Goal: Task Accomplishment & Management: Use online tool/utility

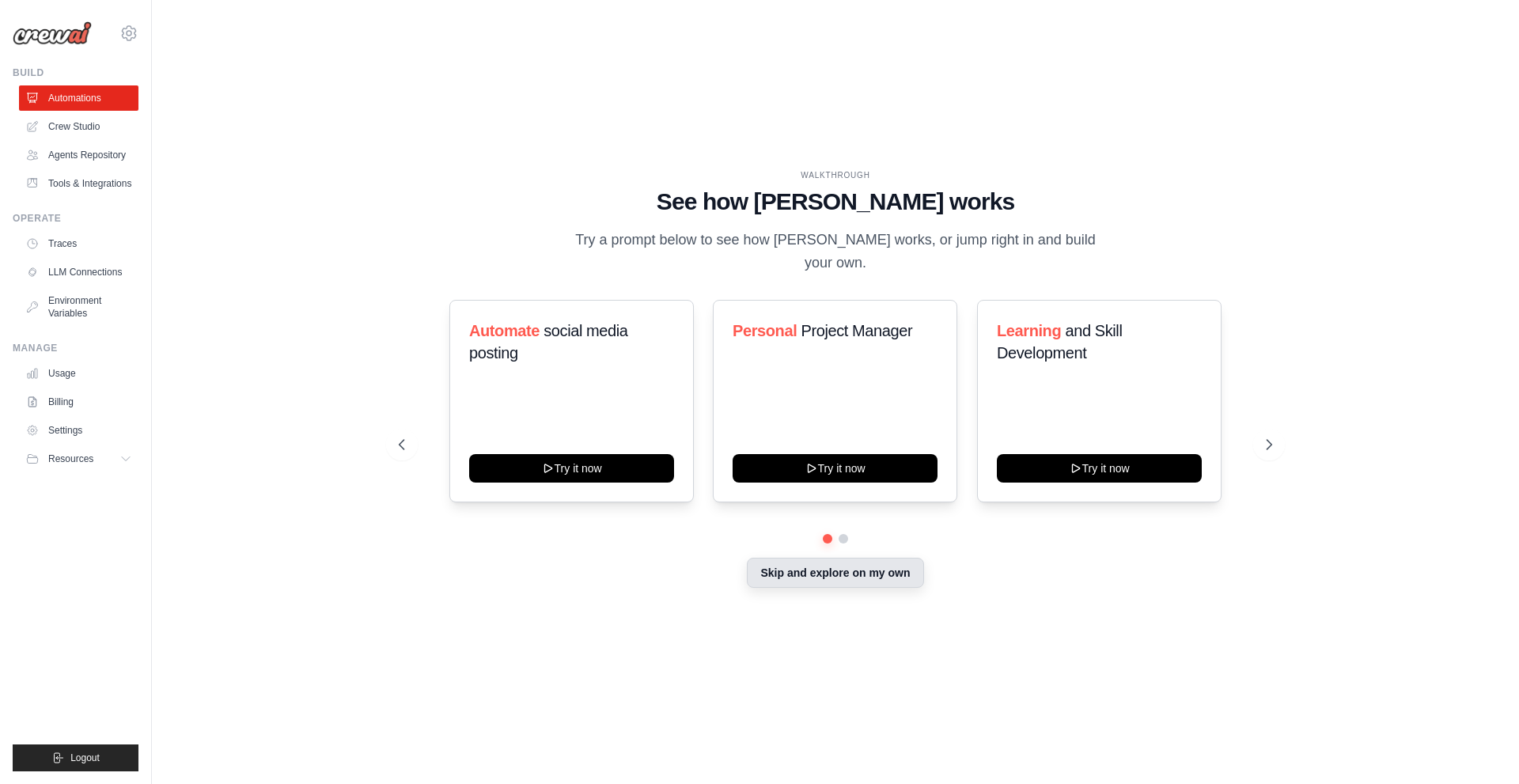
click at [822, 570] on button "Skip and explore on my own" at bounding box center [835, 573] width 176 height 30
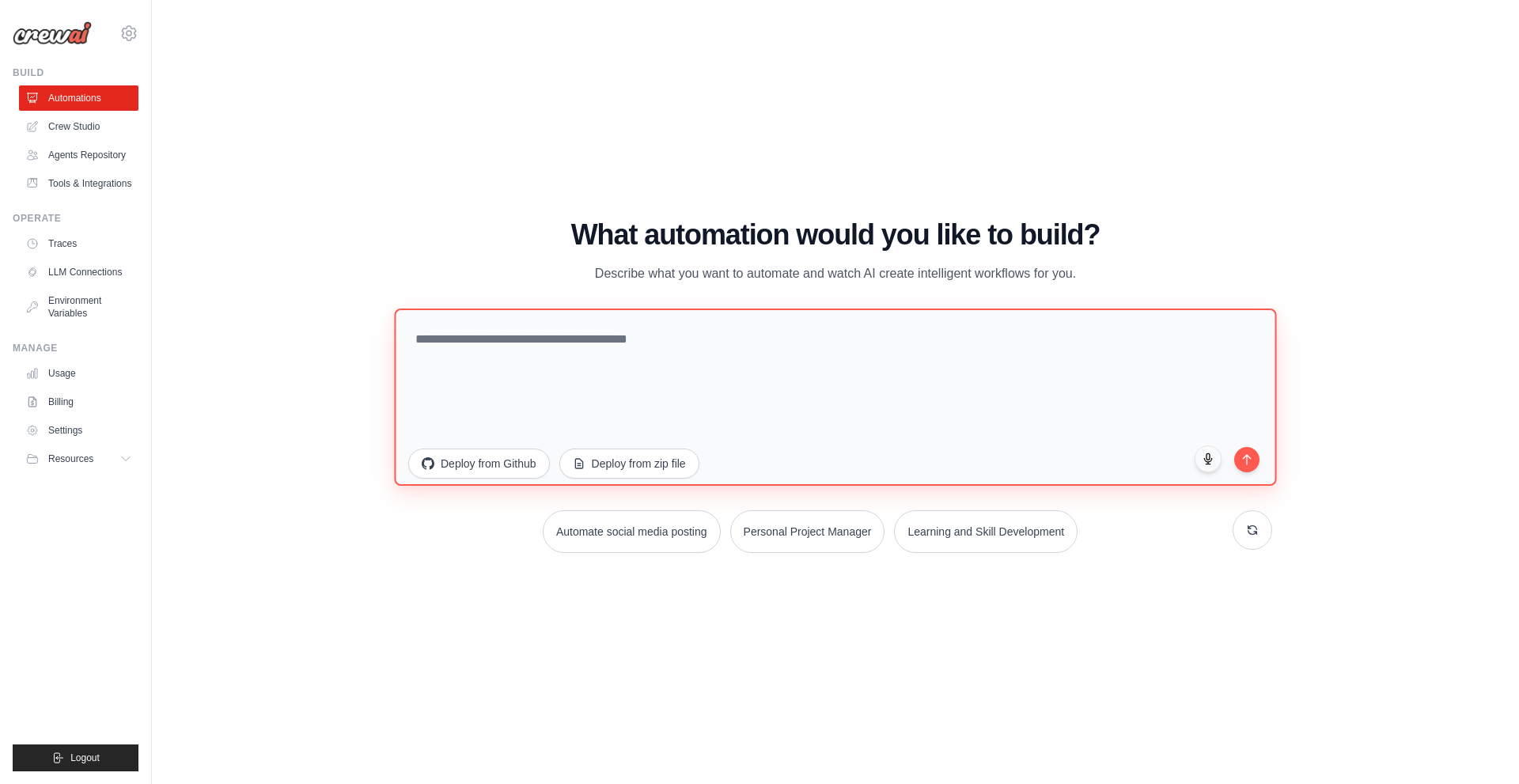
click at [518, 340] on textarea at bounding box center [835, 396] width 882 height 177
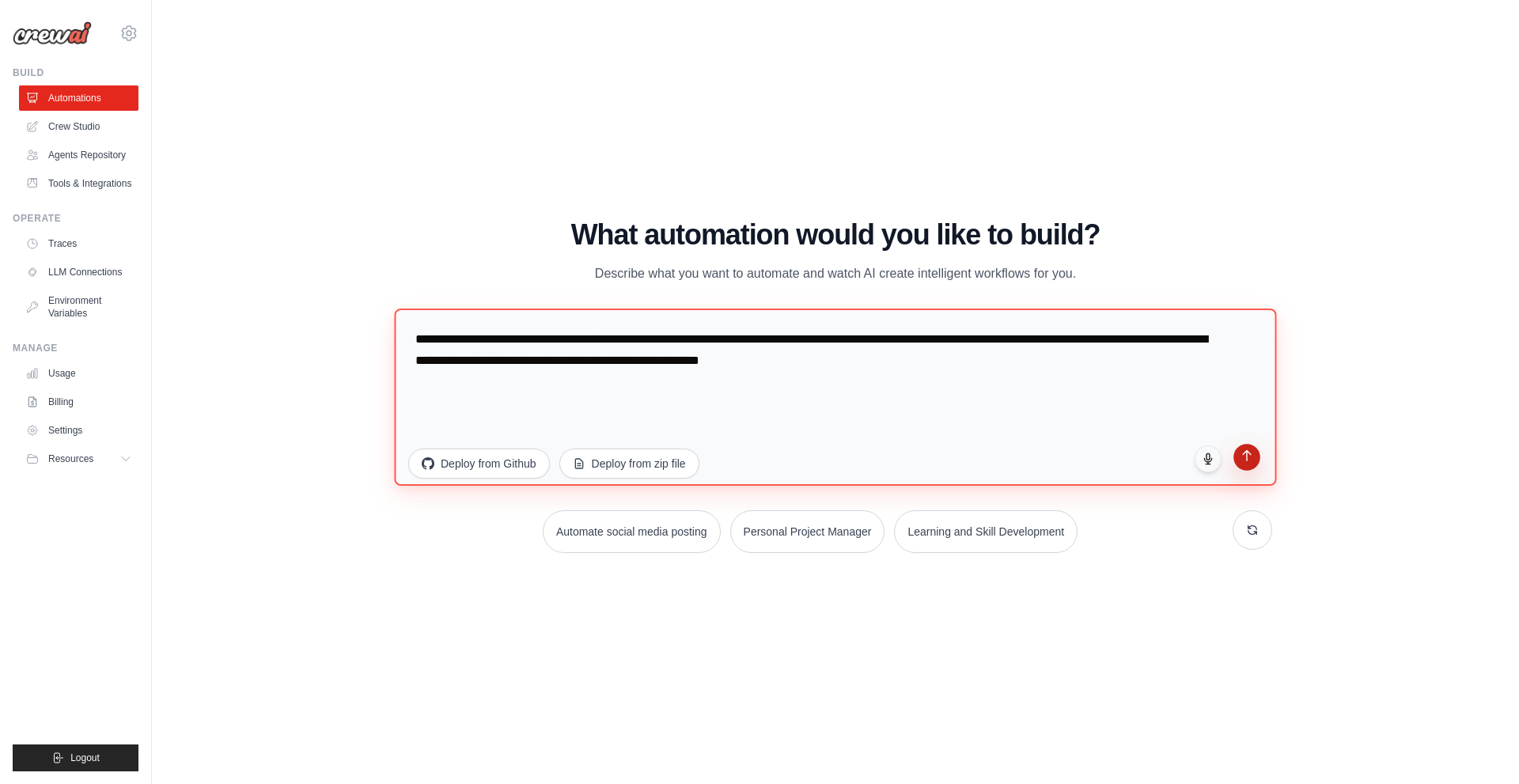
type textarea "**********"
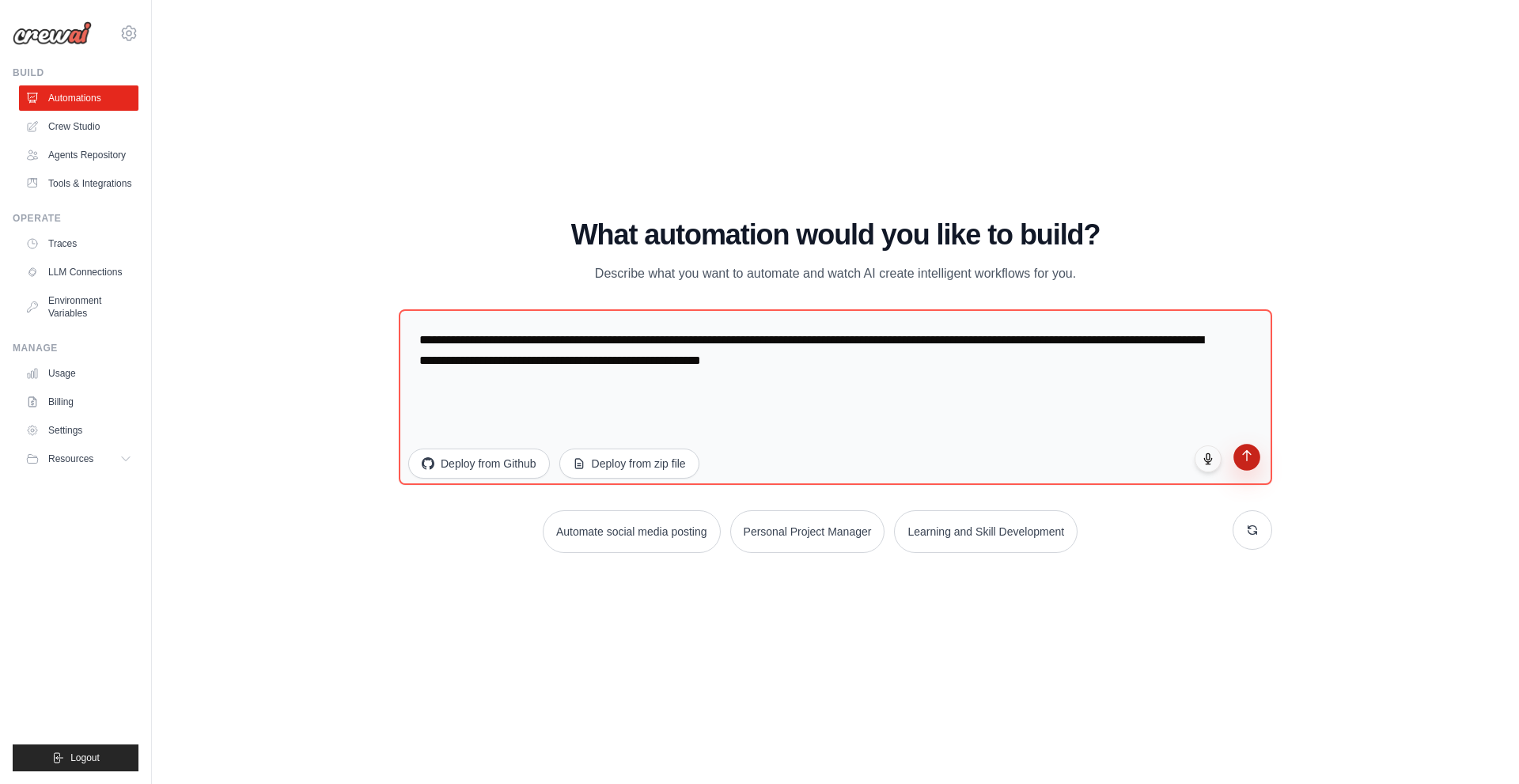
click at [1250, 461] on icon "submit" at bounding box center [1247, 455] width 13 height 13
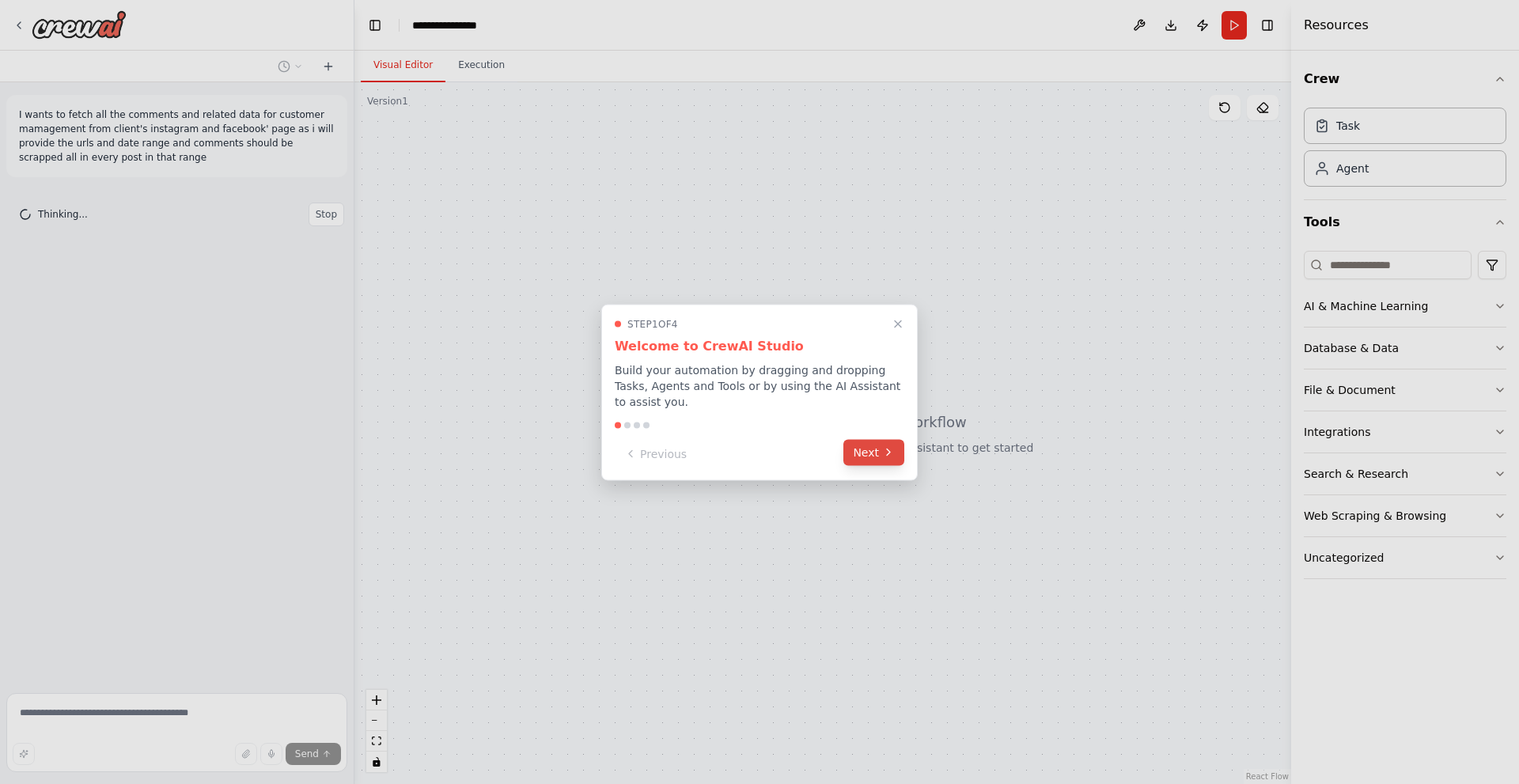
click at [880, 448] on button "Next" at bounding box center [874, 451] width 61 height 26
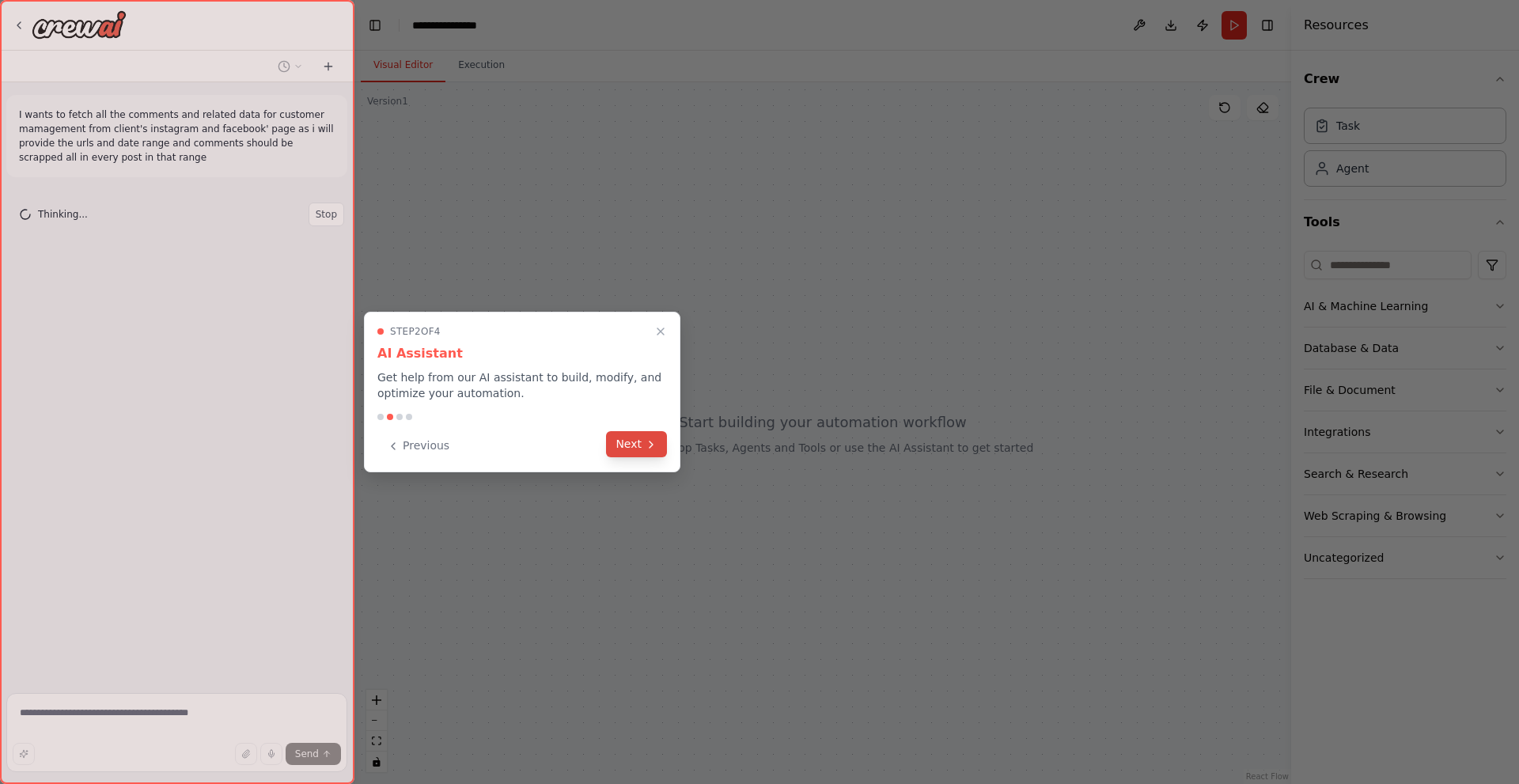
click at [634, 445] on button "Next" at bounding box center [637, 443] width 61 height 26
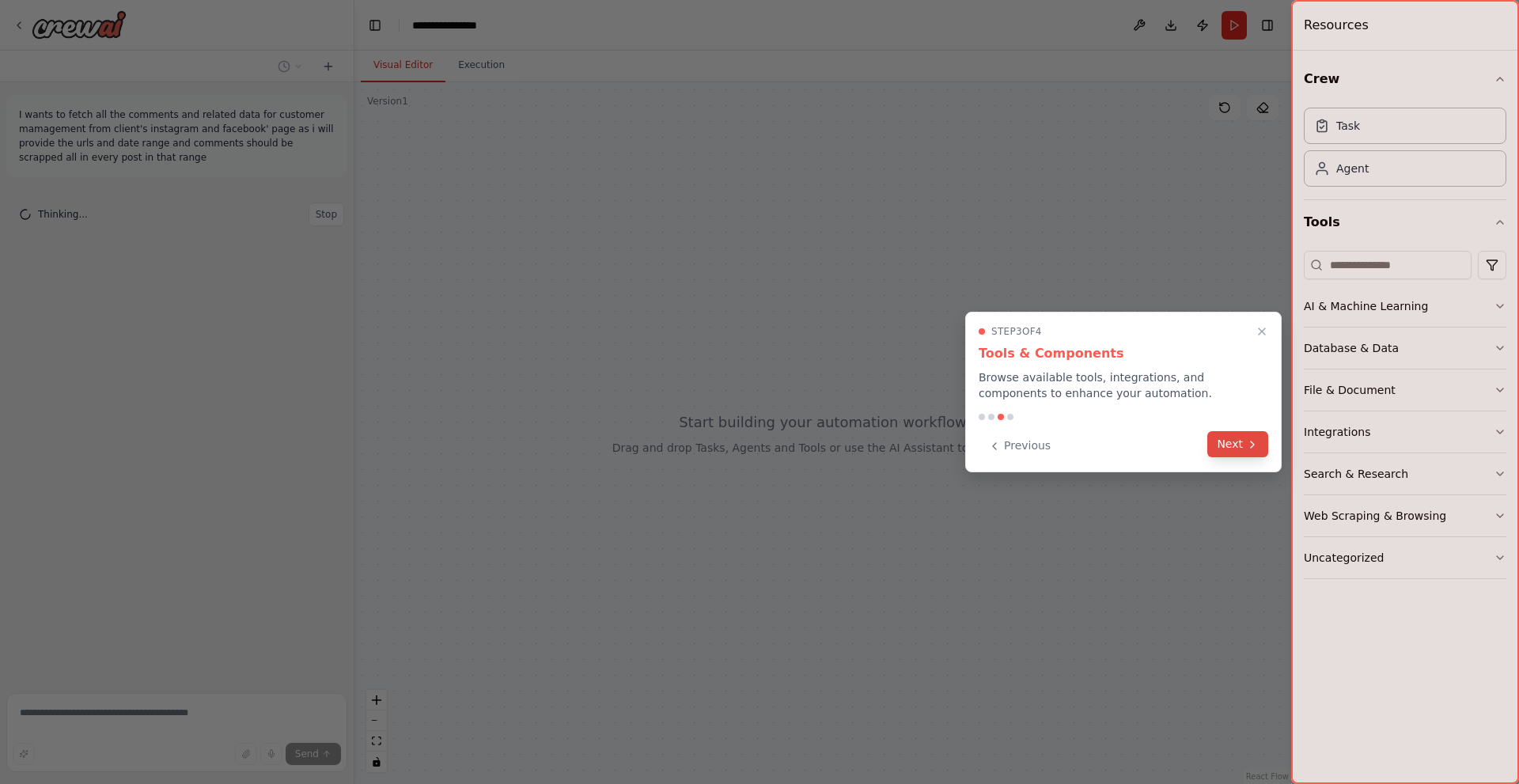
click at [1261, 457] on div "Previous Next" at bounding box center [1123, 445] width 289 height 26
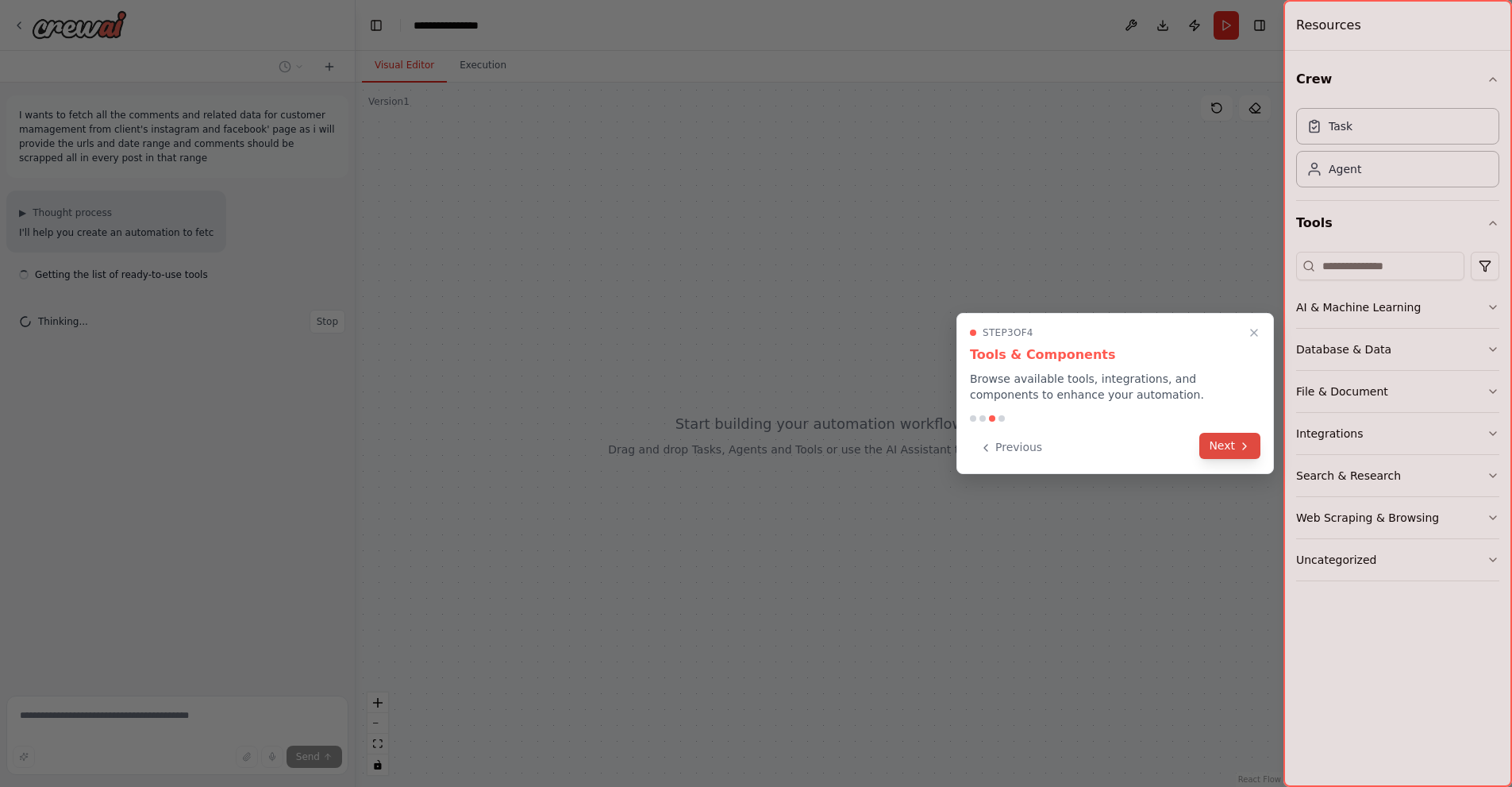
click at [1242, 452] on icon at bounding box center [1244, 446] width 12 height 12
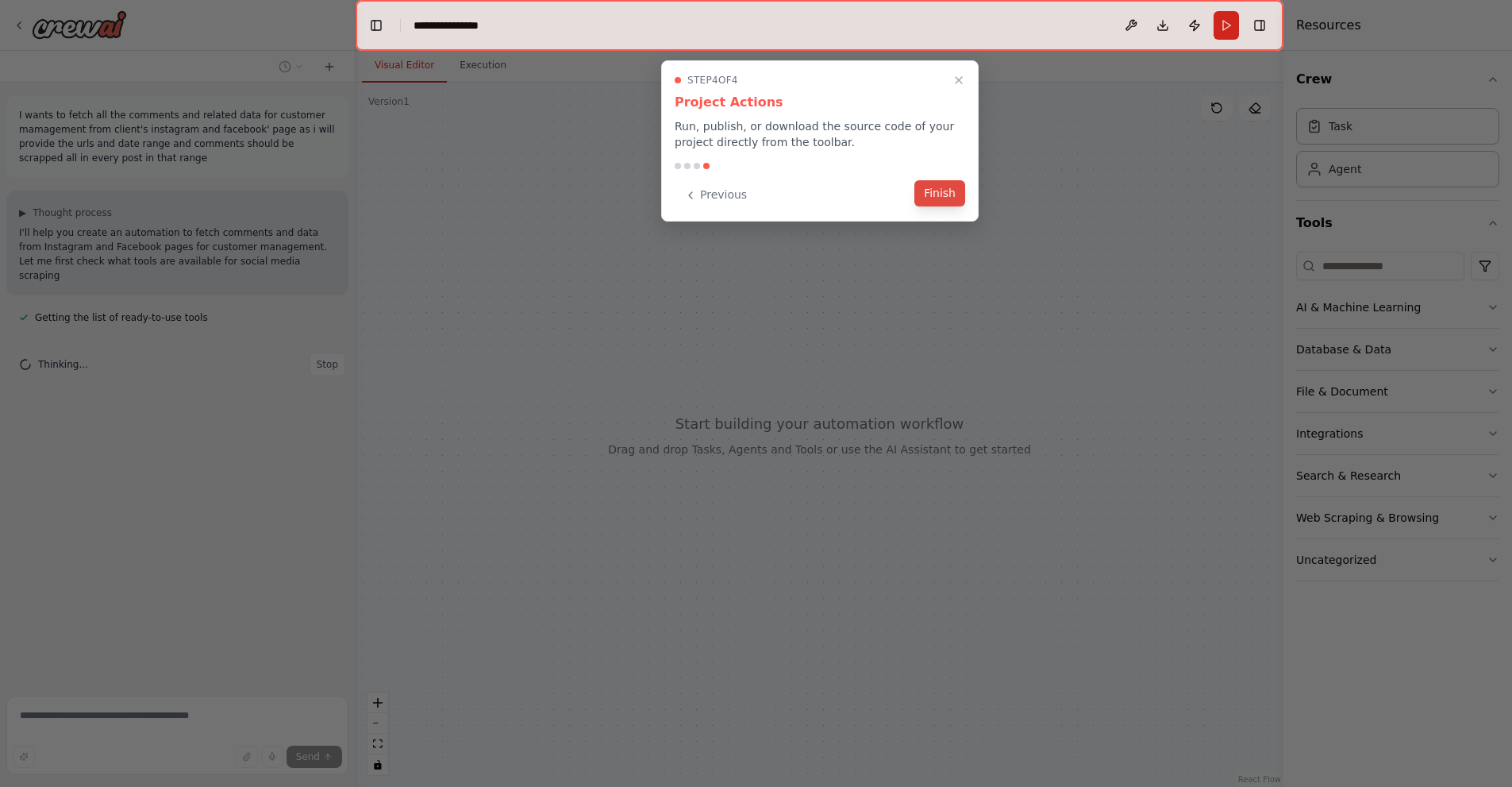
click at [947, 191] on button "Finish" at bounding box center [939, 193] width 51 height 26
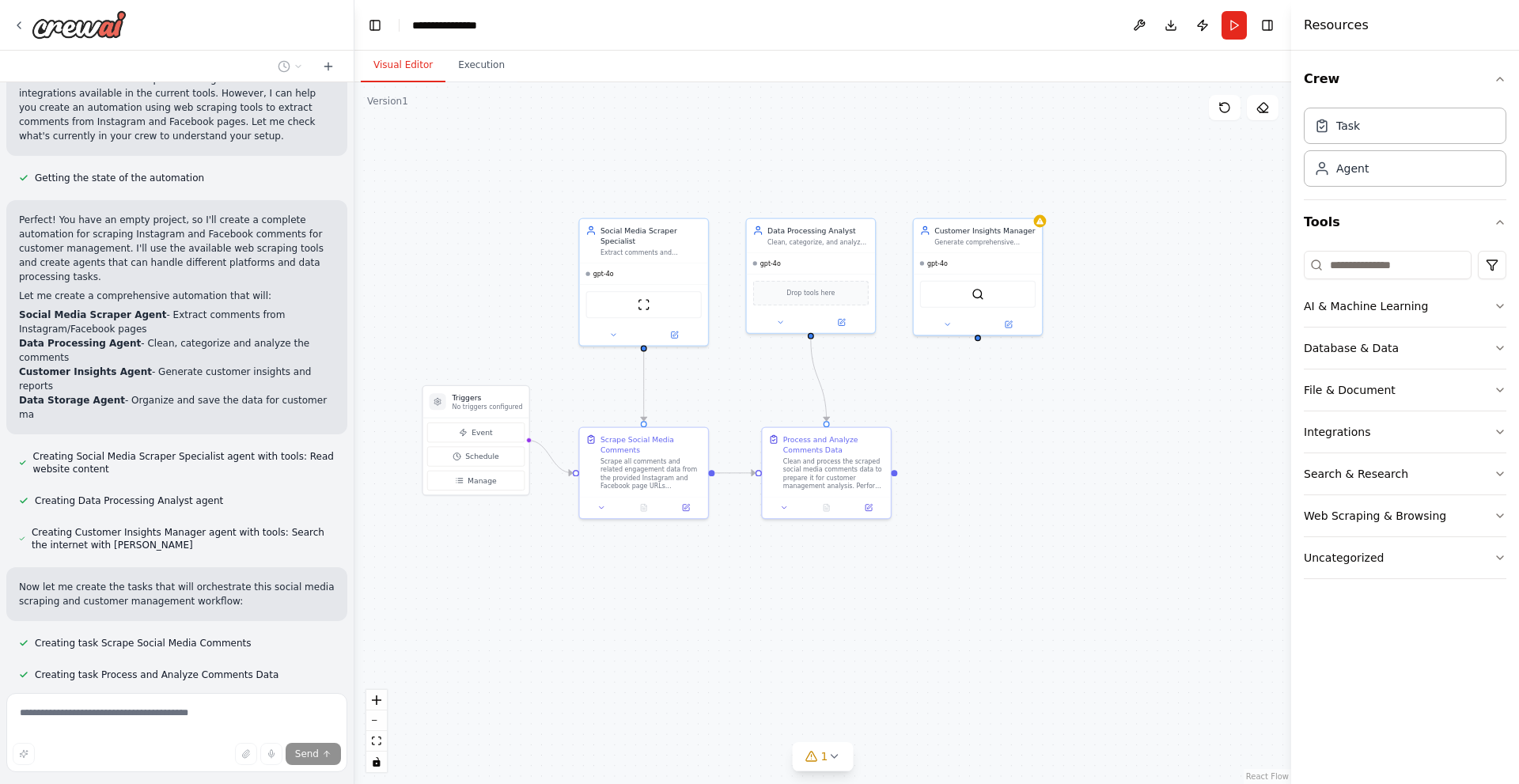
scroll to position [703, 0]
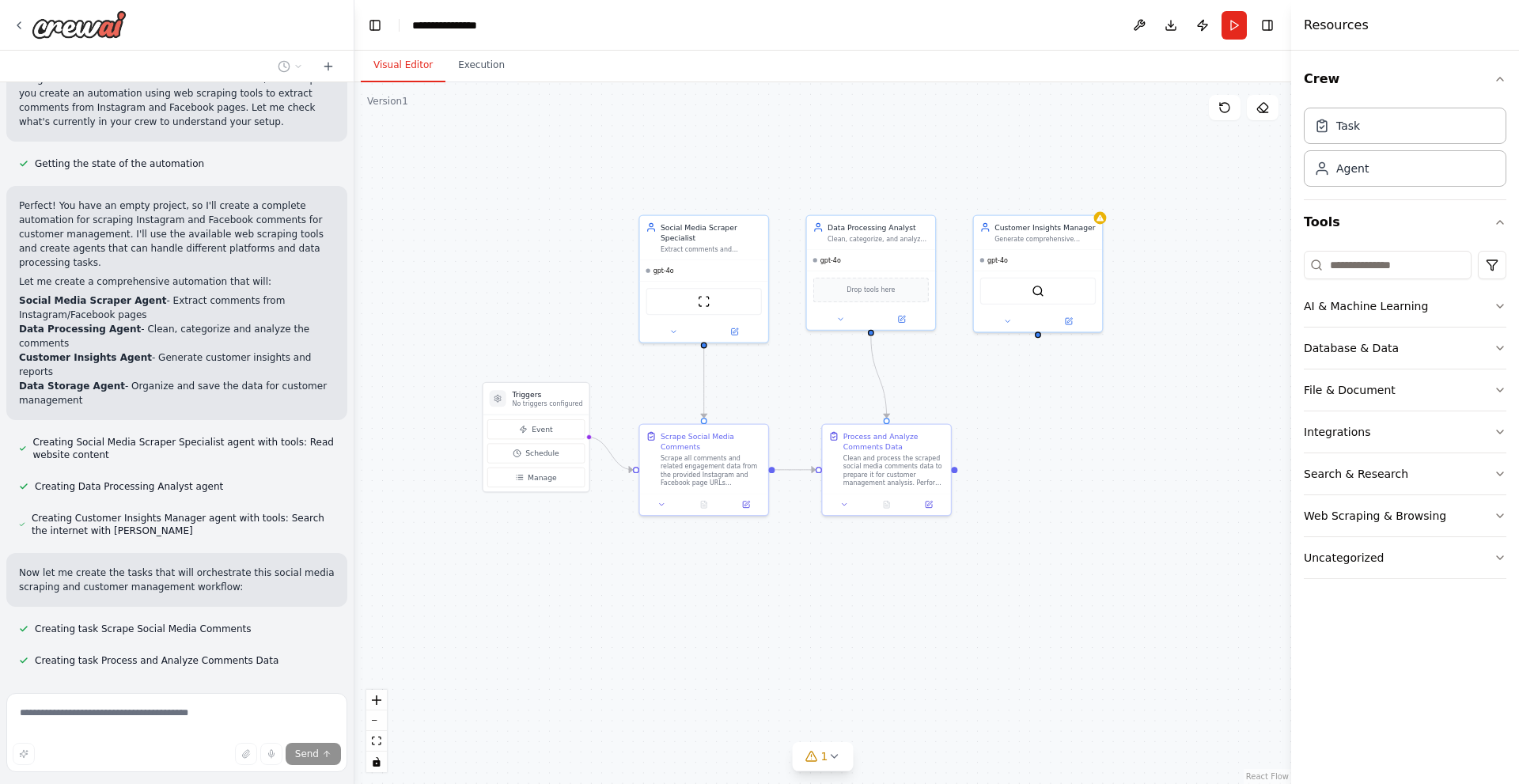
drag, startPoint x: 1095, startPoint y: 429, endPoint x: 989, endPoint y: 397, distance: 110.7
click at [989, 397] on div ".deletable-edge-delete-btn { width: 20px; height: 20px; border: 0px solid #ffff…" at bounding box center [822, 432] width 937 height 701
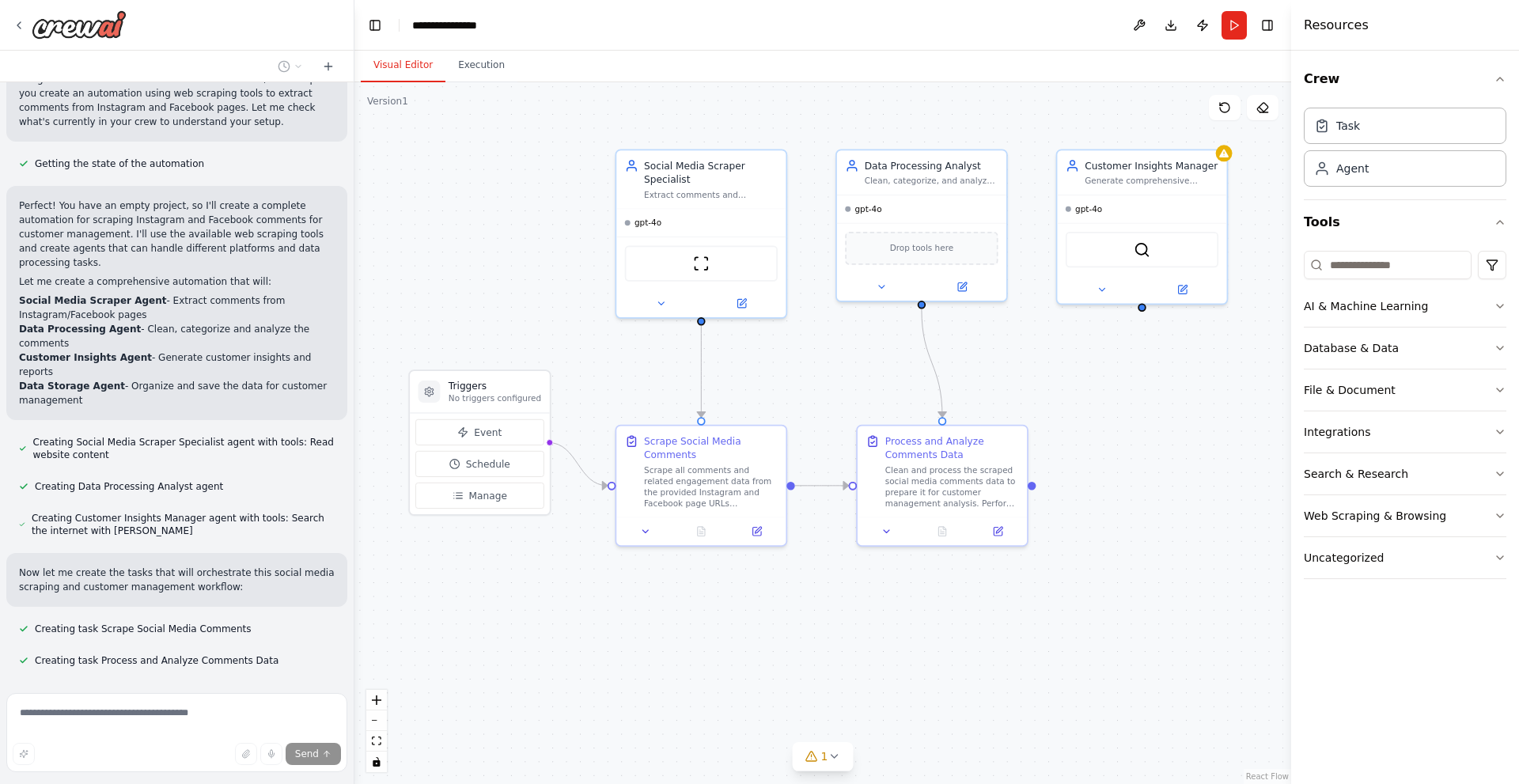
drag, startPoint x: 962, startPoint y: 398, endPoint x: 1052, endPoint y: 391, distance: 90.3
click at [1052, 391] on div ".deletable-edge-delete-btn { width: 20px; height: 20px; border: 0px solid #ffff…" at bounding box center [822, 432] width 937 height 701
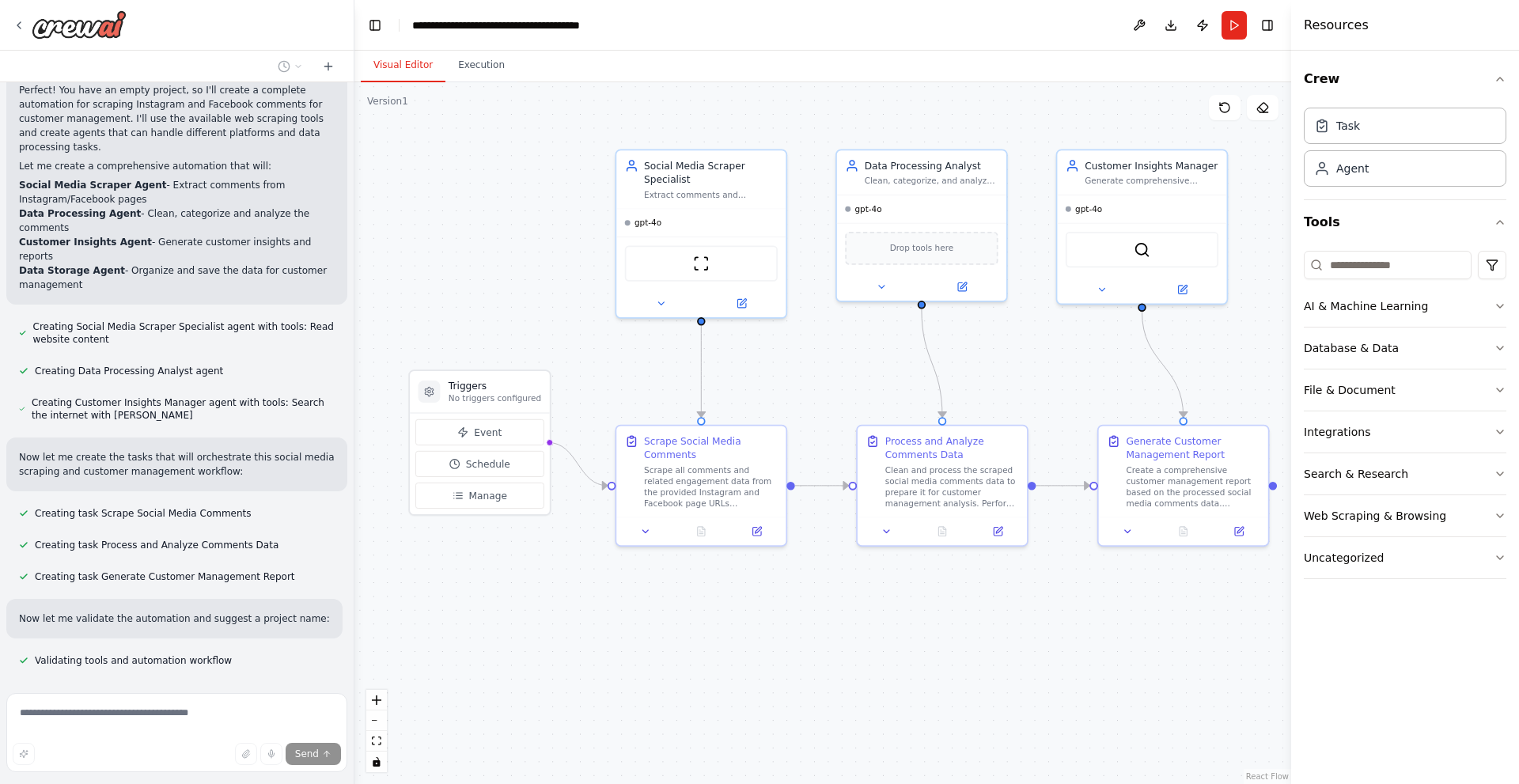
scroll to position [851, 0]
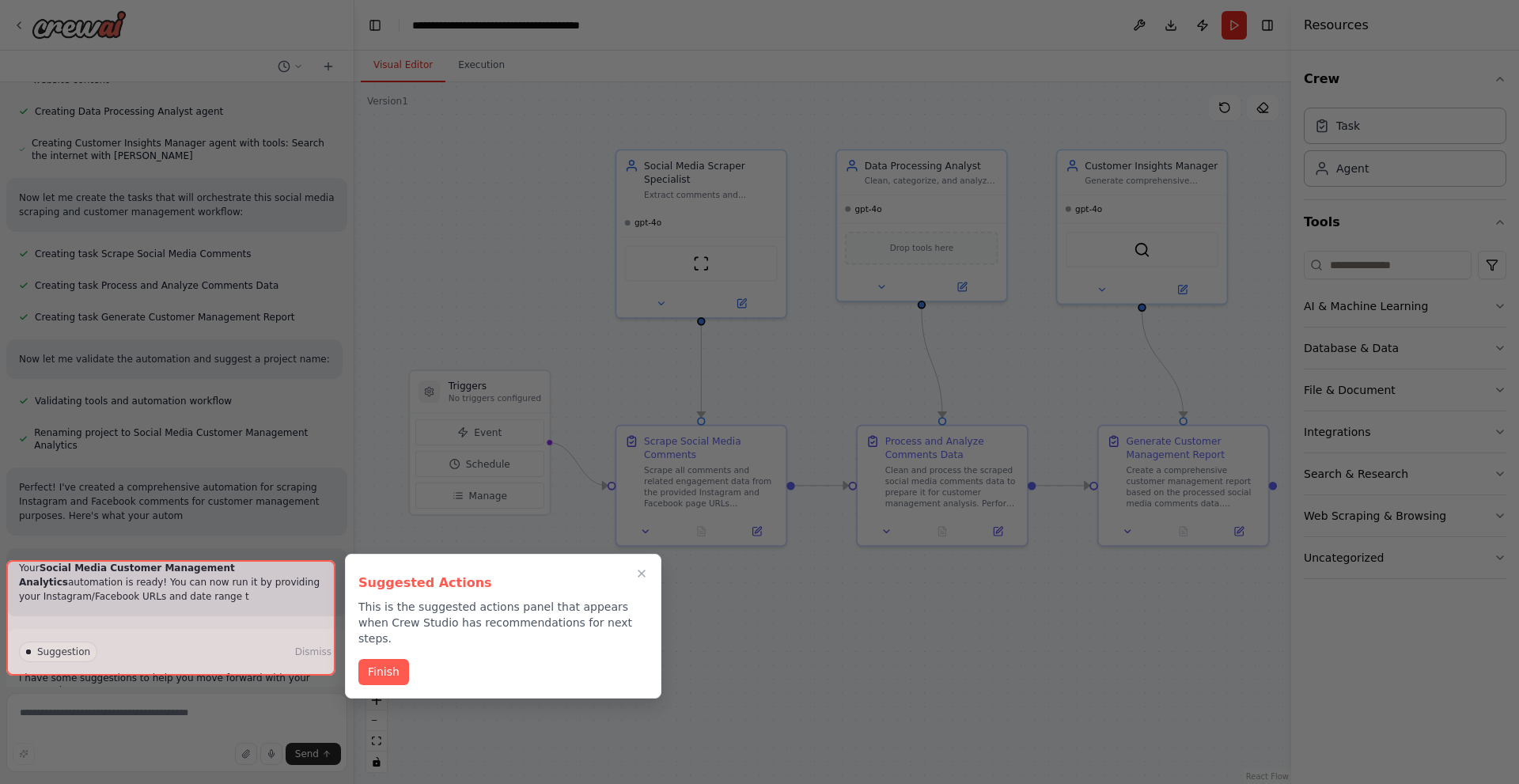
click at [640, 578] on icon "Close walkthrough" at bounding box center [641, 573] width 12 height 12
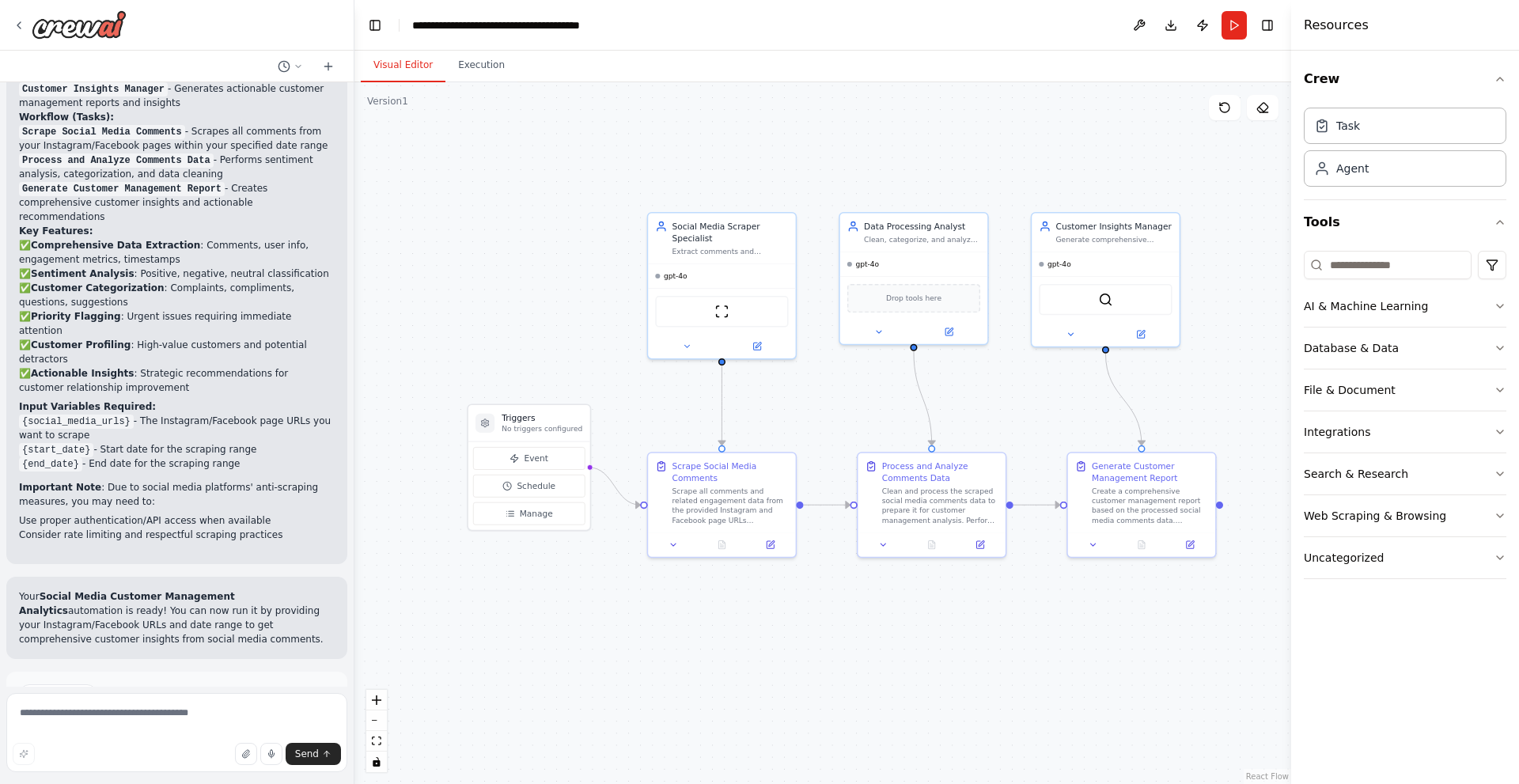
scroll to position [1610, 0]
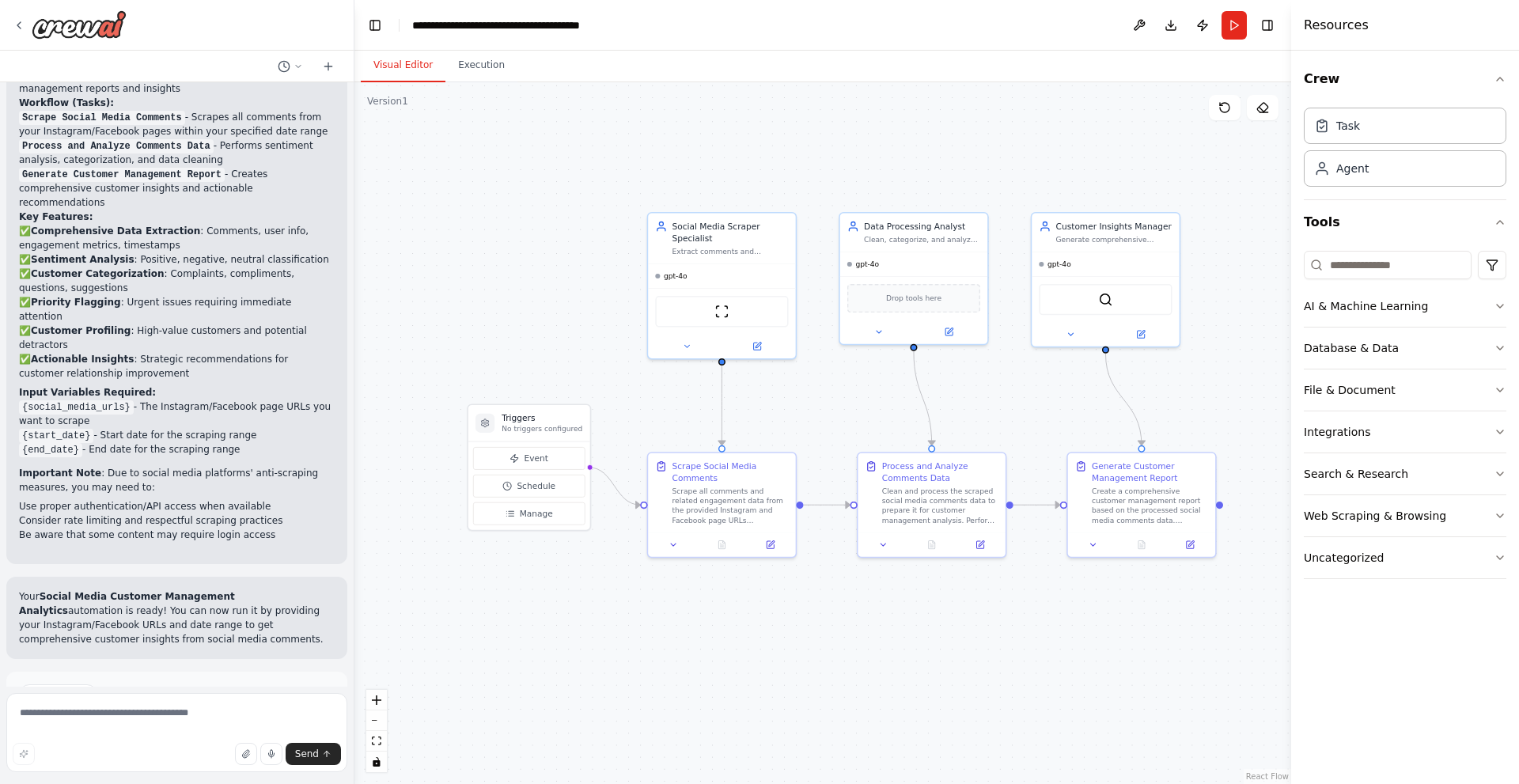
click at [229, 749] on button "Run Automation" at bounding box center [177, 761] width 316 height 26
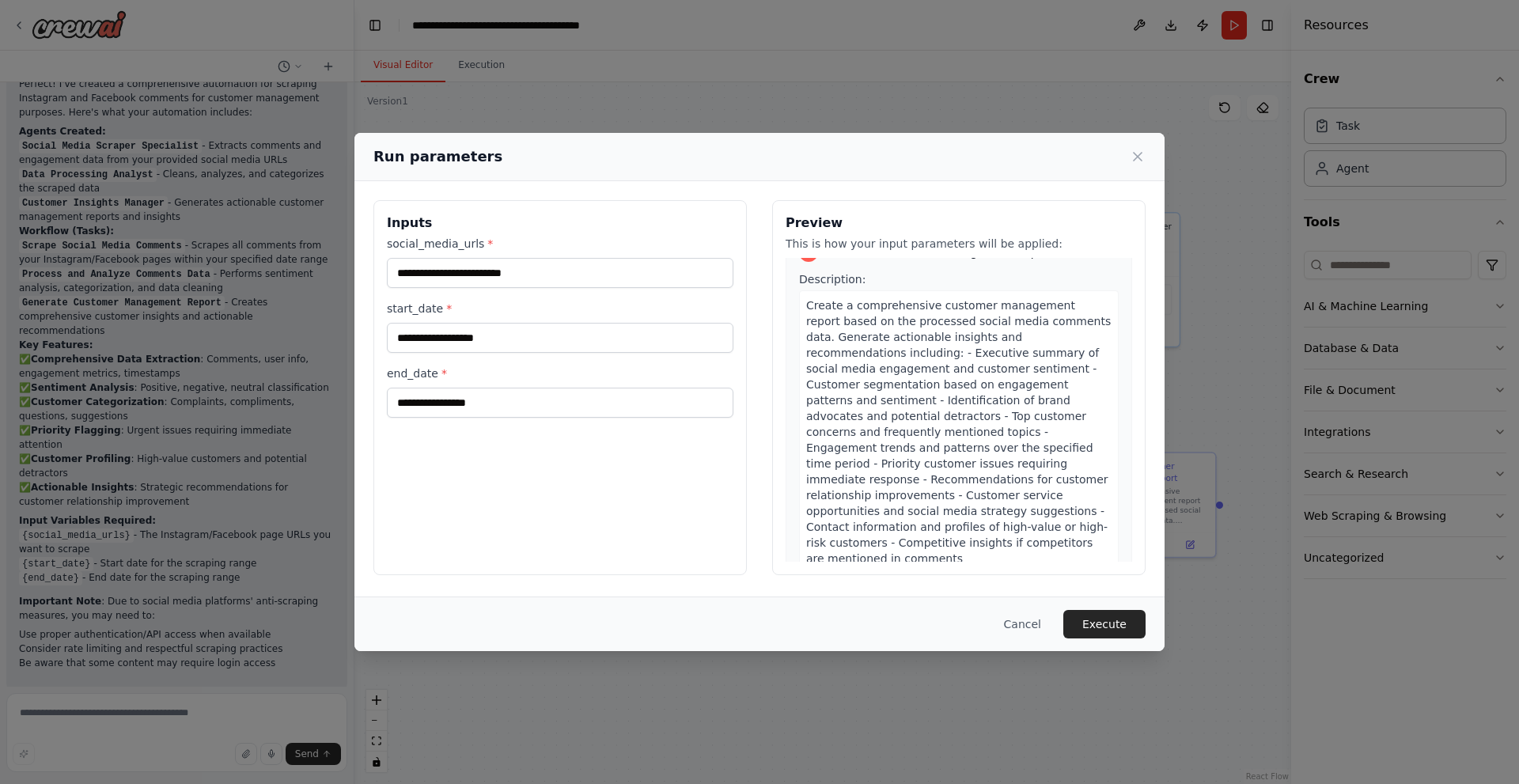
scroll to position [317, 0]
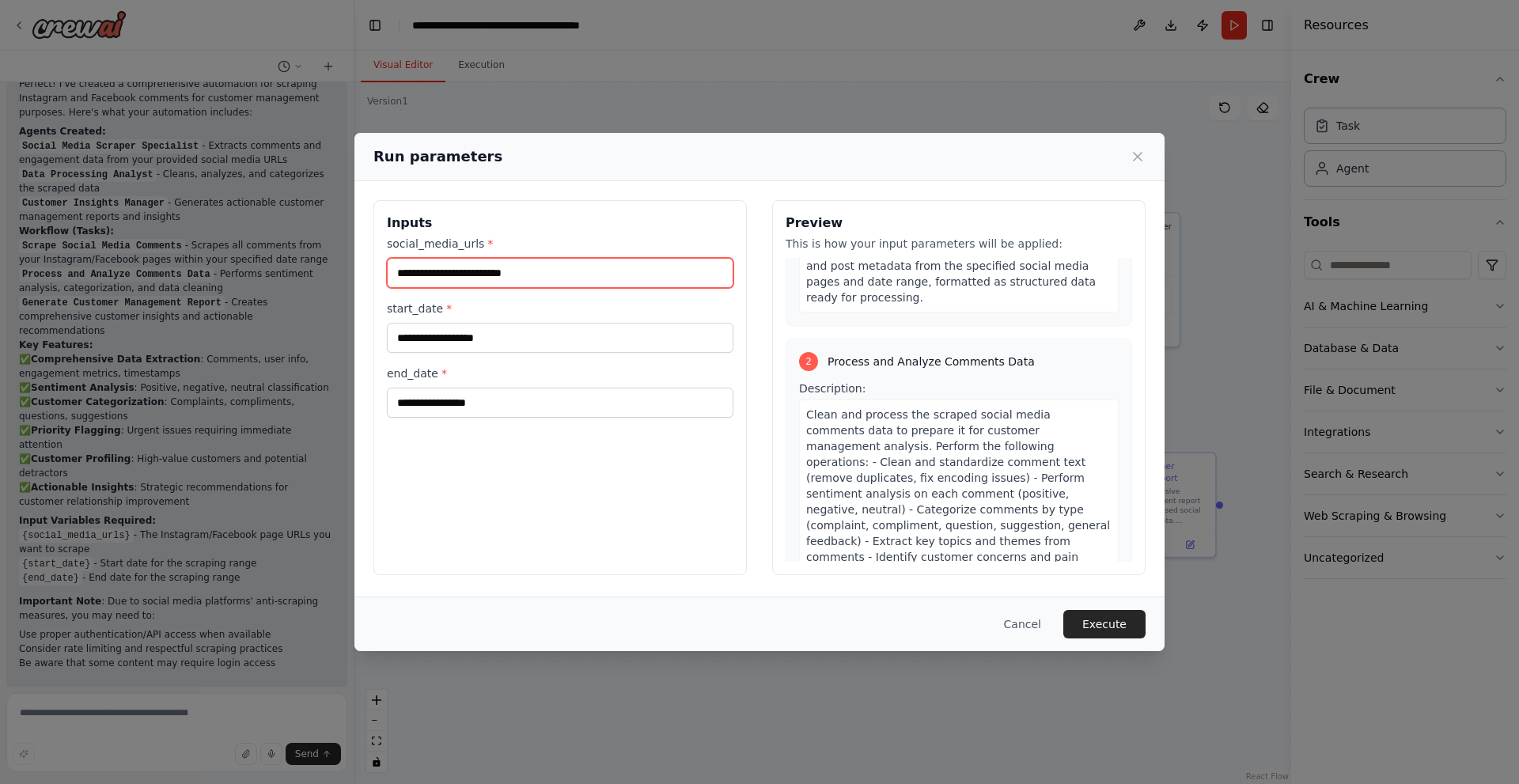
click at [492, 279] on input "social_media_urls *" at bounding box center [560, 273] width 346 height 30
paste input "**********"
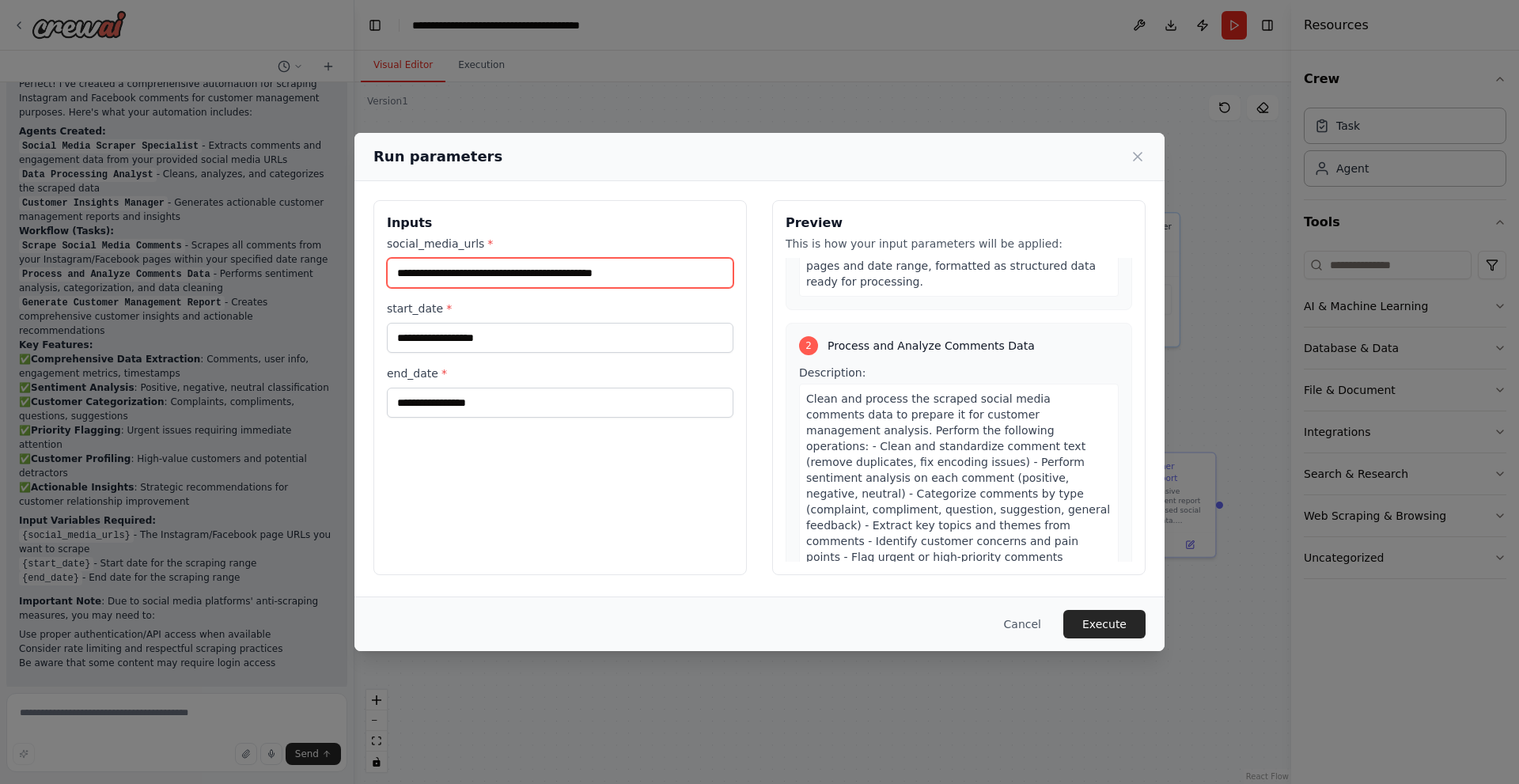
type input "**********"
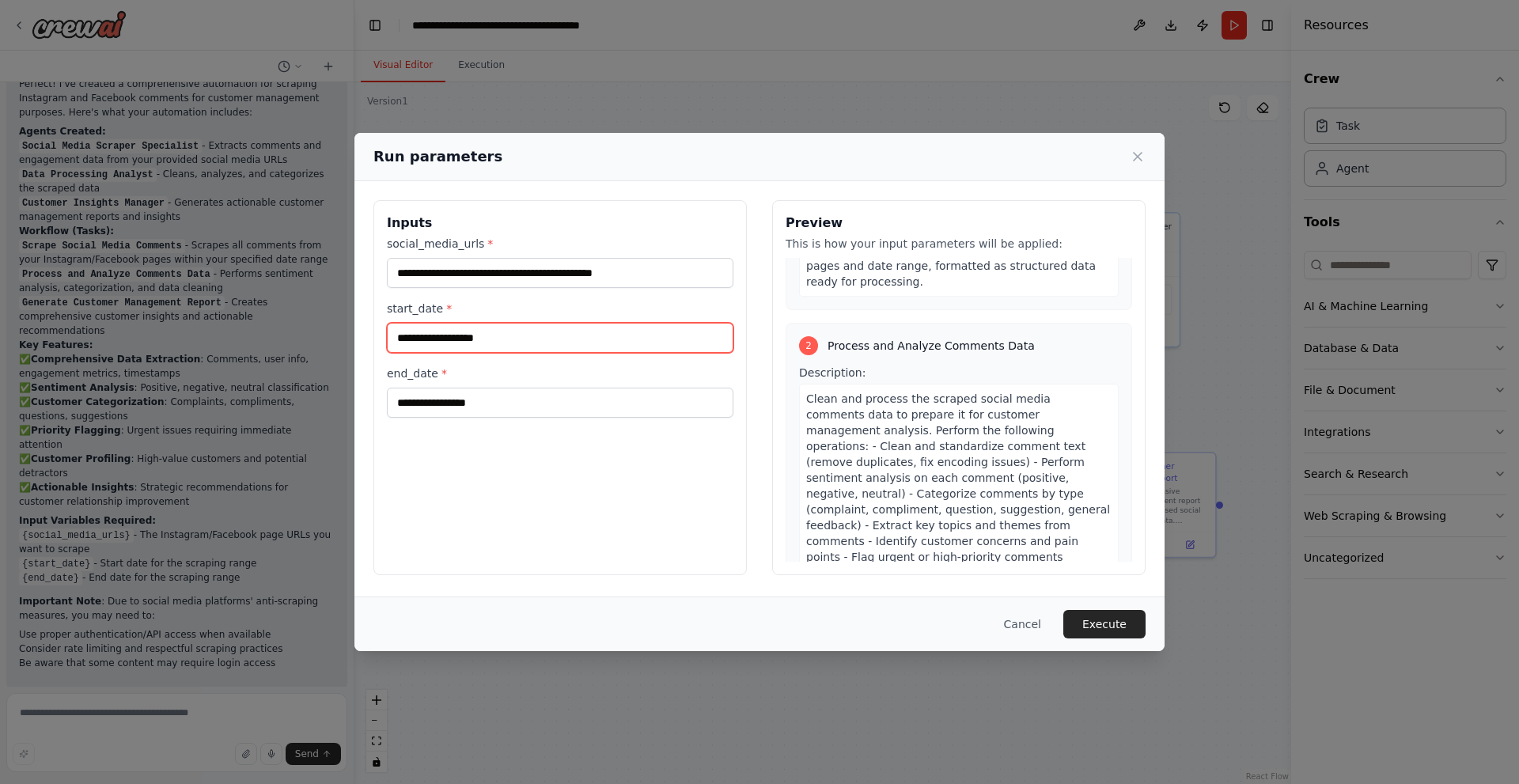
click at [500, 345] on input "start_date *" at bounding box center [560, 338] width 346 height 30
click at [514, 343] on input "start_date *" at bounding box center [560, 338] width 346 height 30
type input "**********"
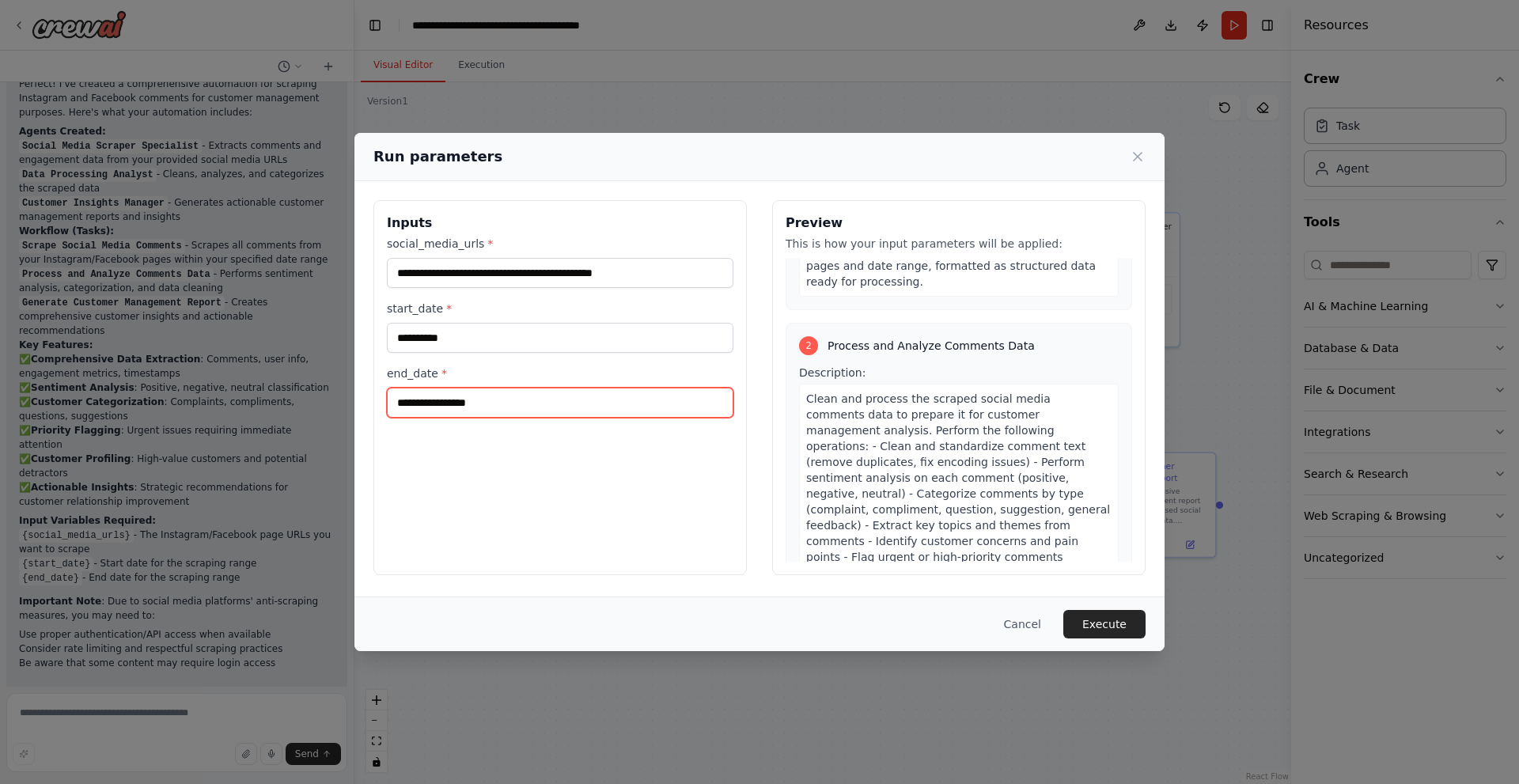
click at [518, 401] on input "end_date *" at bounding box center [560, 402] width 346 height 30
type input "**********"
click at [1117, 622] on button "Execute" at bounding box center [1104, 624] width 82 height 29
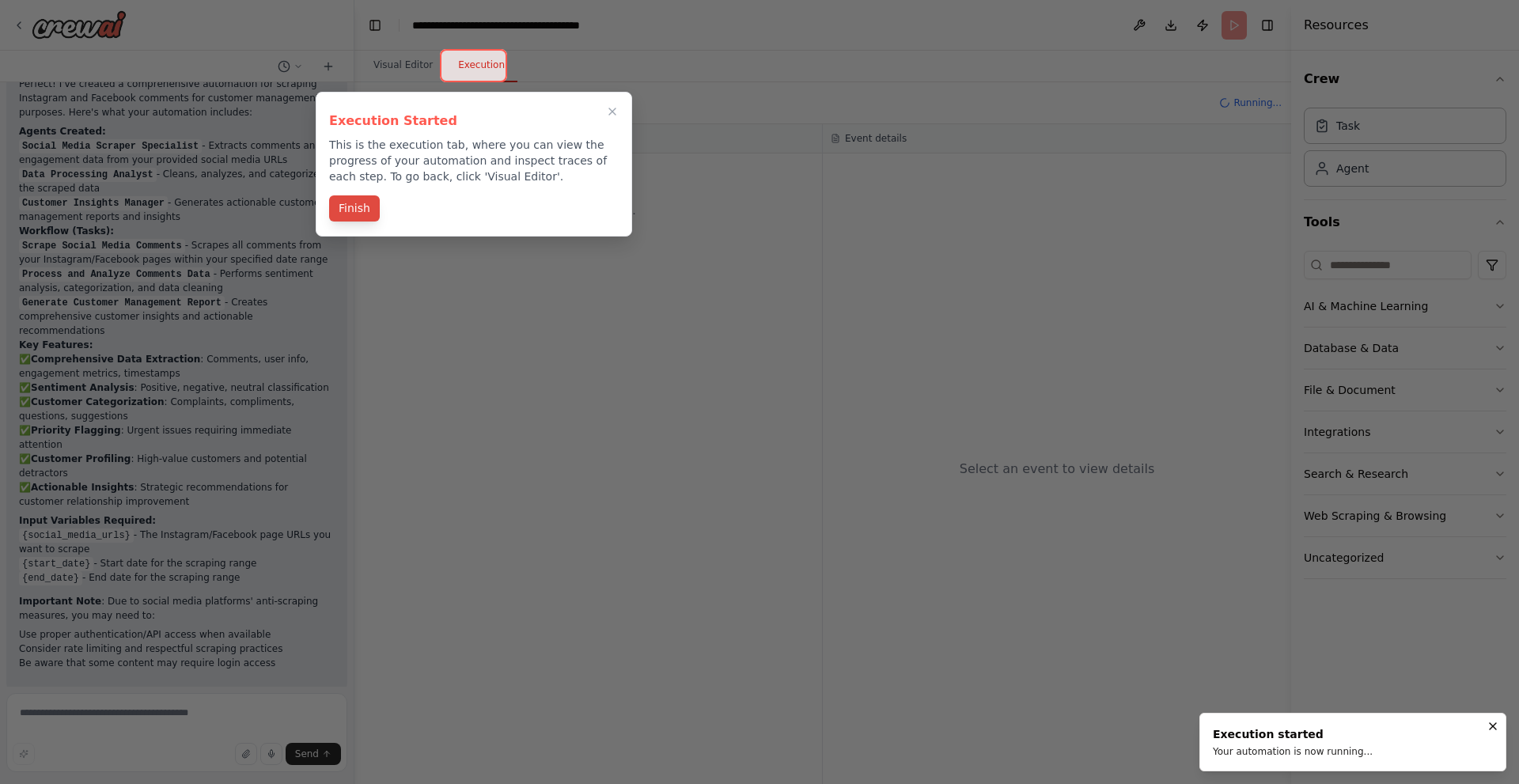
click at [361, 212] on button "Finish" at bounding box center [354, 207] width 50 height 26
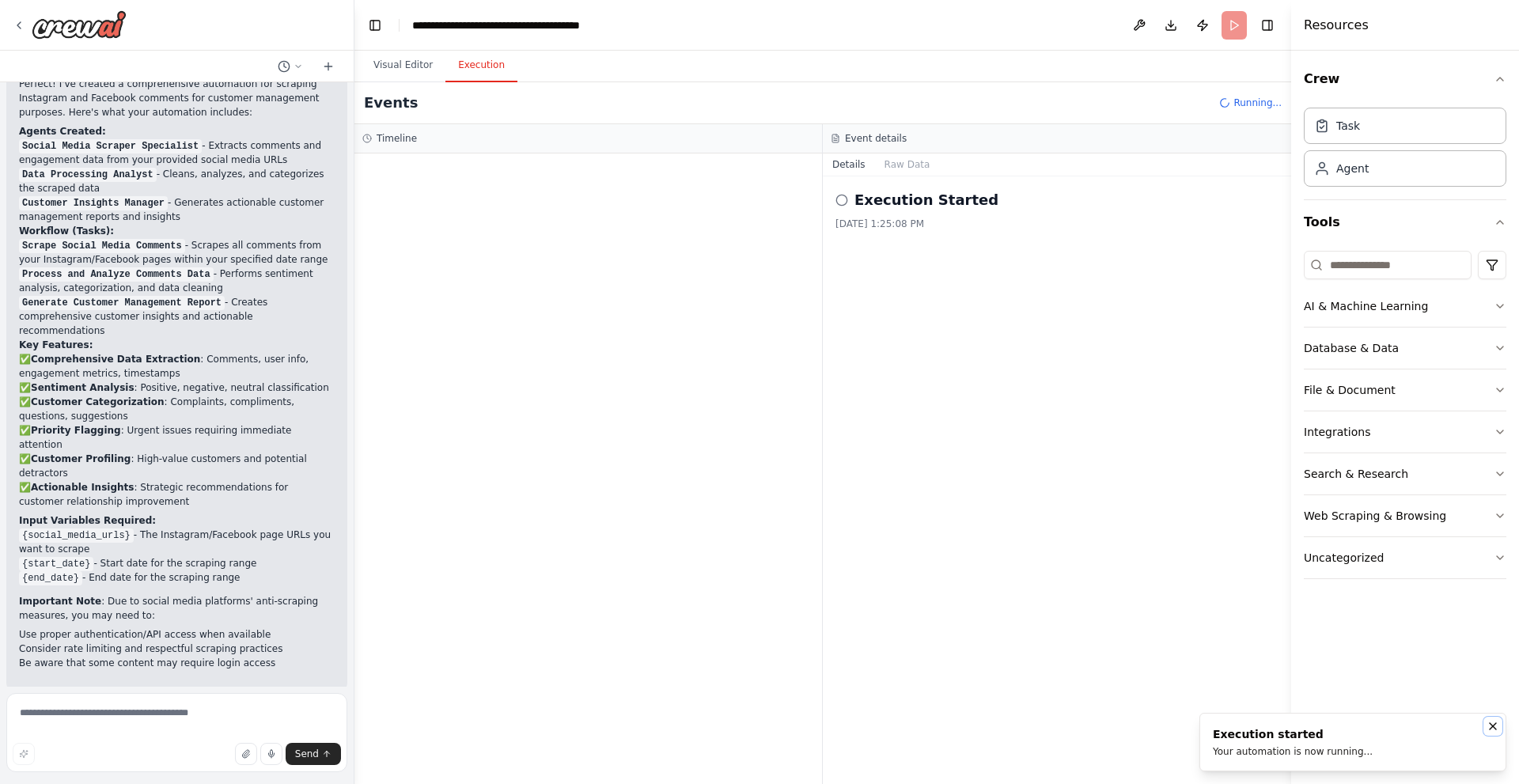
click at [1493, 728] on icon "Notifications (F8)" at bounding box center [1492, 725] width 12 height 12
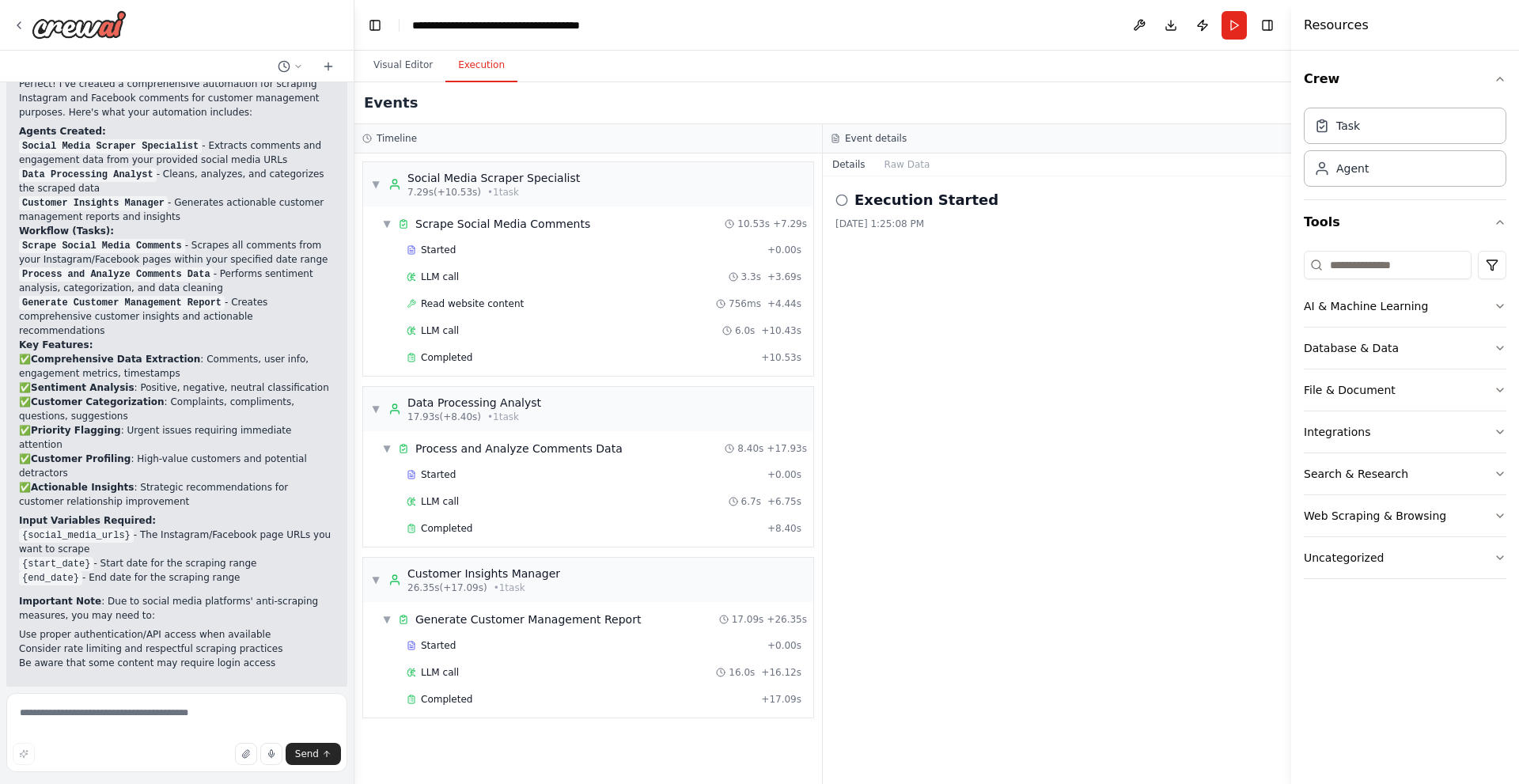
scroll to position [1610, 0]
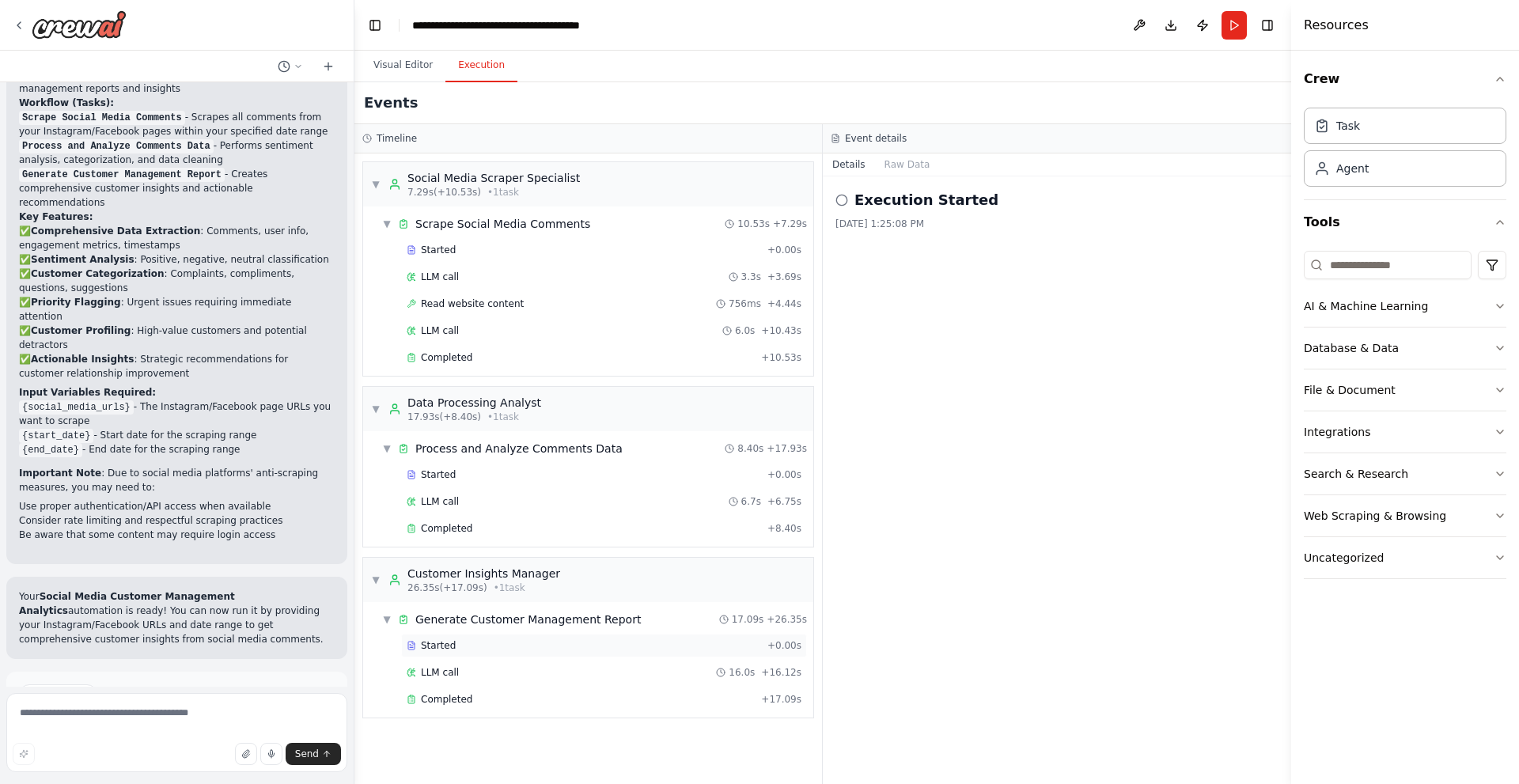
click at [429, 652] on div "Started + 0.00s" at bounding box center [603, 645] width 405 height 24
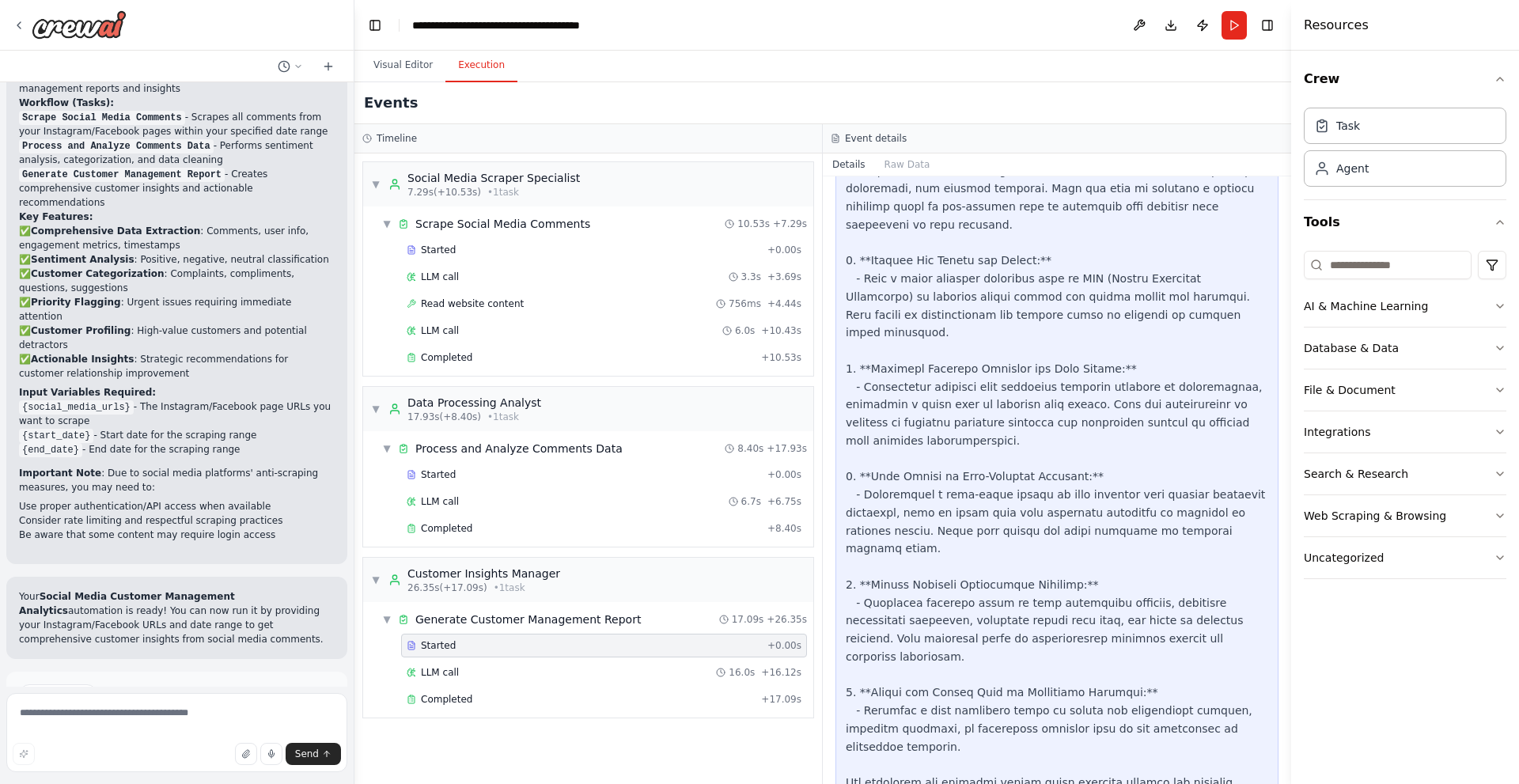
scroll to position [1014, 0]
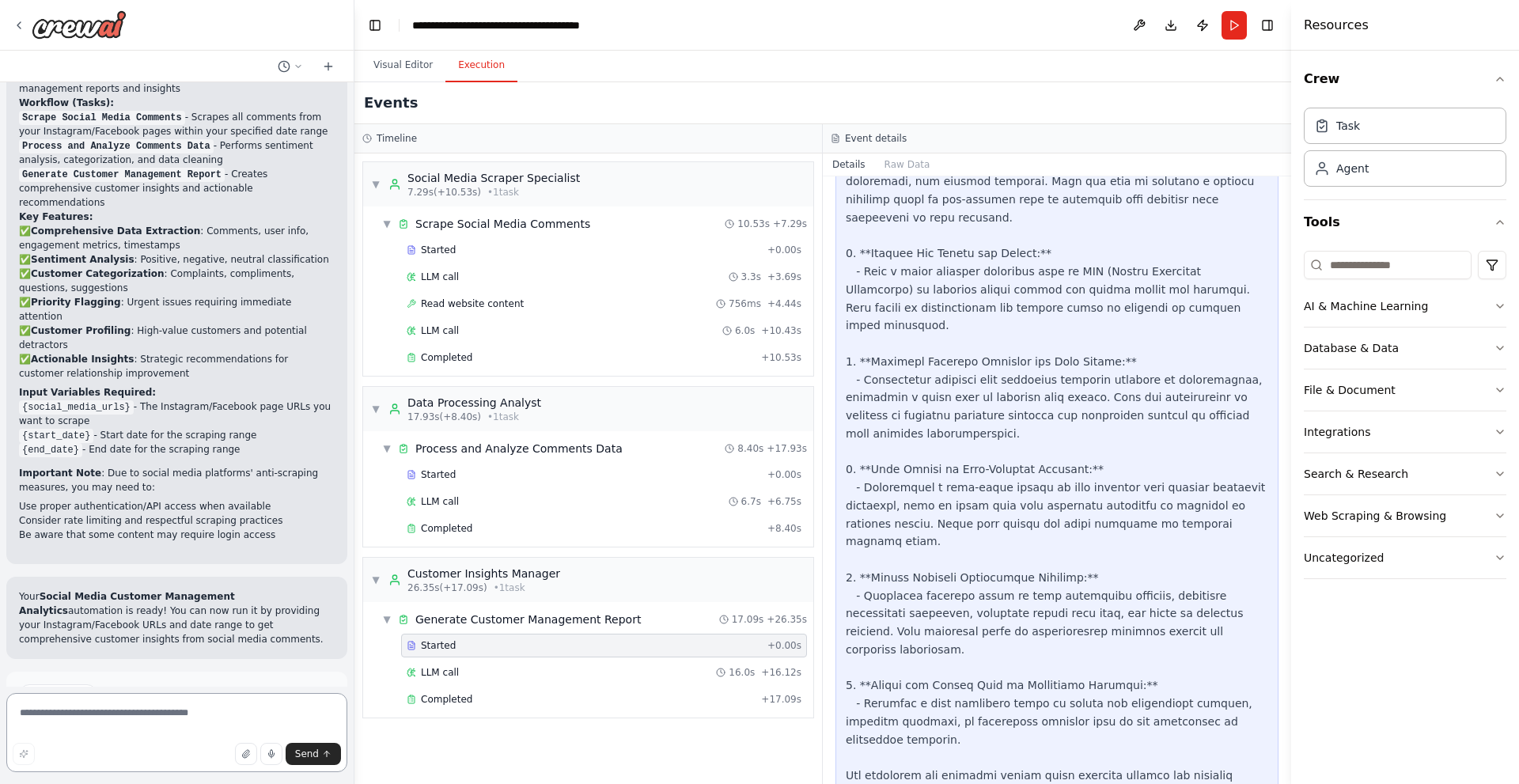
click at [214, 714] on textarea at bounding box center [177, 732] width 341 height 79
type textarea "**********"
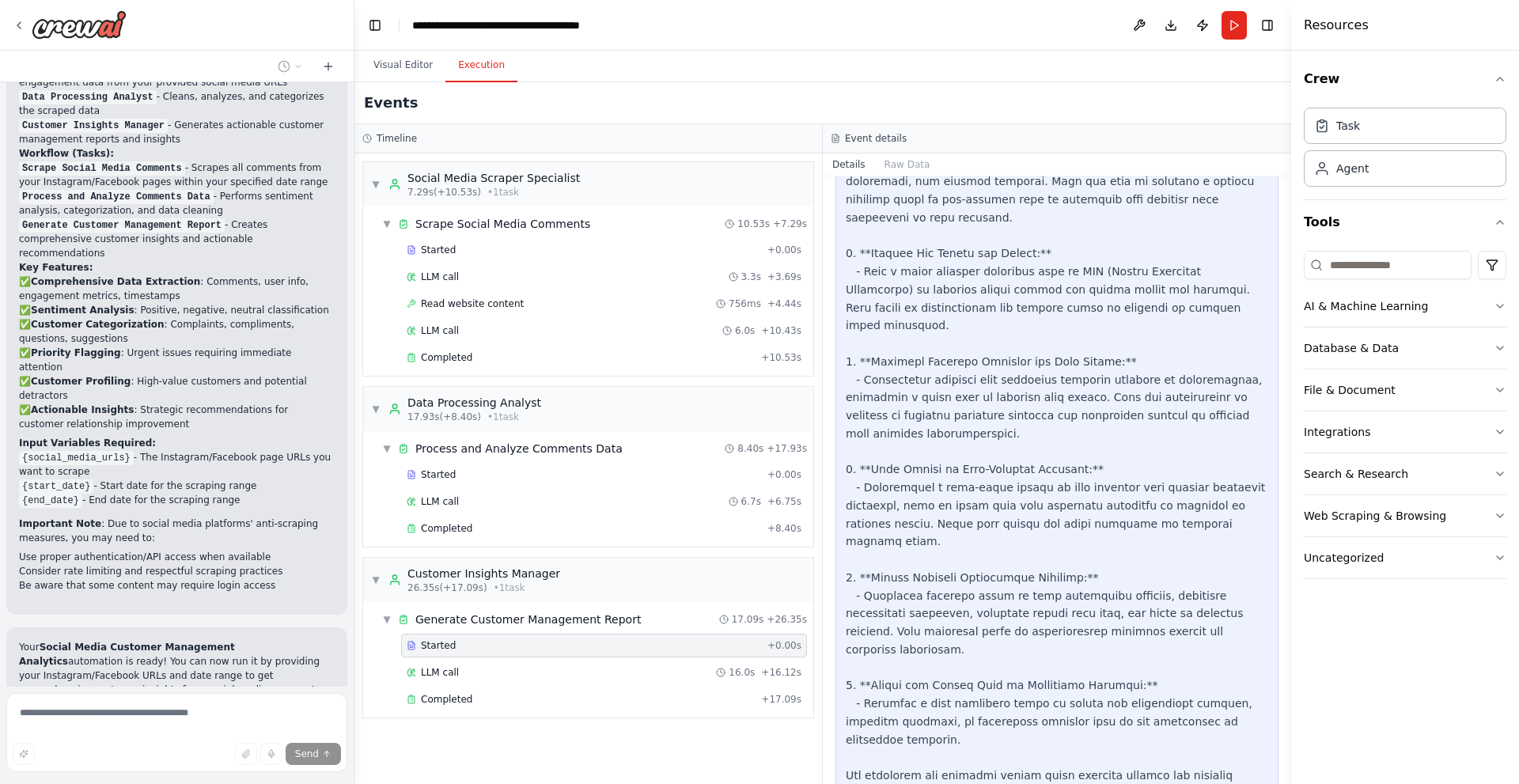
scroll to position [1620, 0]
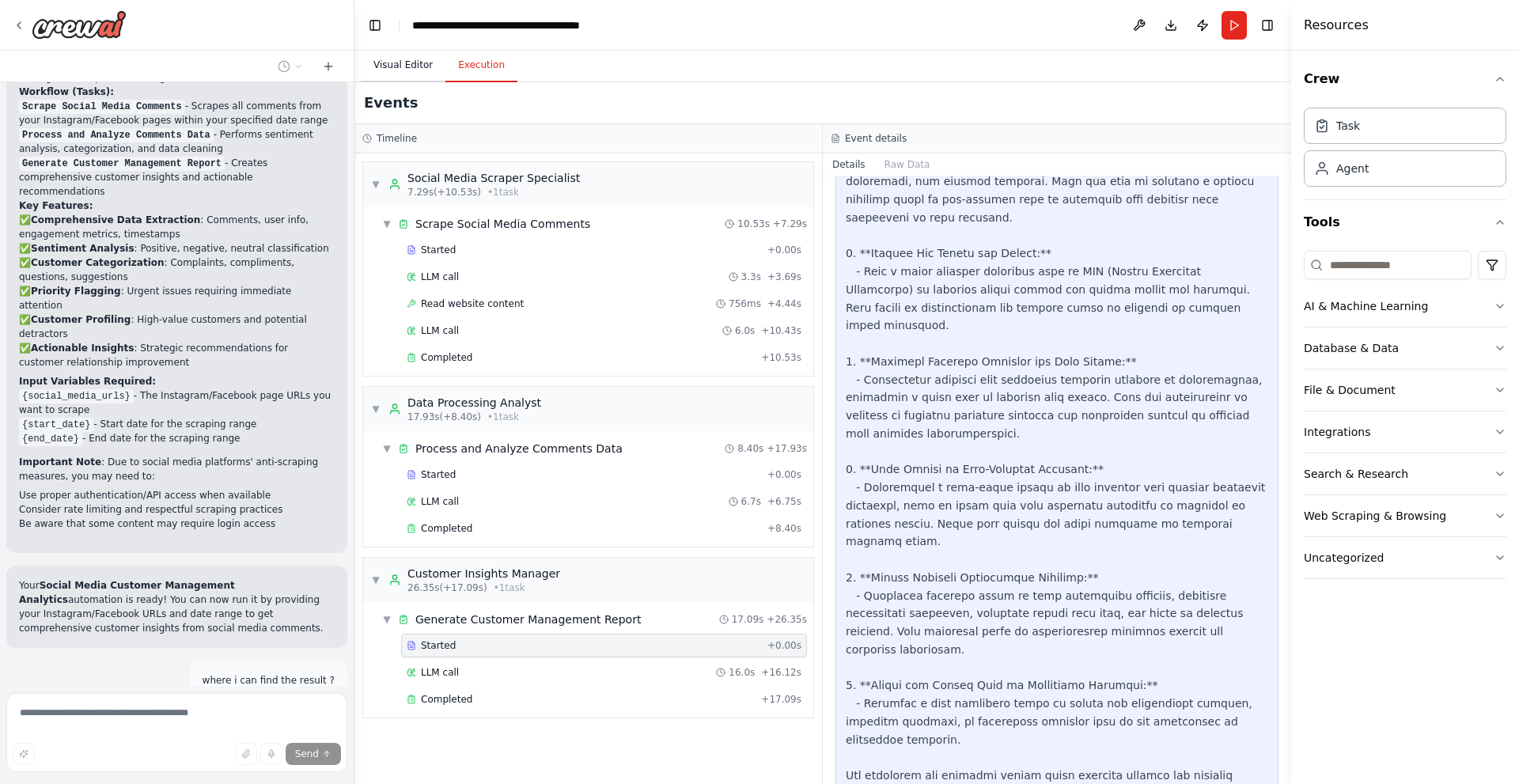
click at [402, 74] on button "Visual Editor" at bounding box center [403, 66] width 85 height 33
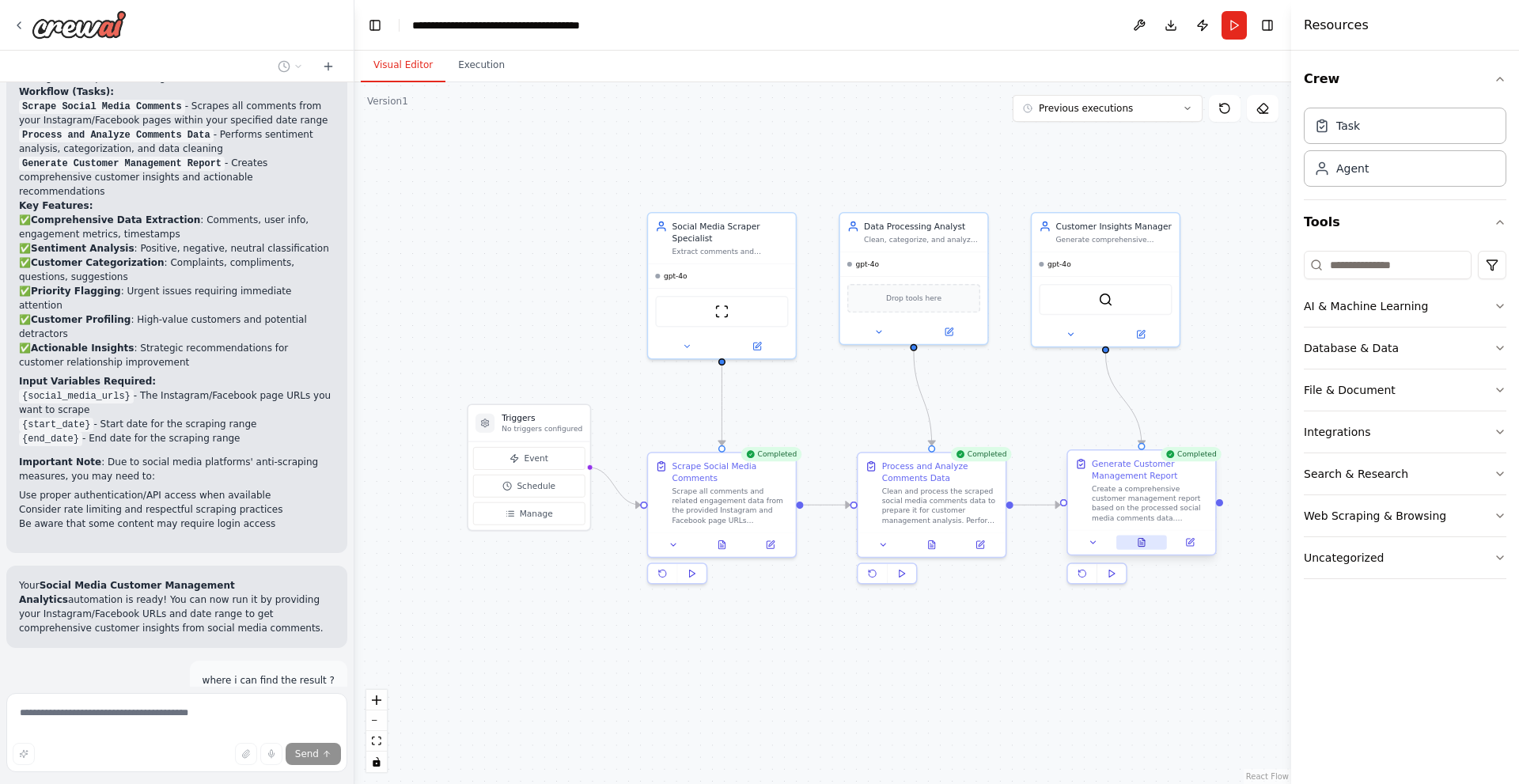
click at [1146, 546] on icon at bounding box center [1142, 542] width 10 height 10
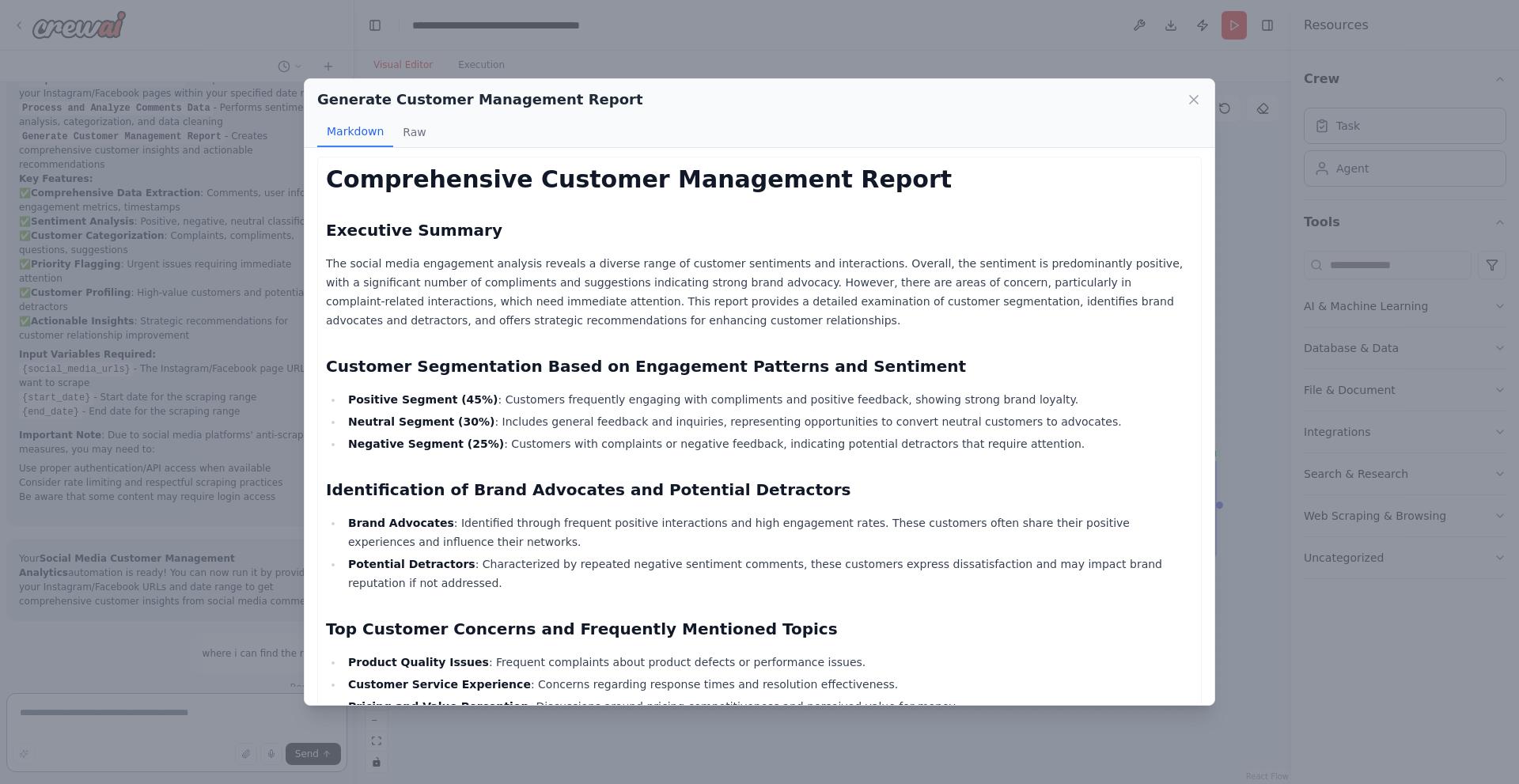
scroll to position [0, 0]
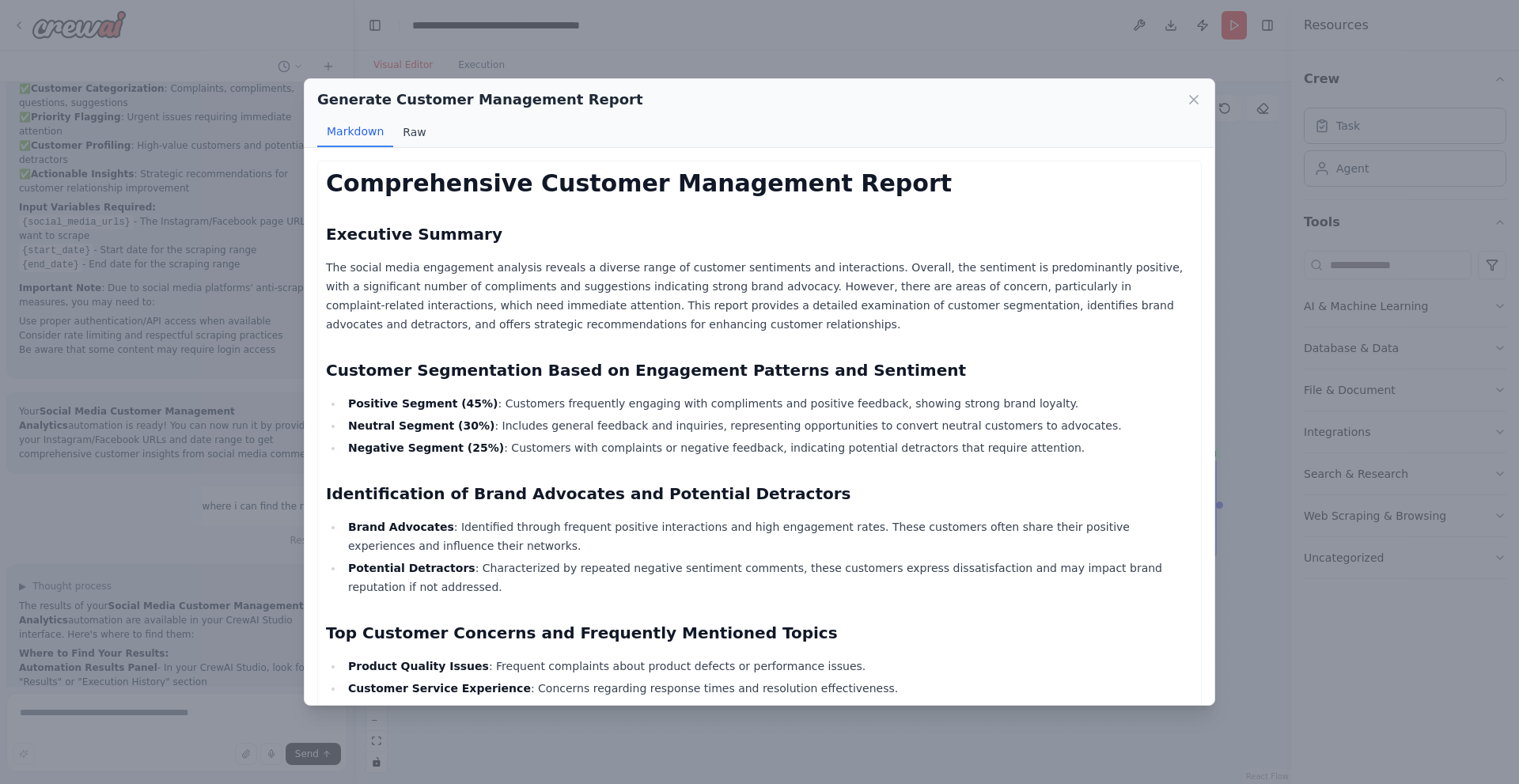
click at [424, 139] on button "Raw" at bounding box center [414, 132] width 42 height 30
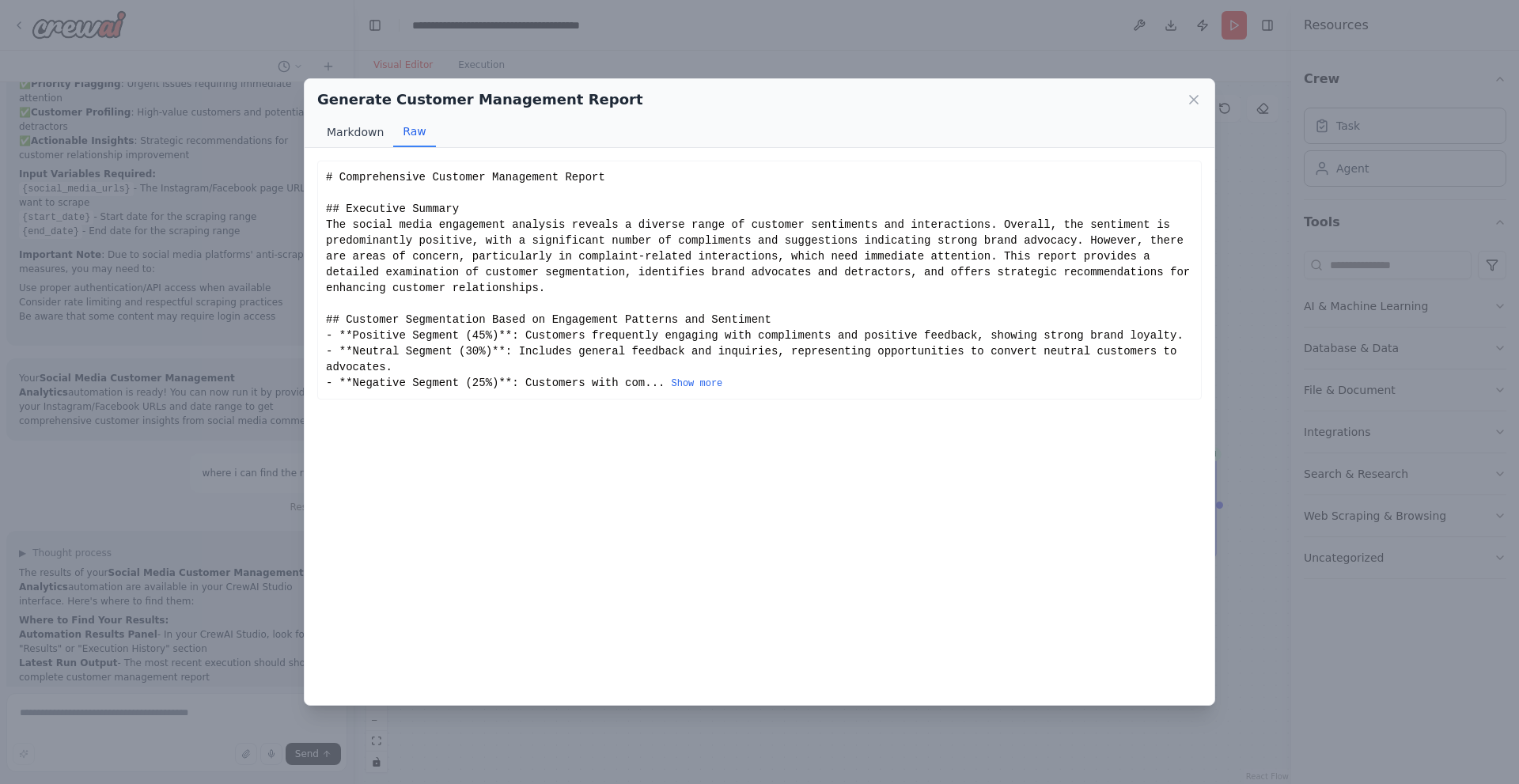
click at [353, 125] on button "Markdown" at bounding box center [355, 132] width 76 height 30
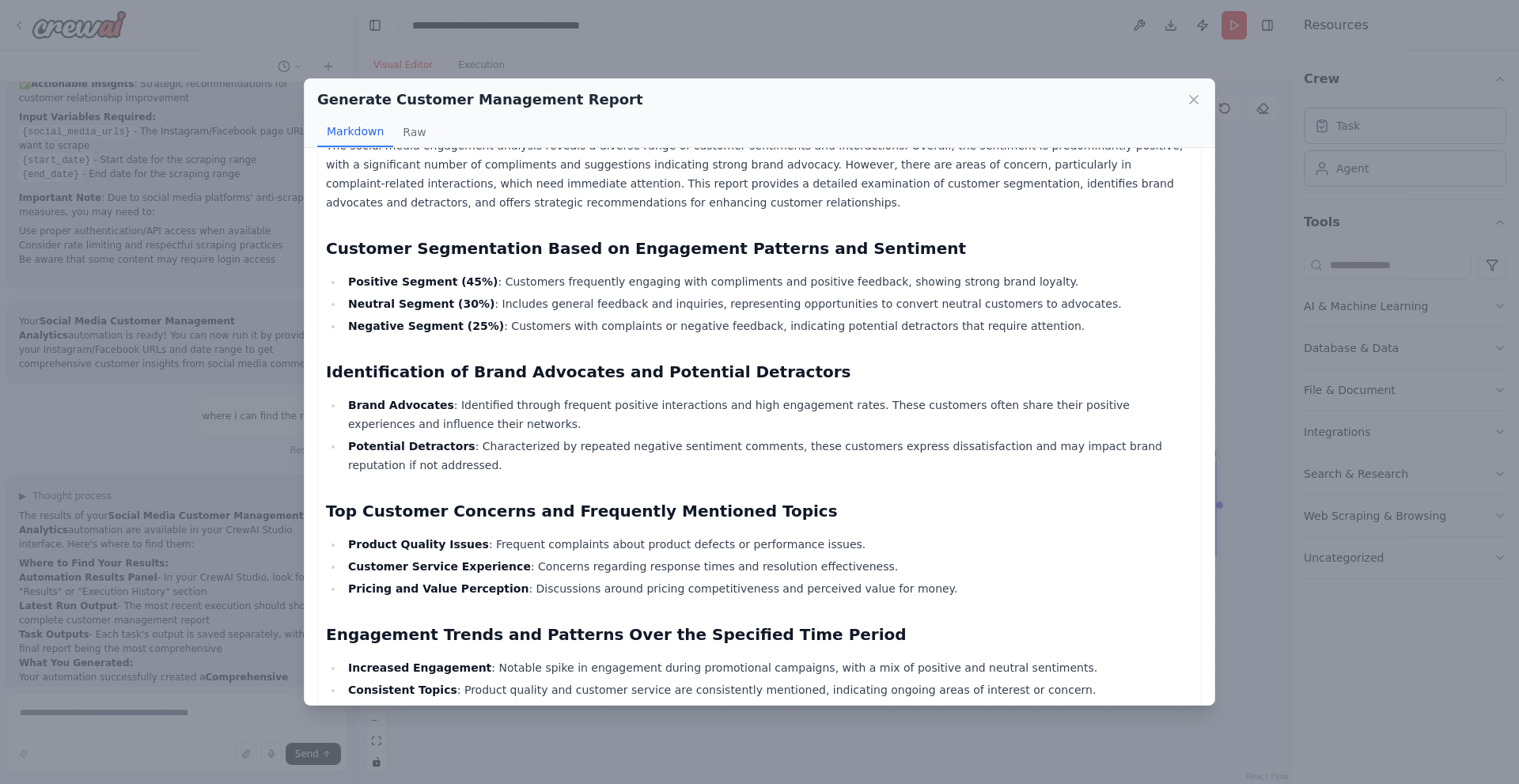
scroll to position [158, 0]
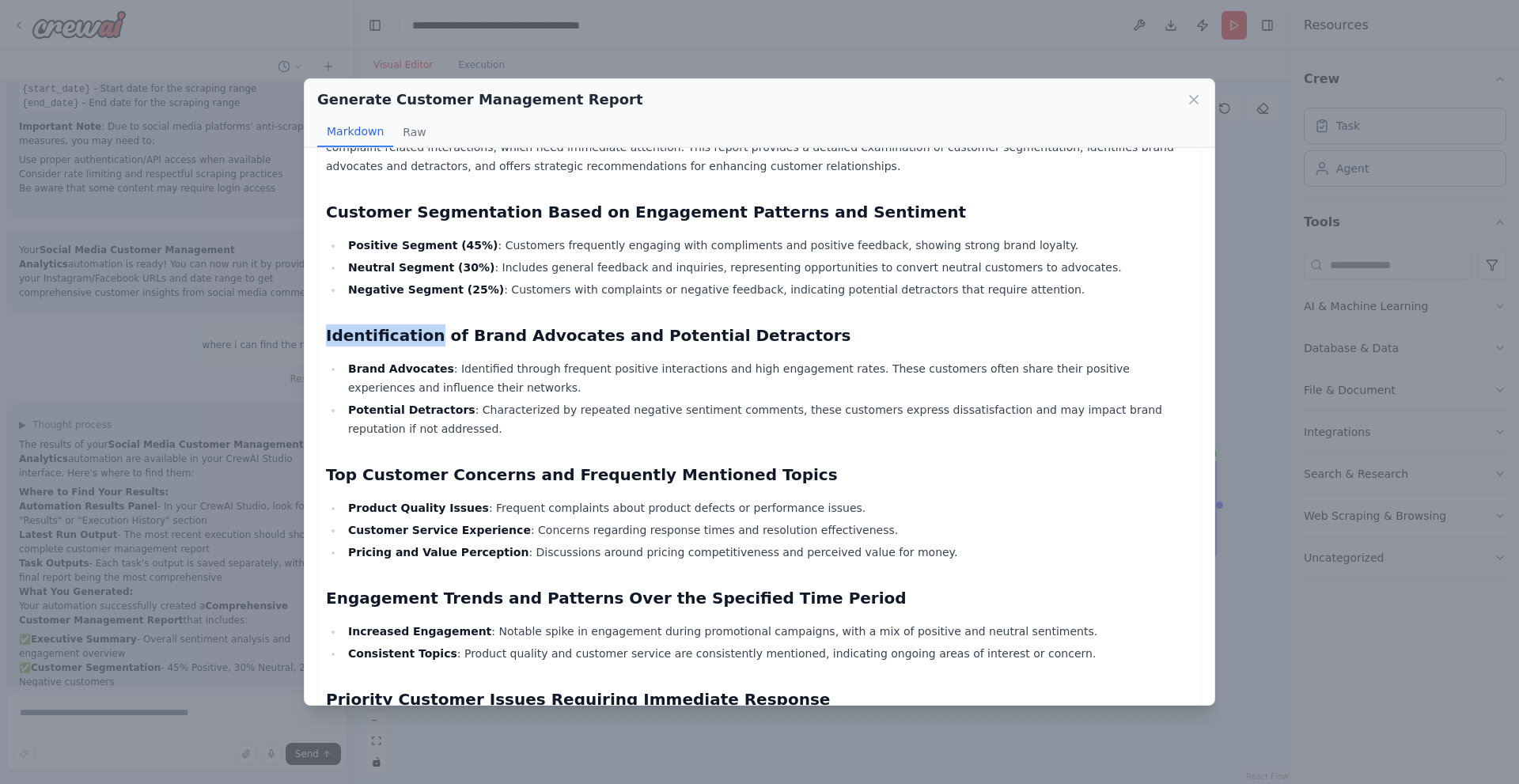
drag, startPoint x: 326, startPoint y: 337, endPoint x: 424, endPoint y: 341, distance: 98.1
click at [424, 341] on div "Comprehensive Customer Management Report Executive Summary The social media eng…" at bounding box center [759, 664] width 884 height 1324
click at [717, 331] on h2 "Identification of Brand Advocates and Potential Detractors" at bounding box center [759, 335] width 867 height 22
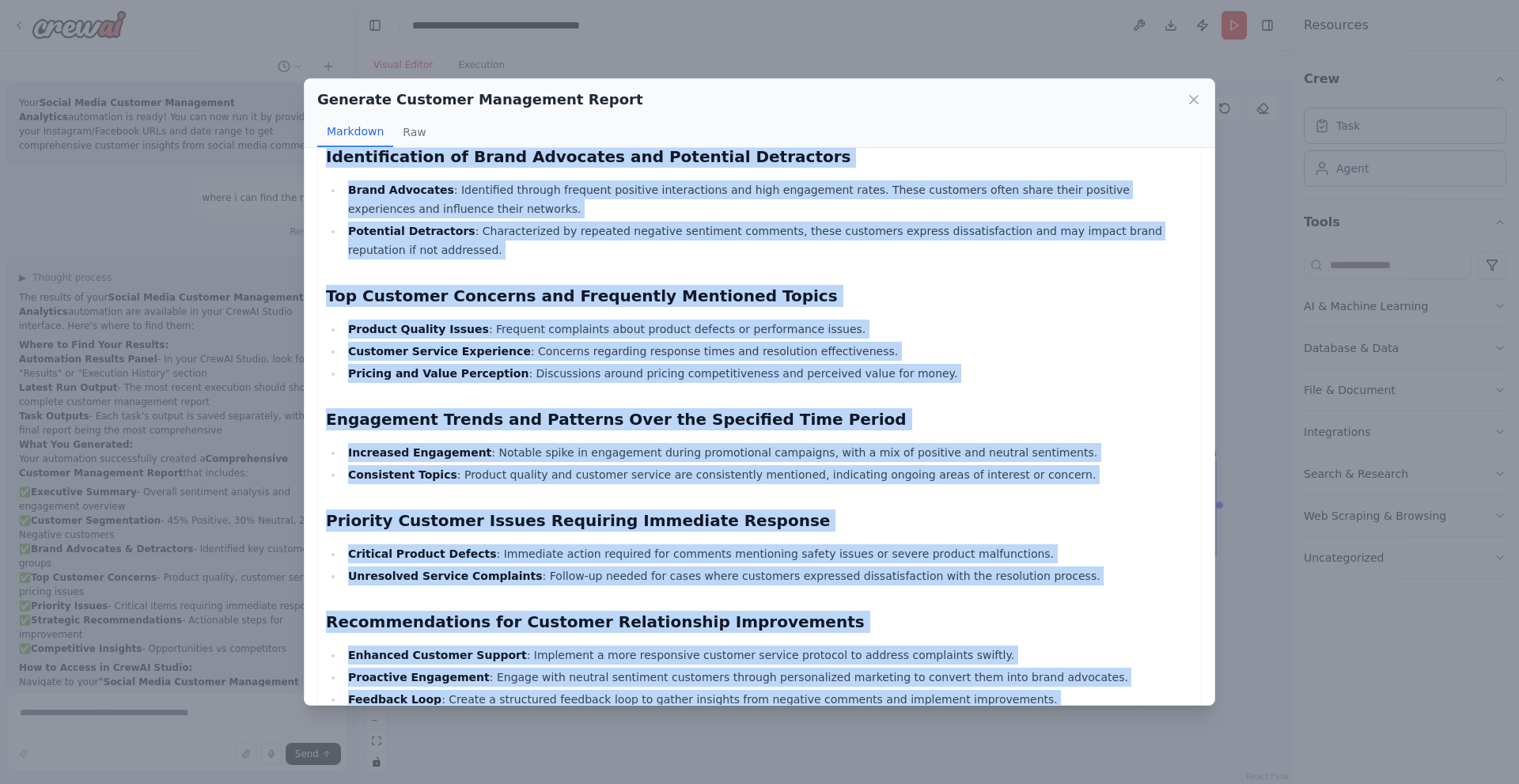
scroll to position [716, 0]
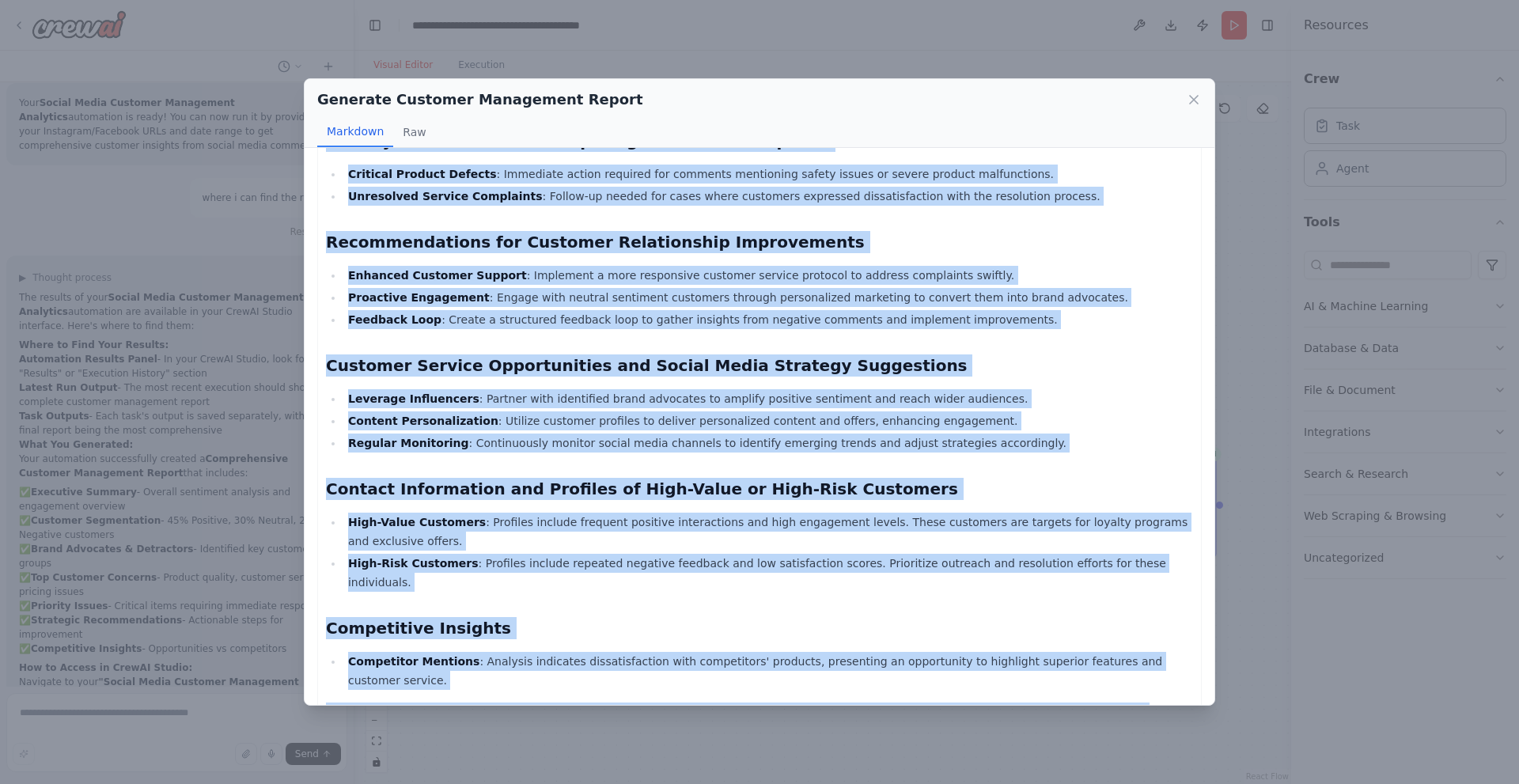
drag, startPoint x: 329, startPoint y: 175, endPoint x: 844, endPoint y: 748, distance: 770.4
click at [844, 748] on div "Generate Customer Management Report Markdown Raw Comprehensive Customer Managem…" at bounding box center [760, 392] width 1519 height 784
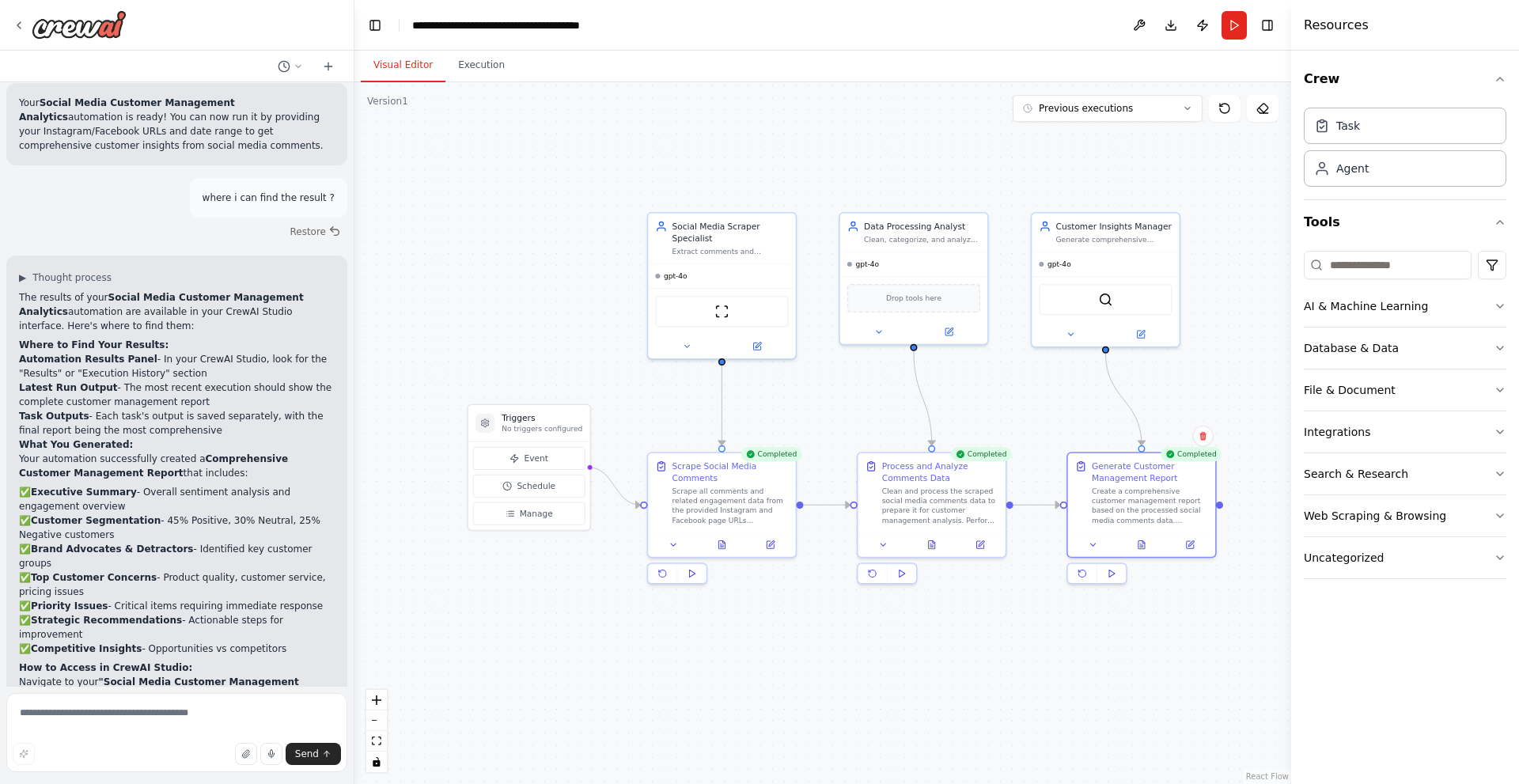
drag, startPoint x: 1152, startPoint y: 547, endPoint x: 1153, endPoint y: 587, distance: 40.0
click at [1168, 626] on div ".deletable-edge-delete-btn { width: 20px; height: 20px; border: 0px solid #ffff…" at bounding box center [822, 432] width 937 height 701
click at [1147, 542] on button at bounding box center [1141, 541] width 50 height 14
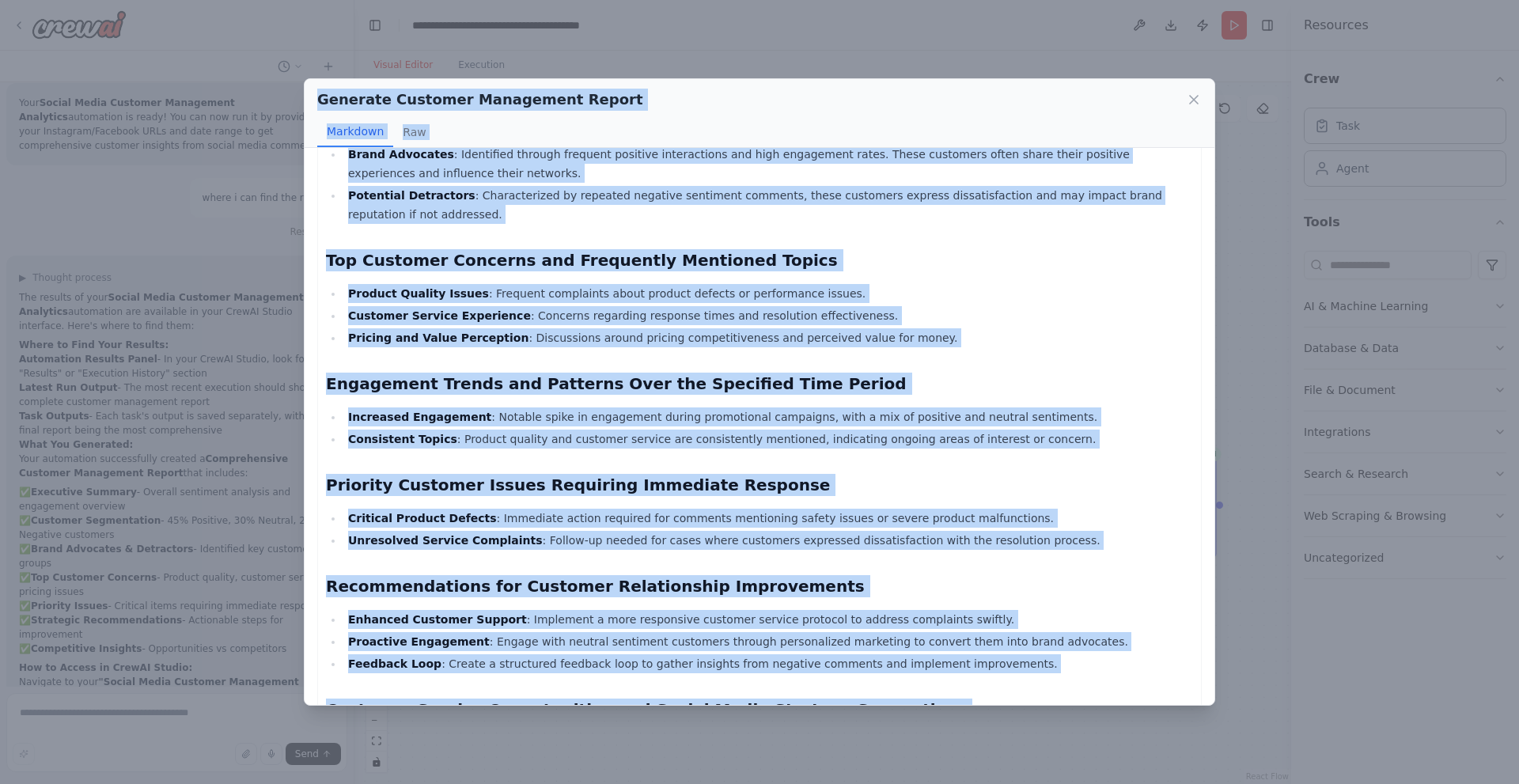
scroll to position [0, 0]
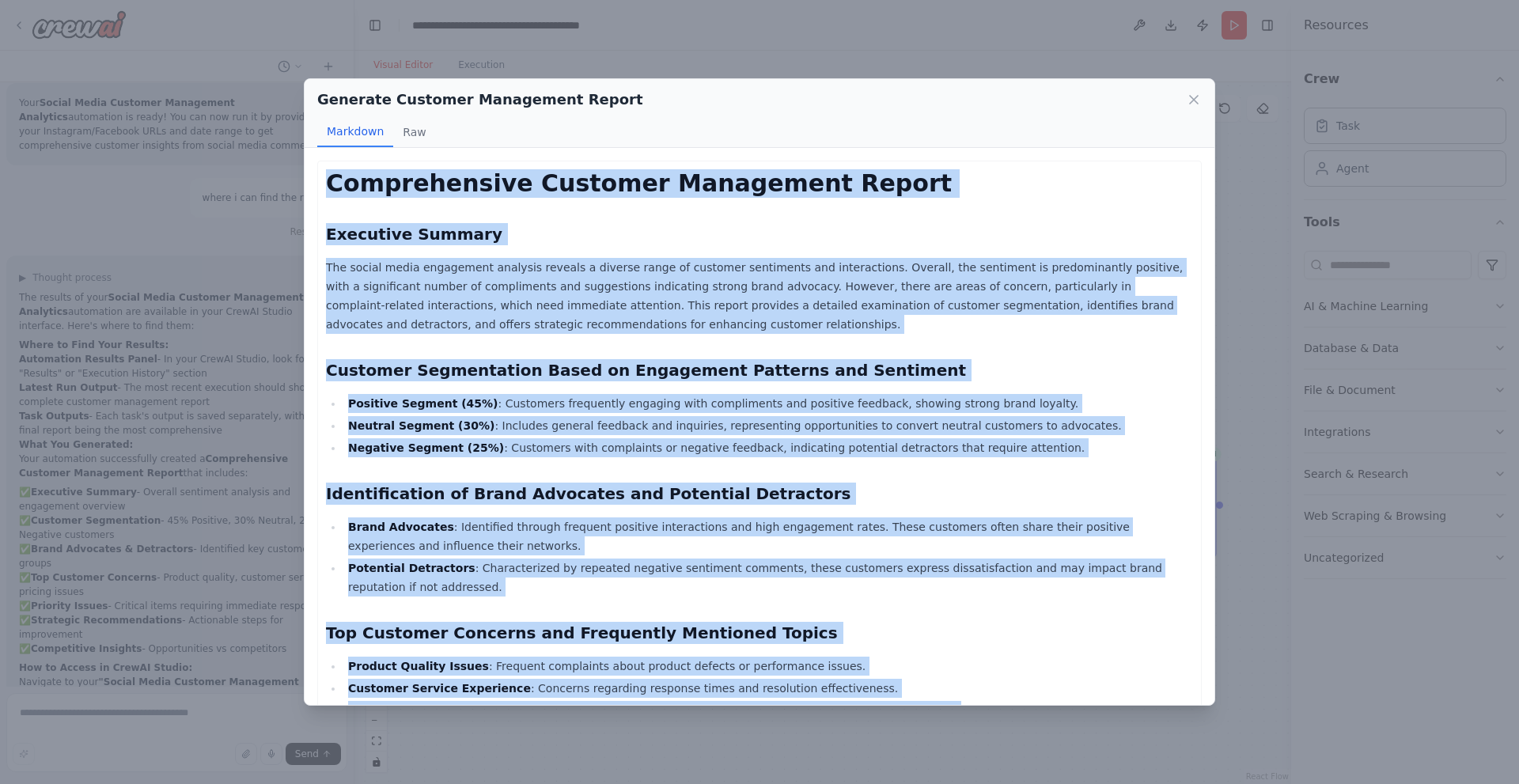
drag, startPoint x: 382, startPoint y: 677, endPoint x: 312, endPoint y: 192, distance: 490.0
click at [312, 192] on div "Comprehensive Customer Management Report Executive Summary The social media eng…" at bounding box center [760, 425] width 910 height 557
copy div "Comprehensive Customer Management Report Executive Summary The social media eng…"
click at [949, 273] on p "The social media engagement analysis reveals a diverse range of customer sentim…" at bounding box center [759, 296] width 867 height 76
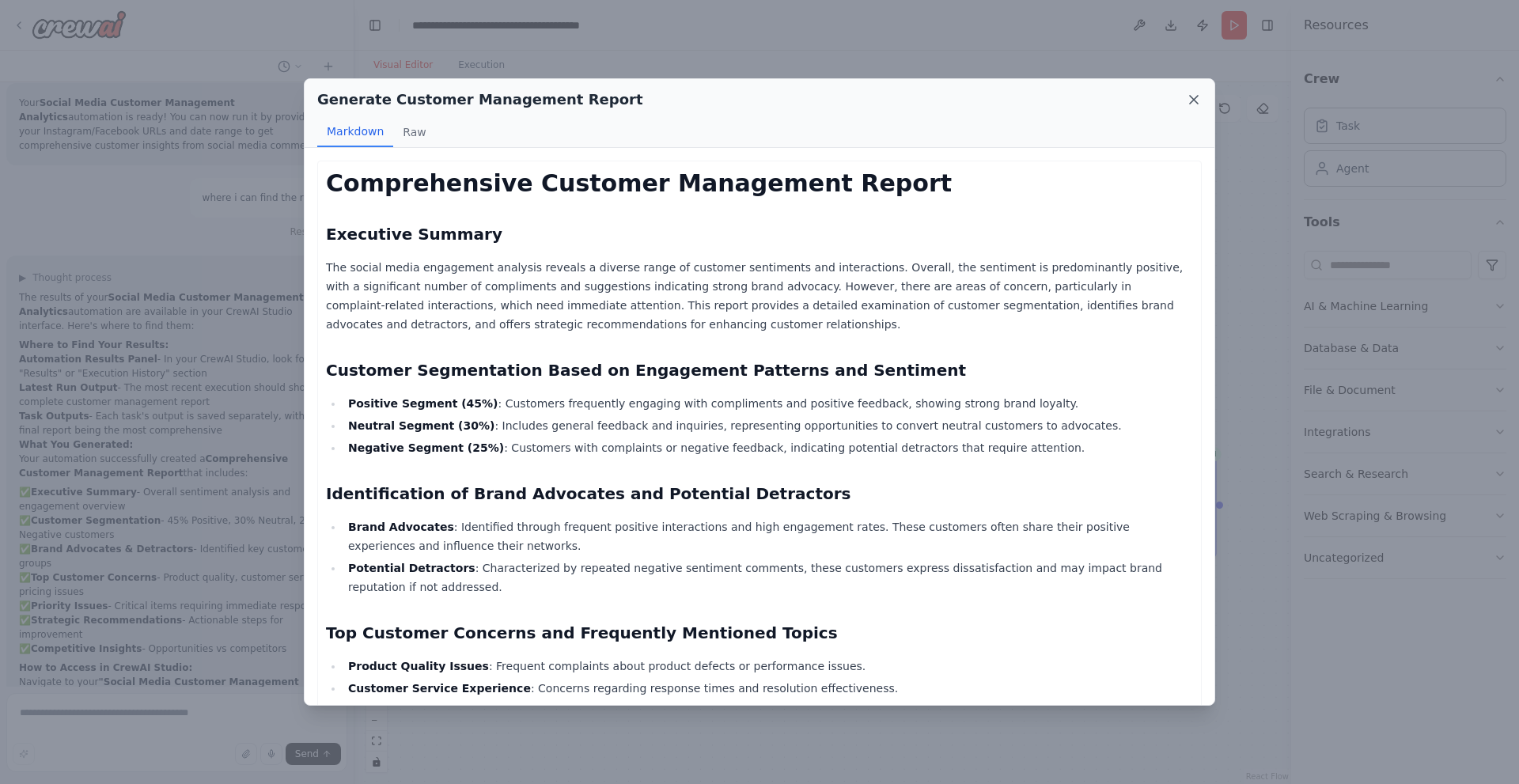
click at [1194, 101] on icon at bounding box center [1194, 100] width 8 height 8
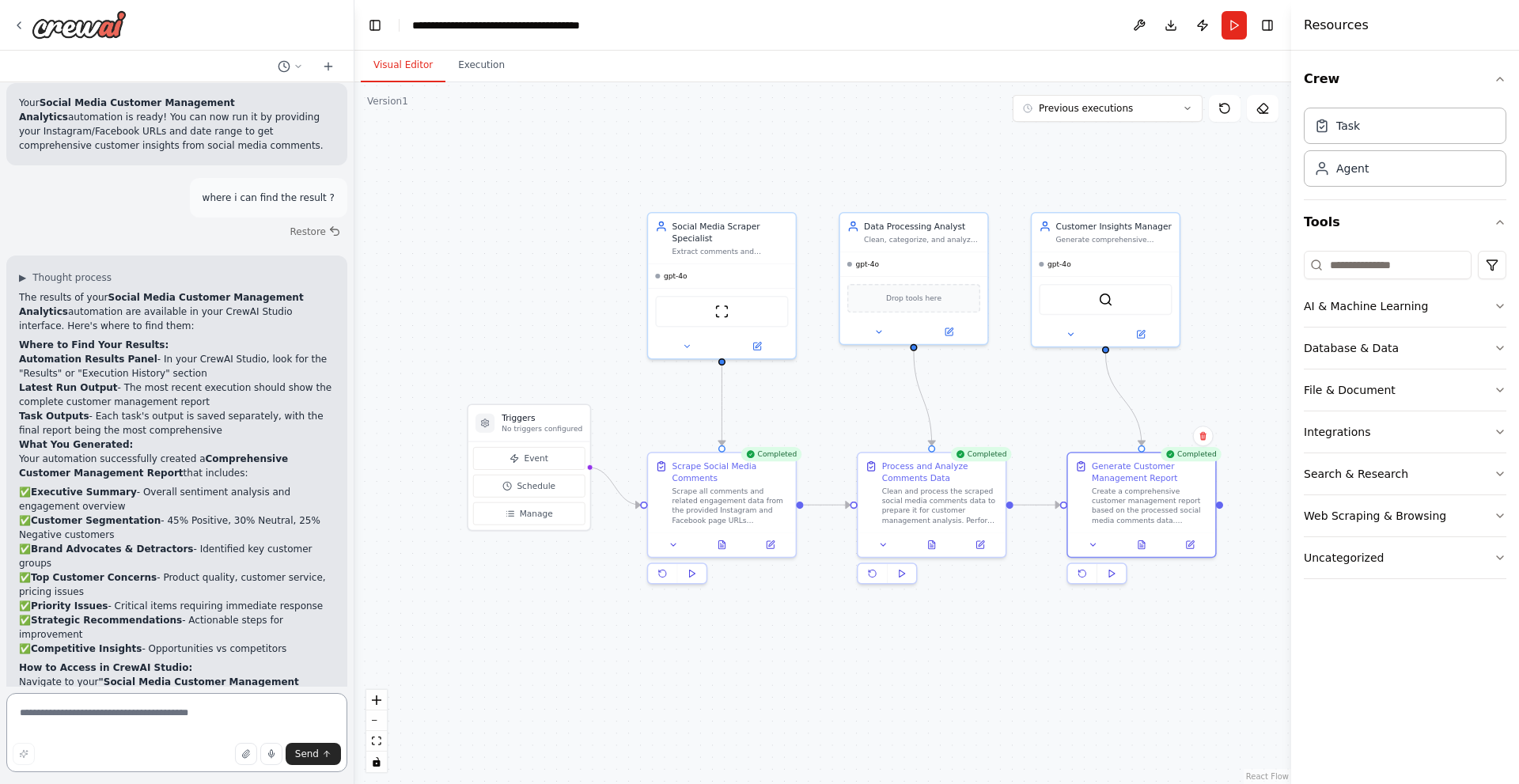
click at [120, 715] on textarea at bounding box center [177, 732] width 341 height 79
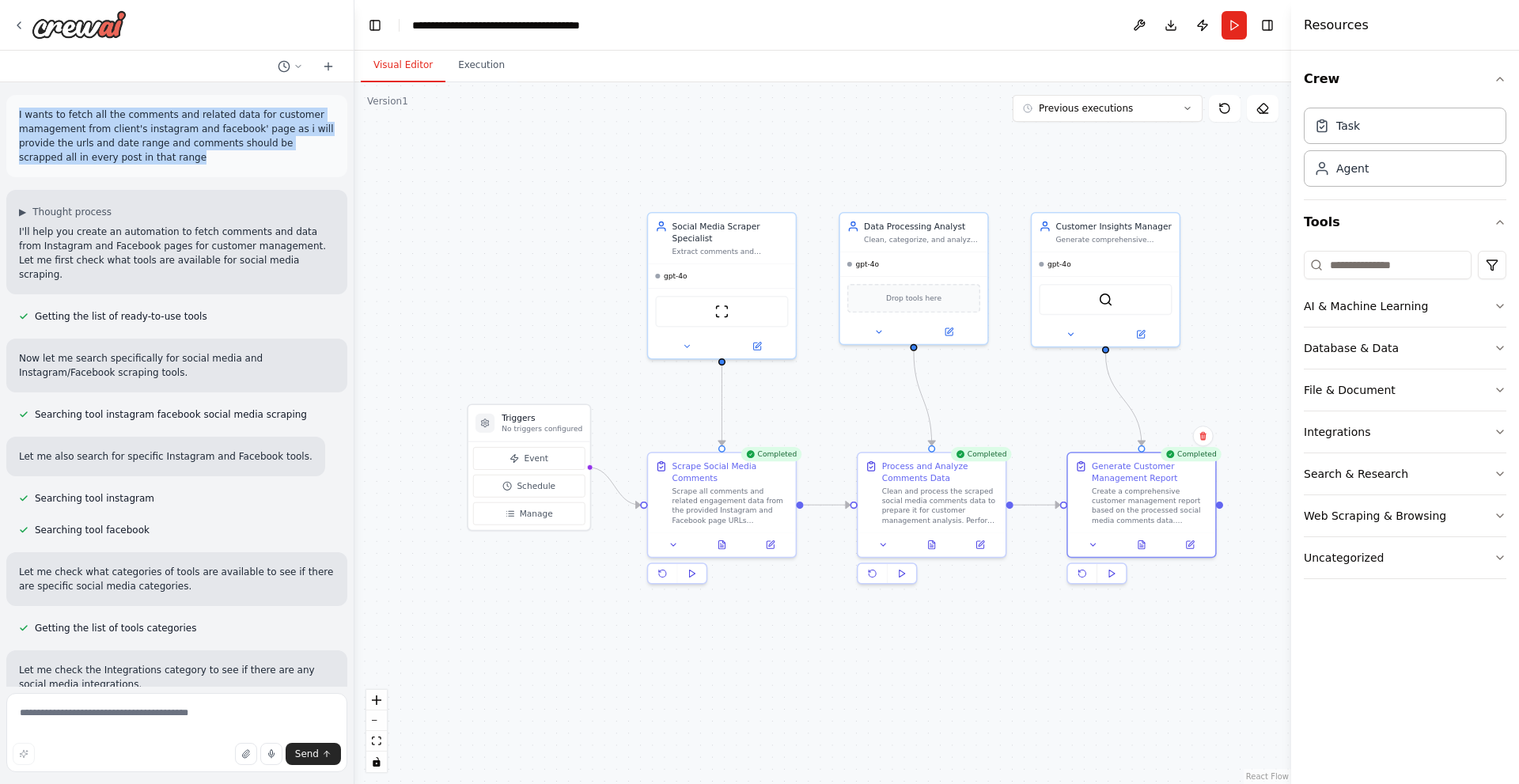
drag, startPoint x: 139, startPoint y: 161, endPoint x: 13, endPoint y: 120, distance: 132.5
click at [13, 120] on div "I wants to fetch all the comments and related data for customer mamagement from…" at bounding box center [177, 136] width 341 height 82
click at [475, 72] on button "Execution" at bounding box center [482, 66] width 72 height 33
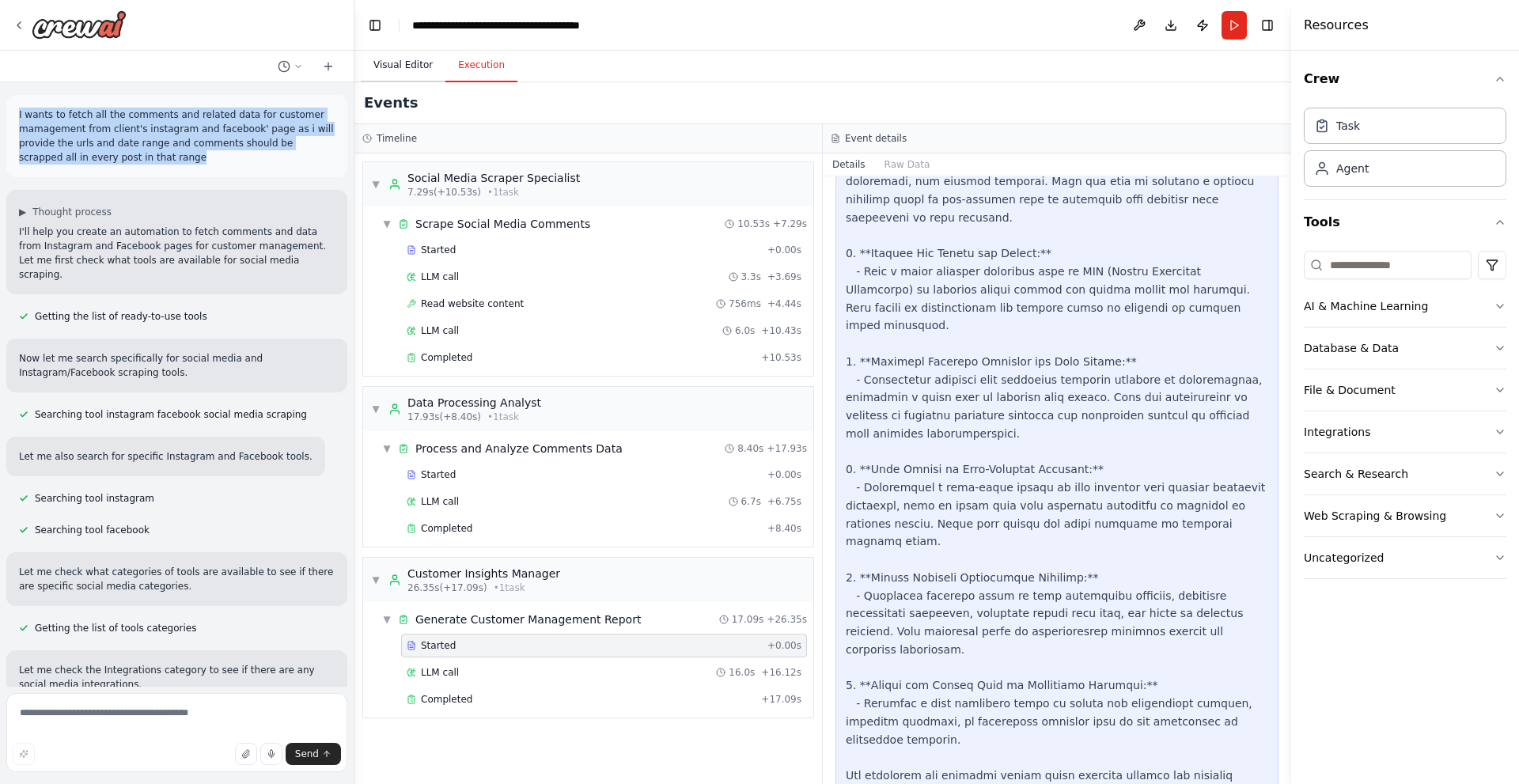
click at [387, 69] on button "Visual Editor" at bounding box center [403, 66] width 85 height 33
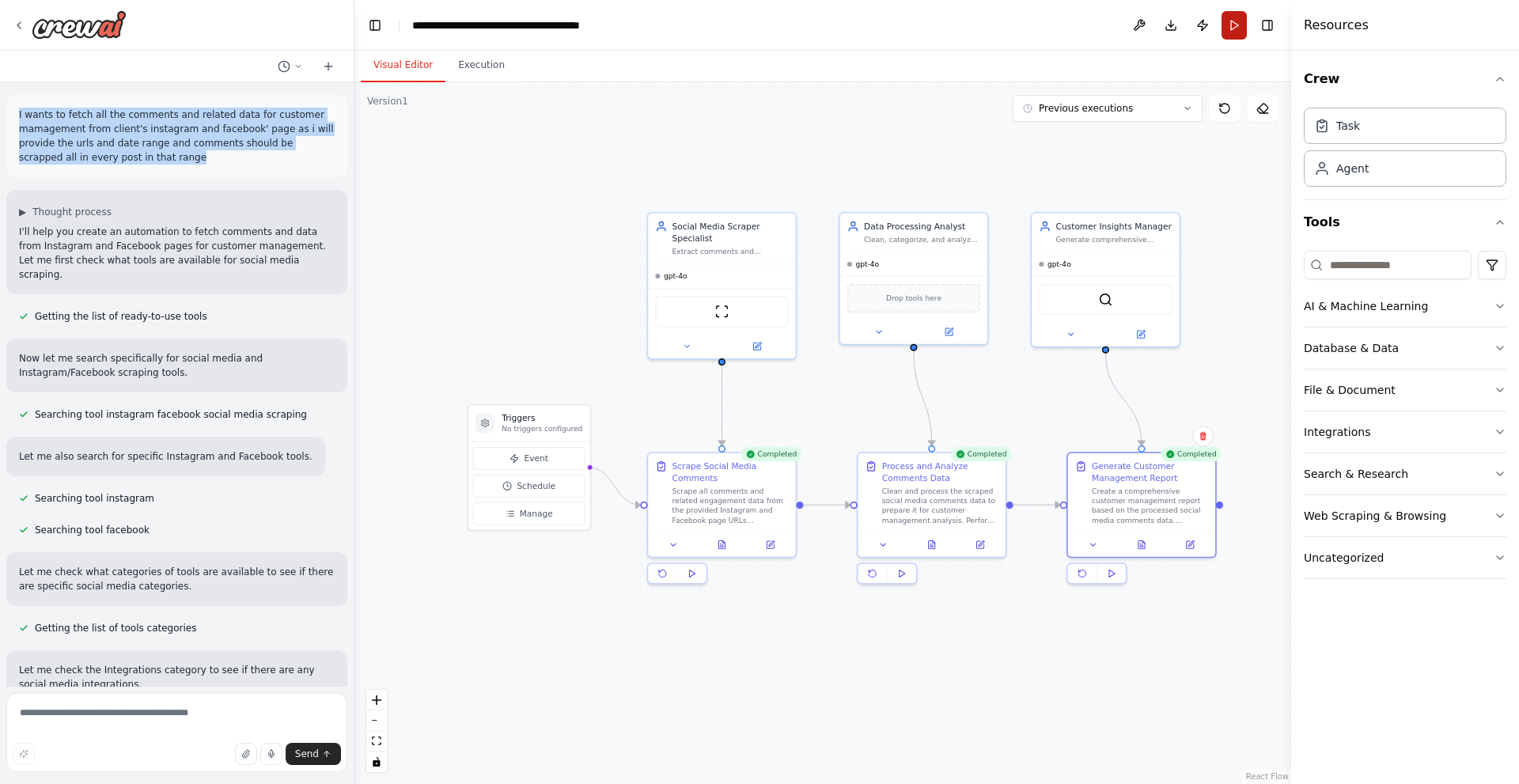
click at [1241, 35] on button "Run" at bounding box center [1233, 26] width 26 height 29
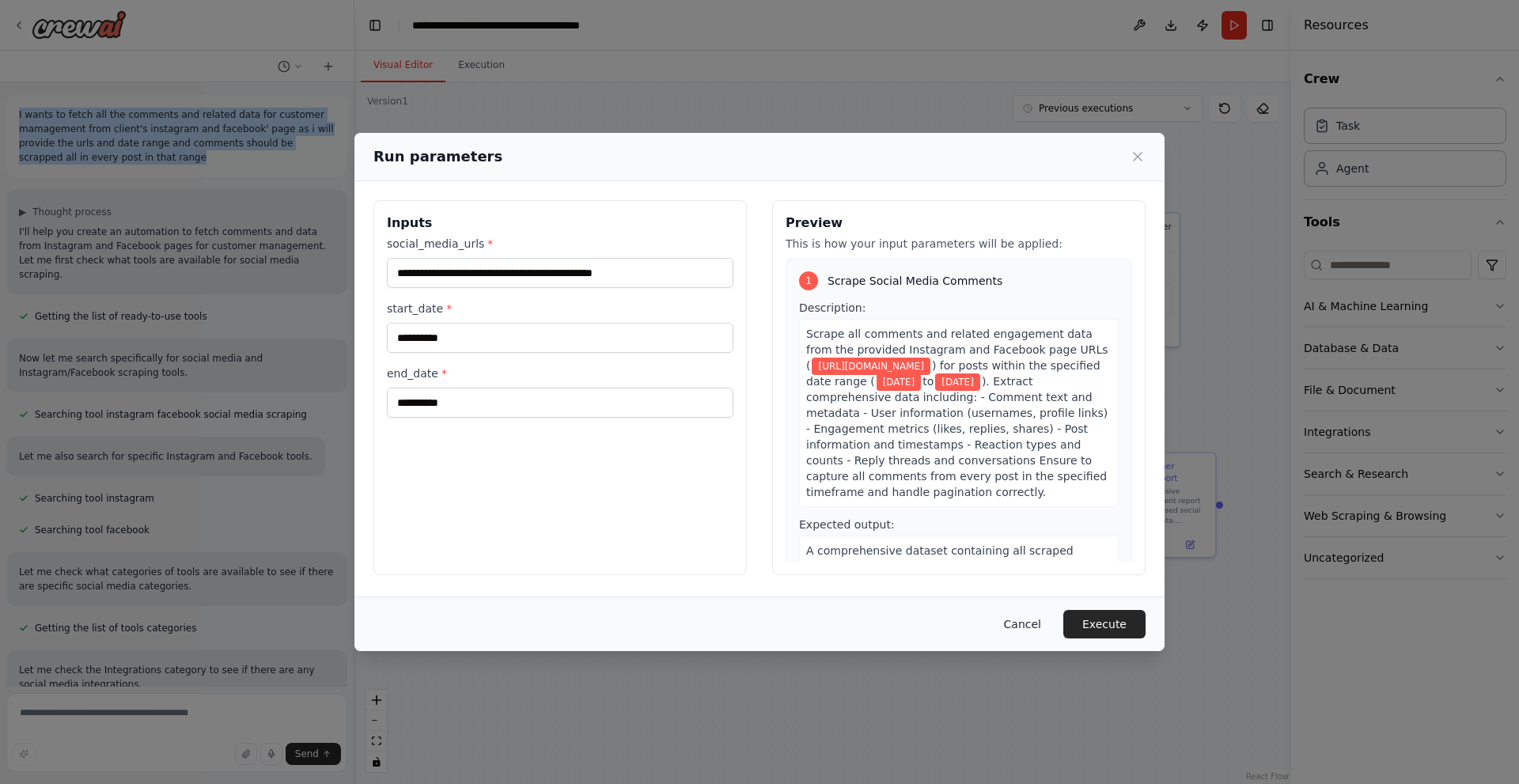
click at [1019, 626] on button "Cancel" at bounding box center [1023, 624] width 63 height 29
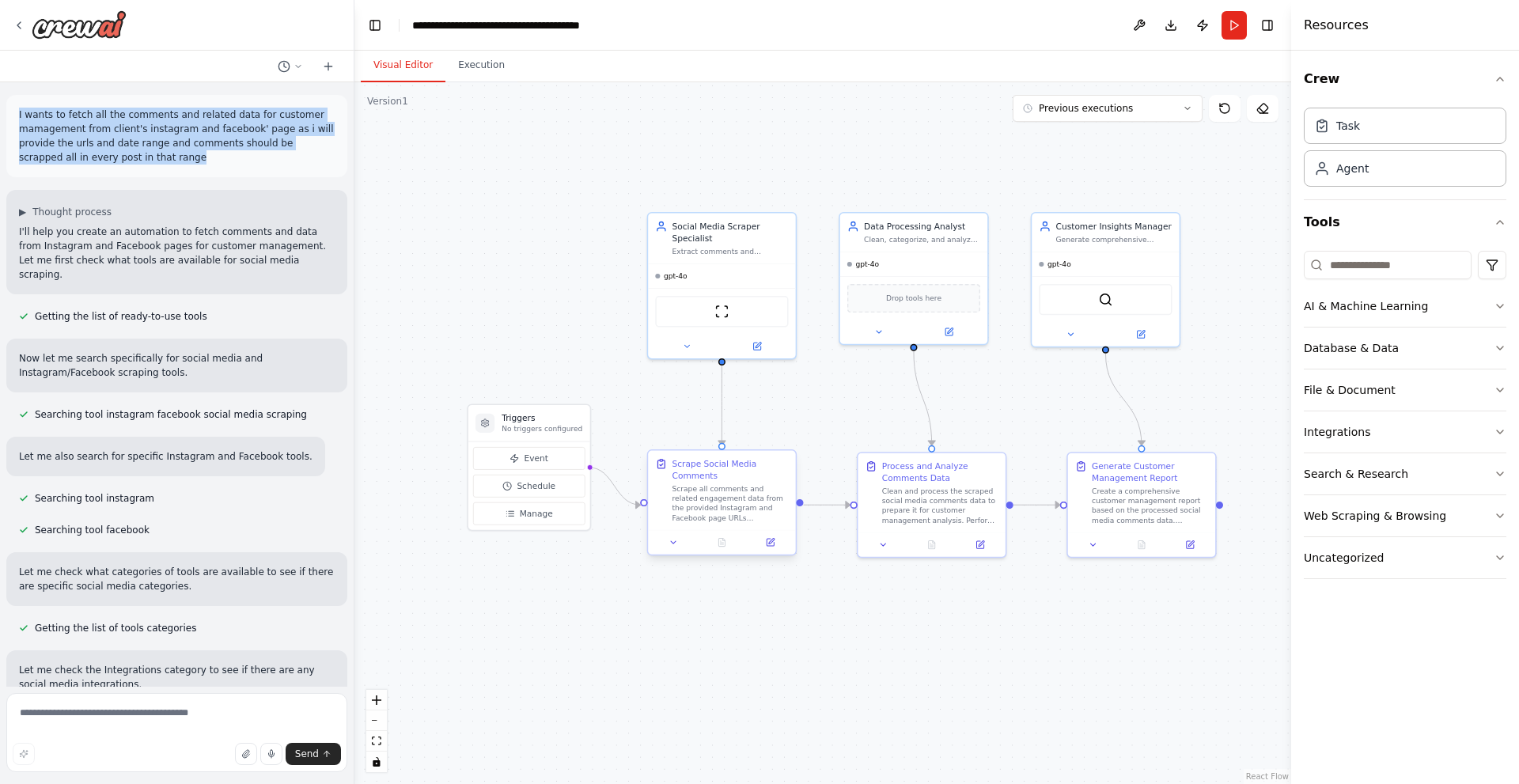
click at [729, 477] on div "Scrape Social Media Comments" at bounding box center [731, 469] width 116 height 24
click at [773, 550] on div at bounding box center [721, 542] width 148 height 25
click at [261, 167] on div "I wants to fetch all the comments and related data for customer mamagement from…" at bounding box center [177, 136] width 341 height 82
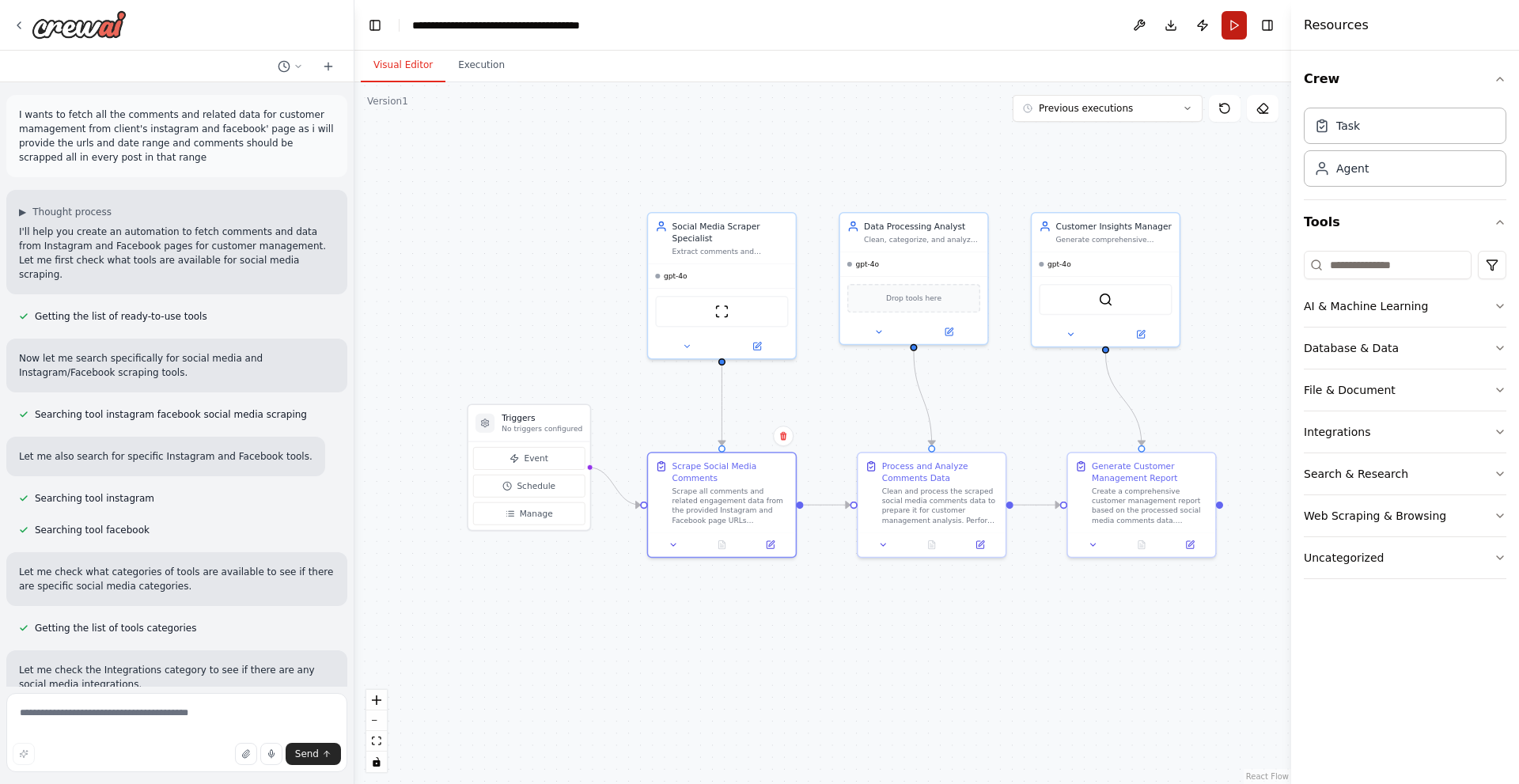
click at [1231, 29] on button "Run" at bounding box center [1233, 26] width 26 height 29
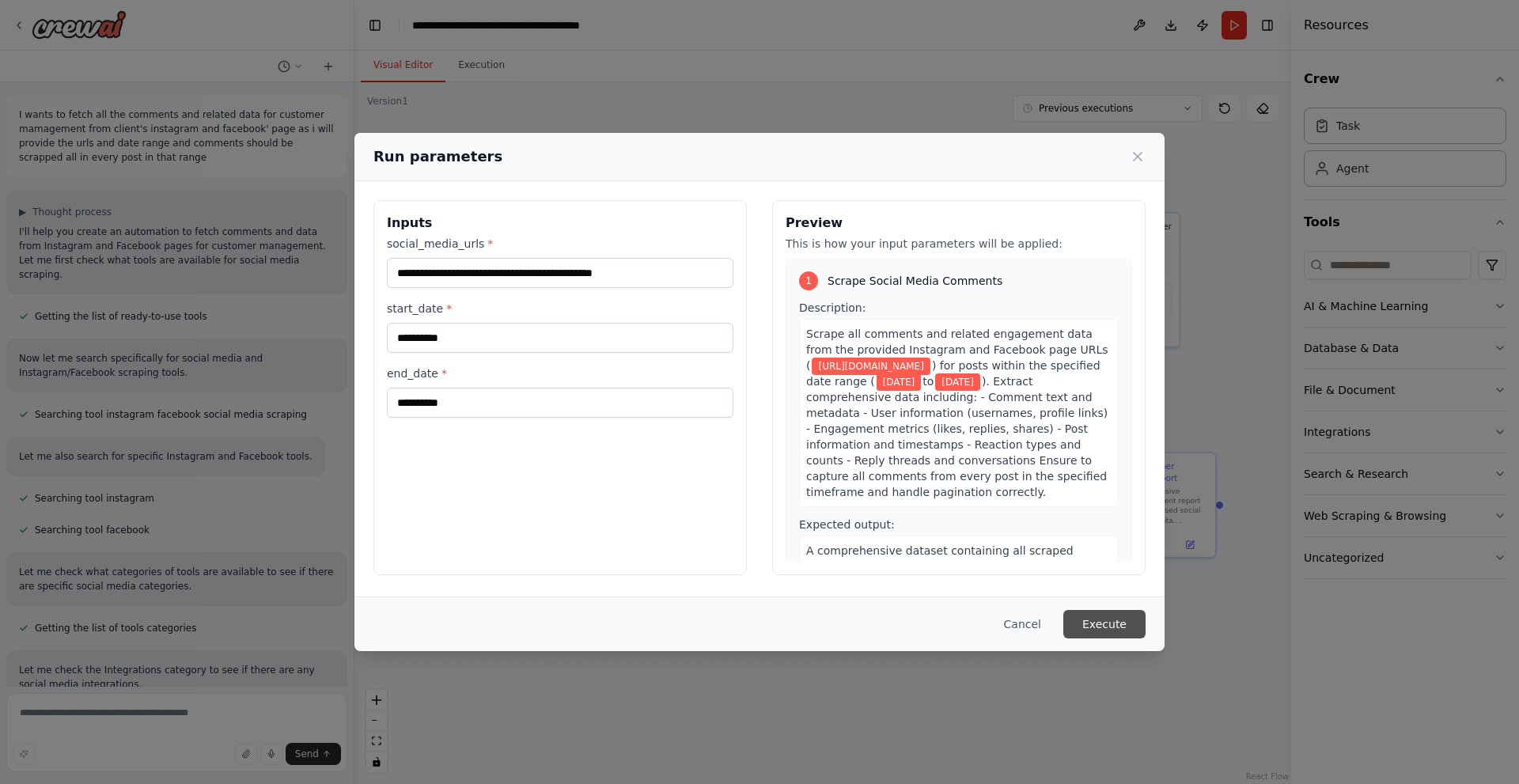
click at [1129, 619] on button "Execute" at bounding box center [1104, 624] width 82 height 29
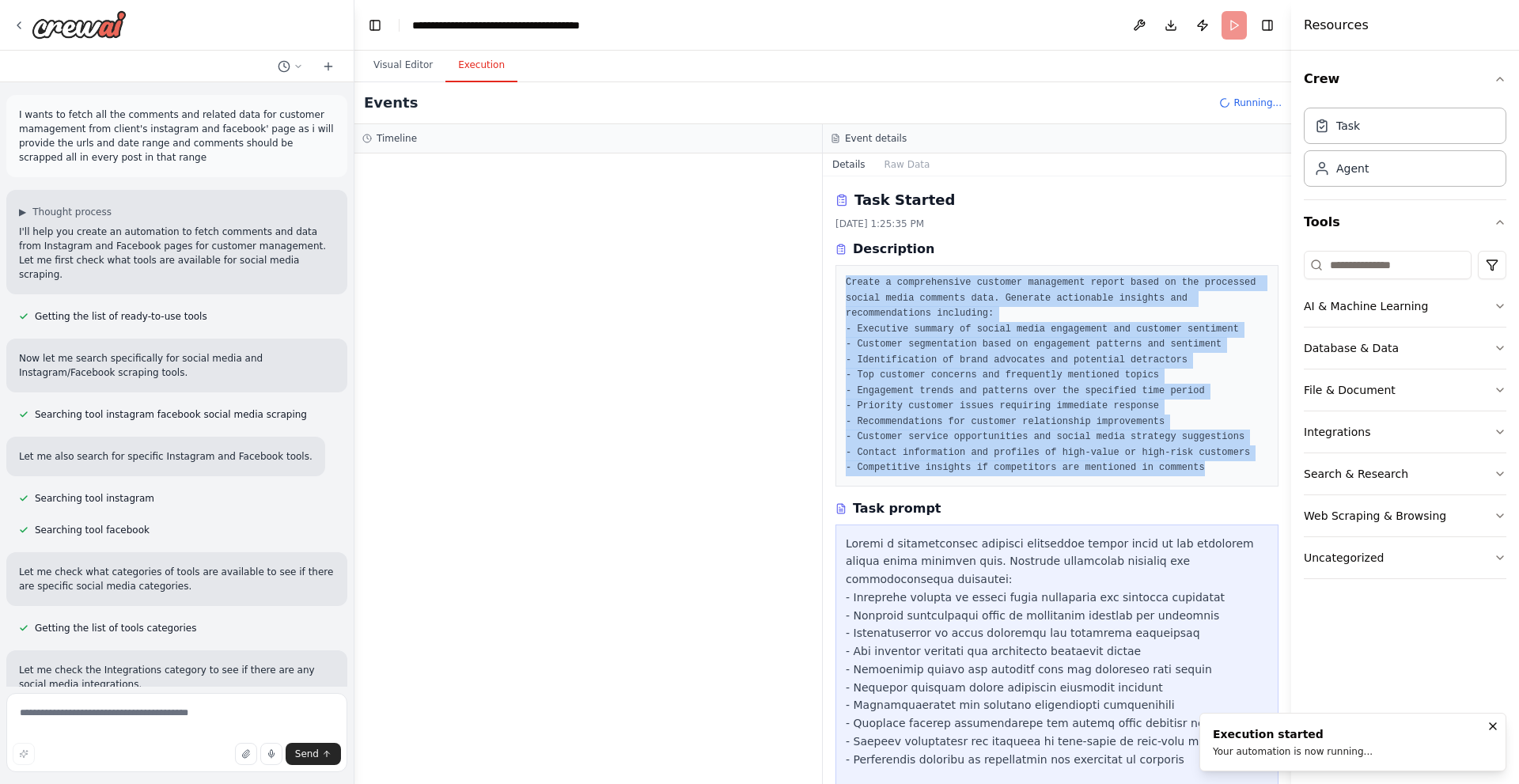
drag, startPoint x: 1184, startPoint y: 471, endPoint x: 845, endPoint y: 281, distance: 388.6
click at [845, 281] on div "Create a comprehensive customer management report based on the processed social…" at bounding box center [1057, 375] width 444 height 222
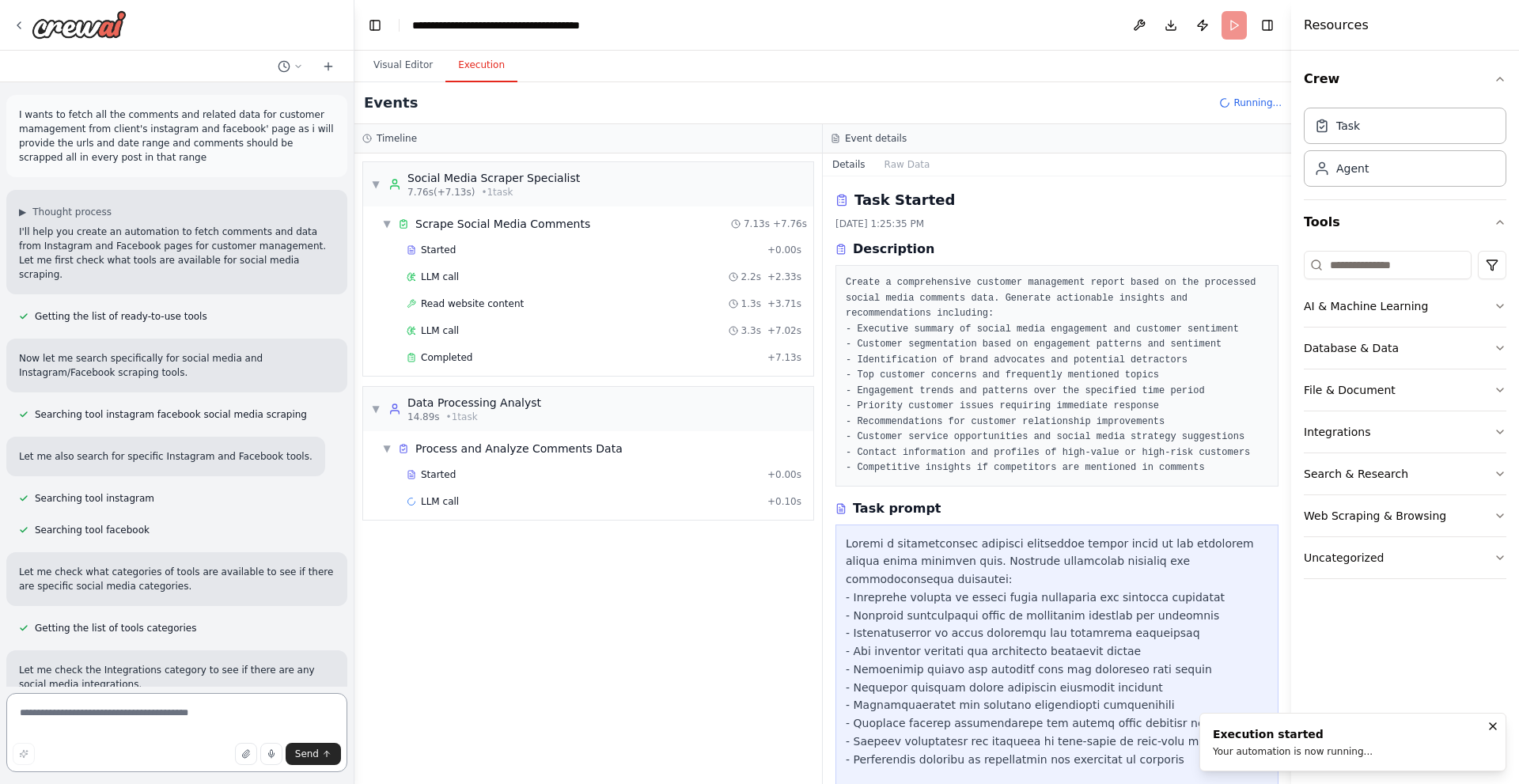
click at [195, 722] on textarea at bounding box center [177, 732] width 341 height 79
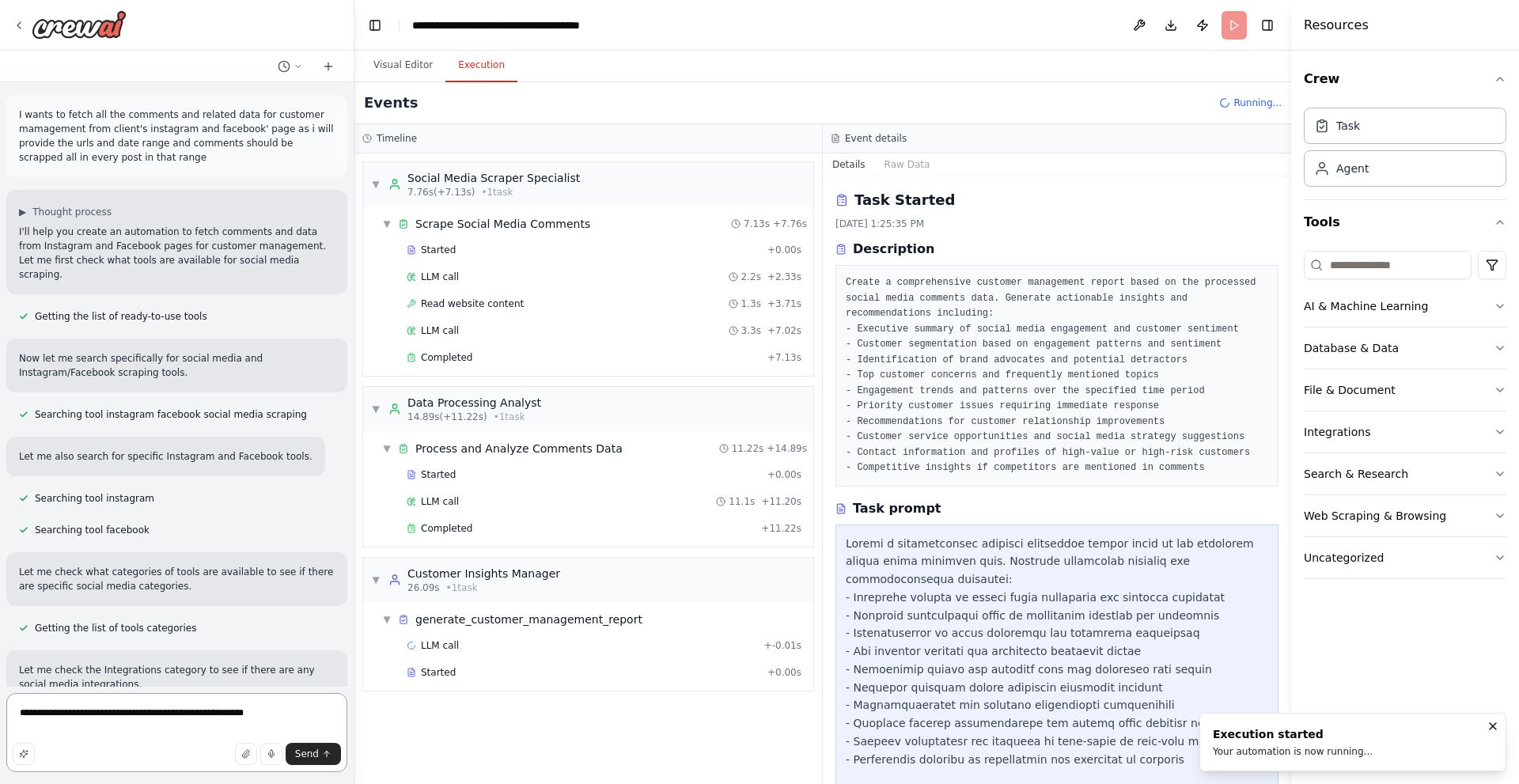
type textarea "**********"
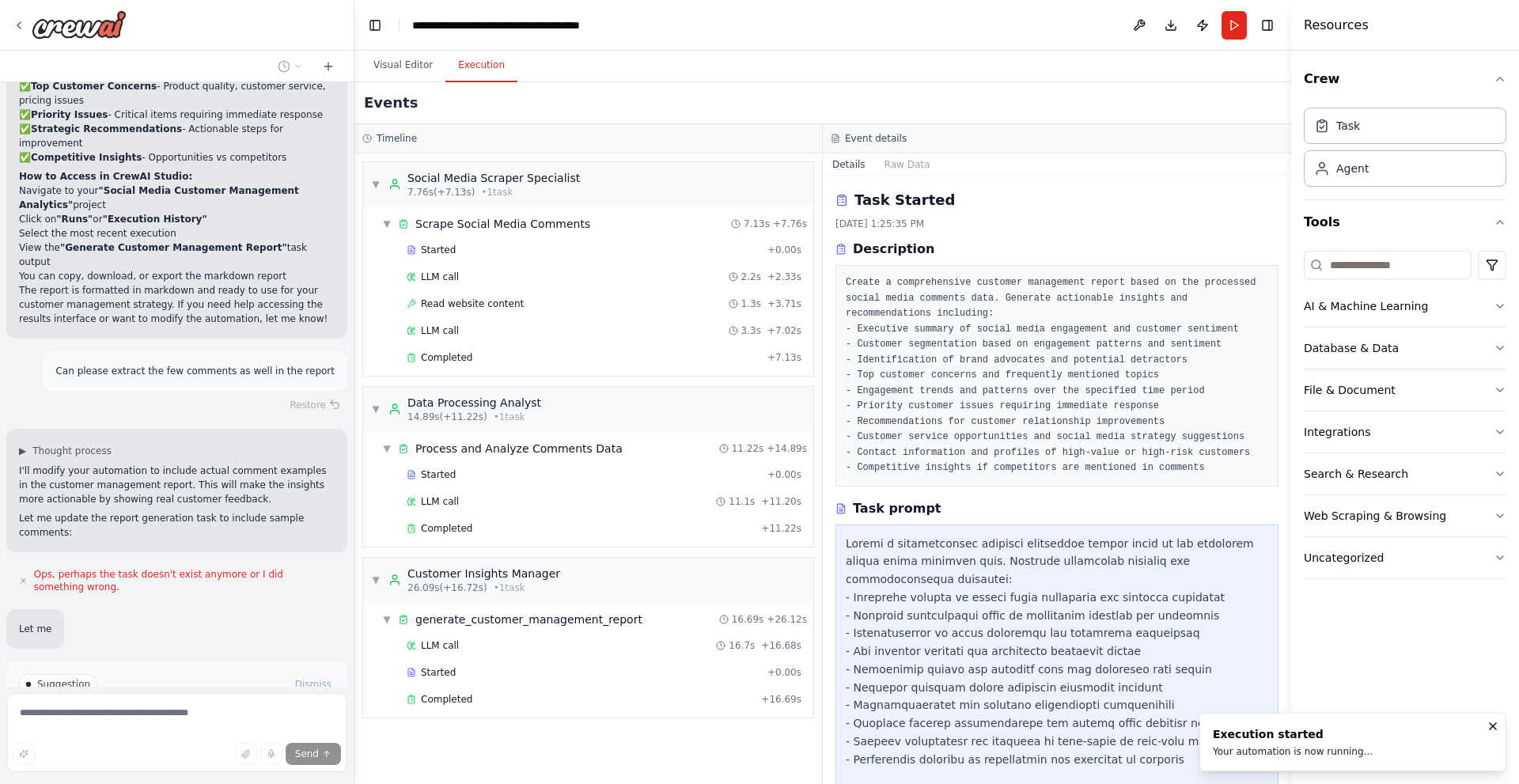
scroll to position [2620, 0]
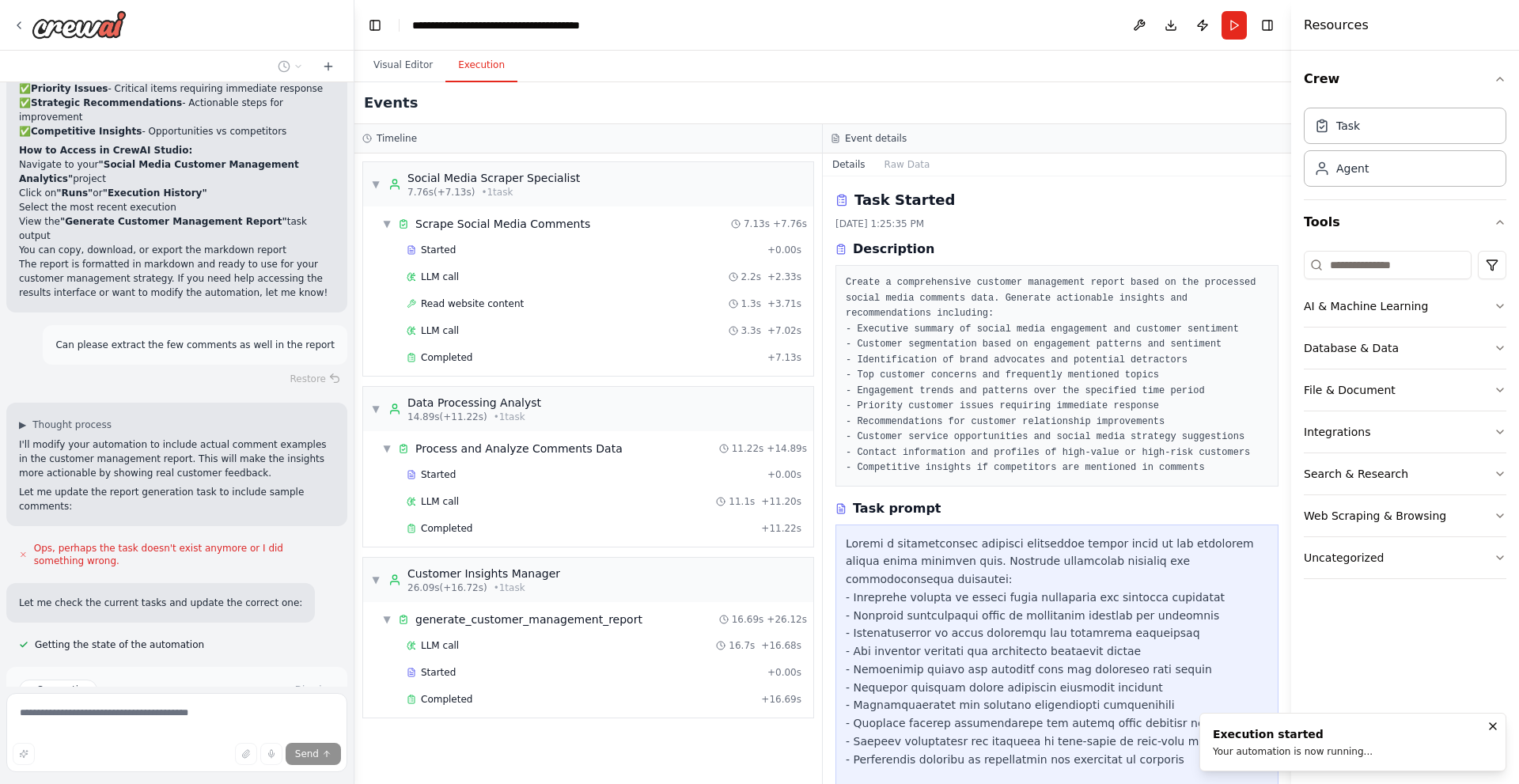
click at [167, 751] on span "Improve automation" at bounding box center [183, 756] width 96 height 12
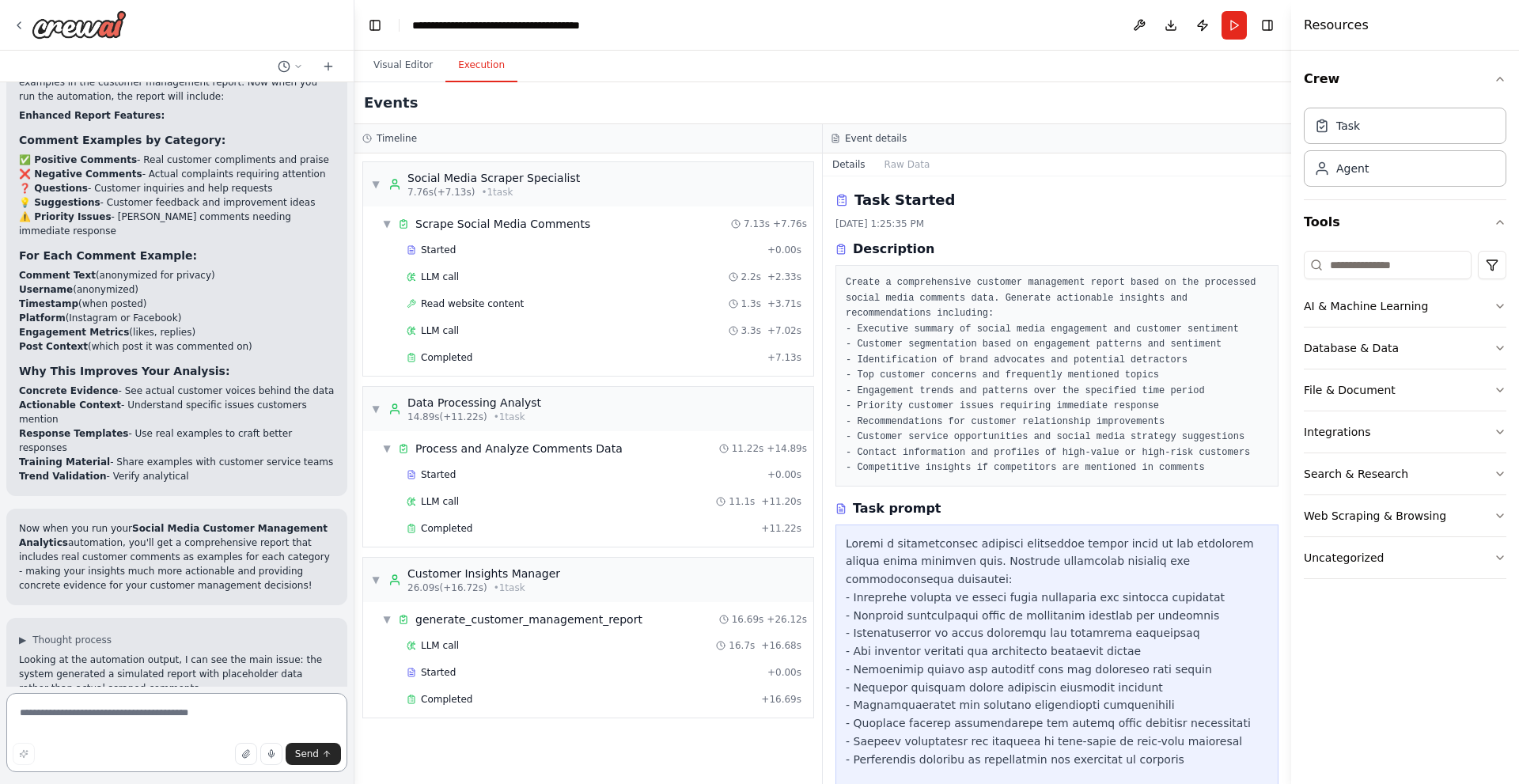
scroll to position [3337, 0]
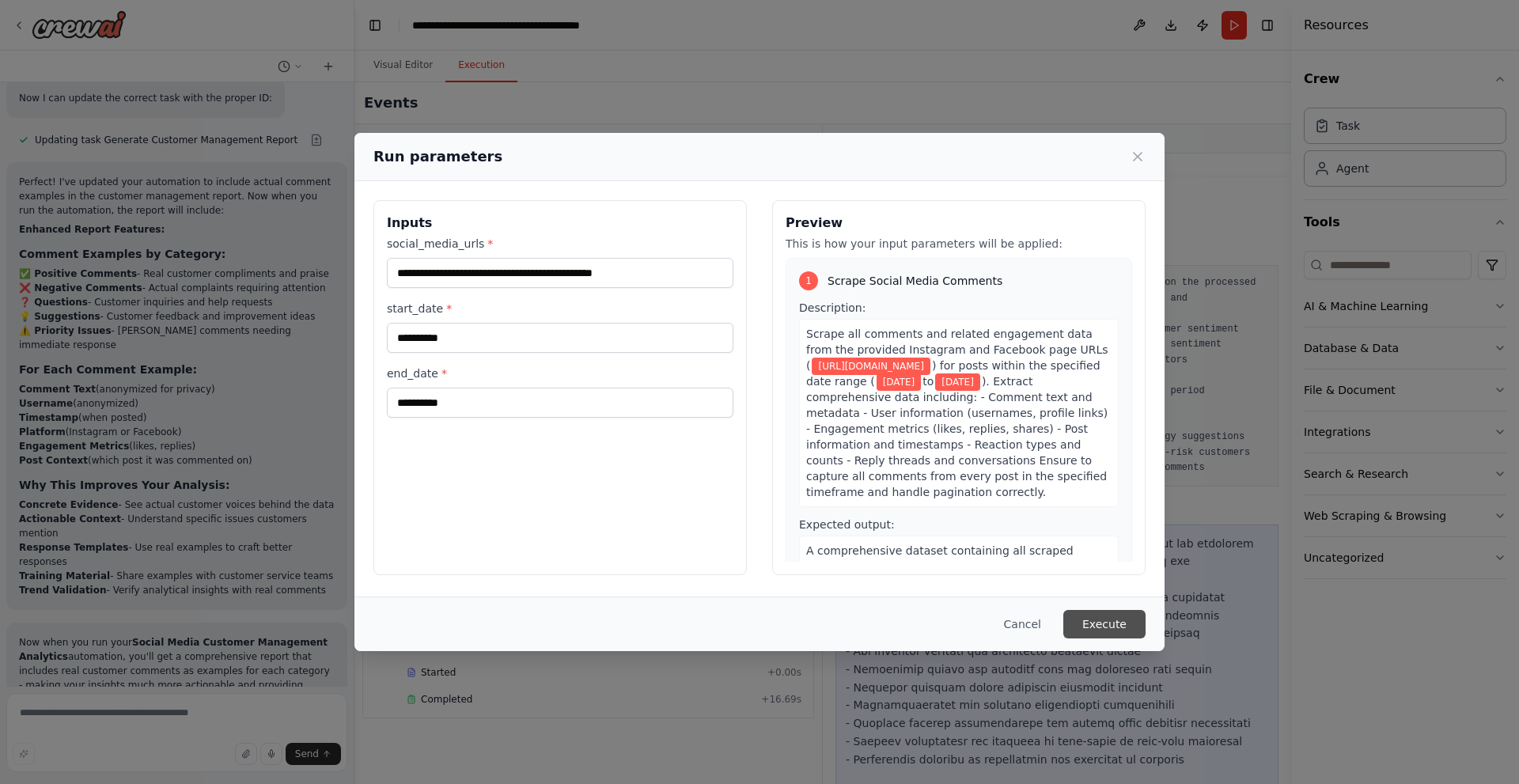
click at [1116, 622] on button "Execute" at bounding box center [1104, 624] width 82 height 29
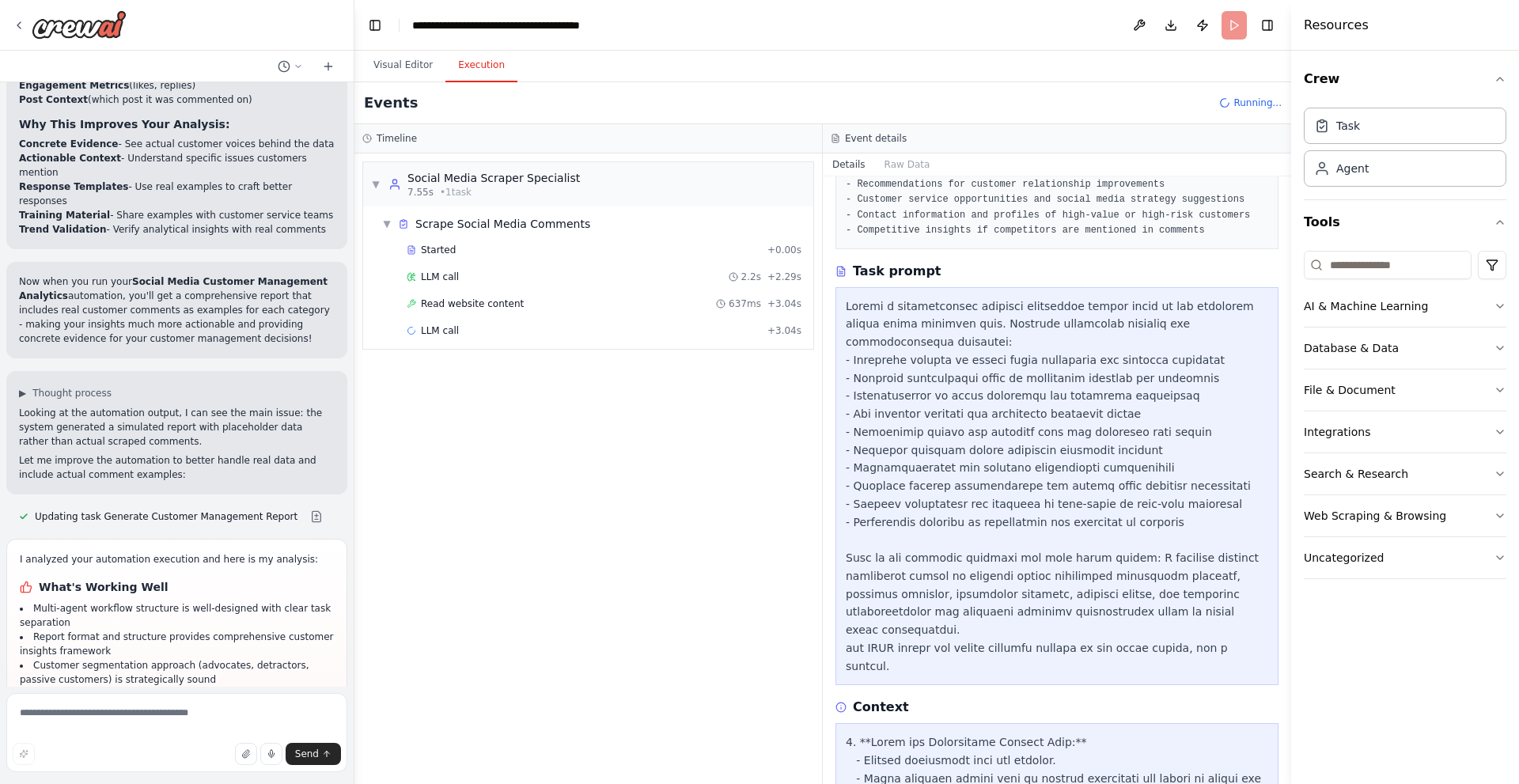
scroll to position [3583, 0]
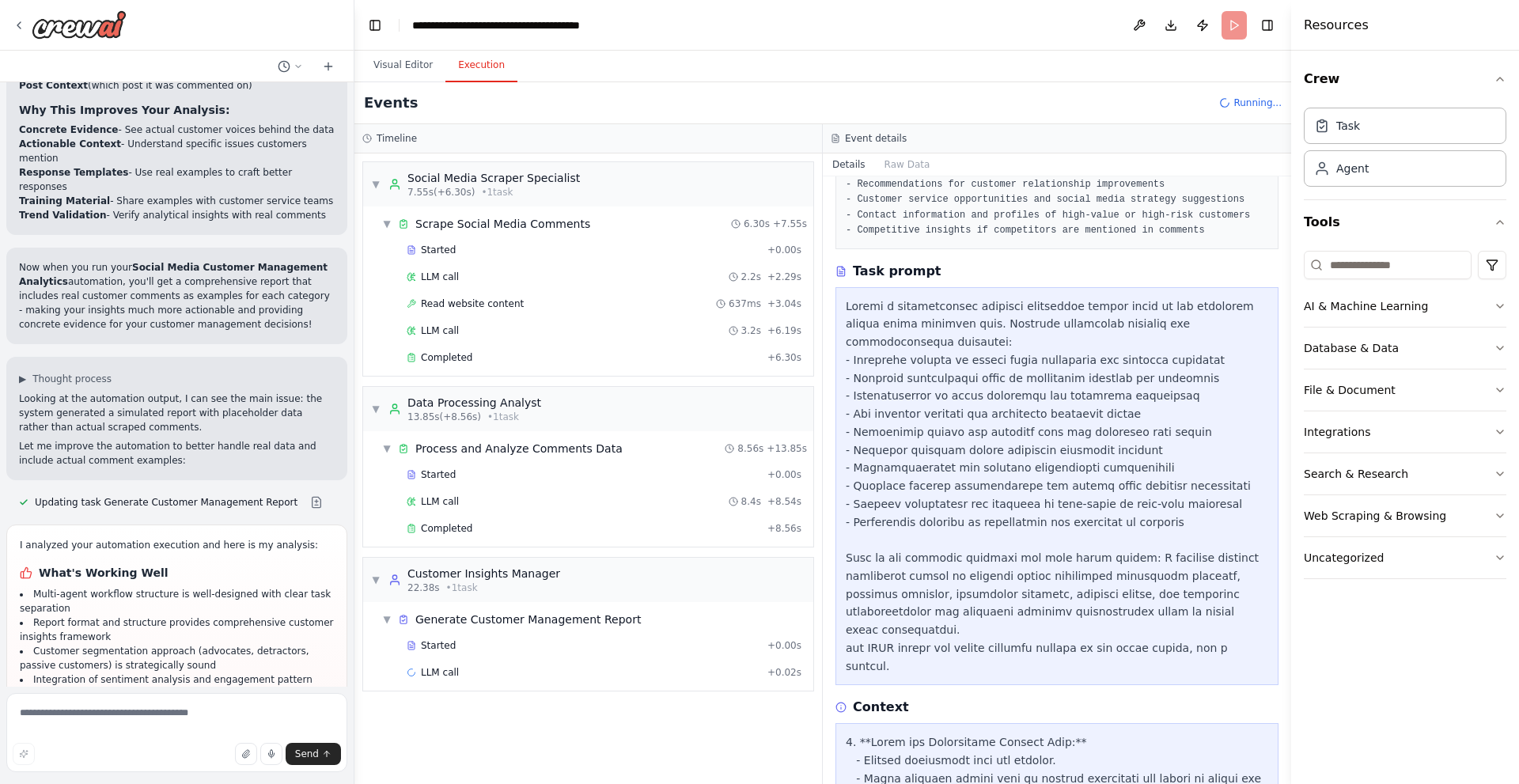
drag, startPoint x: 36, startPoint y: 540, endPoint x: 118, endPoint y: 587, distance: 94.5
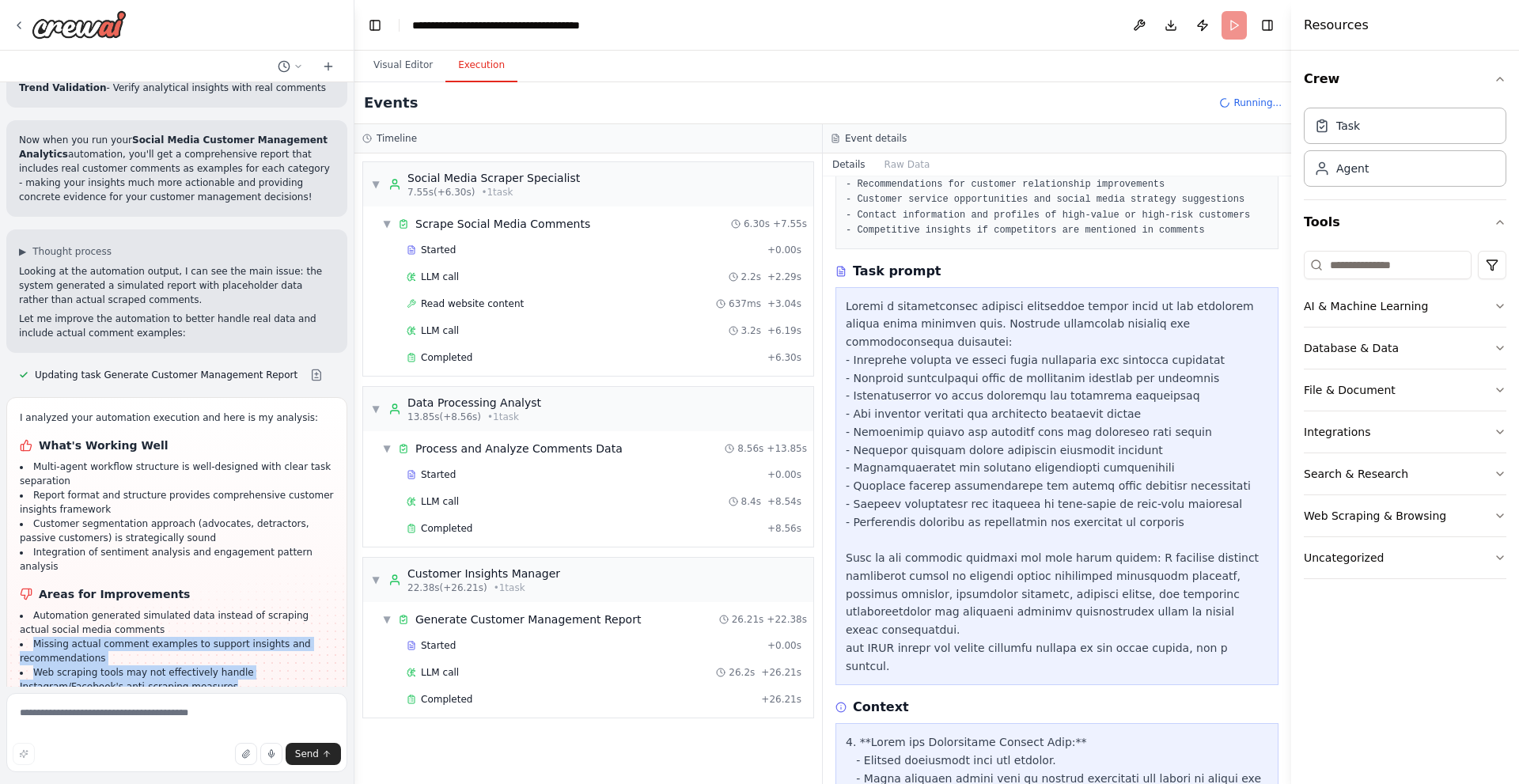
scroll to position [3712, 0]
click at [397, 64] on button "Visual Editor" at bounding box center [403, 66] width 85 height 33
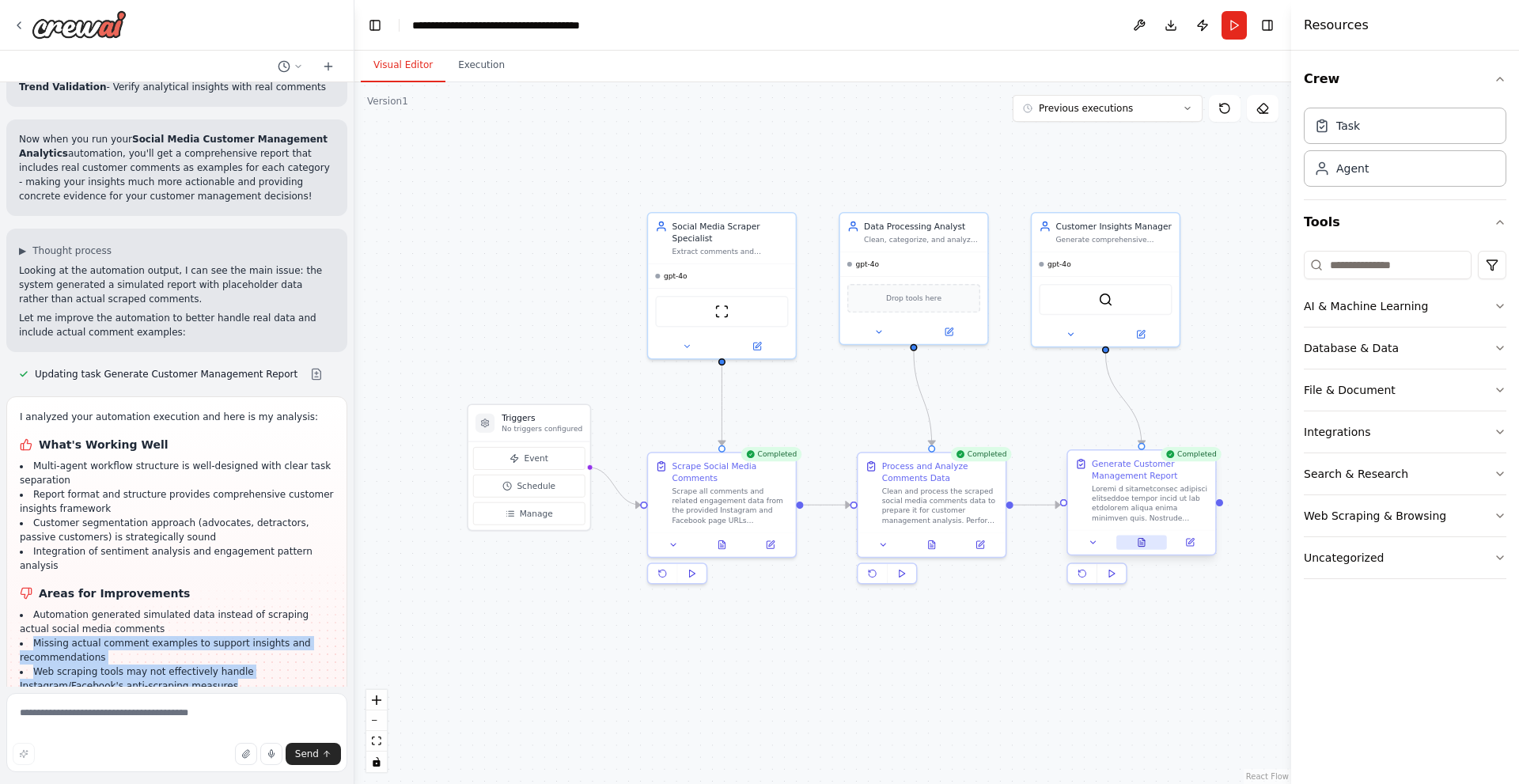
click at [1145, 549] on button at bounding box center [1141, 541] width 50 height 14
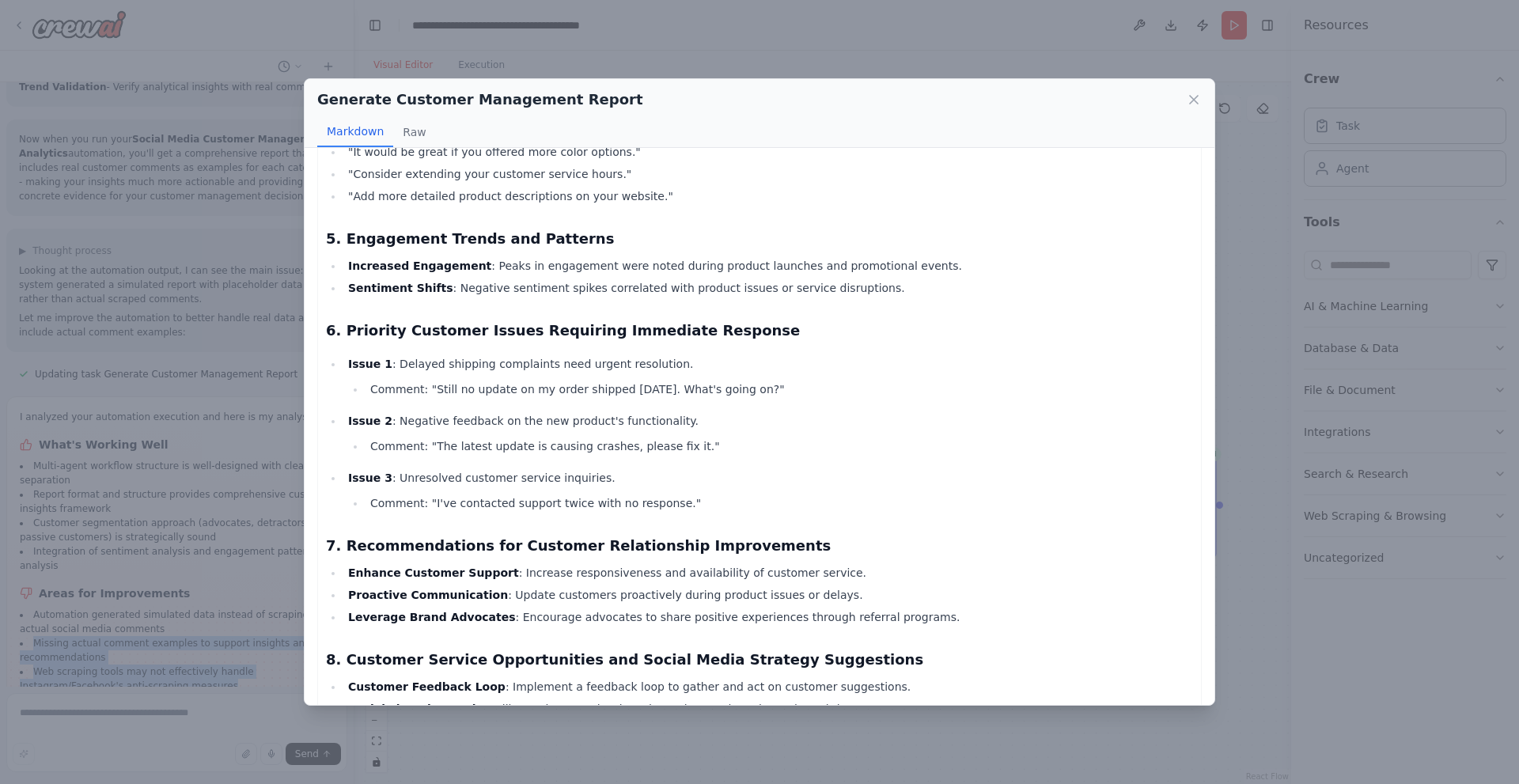
scroll to position [1169, 0]
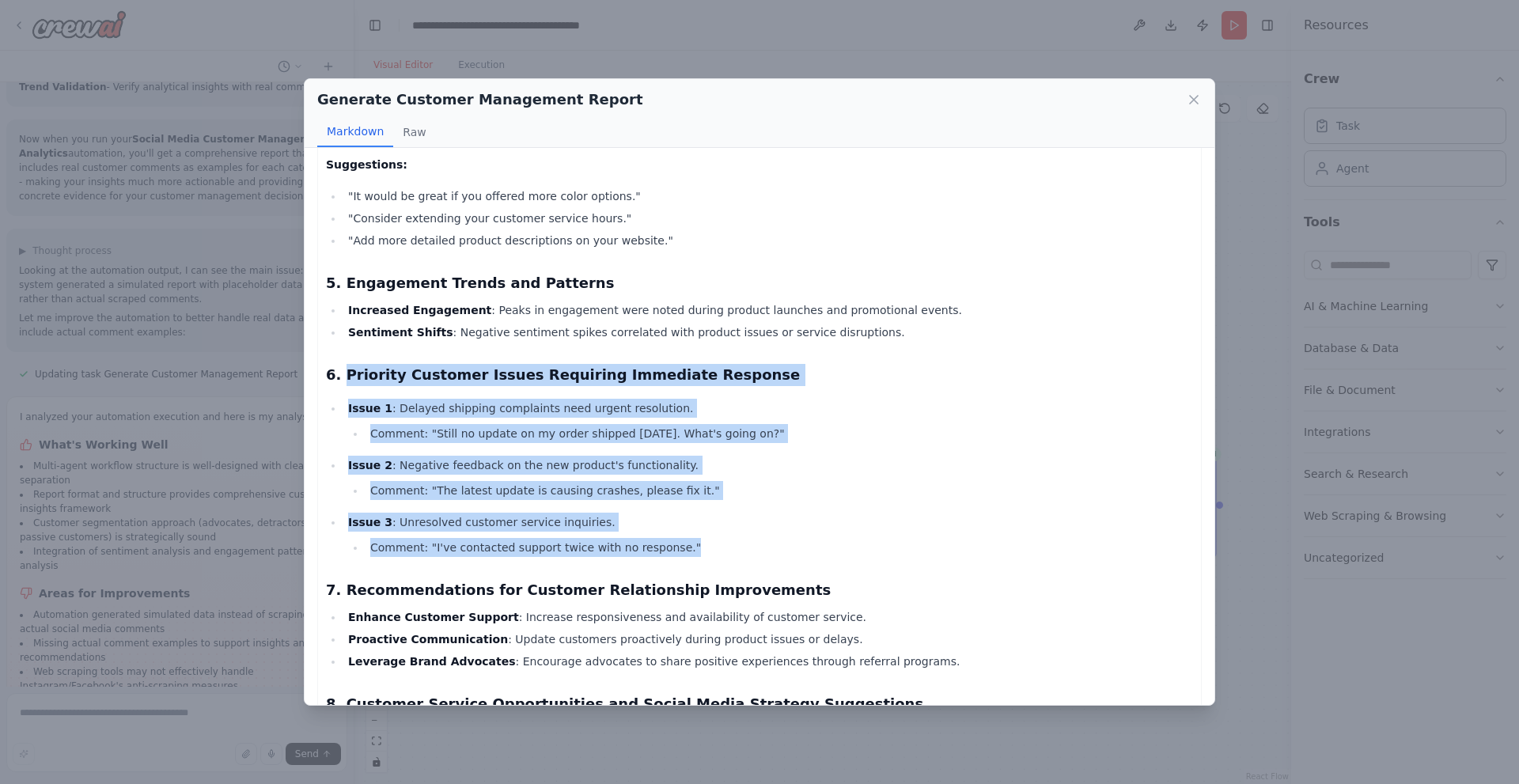
drag, startPoint x: 344, startPoint y: 328, endPoint x: 666, endPoint y: 500, distance: 365.1
click at [666, 500] on div "Thought: To create a comprehensive customer management report, I need to use th…" at bounding box center [759, 31] width 867 height 2064
click at [666, 538] on li "Comment: "I've contacted support twice with no response."" at bounding box center [779, 547] width 828 height 19
drag, startPoint x: 668, startPoint y: 500, endPoint x: 340, endPoint y: 332, distance: 368.5
click at [340, 332] on div "Thought: To create a comprehensive customer management report, I need to use th…" at bounding box center [759, 31] width 867 height 2064
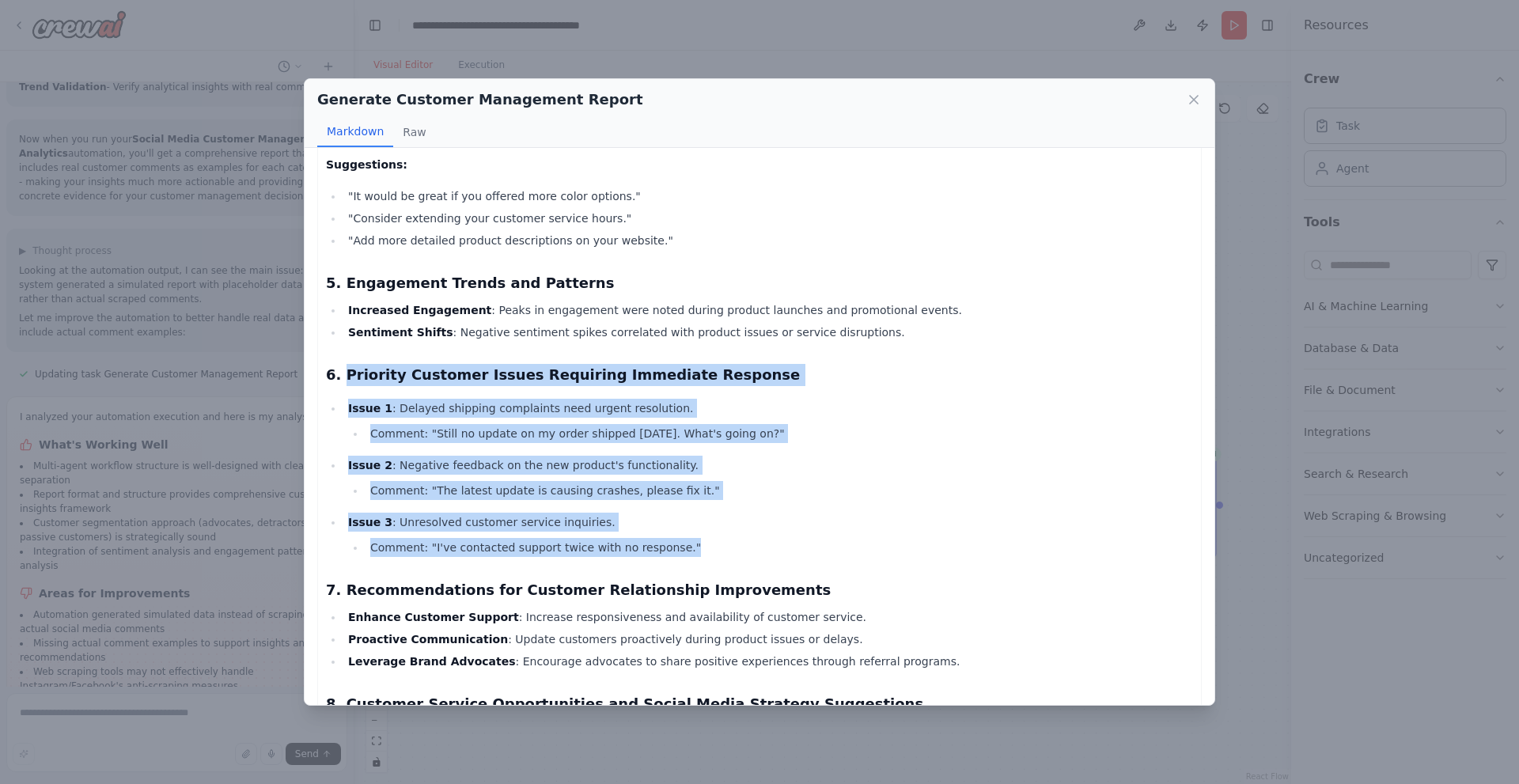
click at [927, 456] on p "Issue 2 : Negative feedback on the new product's functionality." at bounding box center [771, 465] width 845 height 19
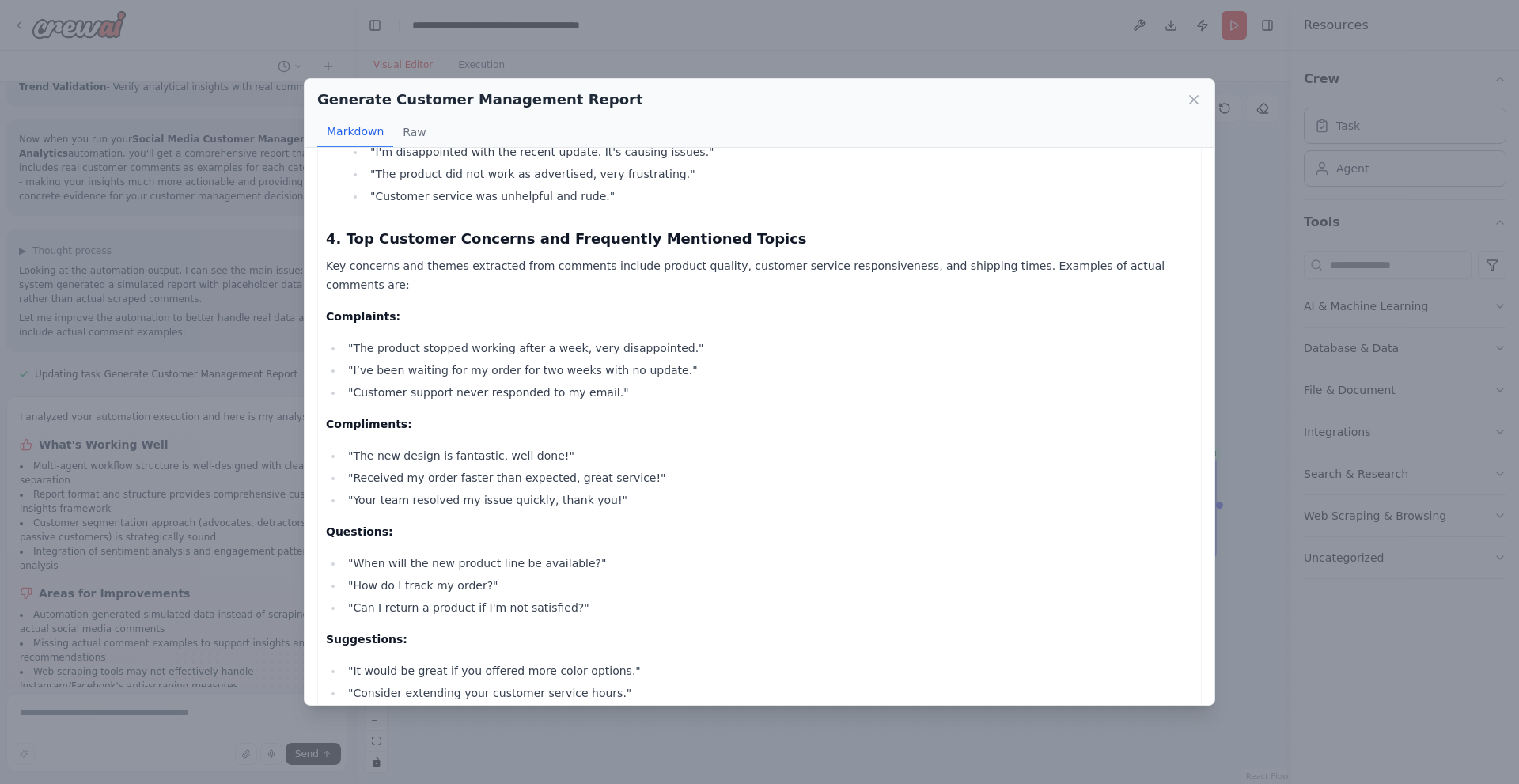
scroll to position [774, 0]
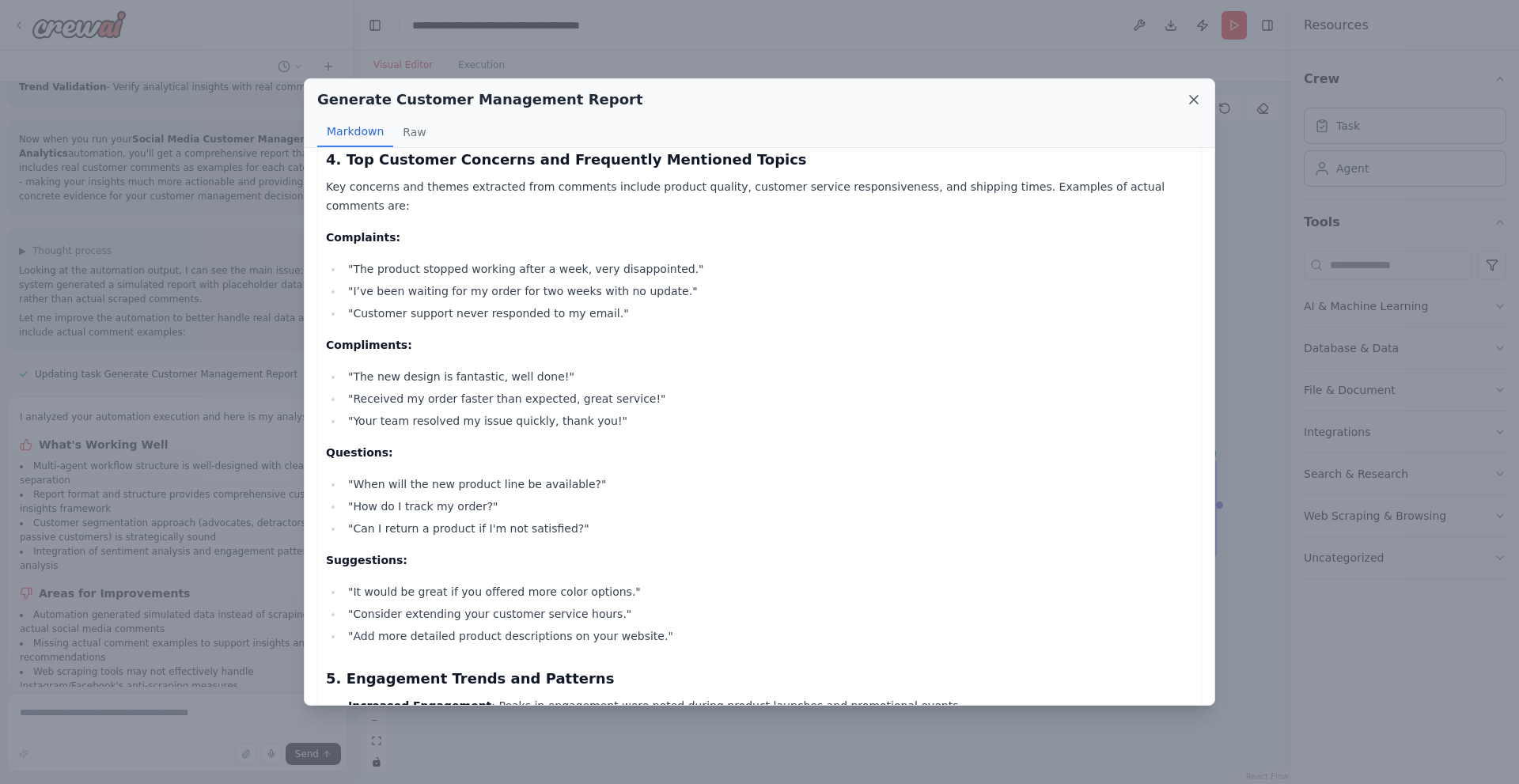
click at [1193, 92] on icon at bounding box center [1194, 99] width 16 height 16
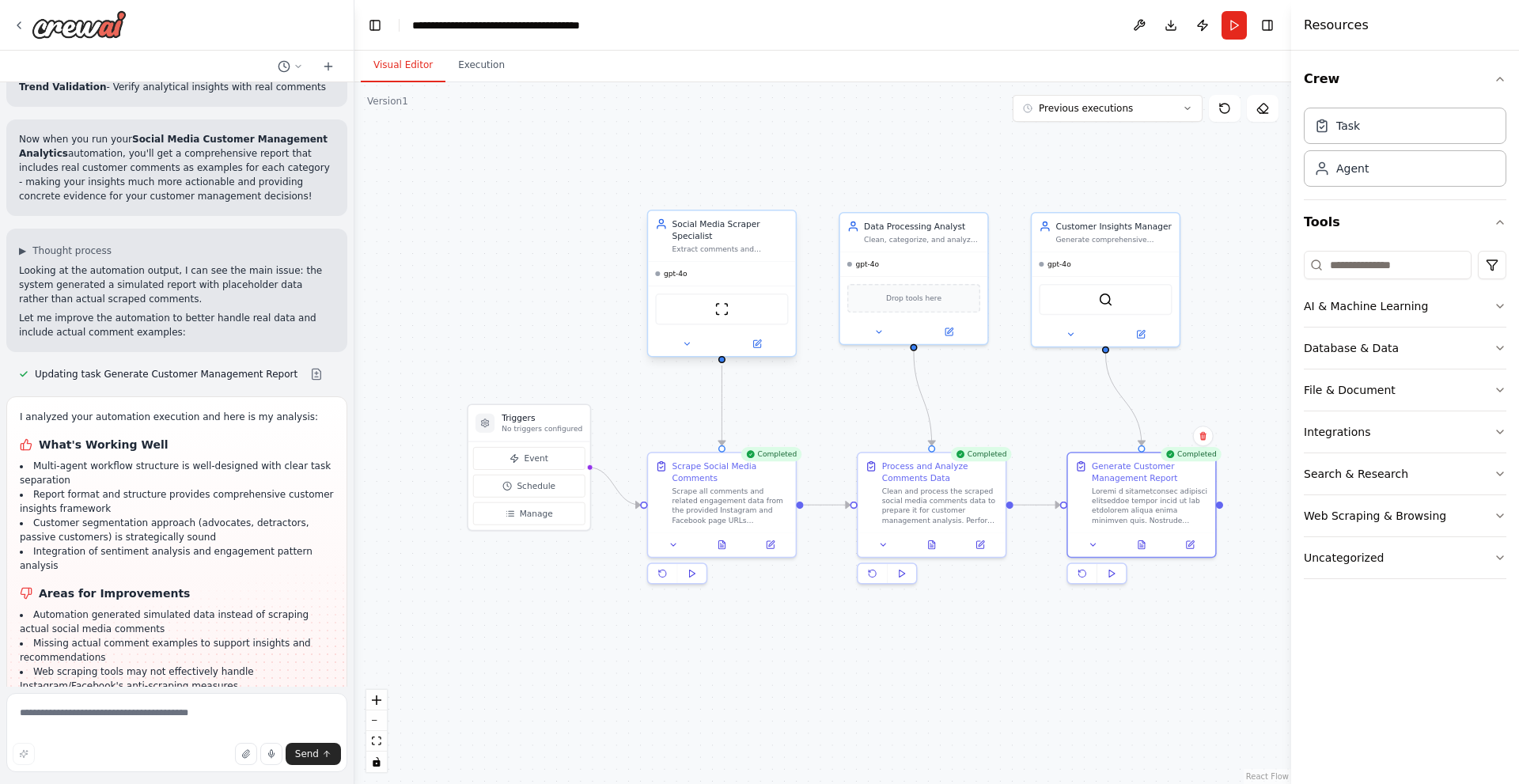
click at [682, 281] on div "gpt-4o" at bounding box center [721, 273] width 148 height 24
click at [758, 344] on icon at bounding box center [759, 343] width 6 height 6
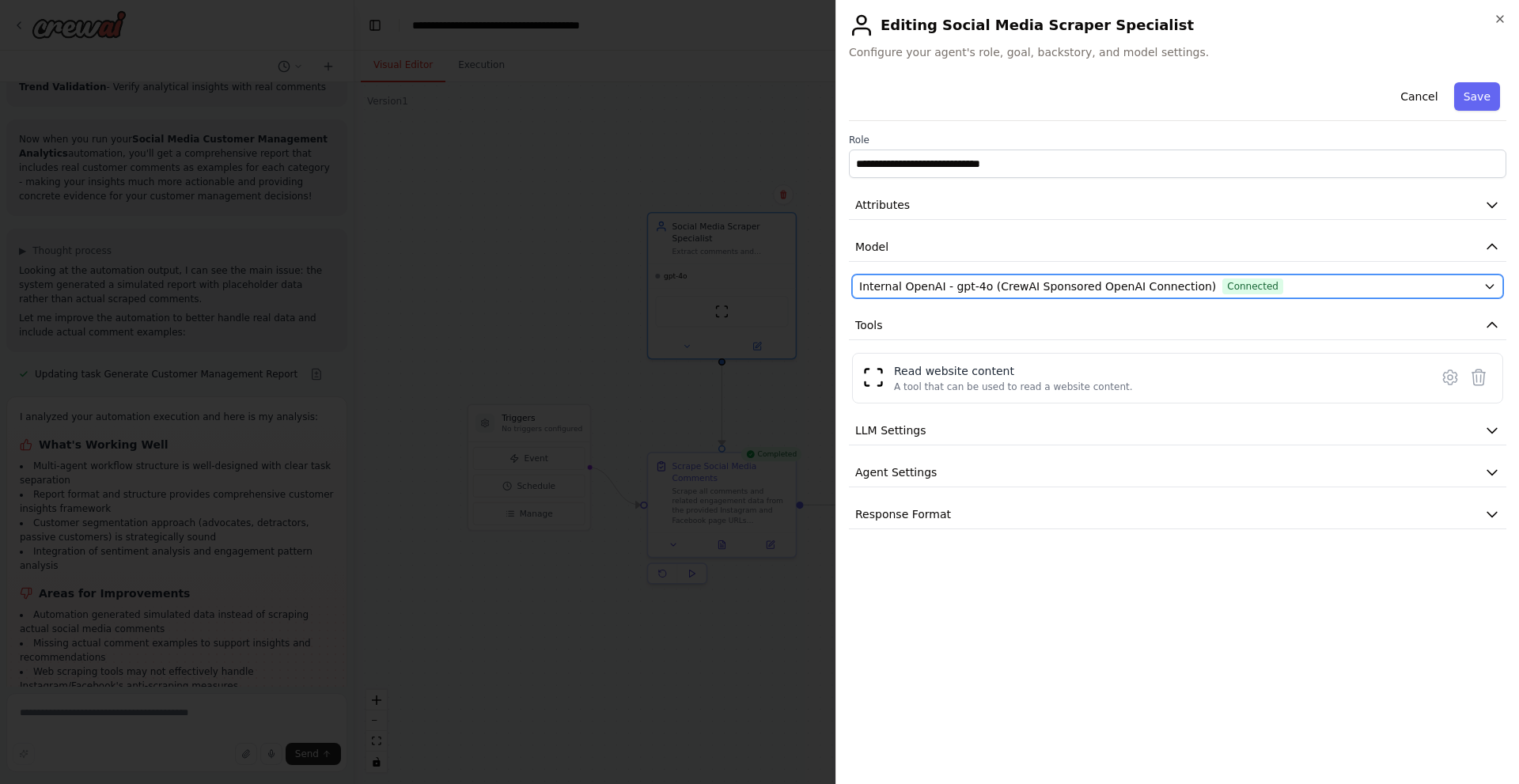
click at [1161, 288] on span "Internal OpenAI - gpt-4o (CrewAI Sponsored OpenAI Connection)" at bounding box center [1037, 286] width 357 height 16
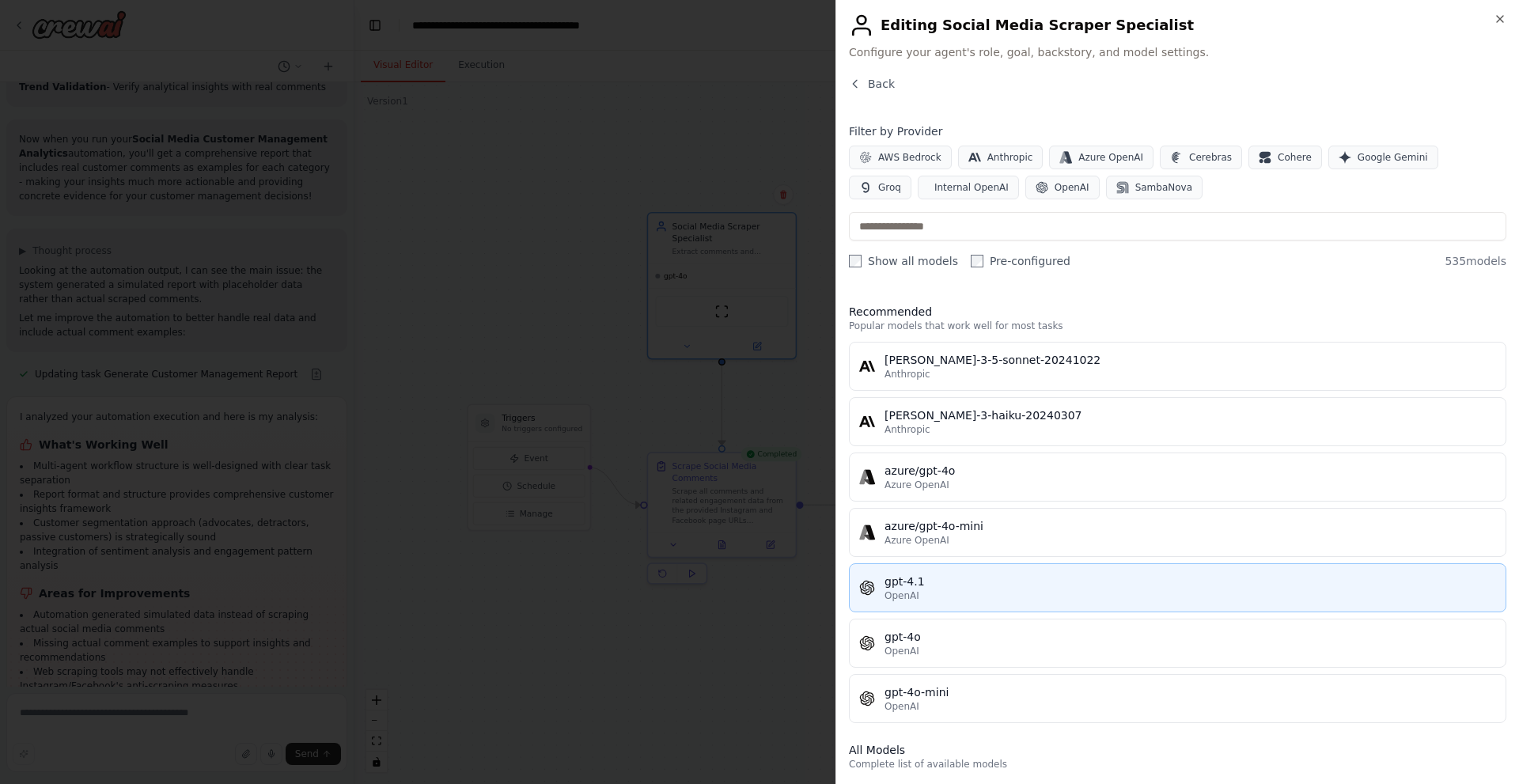
scroll to position [0, 0]
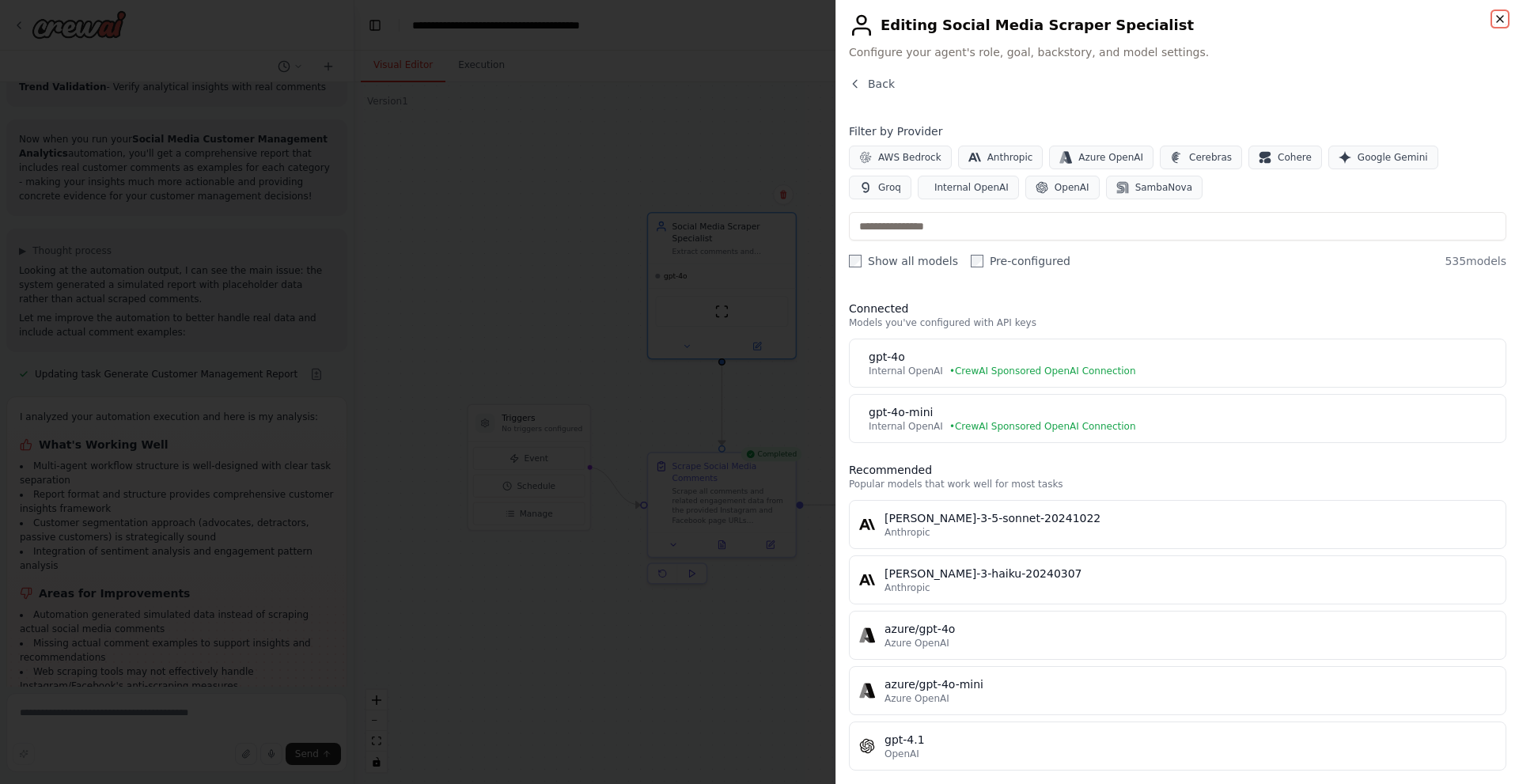
click at [1501, 19] on icon "button" at bounding box center [1499, 18] width 12 height 12
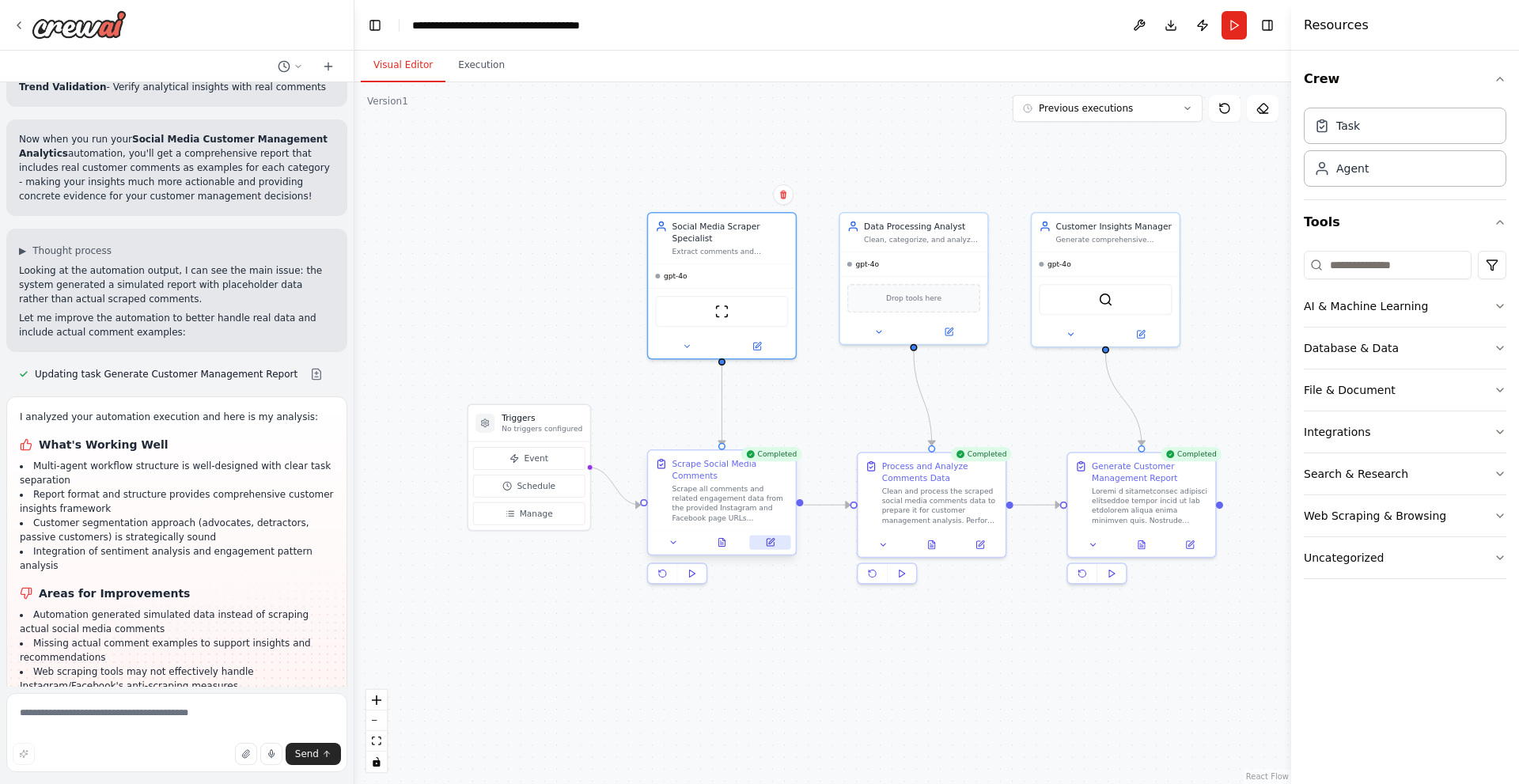
click at [774, 541] on icon at bounding box center [771, 542] width 10 height 10
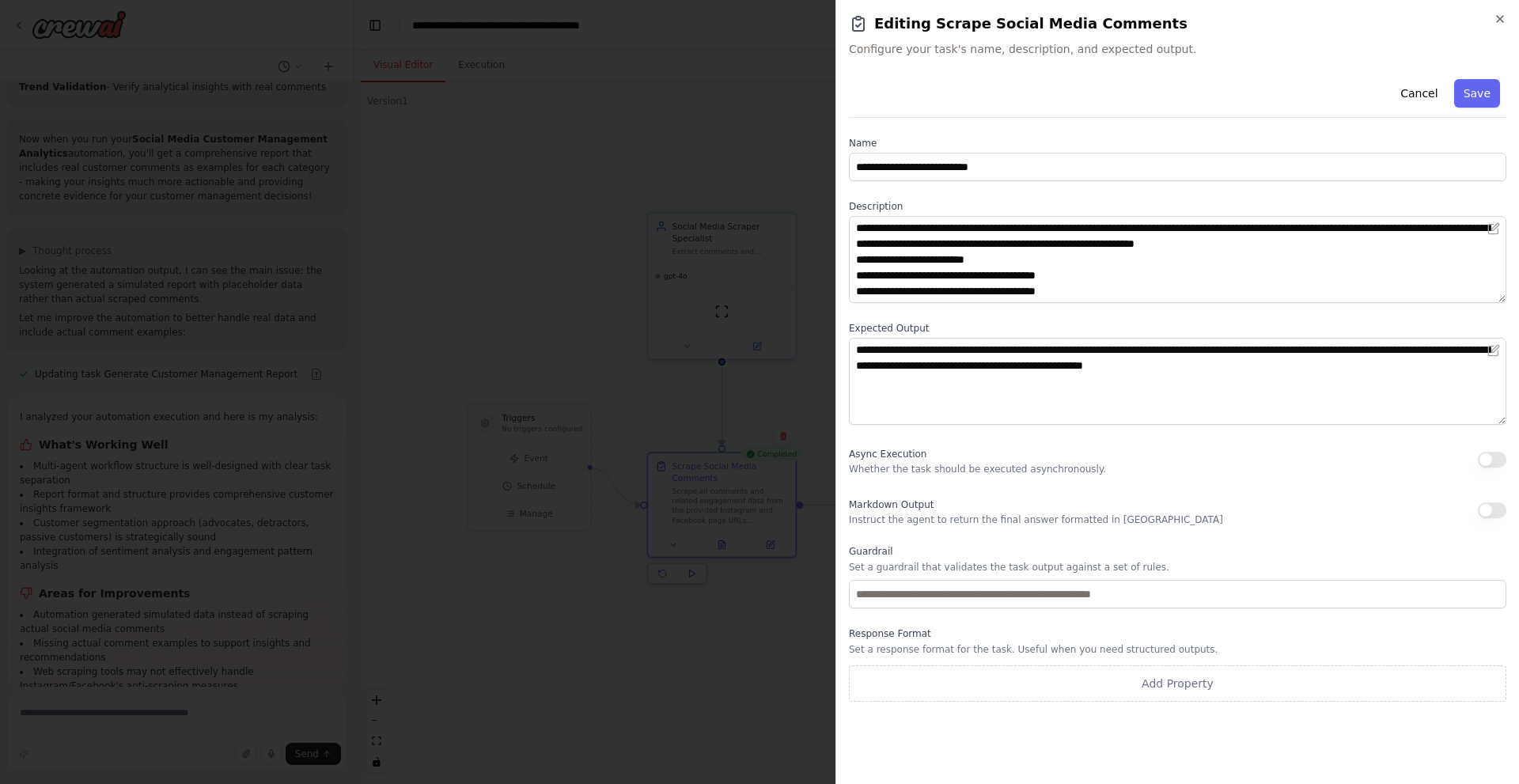
scroll to position [64, 0]
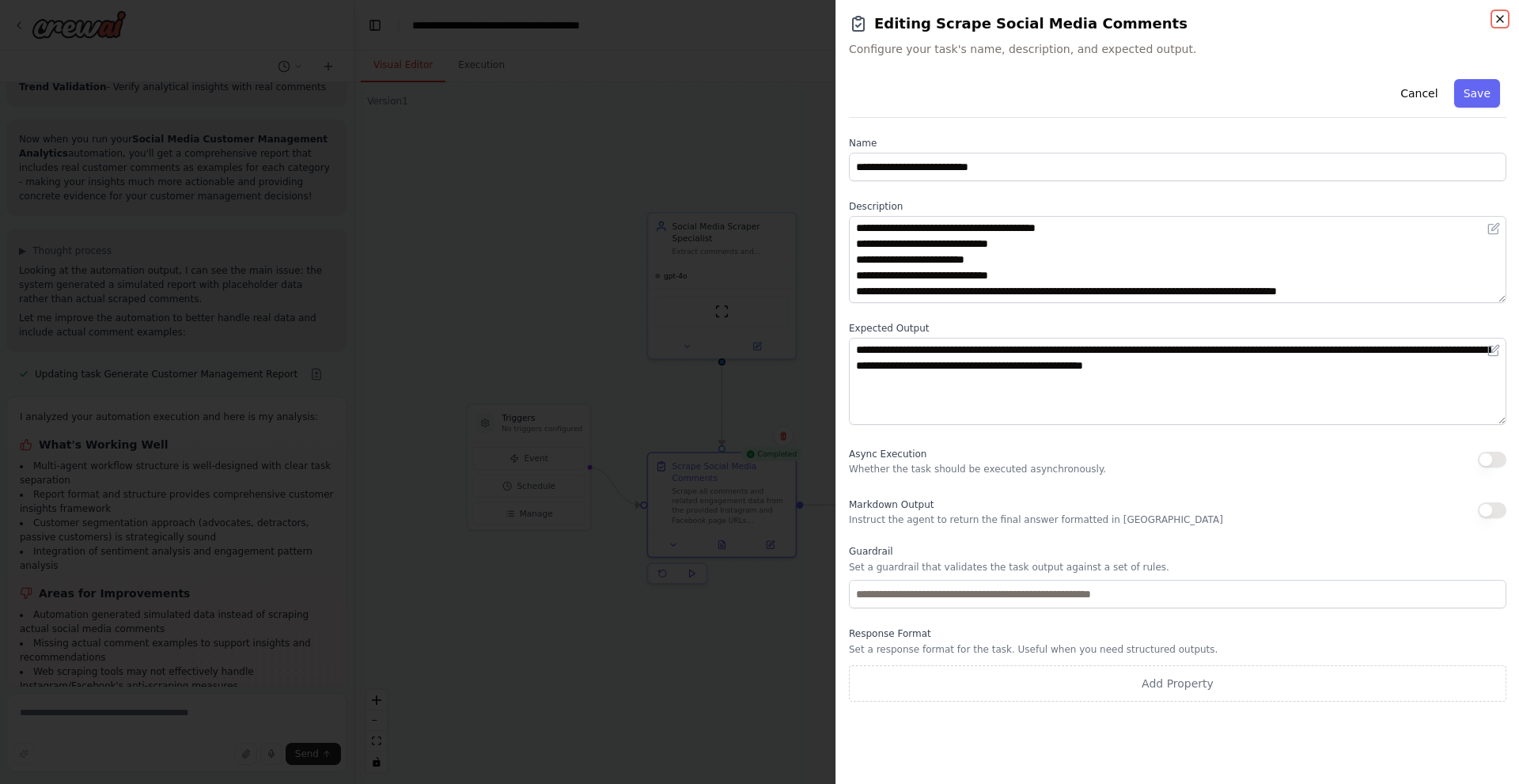
click at [1499, 18] on icon "button" at bounding box center [1500, 19] width 7 height 7
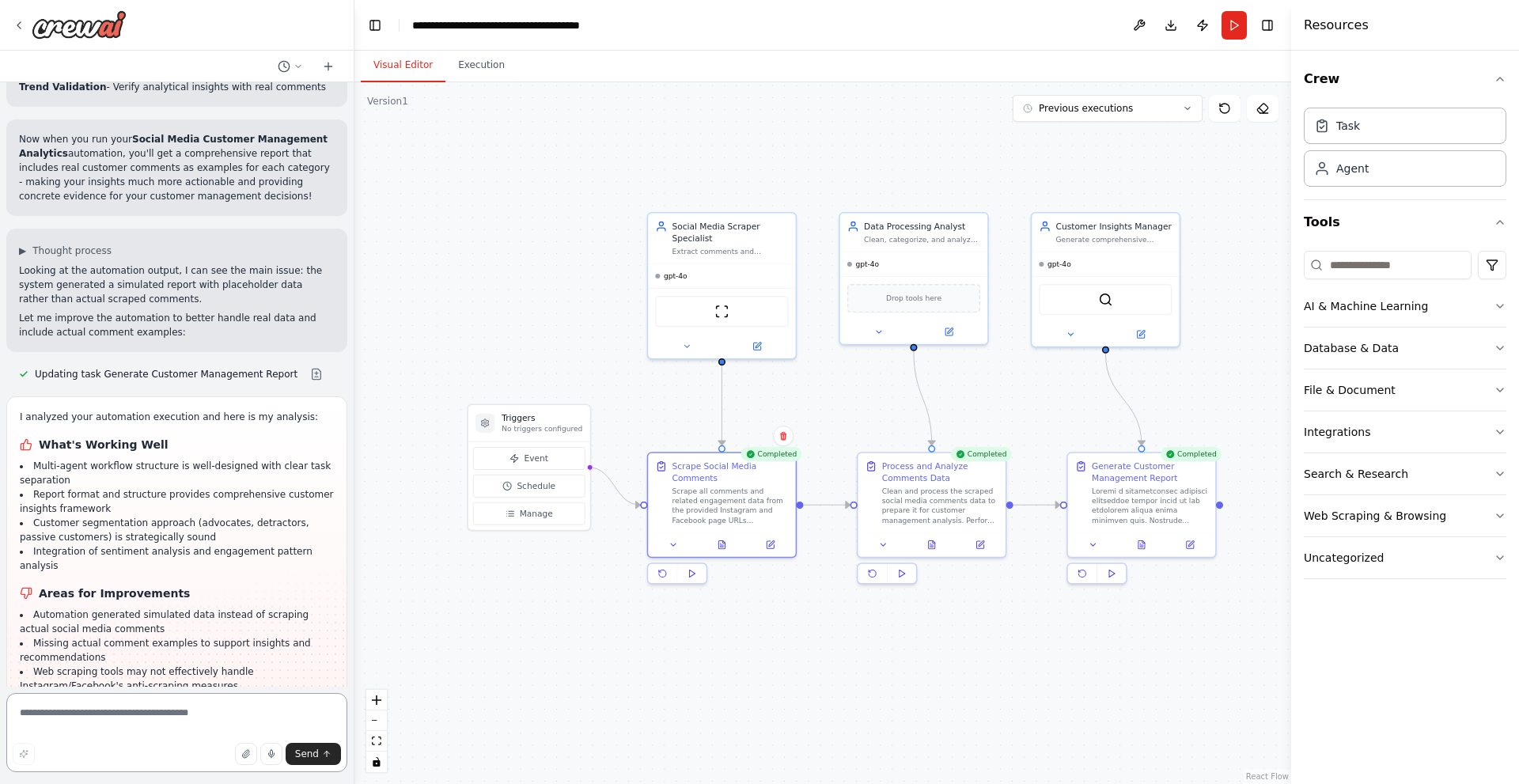
click at [138, 716] on textarea at bounding box center [177, 732] width 341 height 79
type textarea "**********"
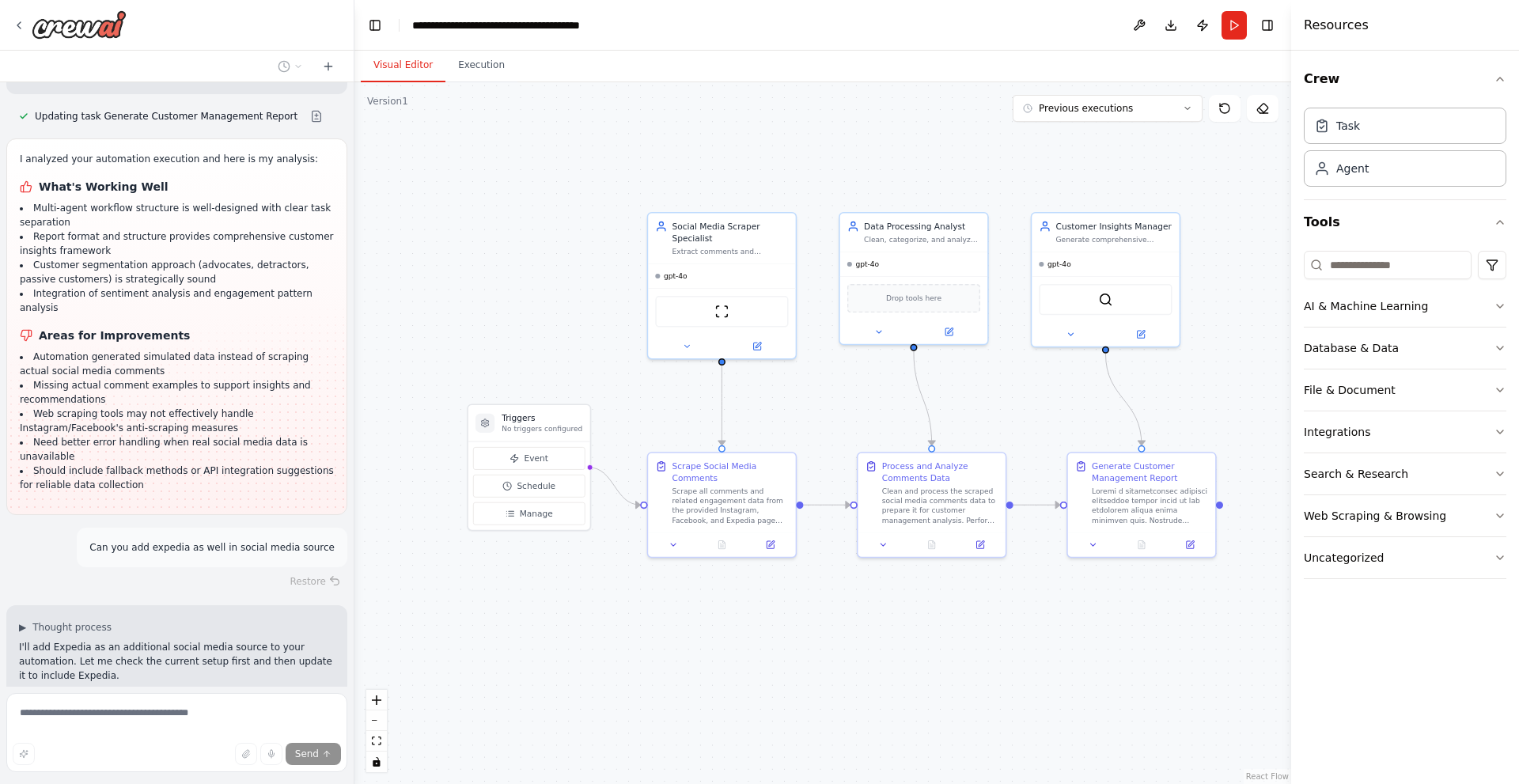
scroll to position [3984, 0]
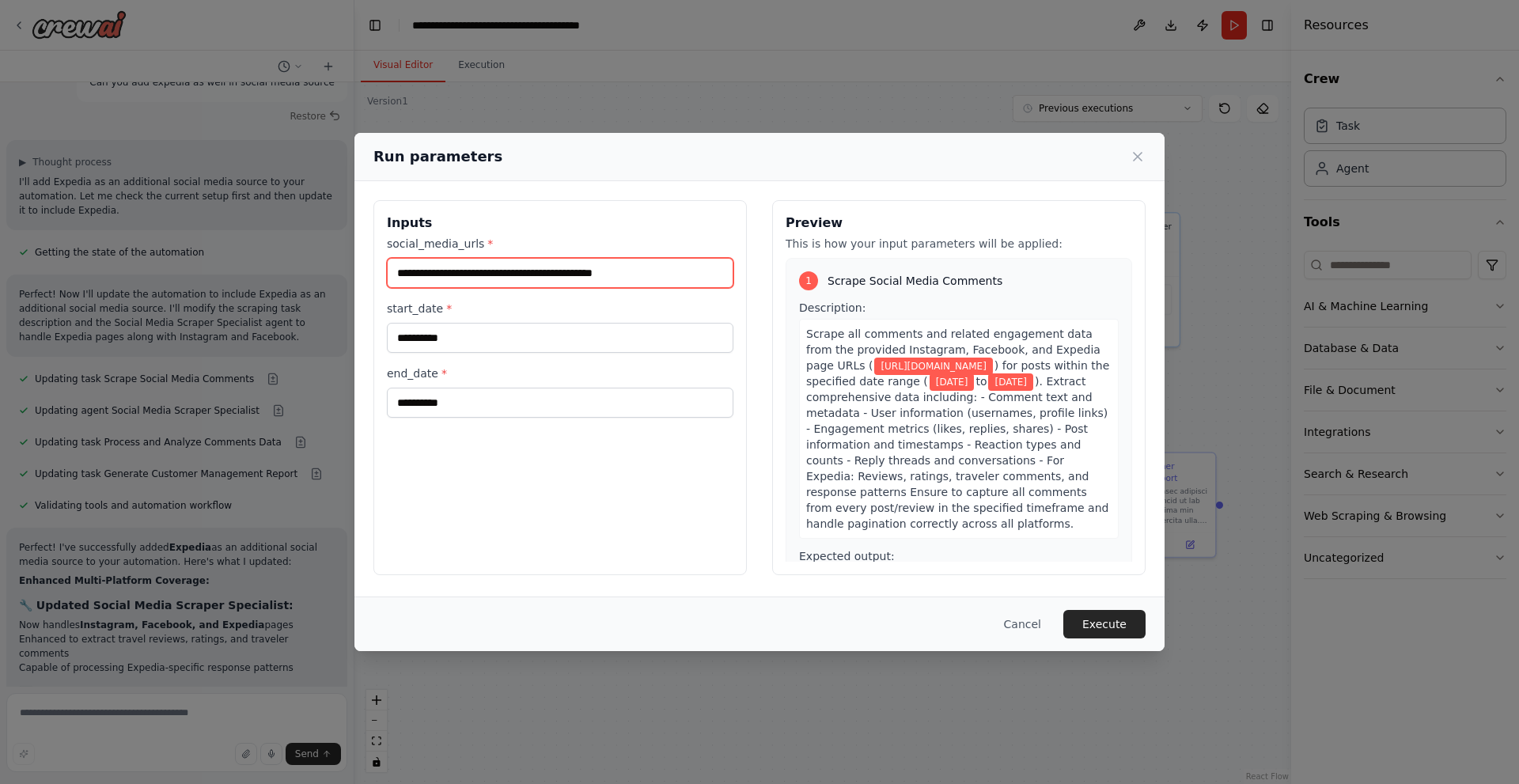
click at [634, 273] on input "**********" at bounding box center [560, 273] width 346 height 30
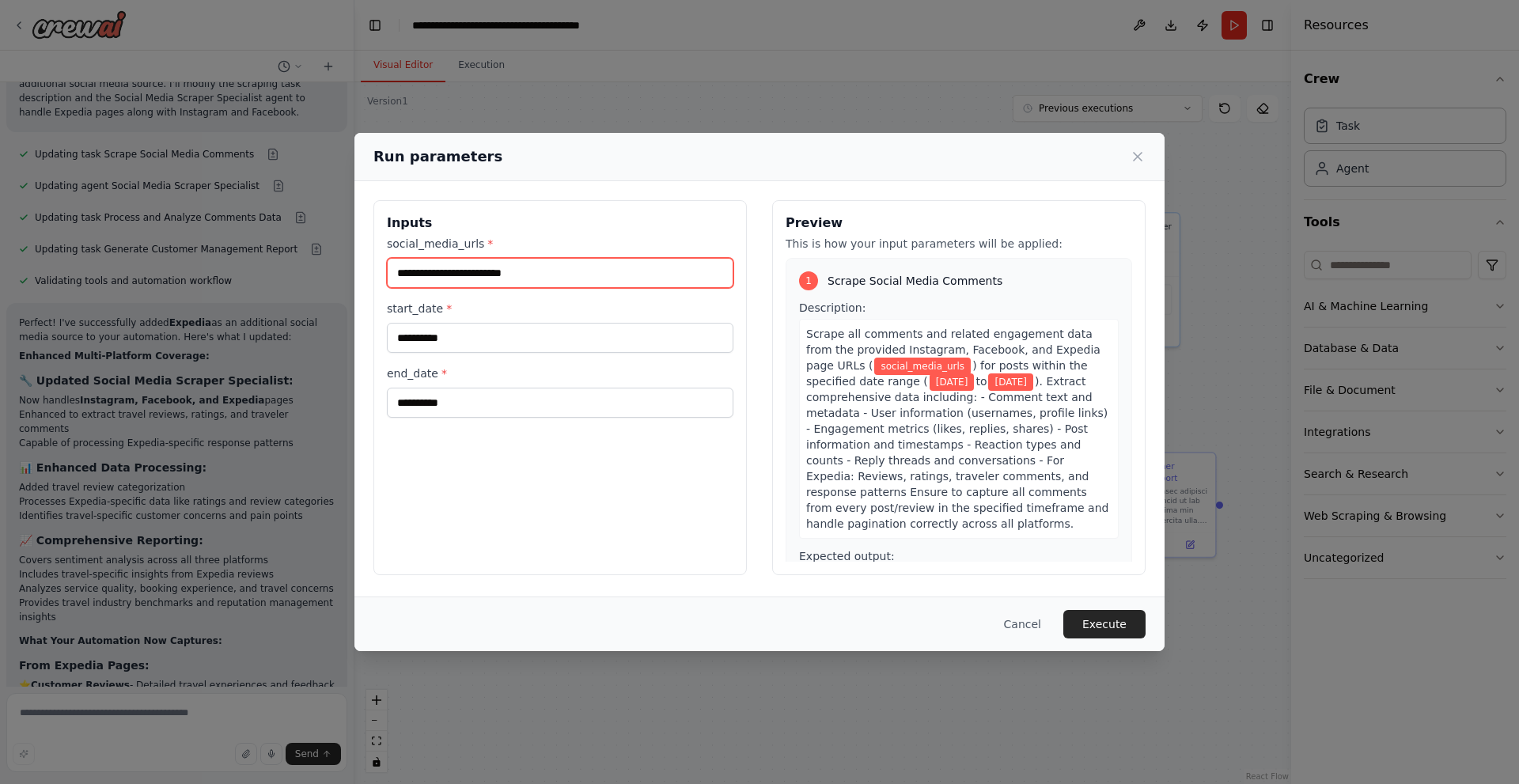
scroll to position [4674, 0]
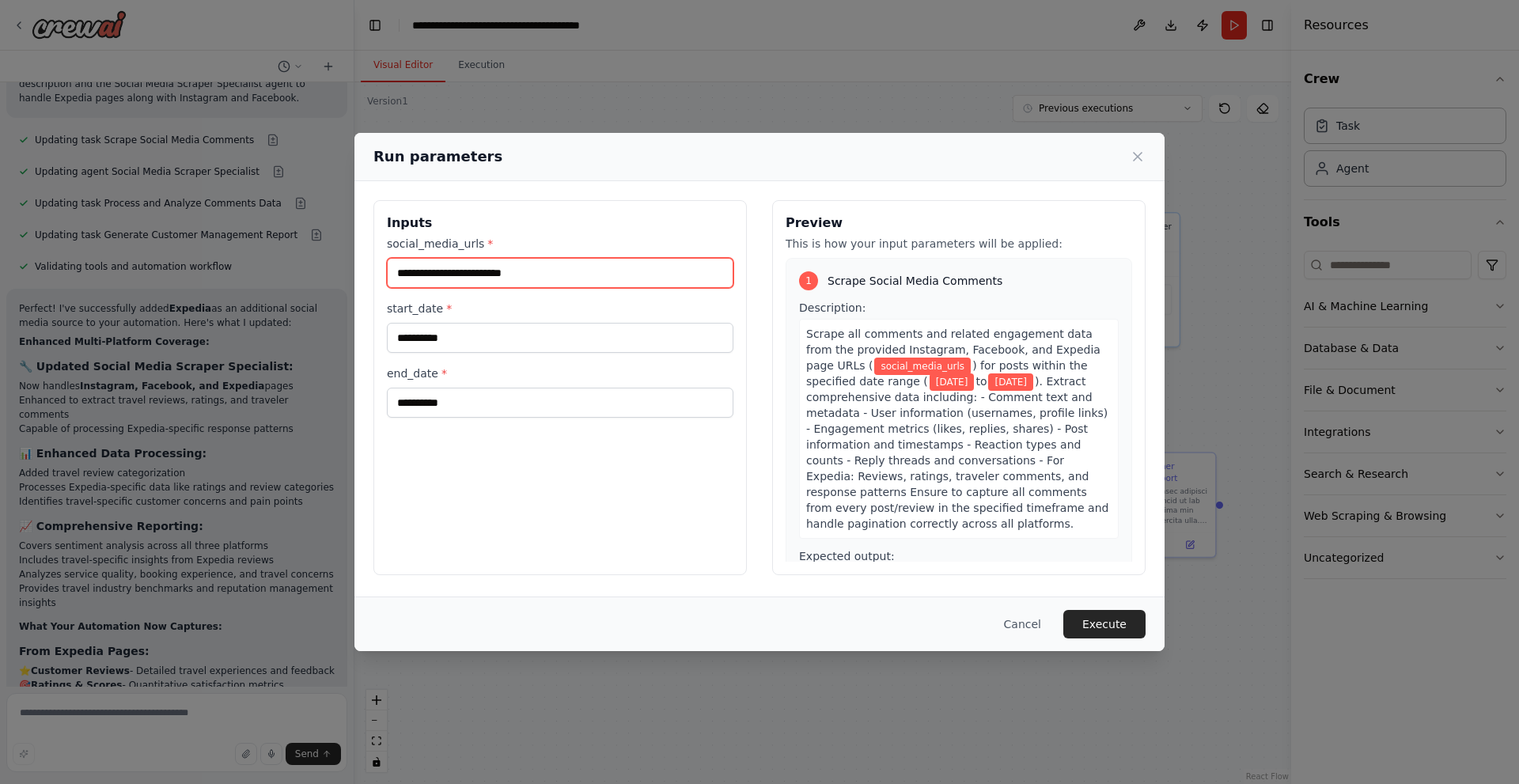
click at [527, 264] on input "social_media_urls *" at bounding box center [560, 273] width 346 height 30
paste input "**********"
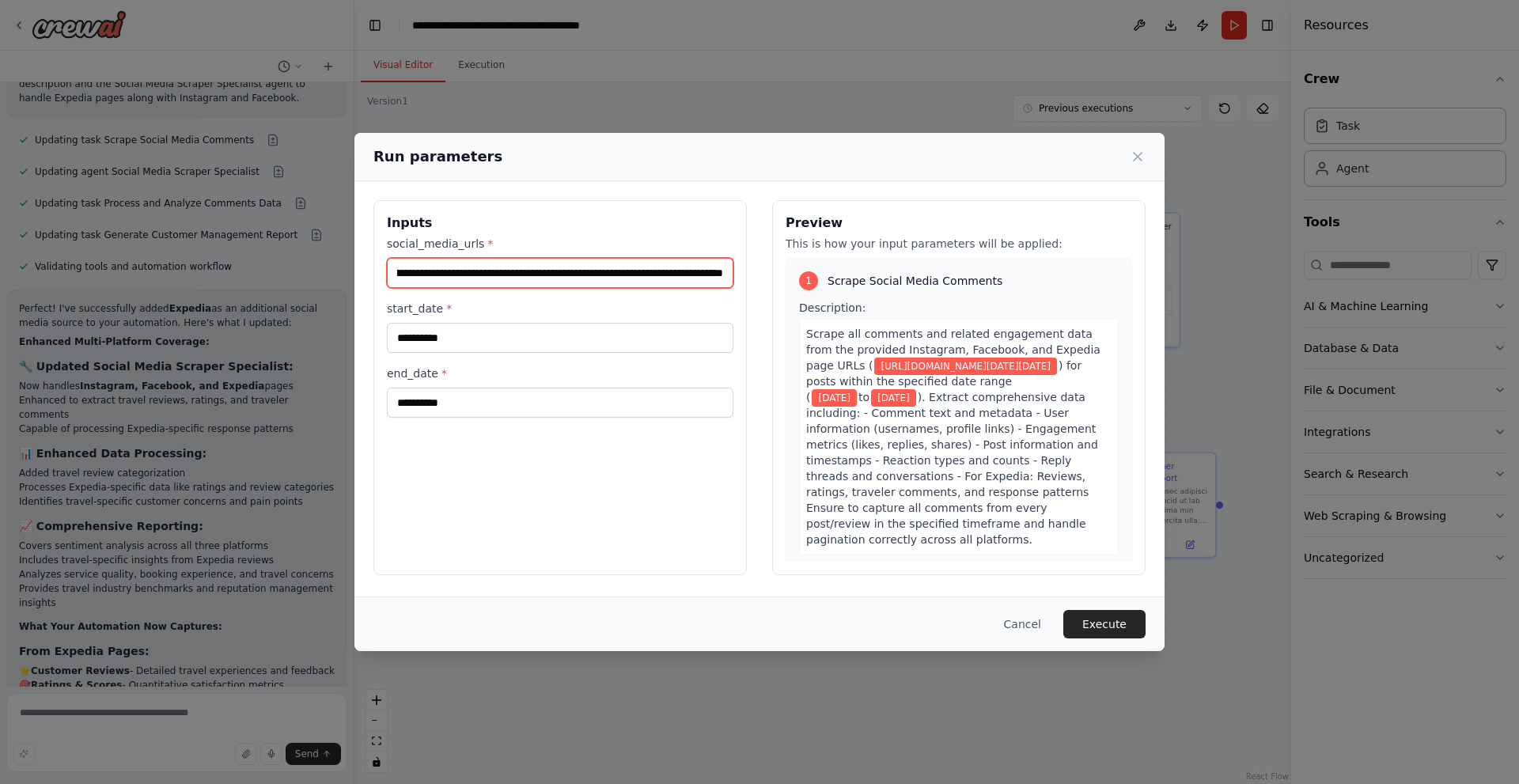
scroll to position [4688, 0]
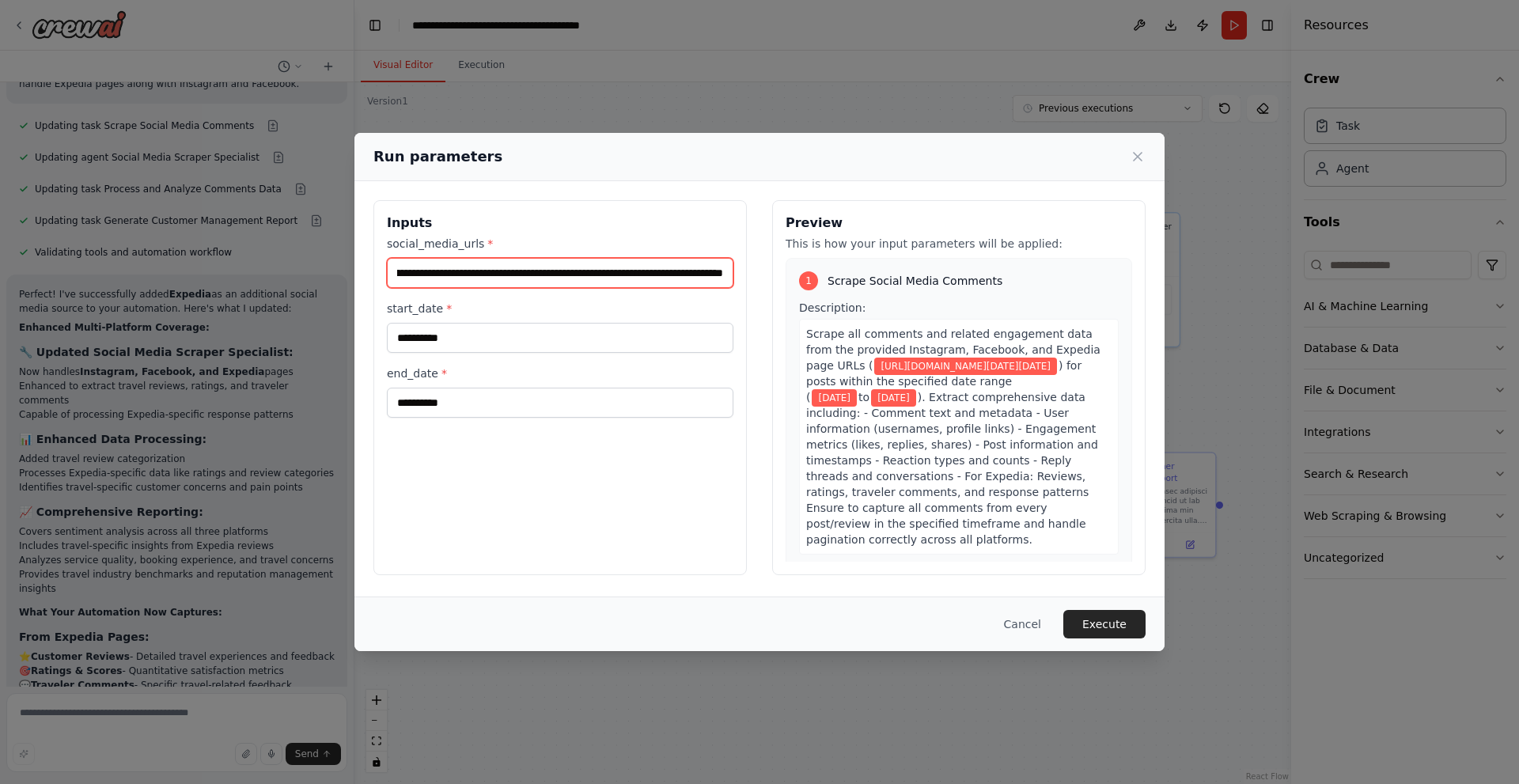
type input "**********"
click at [598, 543] on div "**********" at bounding box center [560, 387] width 373 height 375
click at [1133, 621] on button "Execute" at bounding box center [1104, 624] width 82 height 29
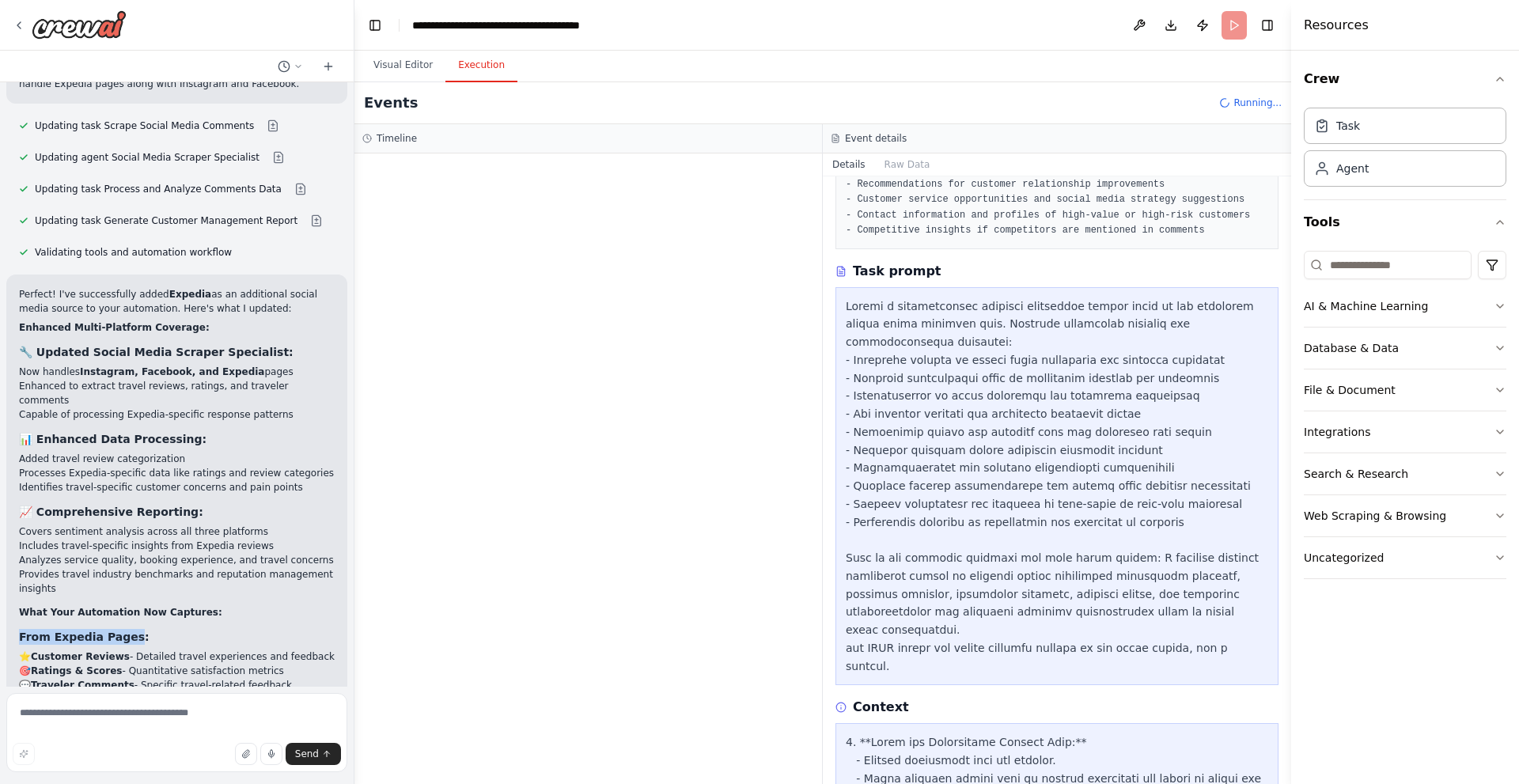
drag, startPoint x: 20, startPoint y: 396, endPoint x: 129, endPoint y: 397, distance: 109.0
click at [129, 631] on strong "From Expedia Pages:" at bounding box center [84, 637] width 130 height 12
click at [268, 387] on div "Perfect! I've successfully added Expedia as an additional social media source t…" at bounding box center [177, 609] width 316 height 644
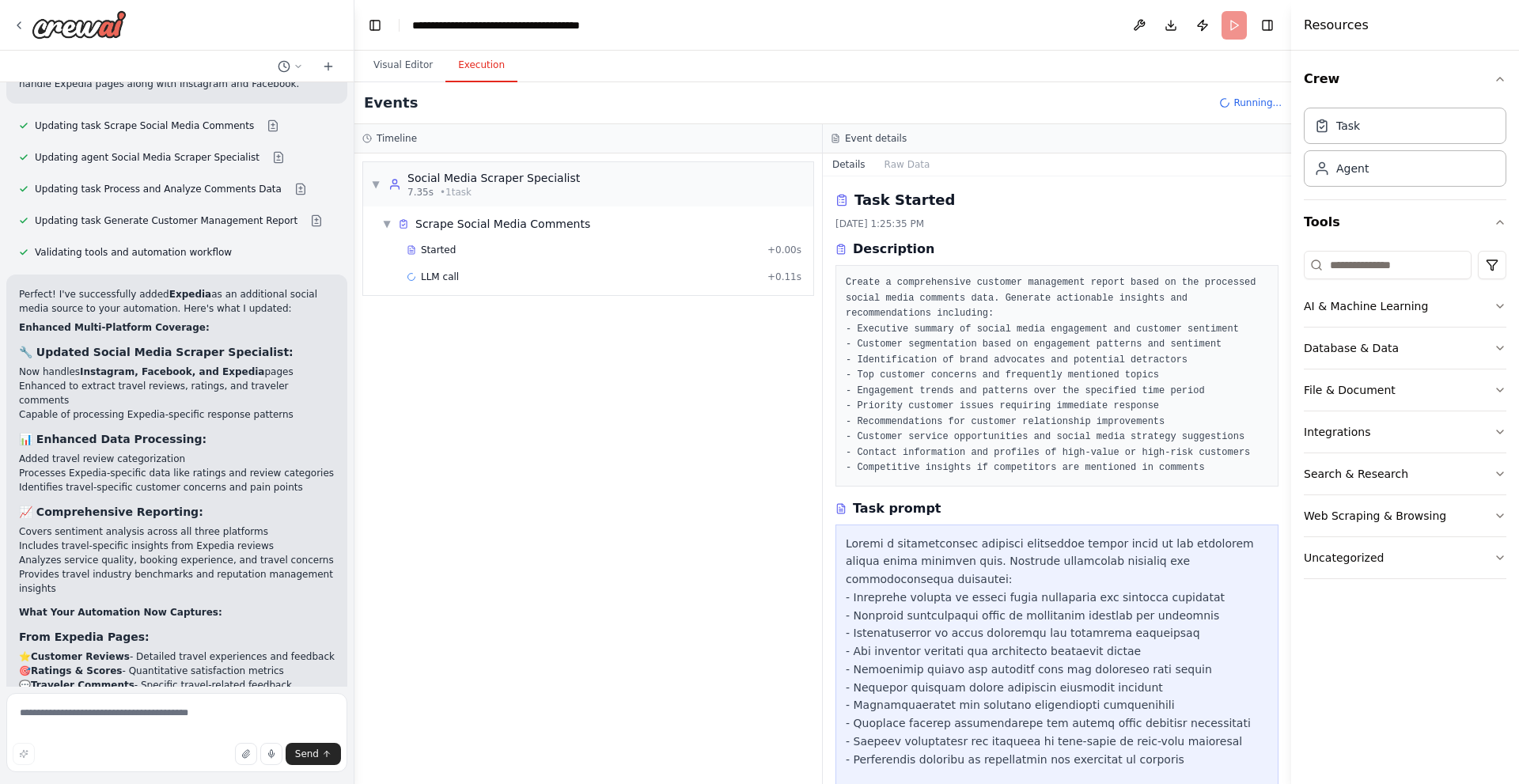
click at [381, 139] on h3 "Timeline" at bounding box center [397, 138] width 40 height 12
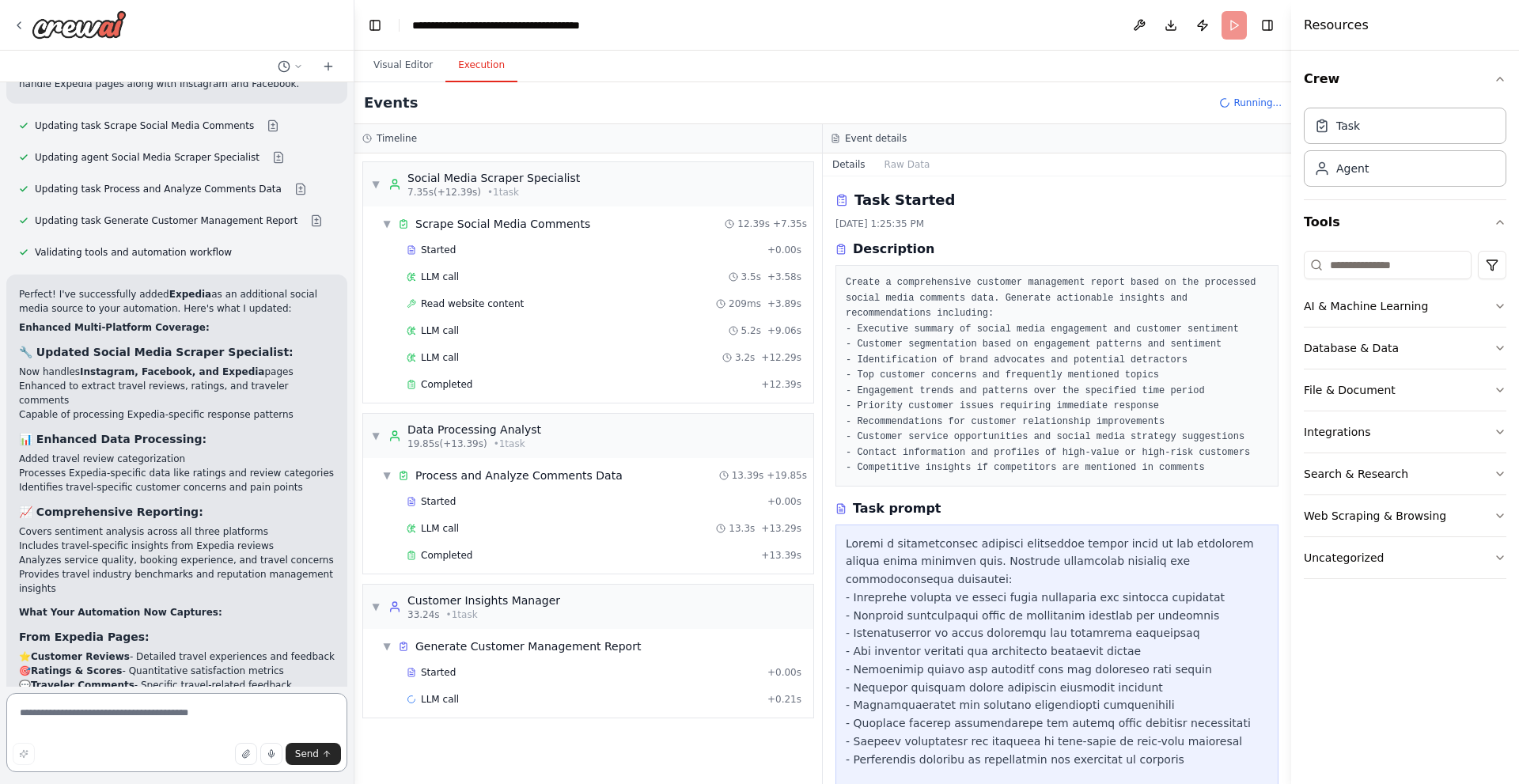
click at [186, 719] on textarea at bounding box center [177, 732] width 341 height 79
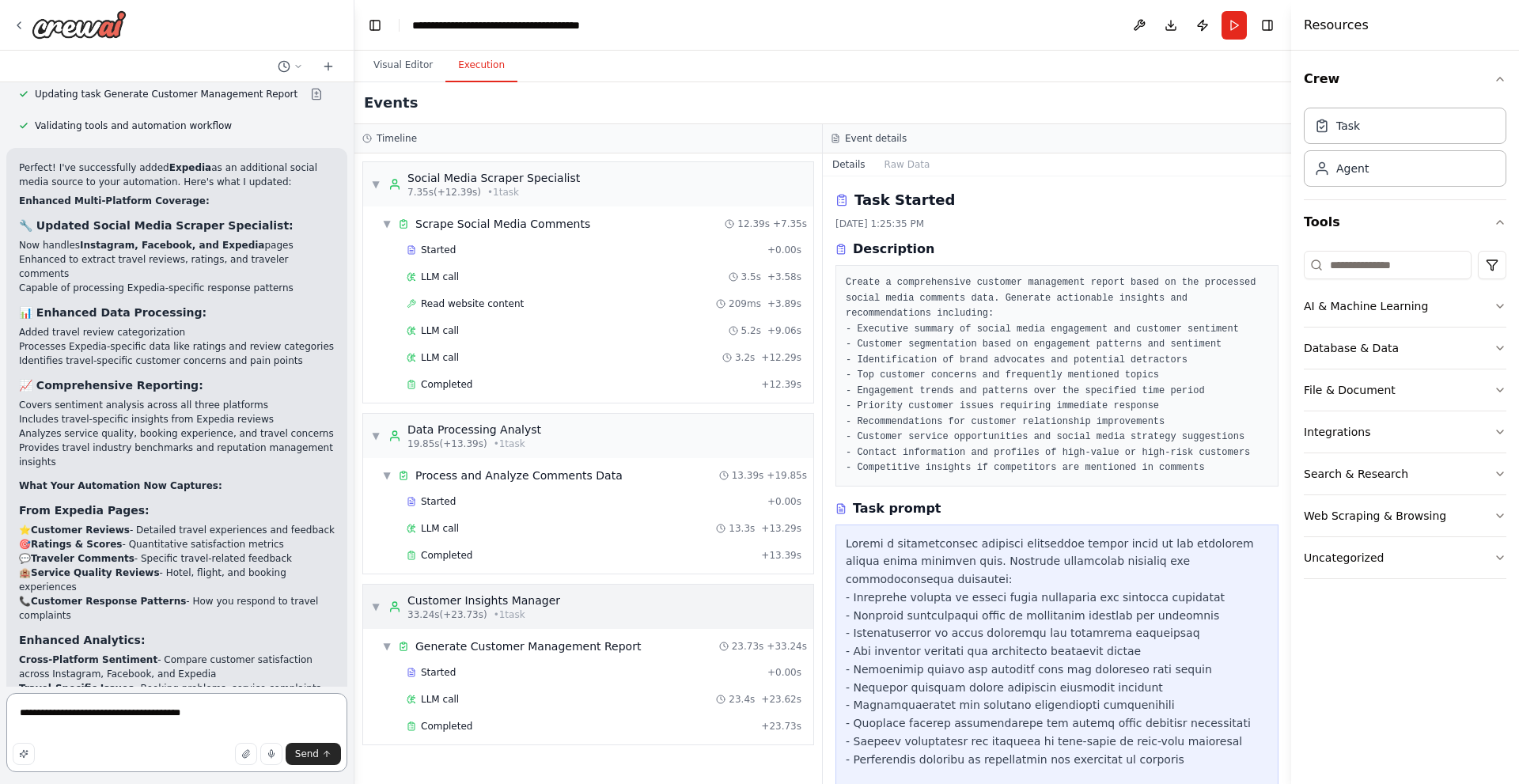
scroll to position [4816, 0]
paste textarea "**"
click at [206, 717] on textarea "**********" at bounding box center [177, 732] width 341 height 79
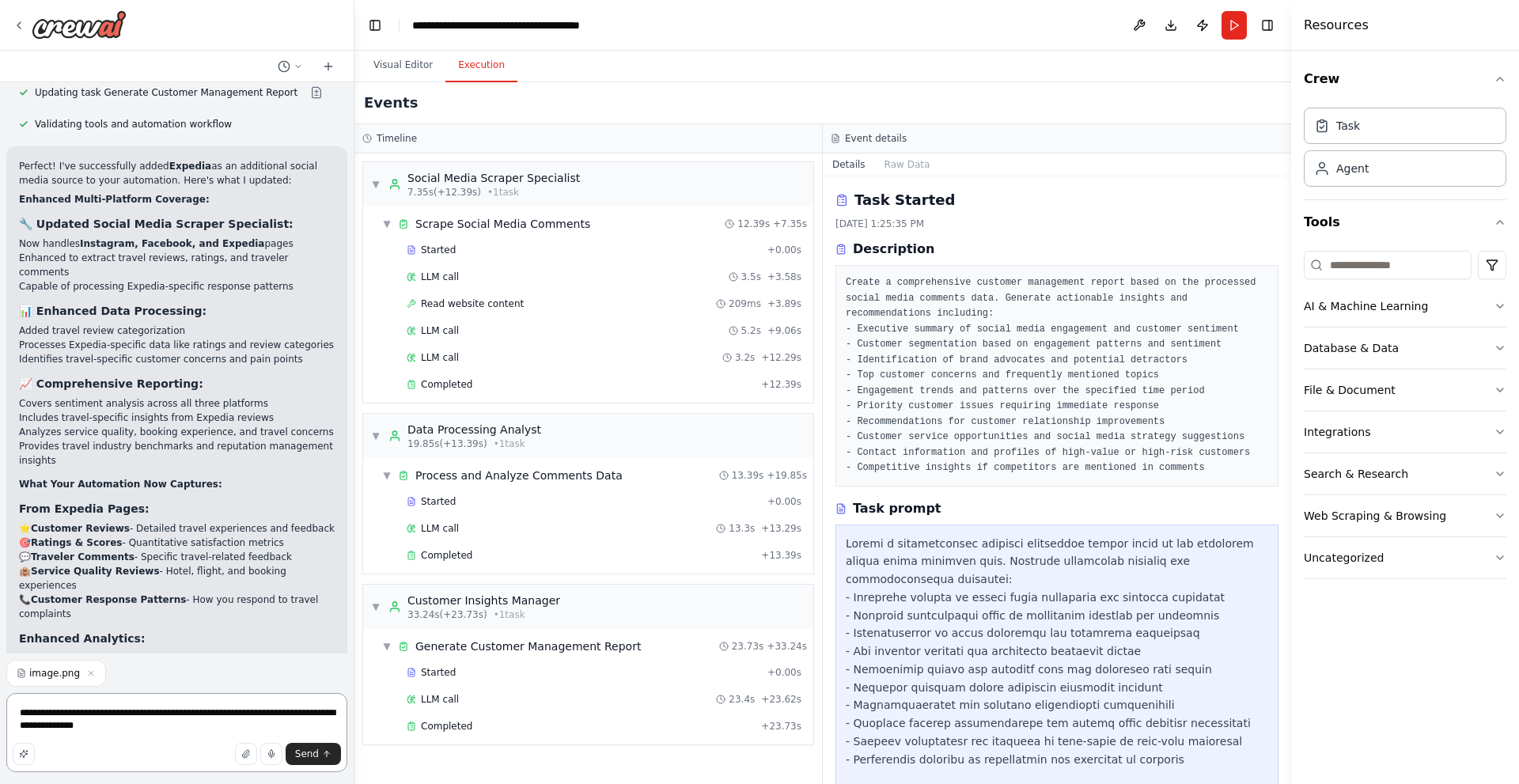
type textarea "**********"
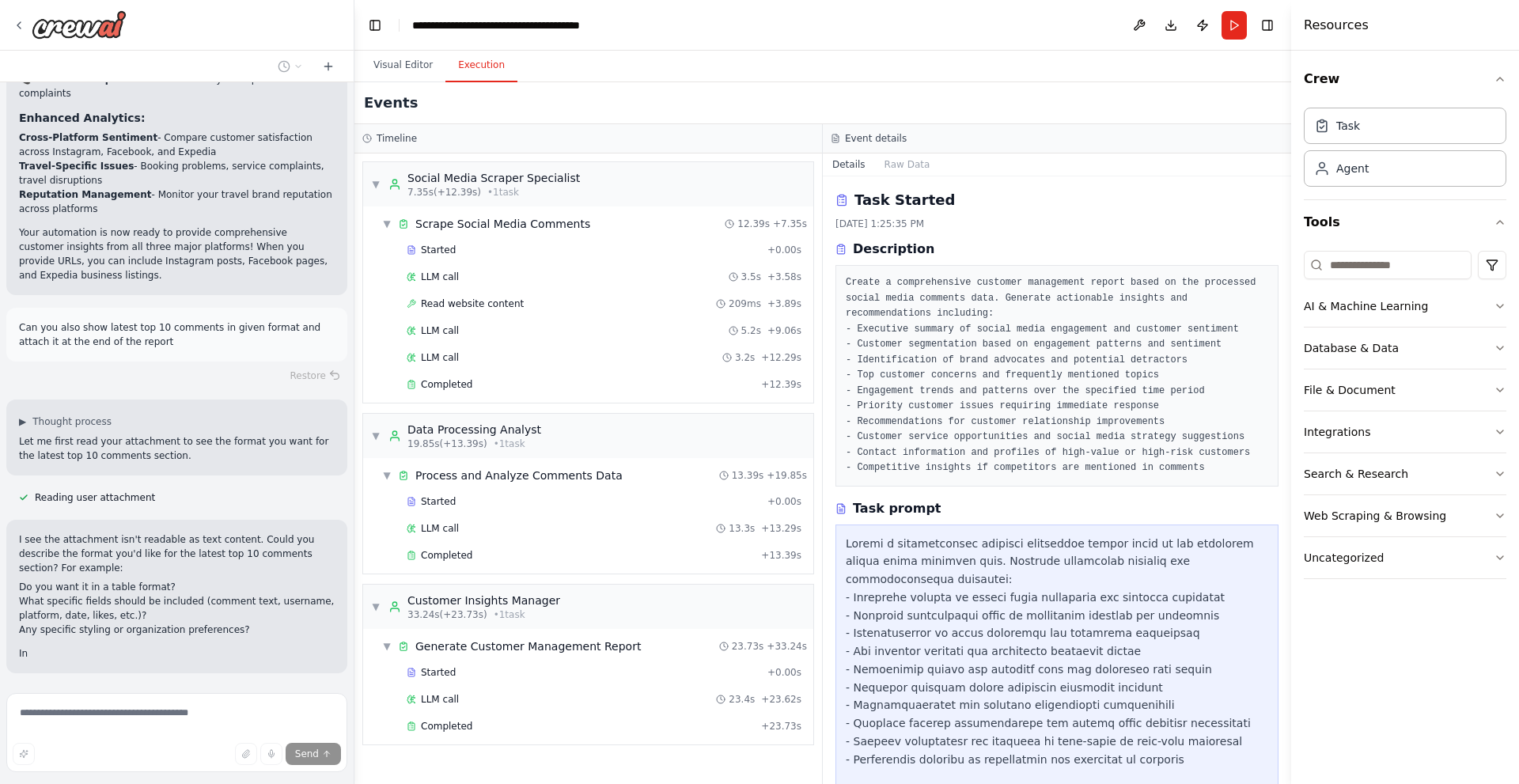
scroll to position [5351, 0]
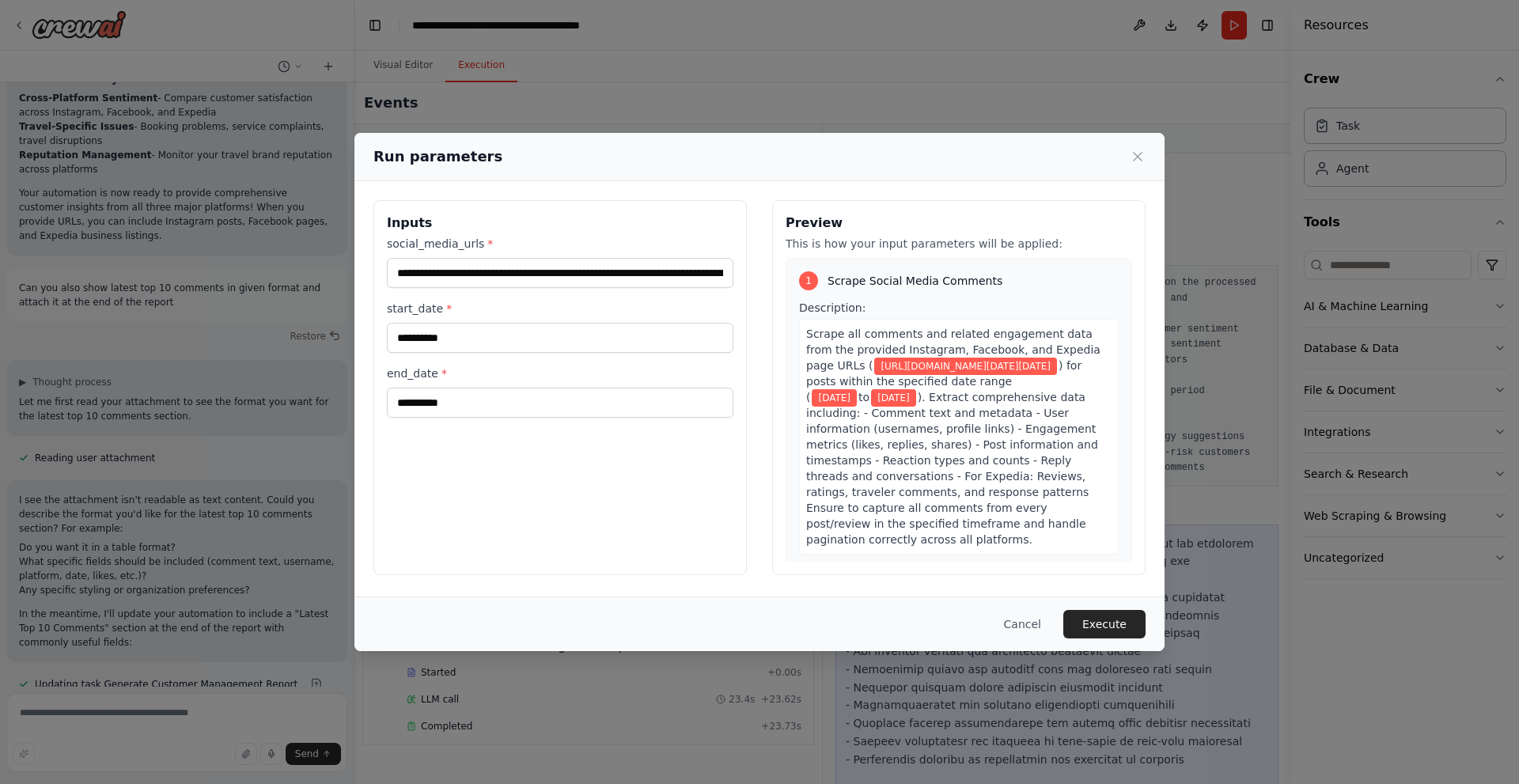
click at [626, 484] on div "**********" at bounding box center [560, 387] width 373 height 375
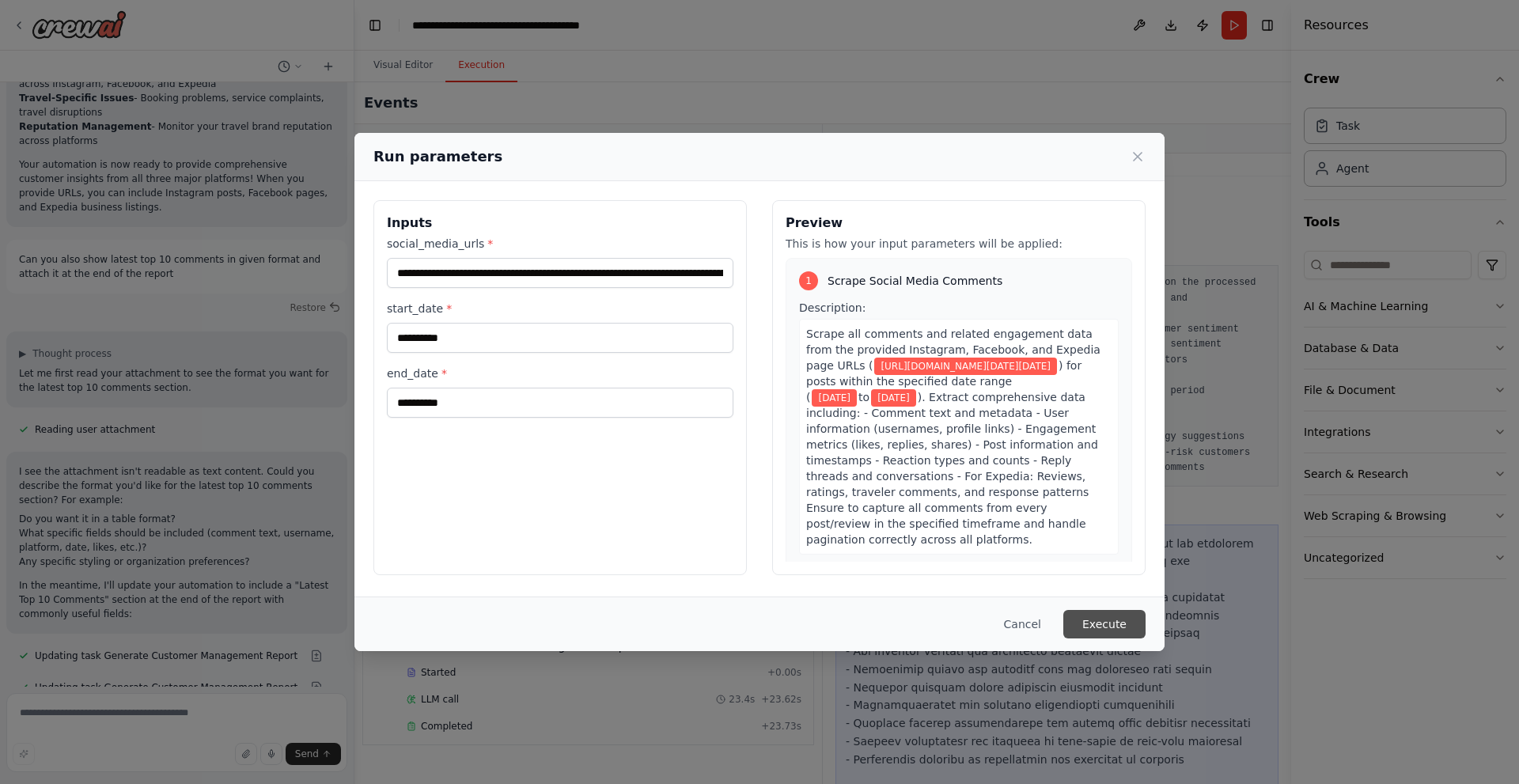
click at [1122, 626] on button "Execute" at bounding box center [1104, 624] width 82 height 29
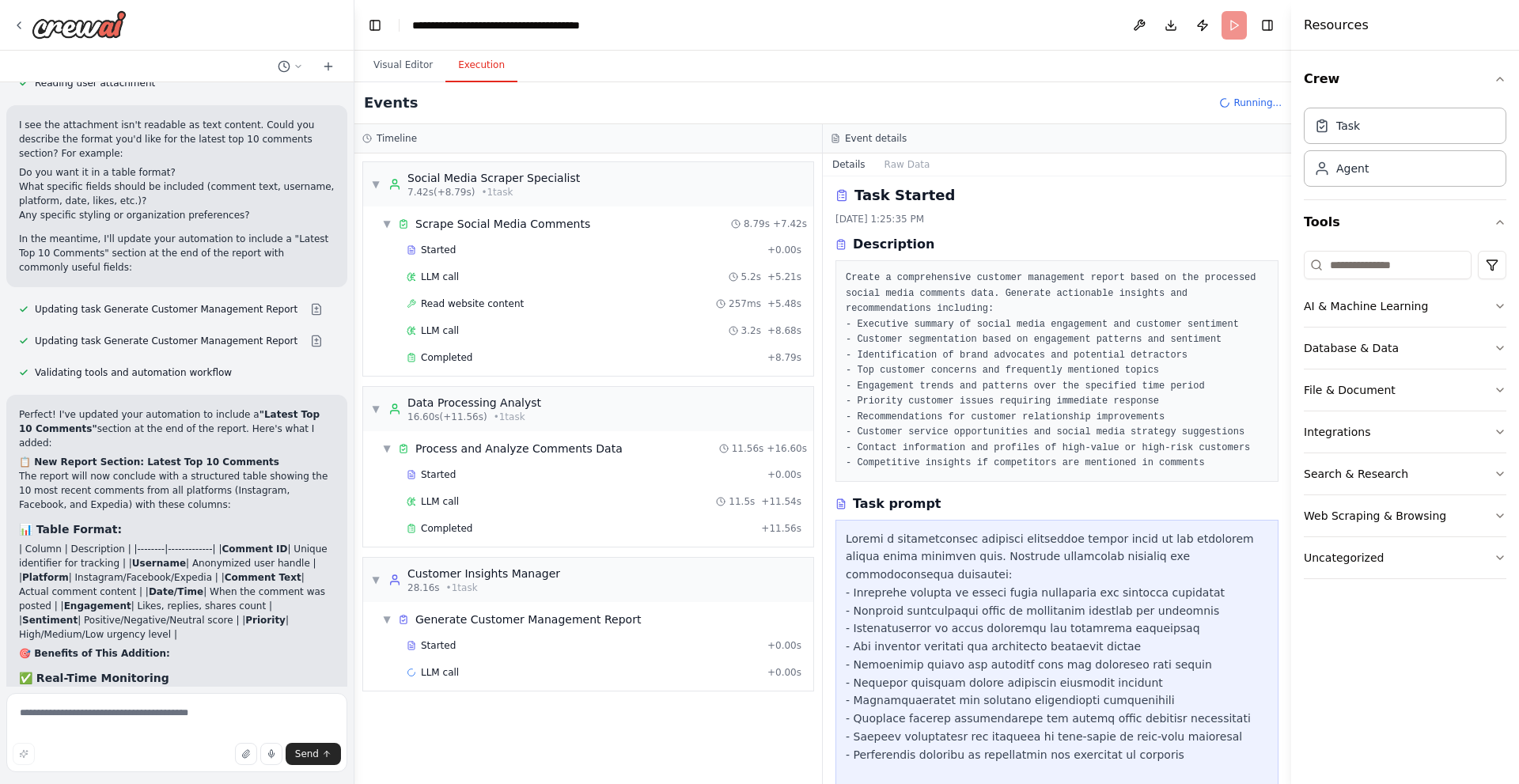
scroll to position [0, 0]
click at [410, 71] on button "Visual Editor" at bounding box center [403, 66] width 85 height 33
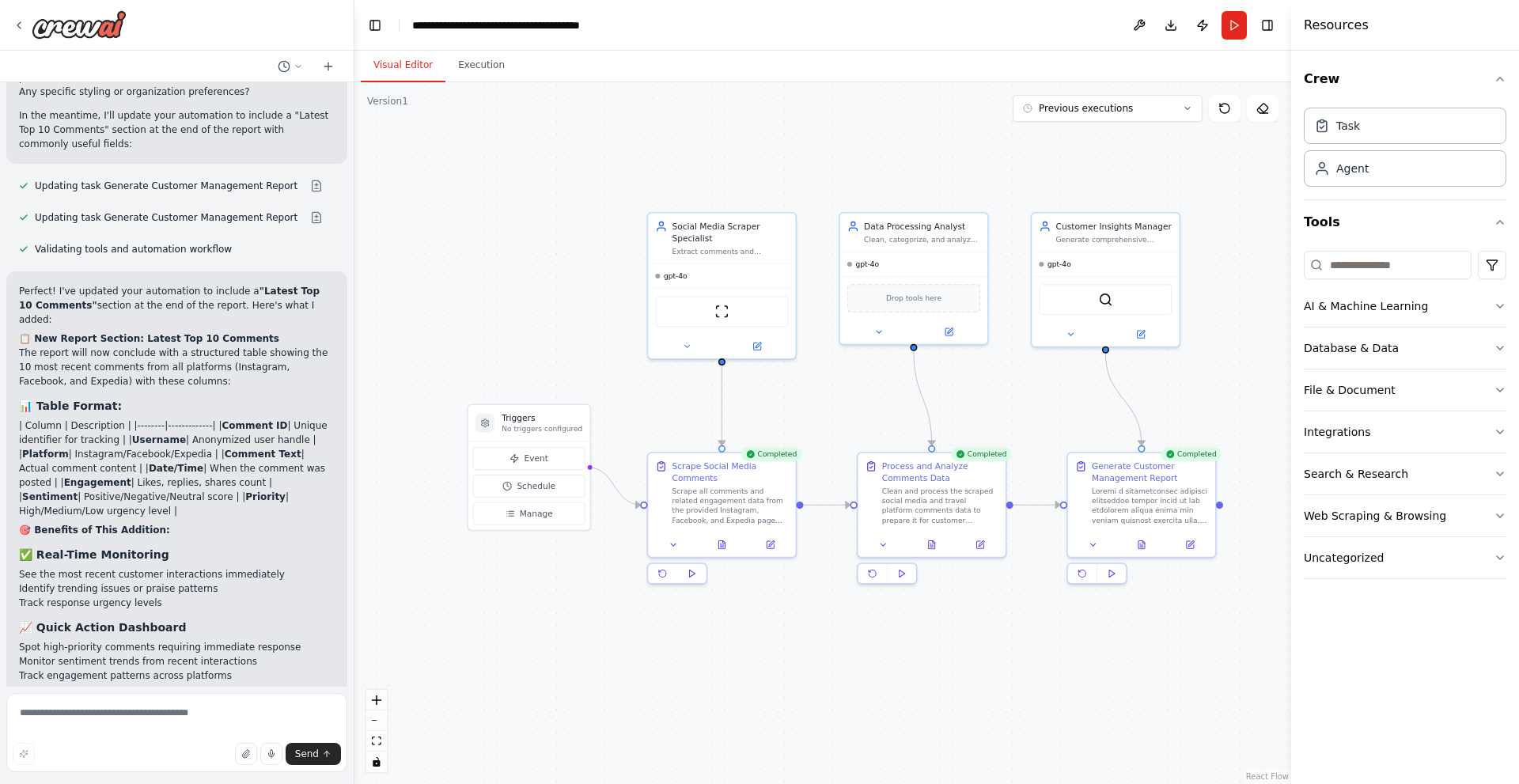
scroll to position [5879, 0]
click at [1145, 550] on div at bounding box center [1141, 542] width 148 height 25
click at [1141, 540] on icon at bounding box center [1141, 542] width 7 height 8
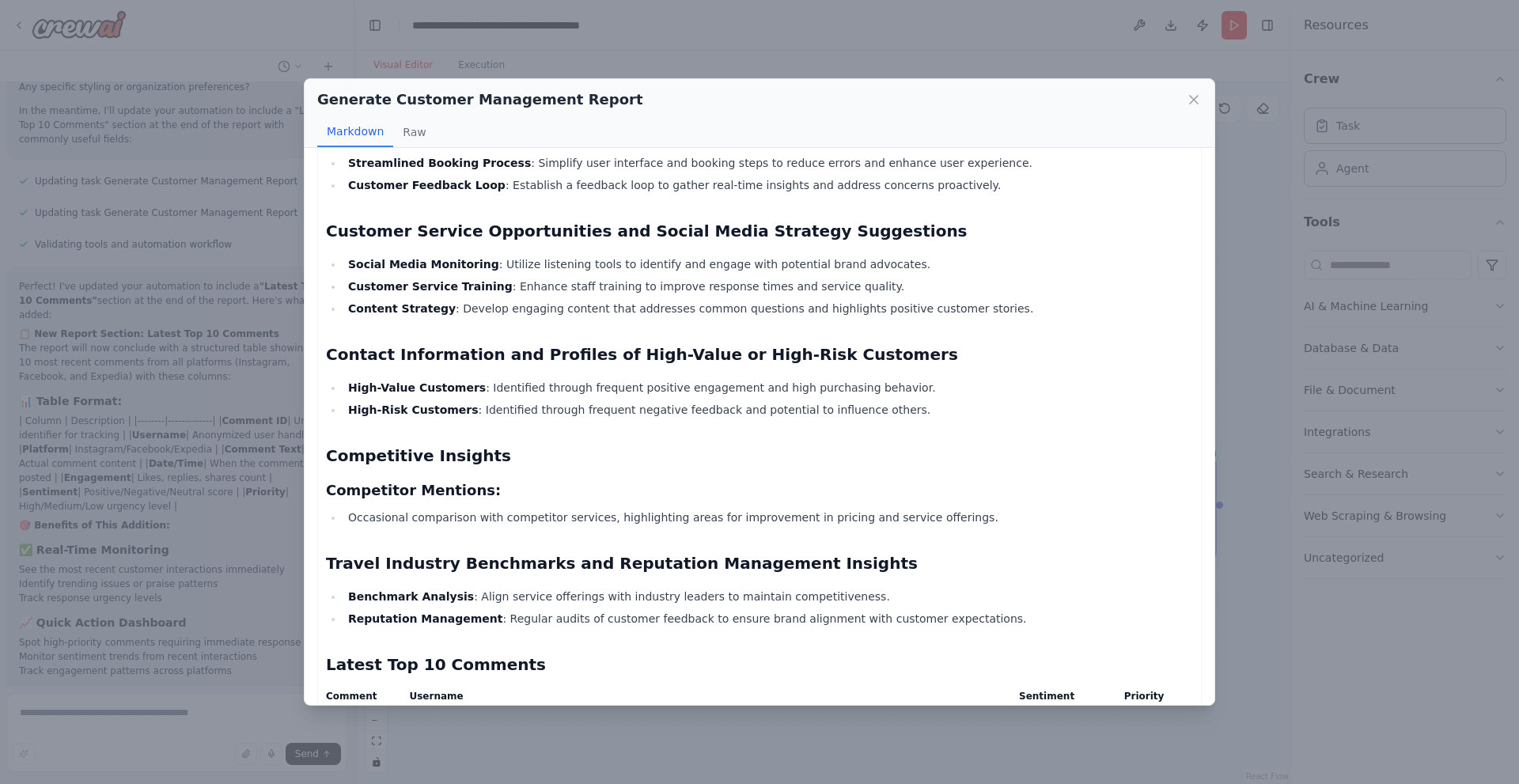
scroll to position [1746, 0]
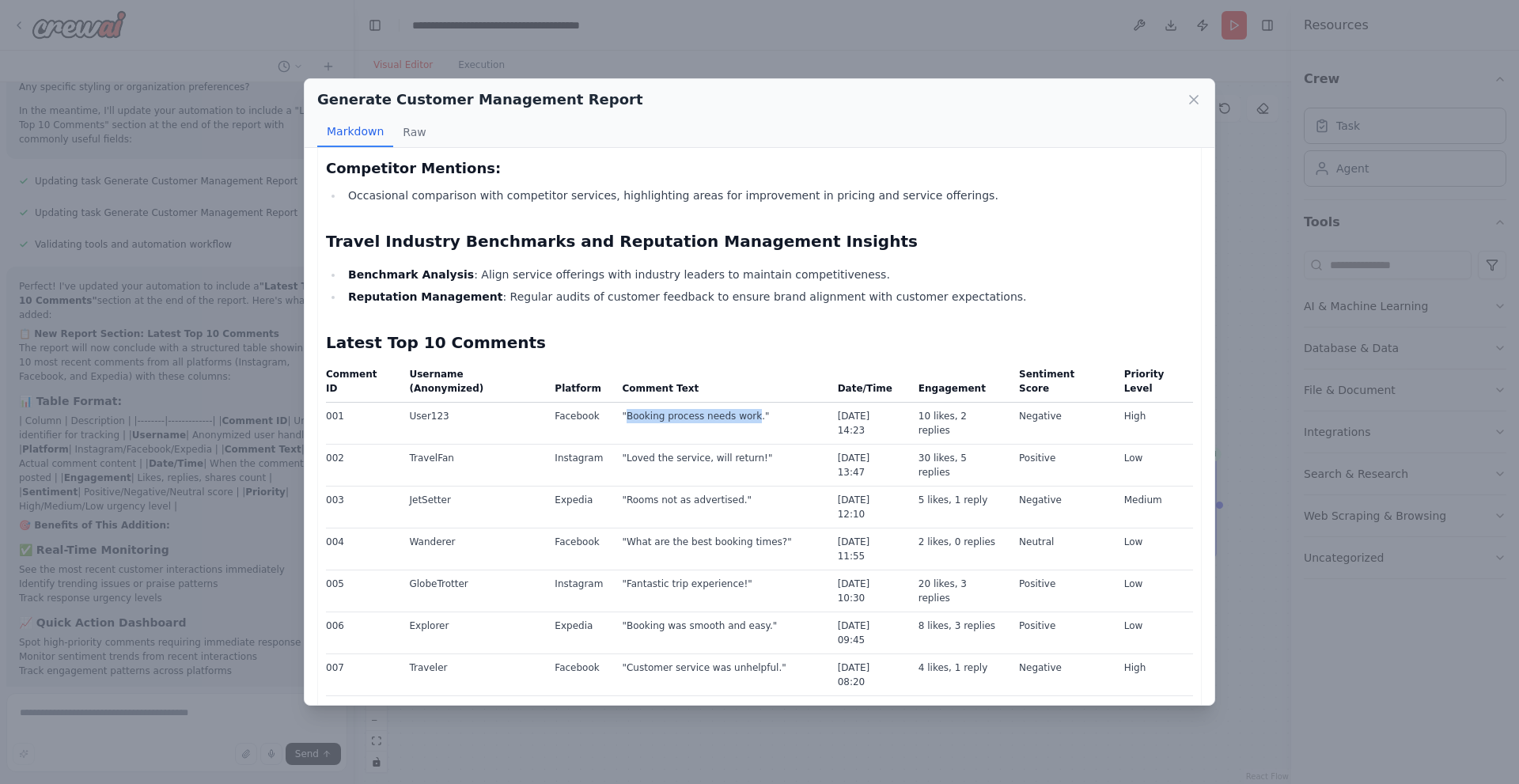
drag, startPoint x: 611, startPoint y: 385, endPoint x: 729, endPoint y: 390, distance: 118.1
click at [729, 402] on td ""Booking process needs work."" at bounding box center [720, 422] width 215 height 42
copy td "Booking process needs work"
click at [131, 720] on div "Generate Customer Management Report Markdown Raw Comprehensive Customer Managem…" at bounding box center [760, 392] width 1519 height 784
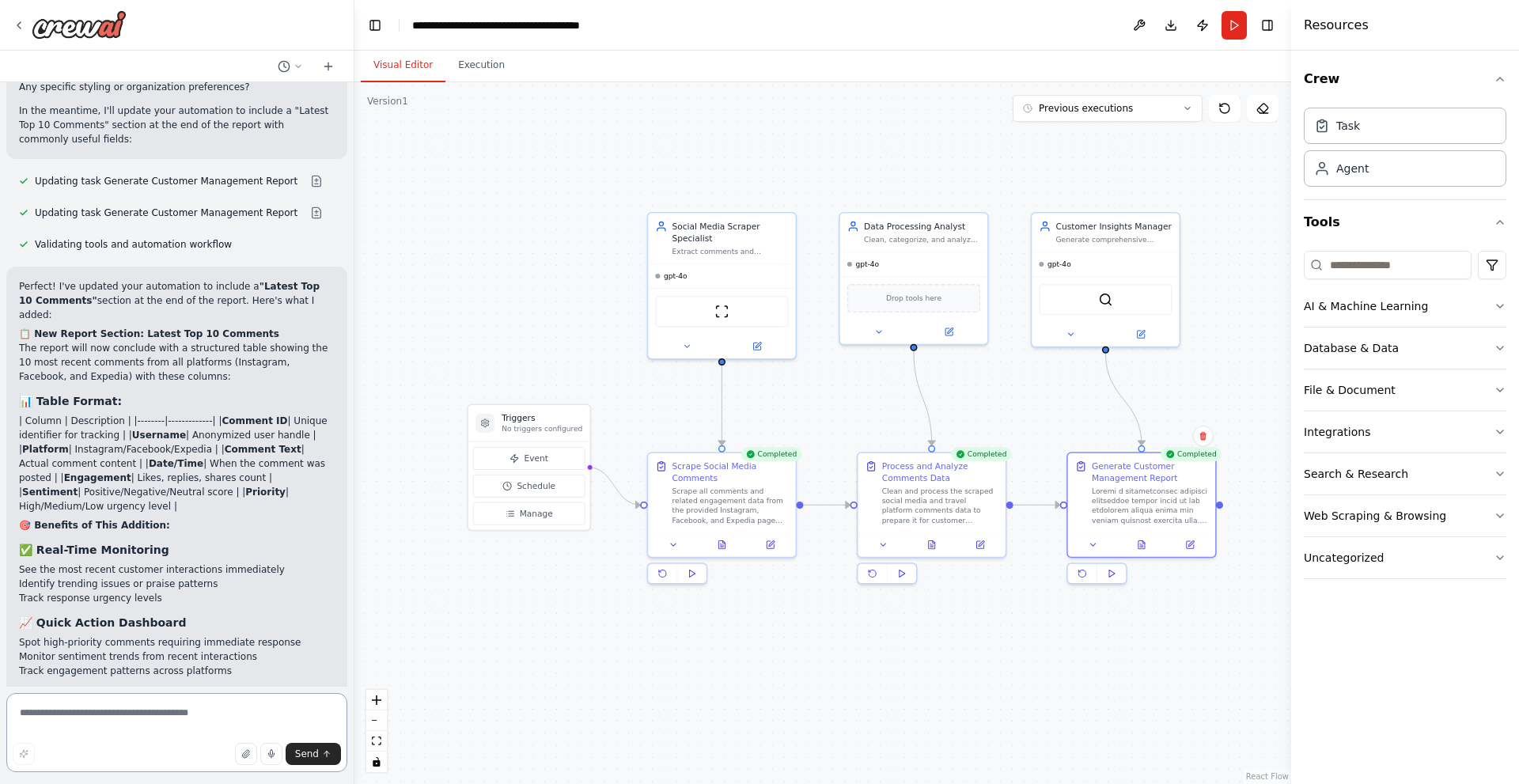
click at [134, 715] on textarea at bounding box center [177, 732] width 341 height 79
paste textarea "*"
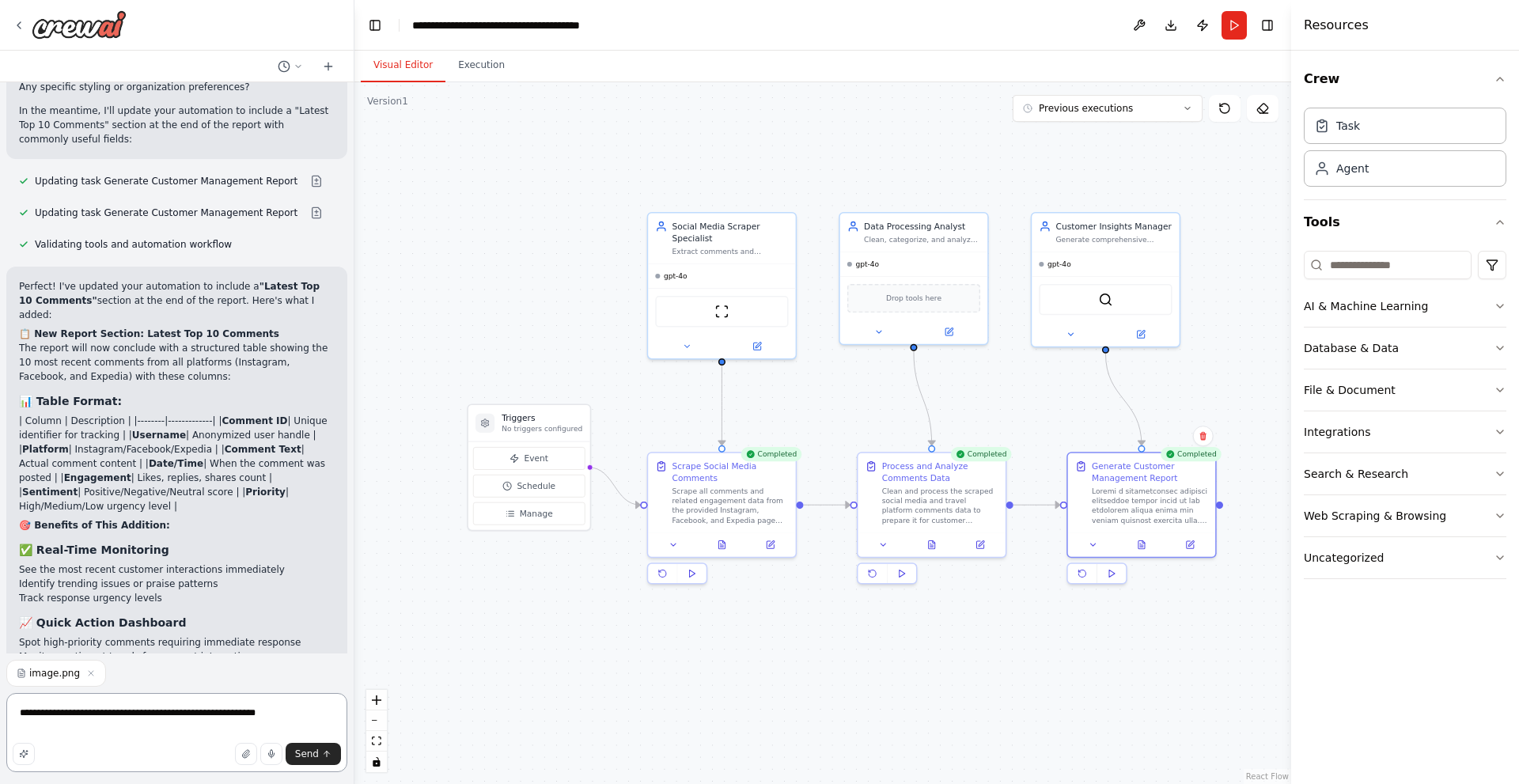
type textarea "**********"
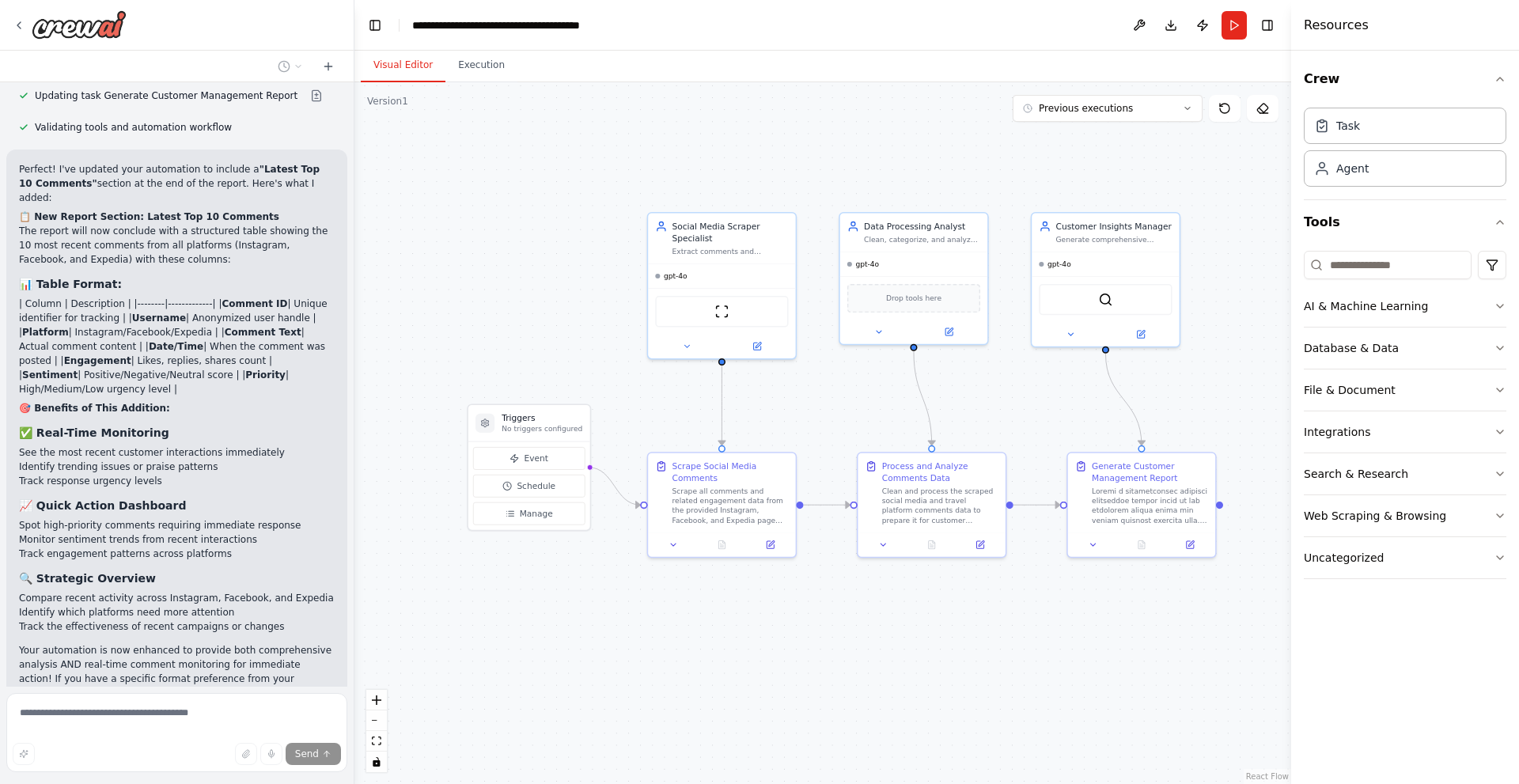
scroll to position [6010, 0]
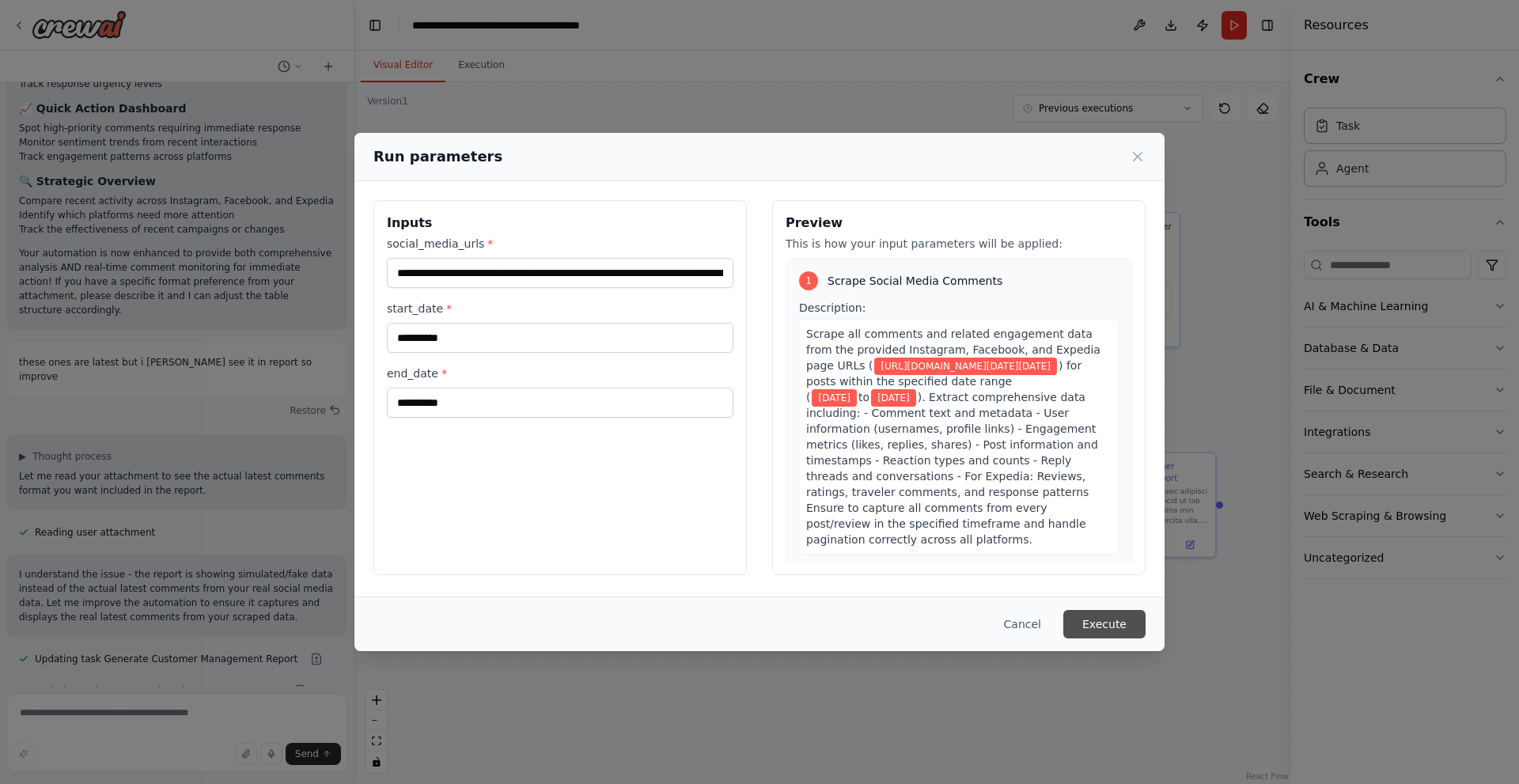
click at [1097, 622] on button "Execute" at bounding box center [1104, 624] width 82 height 29
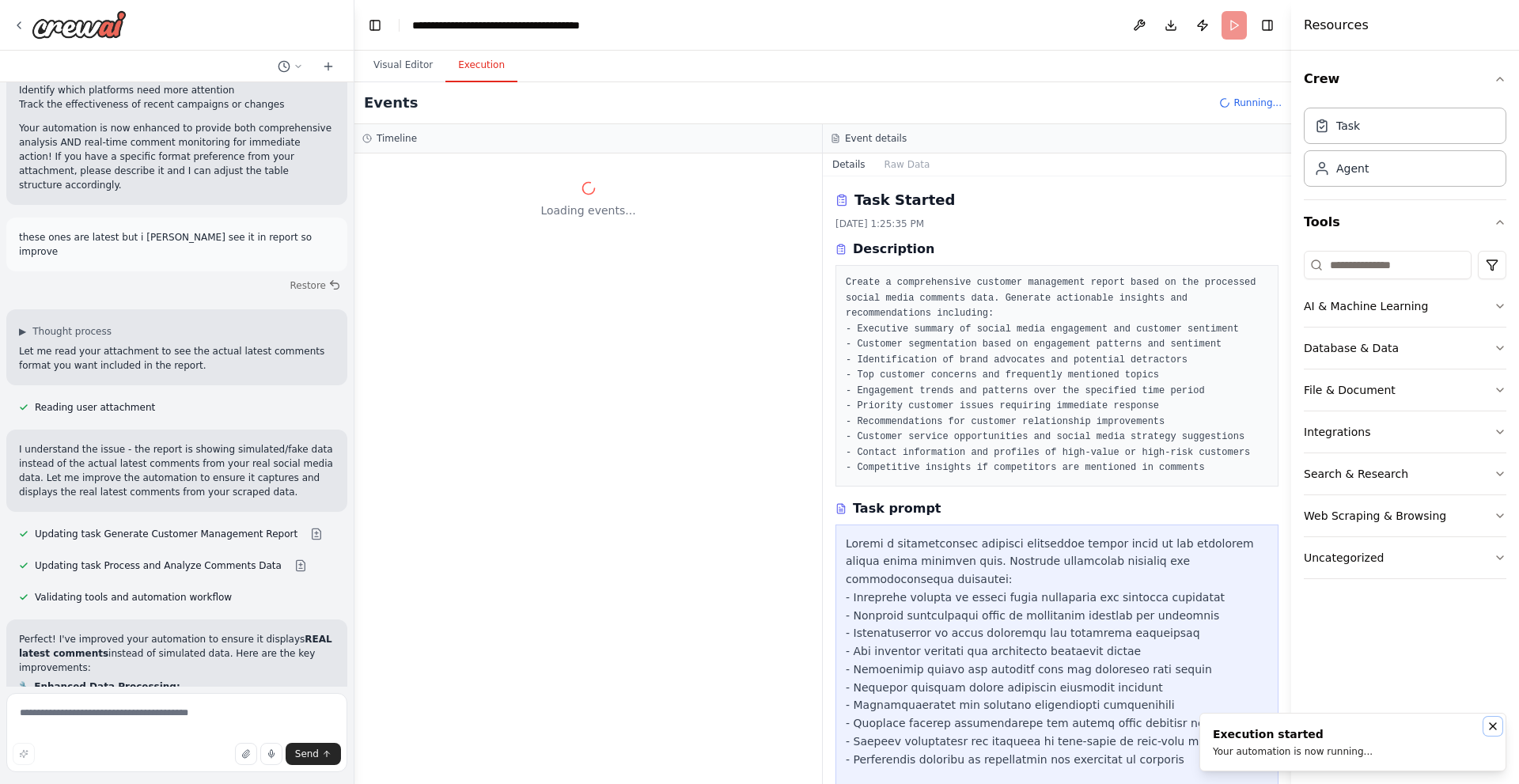
click at [1491, 727] on icon "Notifications (F8)" at bounding box center [1492, 725] width 12 height 12
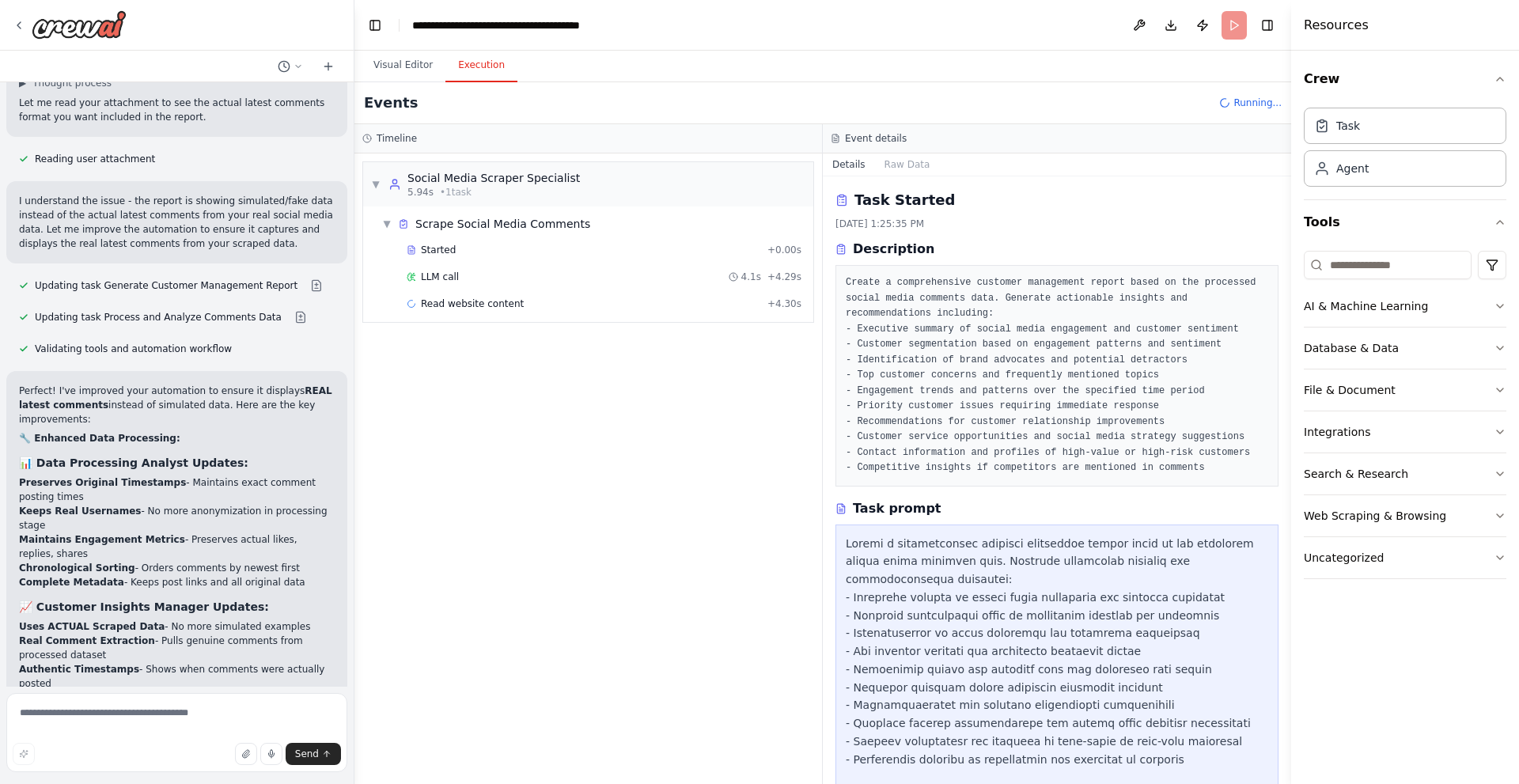
scroll to position [6687, 0]
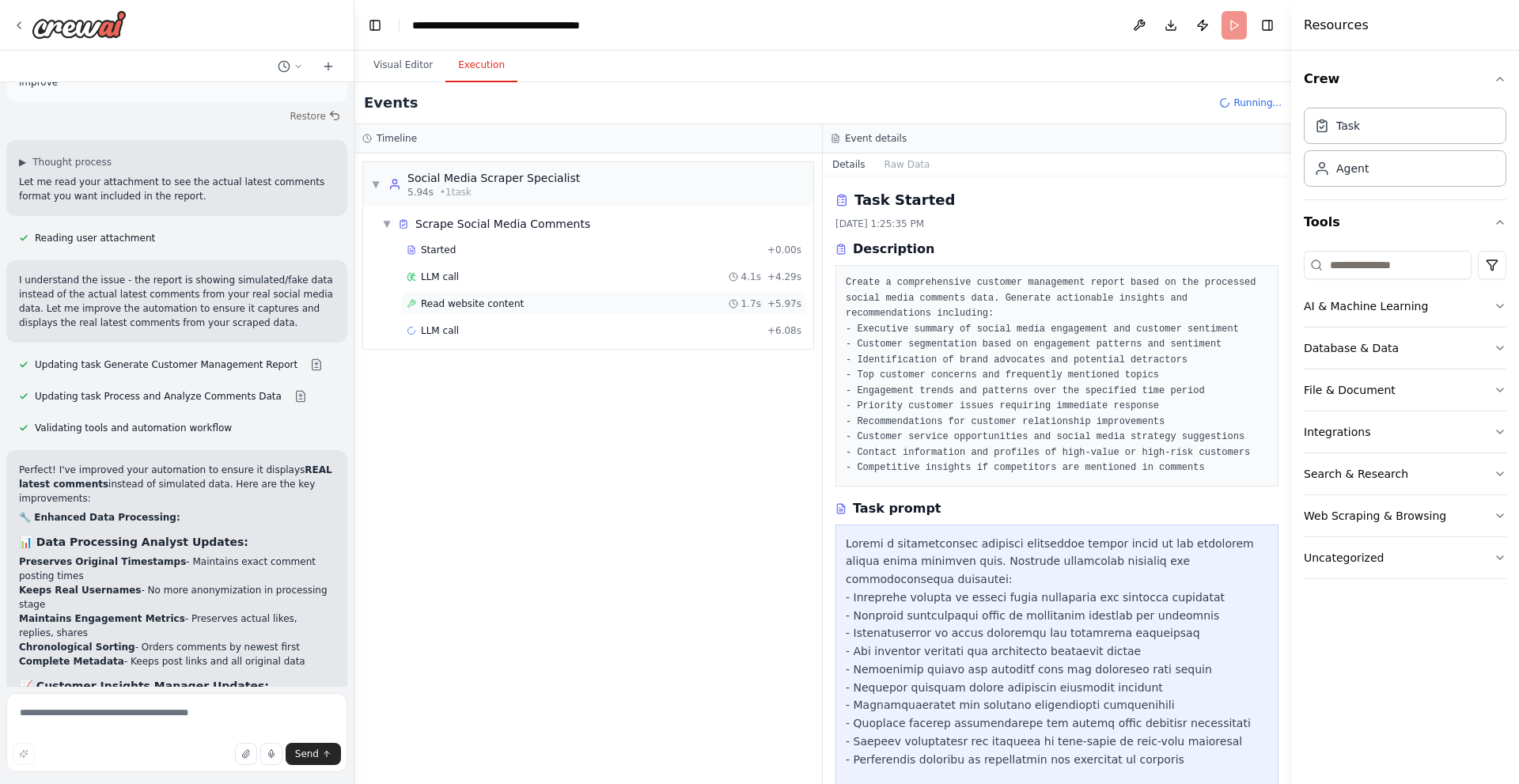
click at [490, 304] on span "Read website content" at bounding box center [472, 304] width 103 height 12
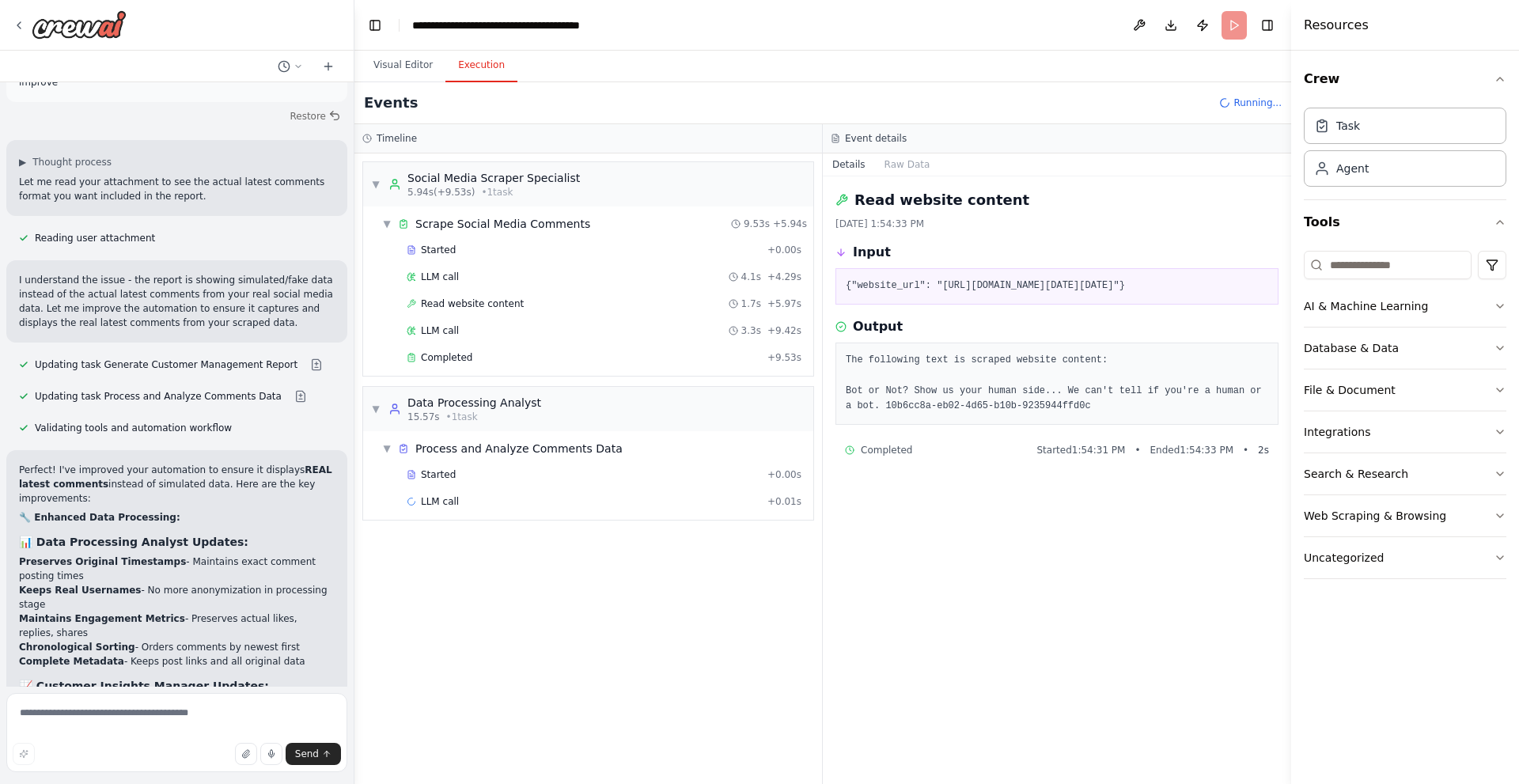
click at [391, 139] on h3 "Timeline" at bounding box center [397, 138] width 40 height 12
click at [822, 147] on div "Timeline" at bounding box center [587, 139] width 467 height 29
click at [451, 404] on div "Data Processing Analyst" at bounding box center [474, 402] width 133 height 16
click at [473, 413] on div "15.57s • 1 task" at bounding box center [474, 416] width 133 height 12
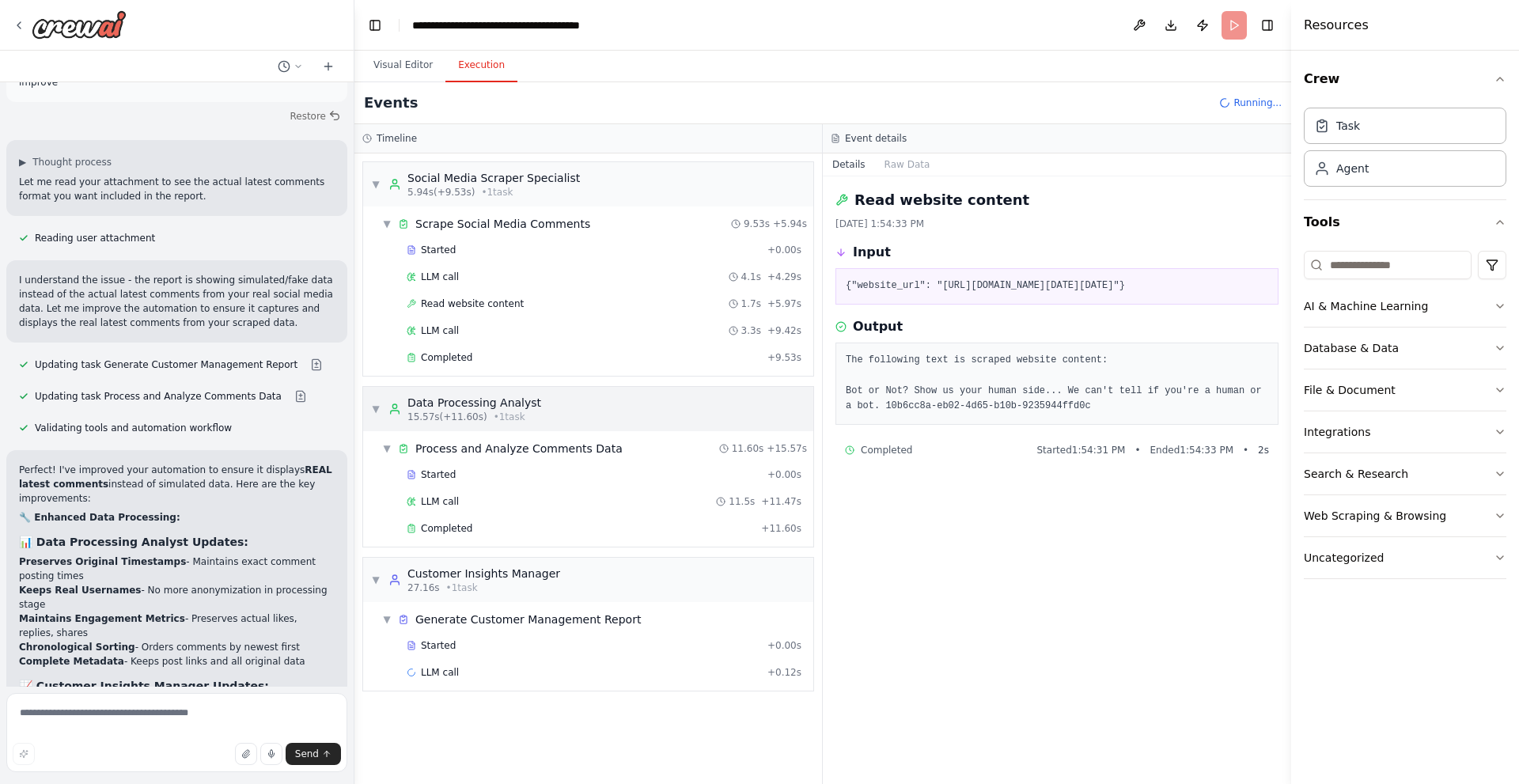
click at [380, 410] on span "▼" at bounding box center [376, 408] width 10 height 12
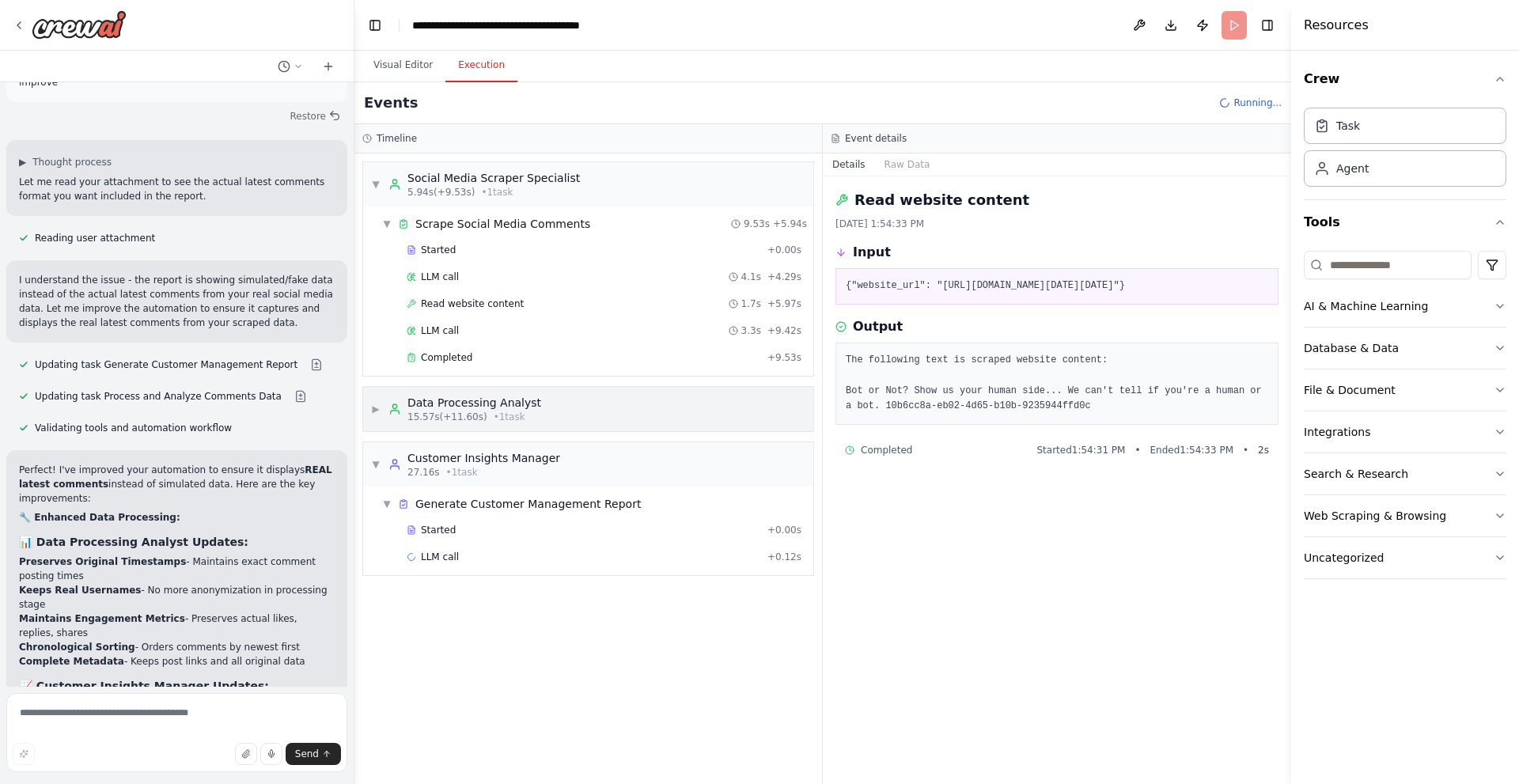
click at [374, 410] on span "▶" at bounding box center [376, 408] width 10 height 12
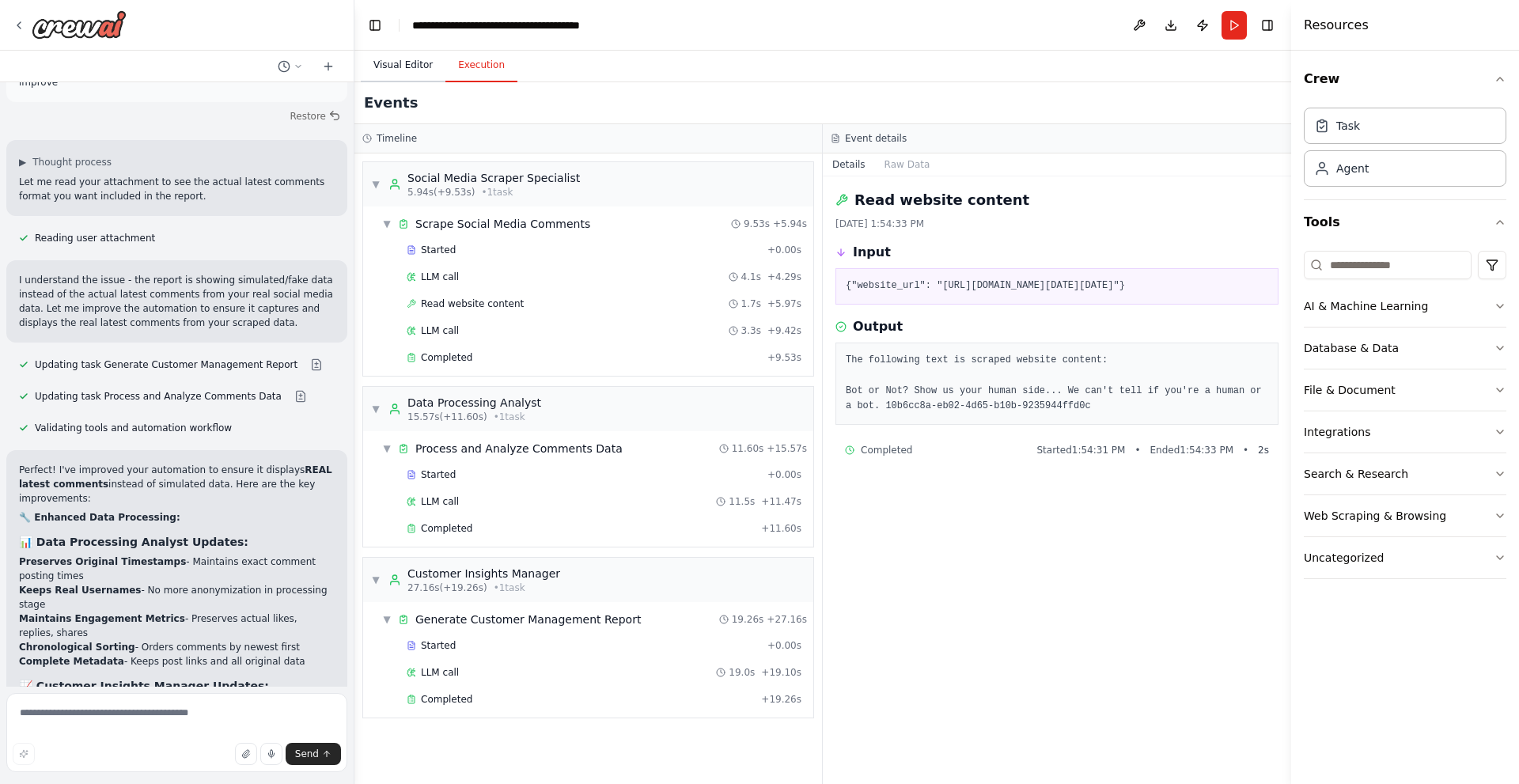
click at [410, 69] on button "Visual Editor" at bounding box center [403, 66] width 85 height 33
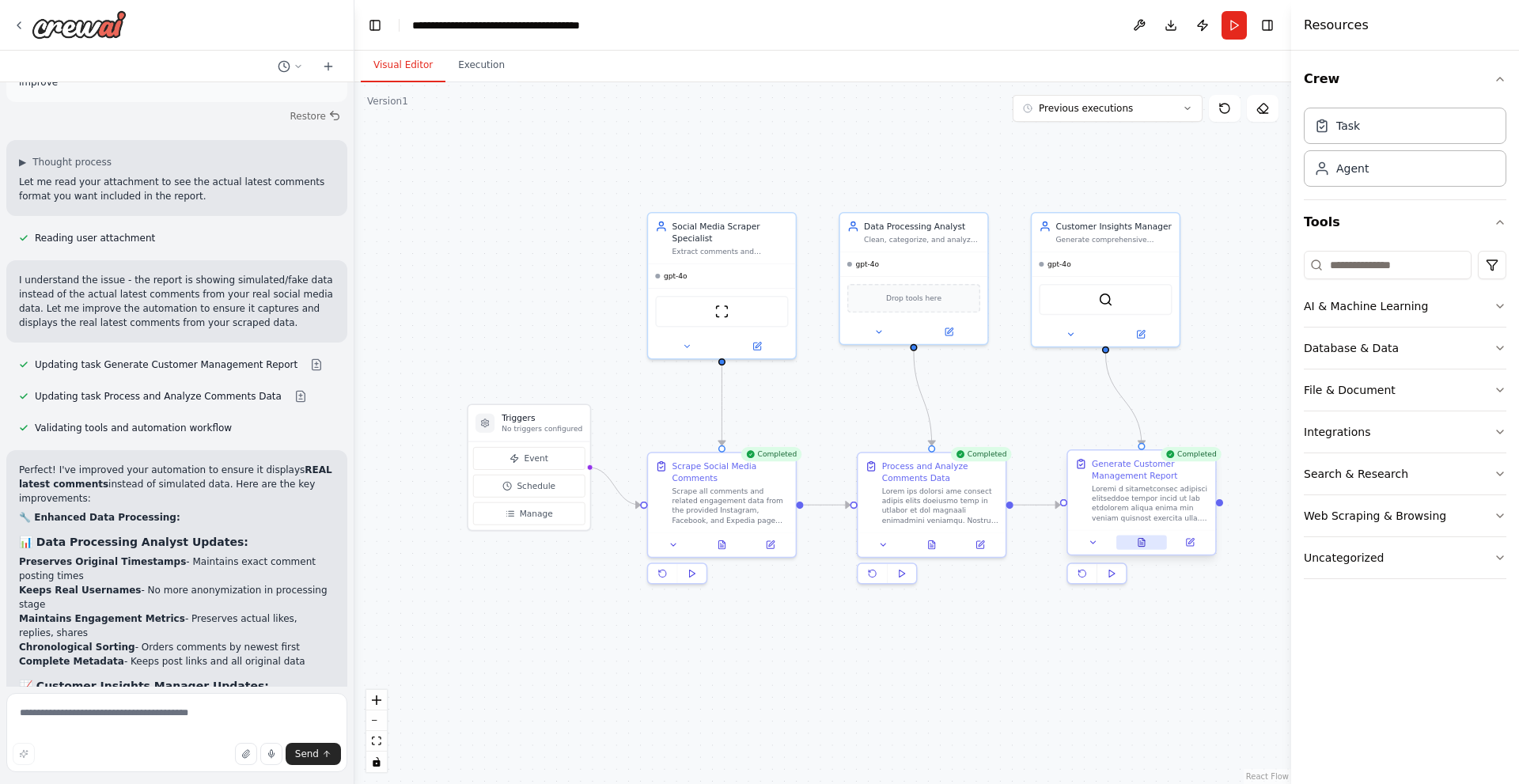
click at [1145, 541] on icon at bounding box center [1141, 542] width 7 height 8
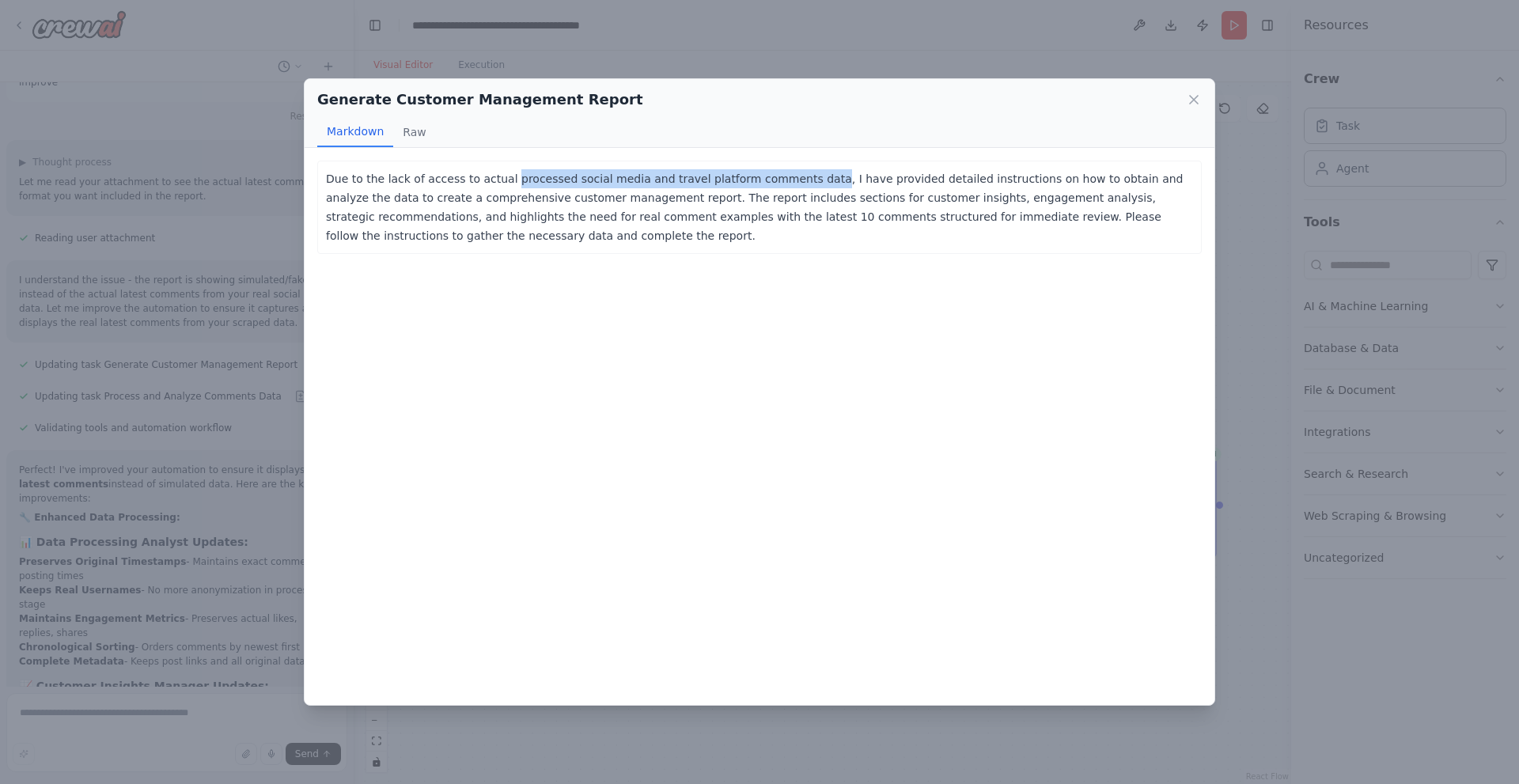
drag, startPoint x: 497, startPoint y: 180, endPoint x: 783, endPoint y: 175, distance: 286.0
click at [783, 175] on p "Due to the lack of access to actual processed social media and travel platform …" at bounding box center [759, 207] width 867 height 76
click at [1118, 181] on p "Due to the lack of access to actual processed social media and travel platform …" at bounding box center [759, 207] width 867 height 76
click at [509, 209] on p "Due to the lack of access to actual processed social media and travel platform …" at bounding box center [759, 207] width 867 height 76
click at [410, 138] on button "Raw" at bounding box center [414, 132] width 42 height 30
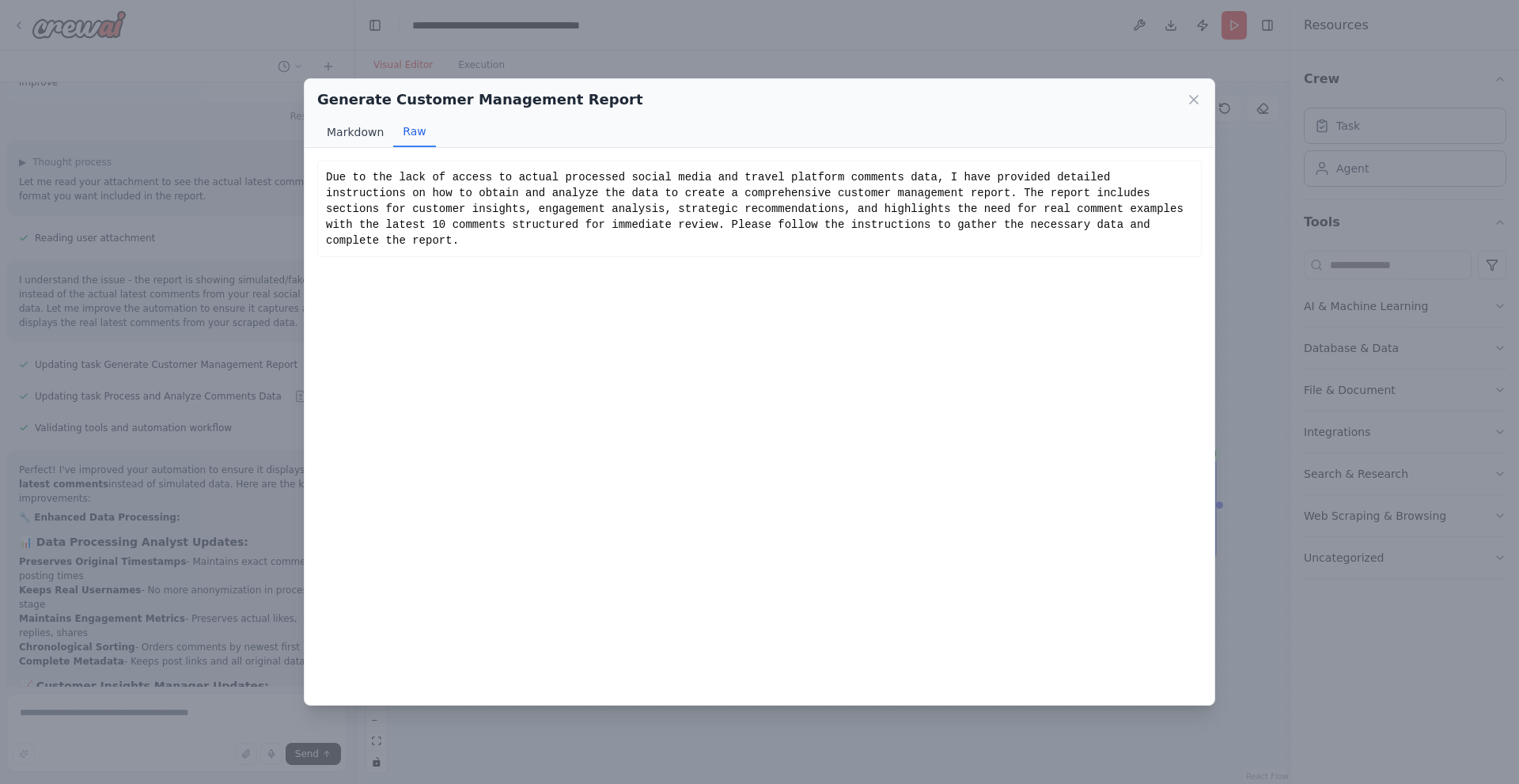
click at [357, 129] on button "Markdown" at bounding box center [355, 132] width 76 height 30
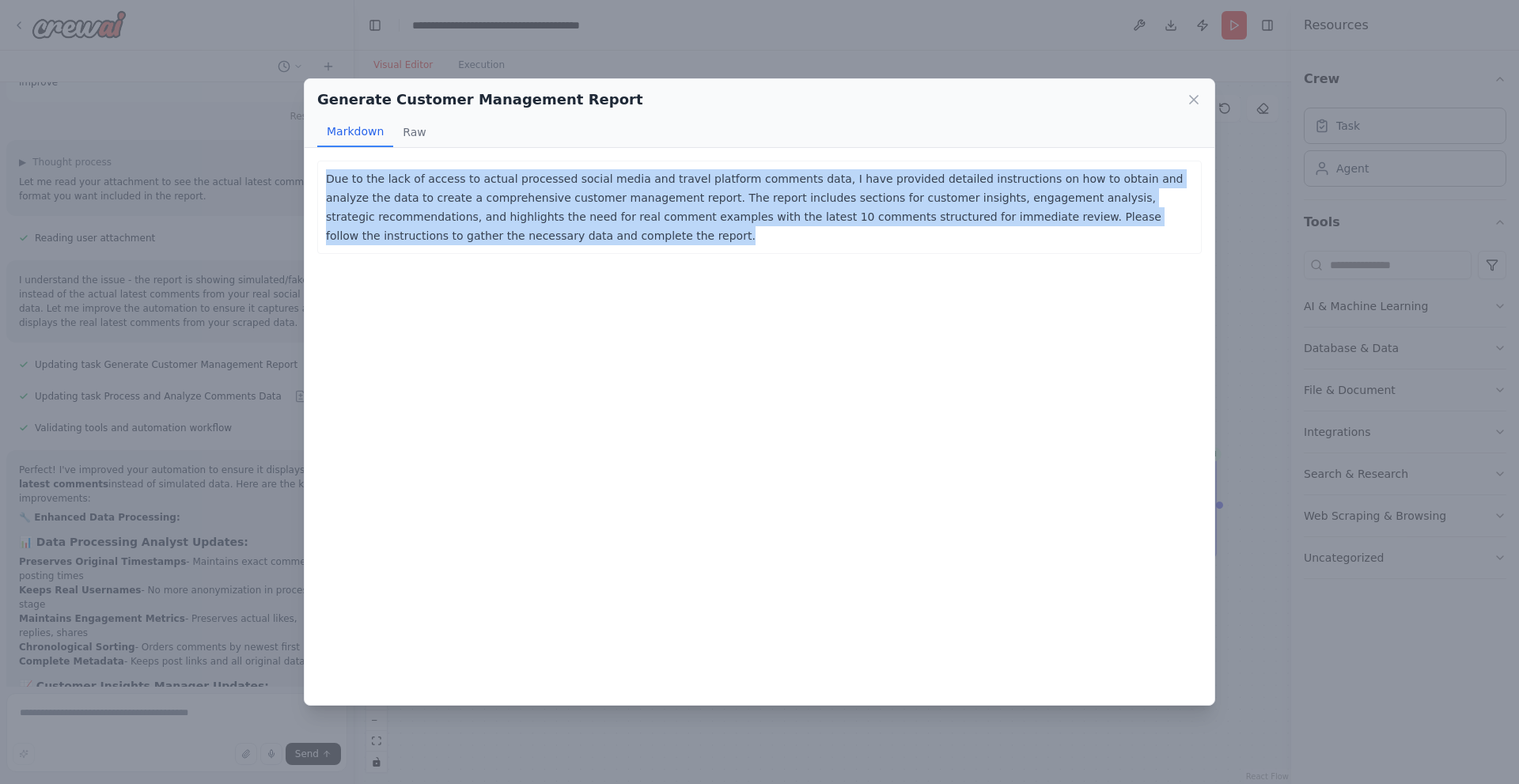
drag, startPoint x: 379, startPoint y: 240, endPoint x: 318, endPoint y: 172, distance: 91.4
click at [318, 172] on div "Due to the lack of access to actual processed social media and travel platform …" at bounding box center [759, 207] width 884 height 93
copy p "Due to the lack of access to actual processed social media and travel platform …"
drag, startPoint x: 654, startPoint y: 244, endPoint x: 762, endPoint y: 229, distance: 109.0
click at [654, 243] on p "Due to the lack of access to actual processed social media and travel platform …" at bounding box center [759, 207] width 867 height 76
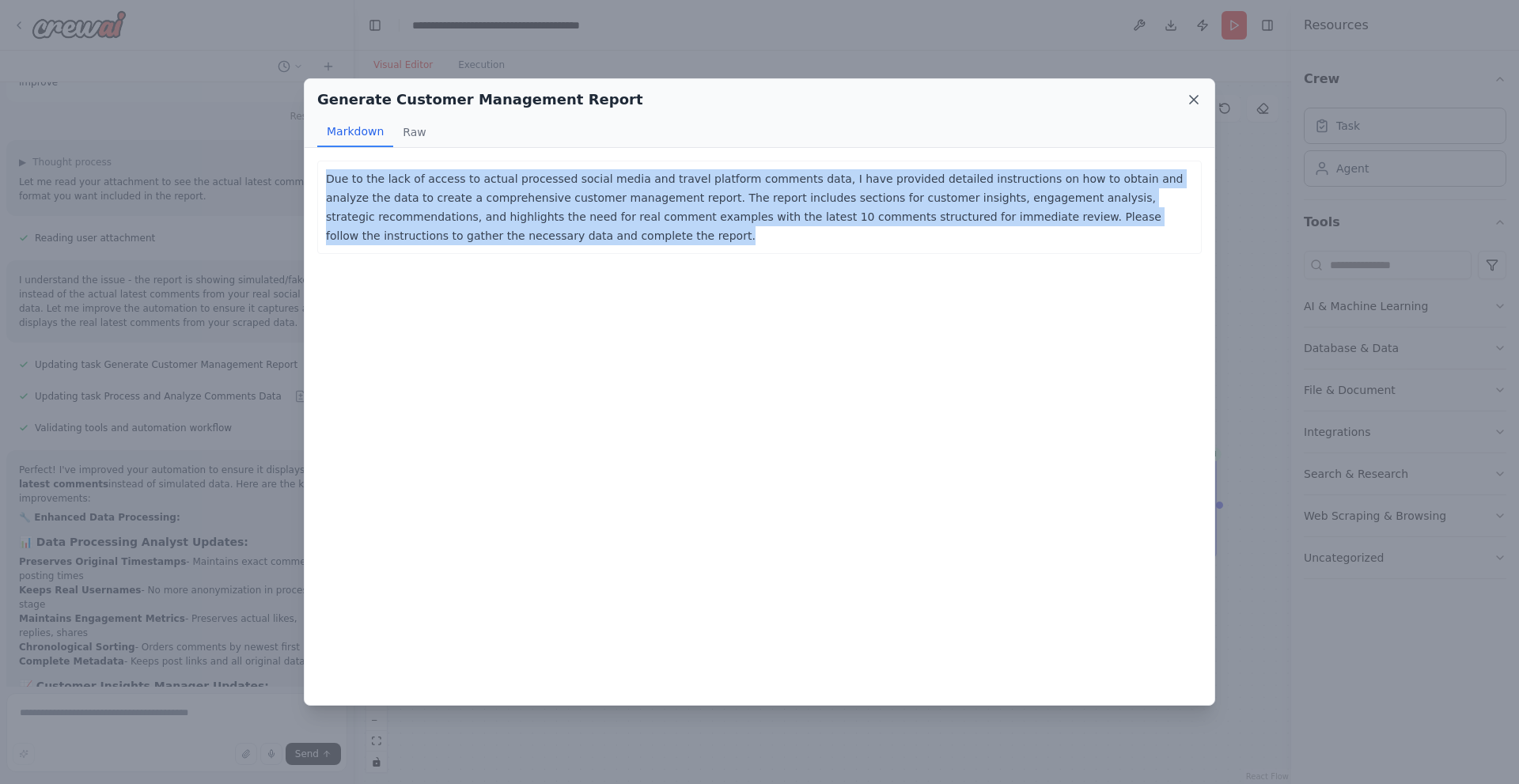
click at [1196, 97] on icon at bounding box center [1194, 100] width 8 height 8
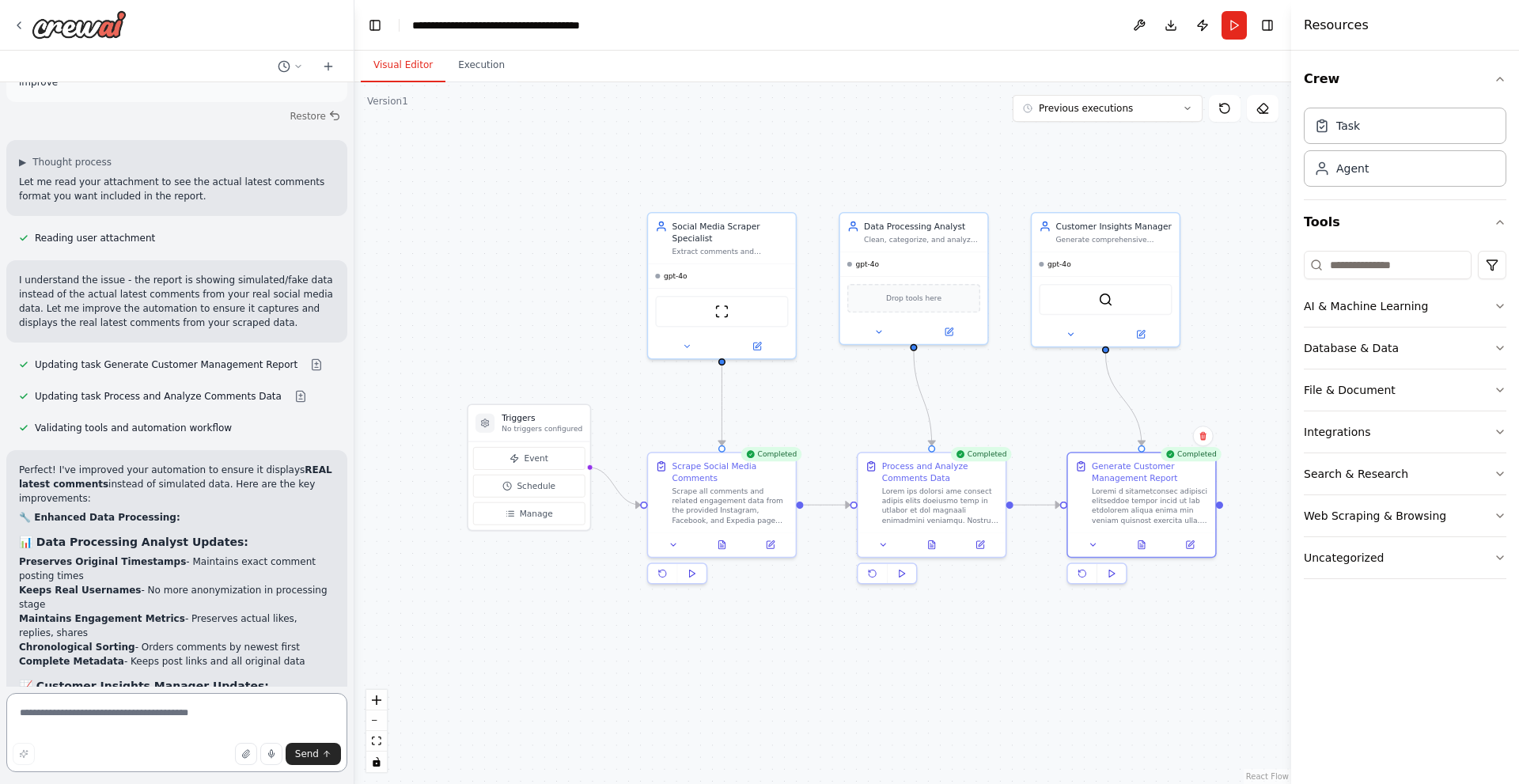
click at [189, 710] on textarea at bounding box center [177, 732] width 341 height 79
paste textarea "**********"
type textarea "**********"
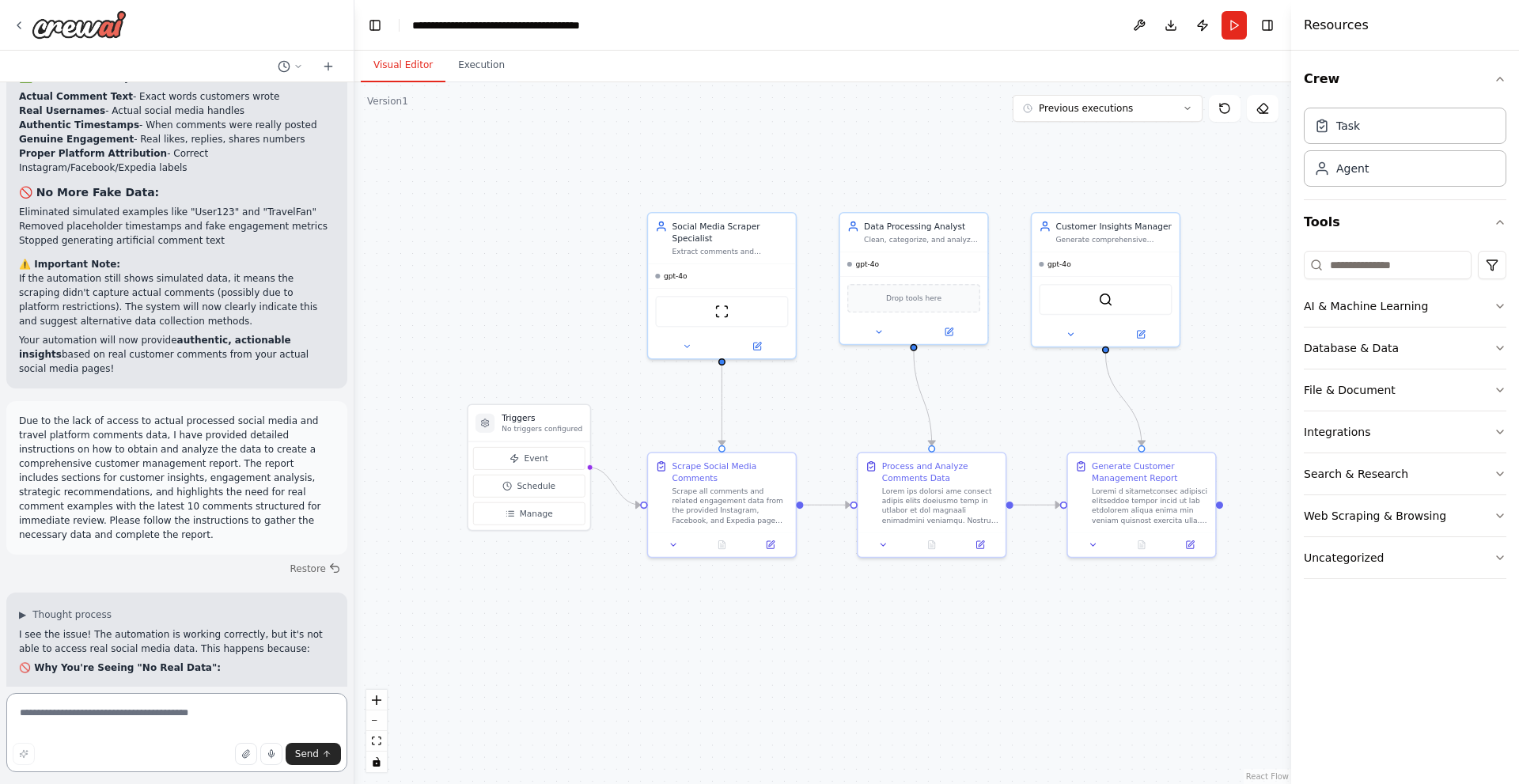
scroll to position [7448, 0]
click at [166, 710] on textarea at bounding box center [177, 732] width 341 height 79
type textarea "**********"
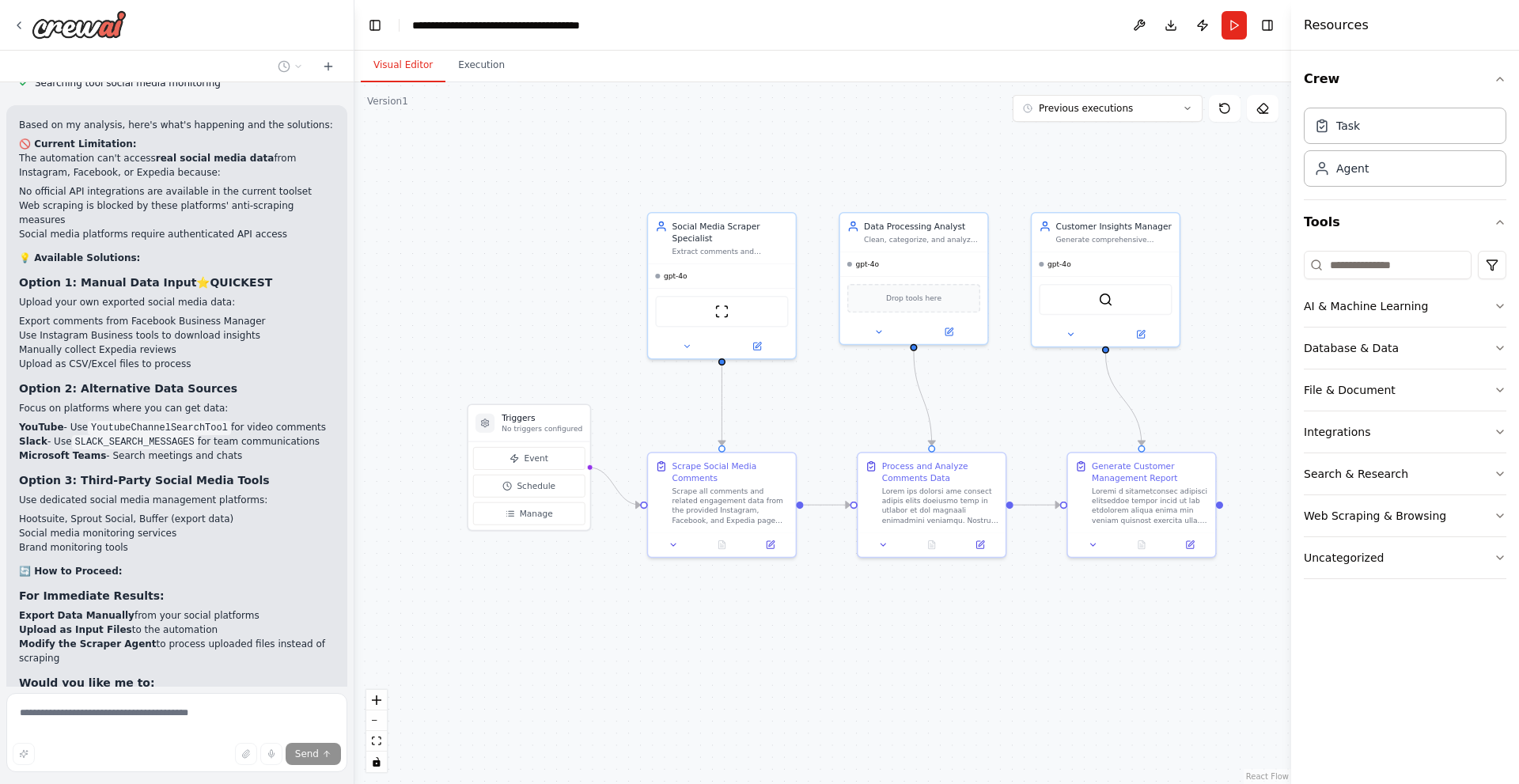
scroll to position [8558, 0]
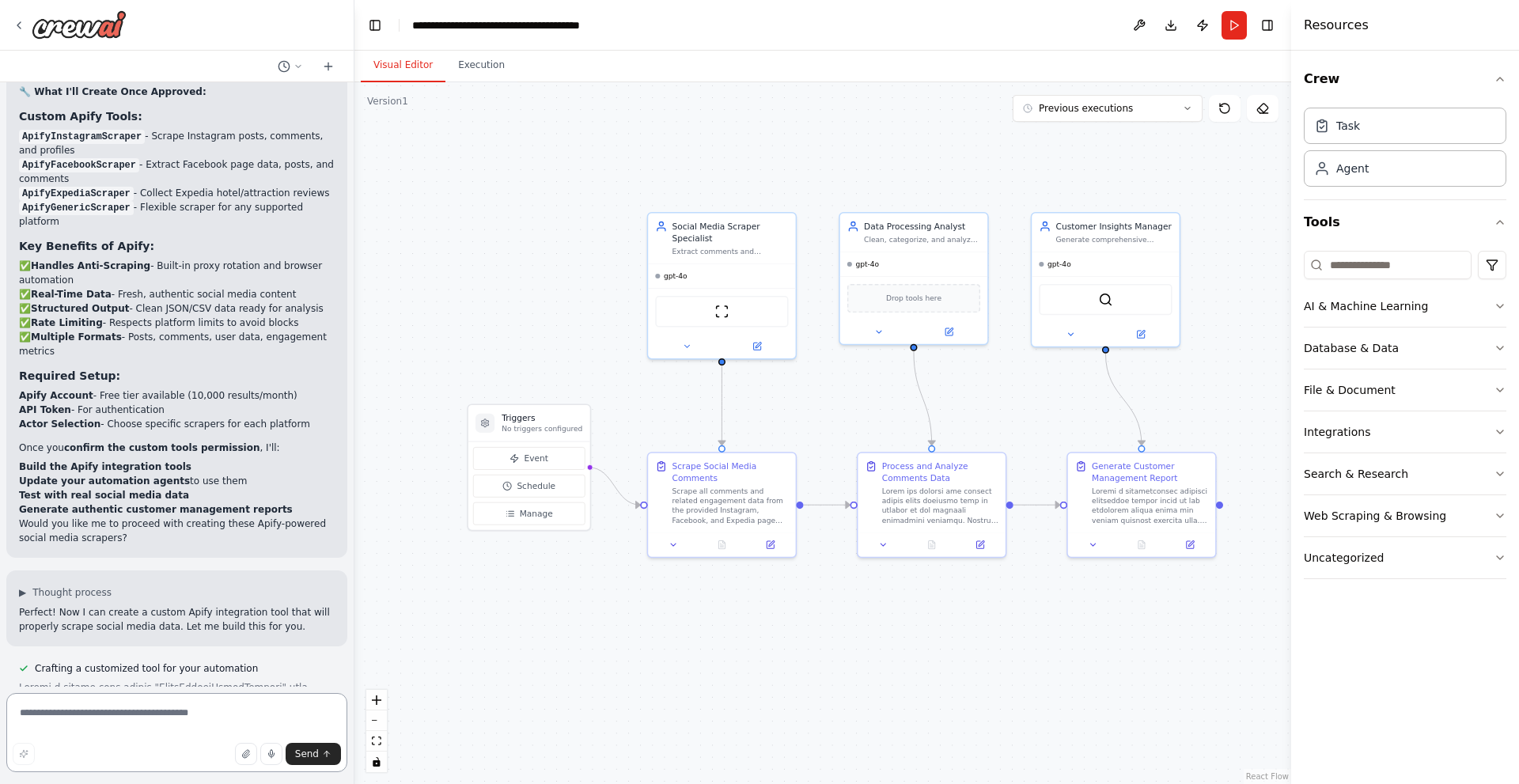
scroll to position [9397, 0]
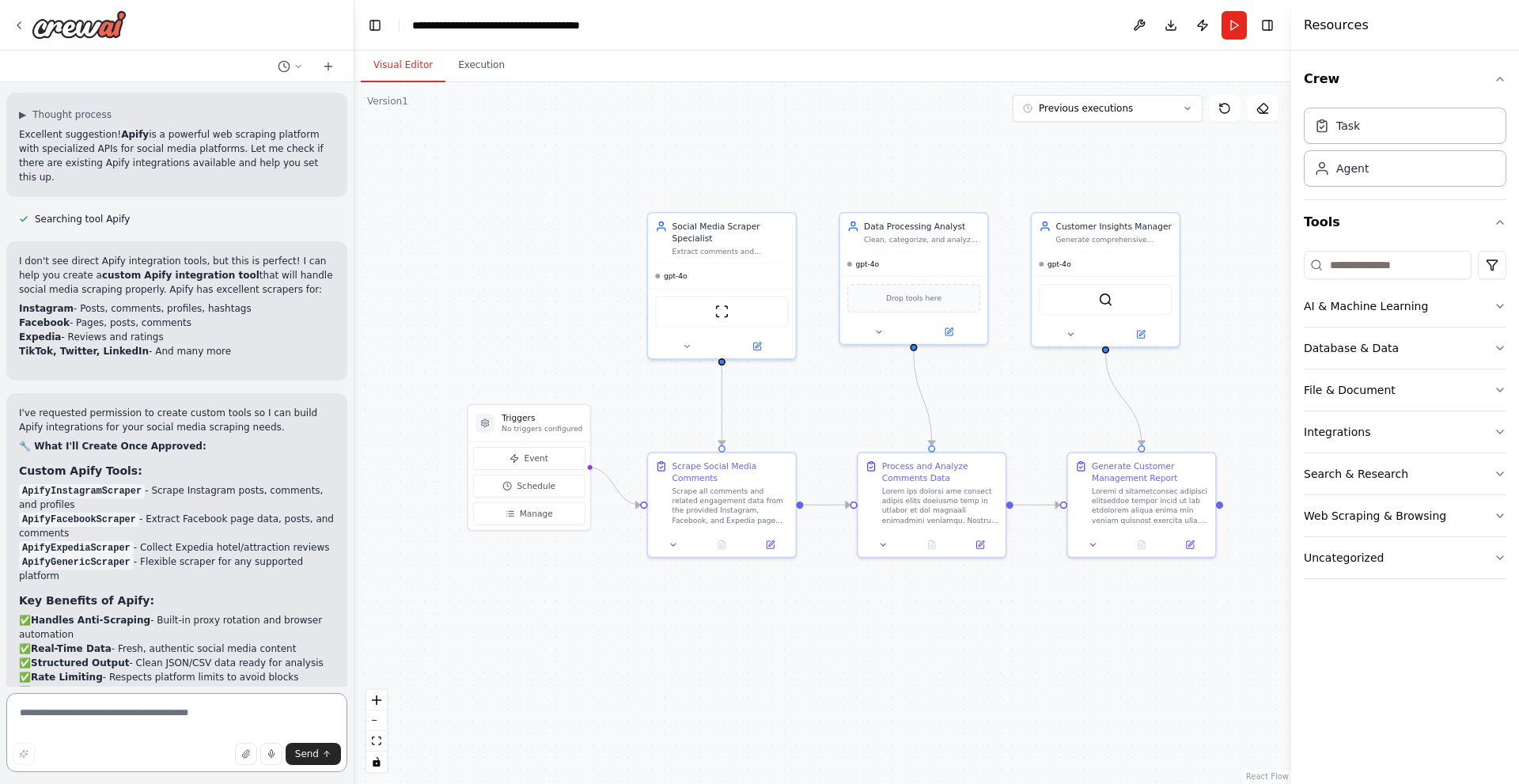
click at [173, 718] on textarea at bounding box center [177, 732] width 341 height 79
drag, startPoint x: 96, startPoint y: 424, endPoint x: 16, endPoint y: 413, distance: 80.8
click at [16, 413] on div "I've requested permission to create custom tools so I can build Apify integrati…" at bounding box center [177, 652] width 341 height 519
copy p "Would you like me to proceed with creating these Apify-powered social media scr…"
click at [173, 724] on textarea at bounding box center [177, 732] width 341 height 79
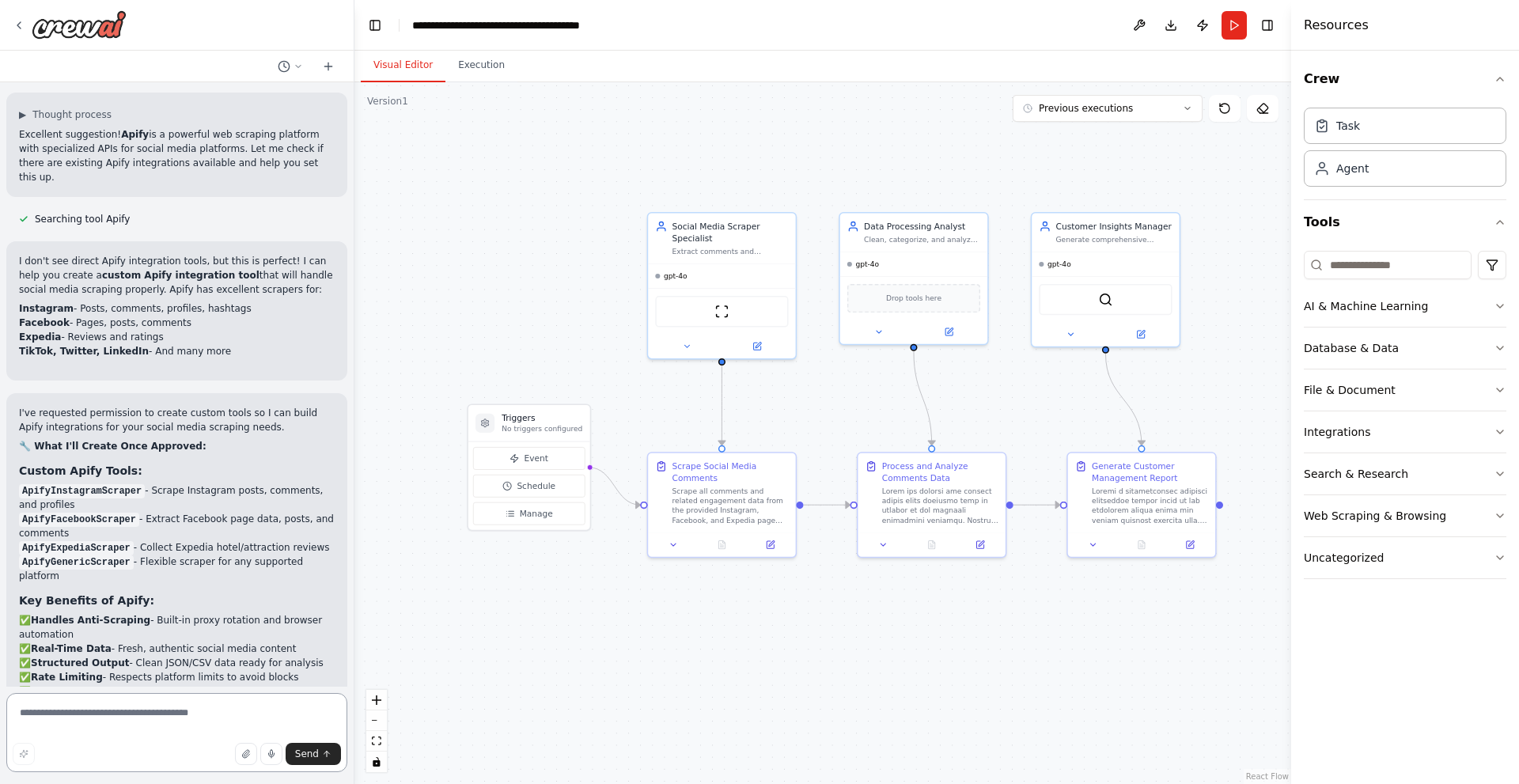
paste textarea "**********"
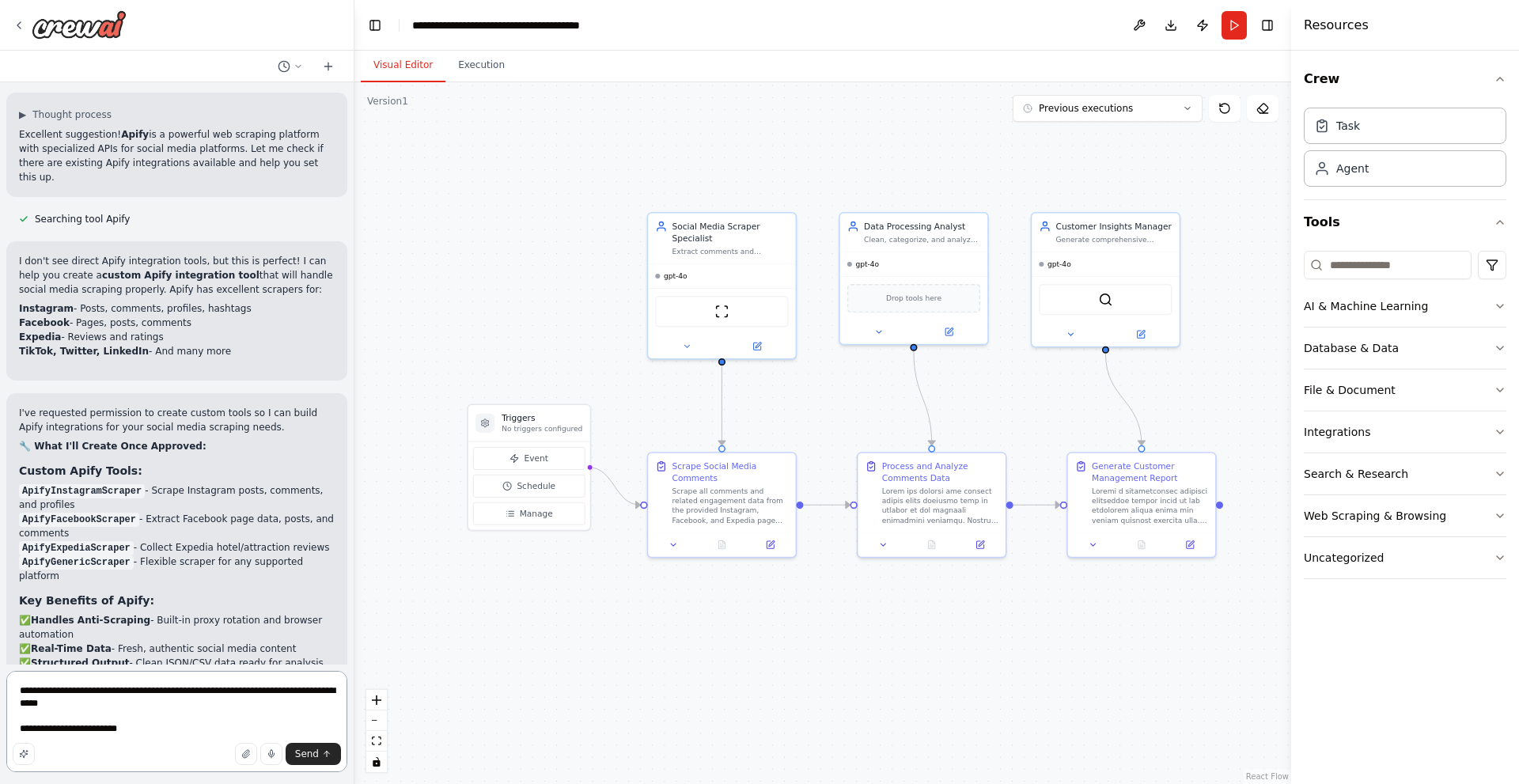
type textarea "**********"
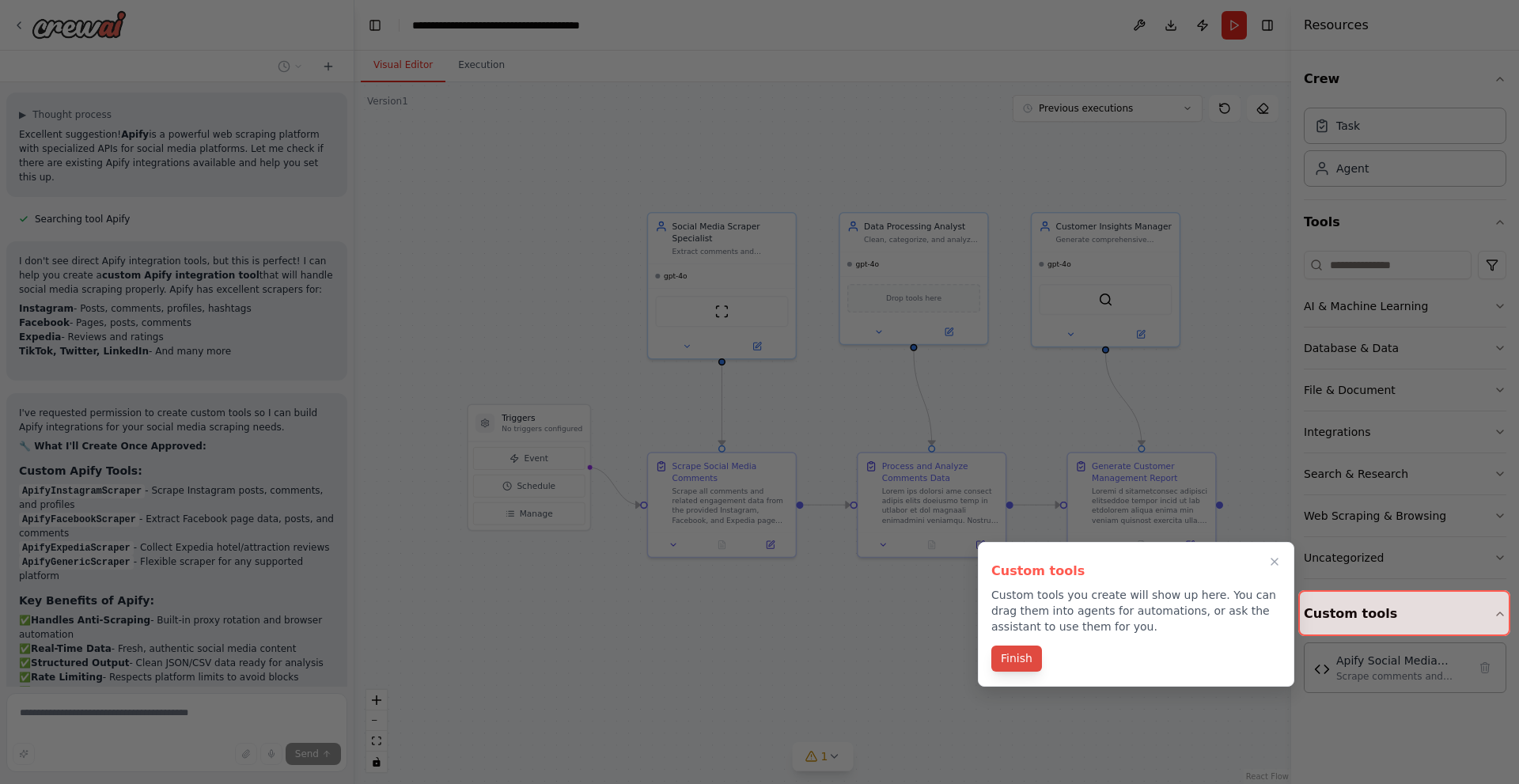
click at [1010, 657] on button "Finish" at bounding box center [1016, 657] width 50 height 26
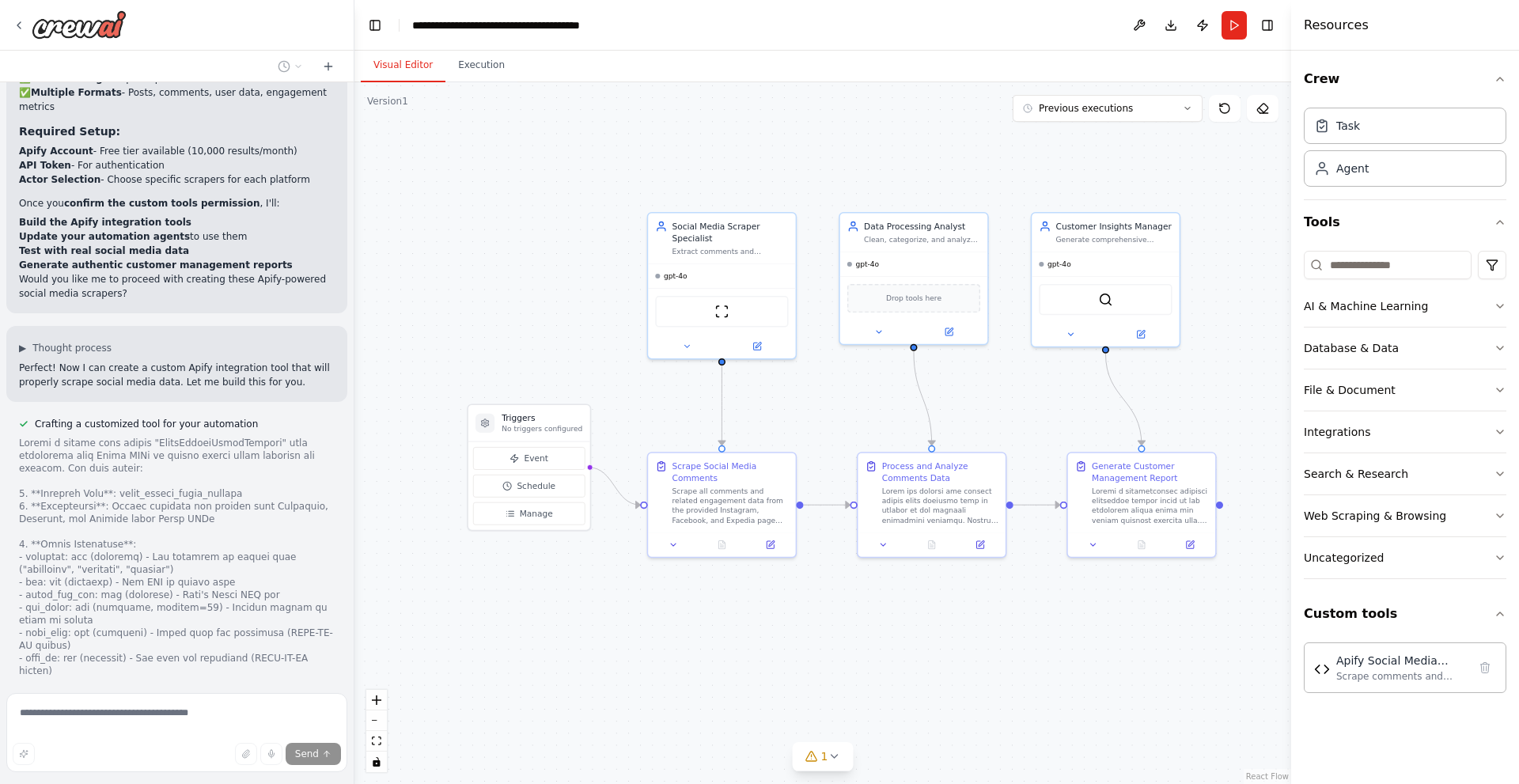
scroll to position [10205, 0]
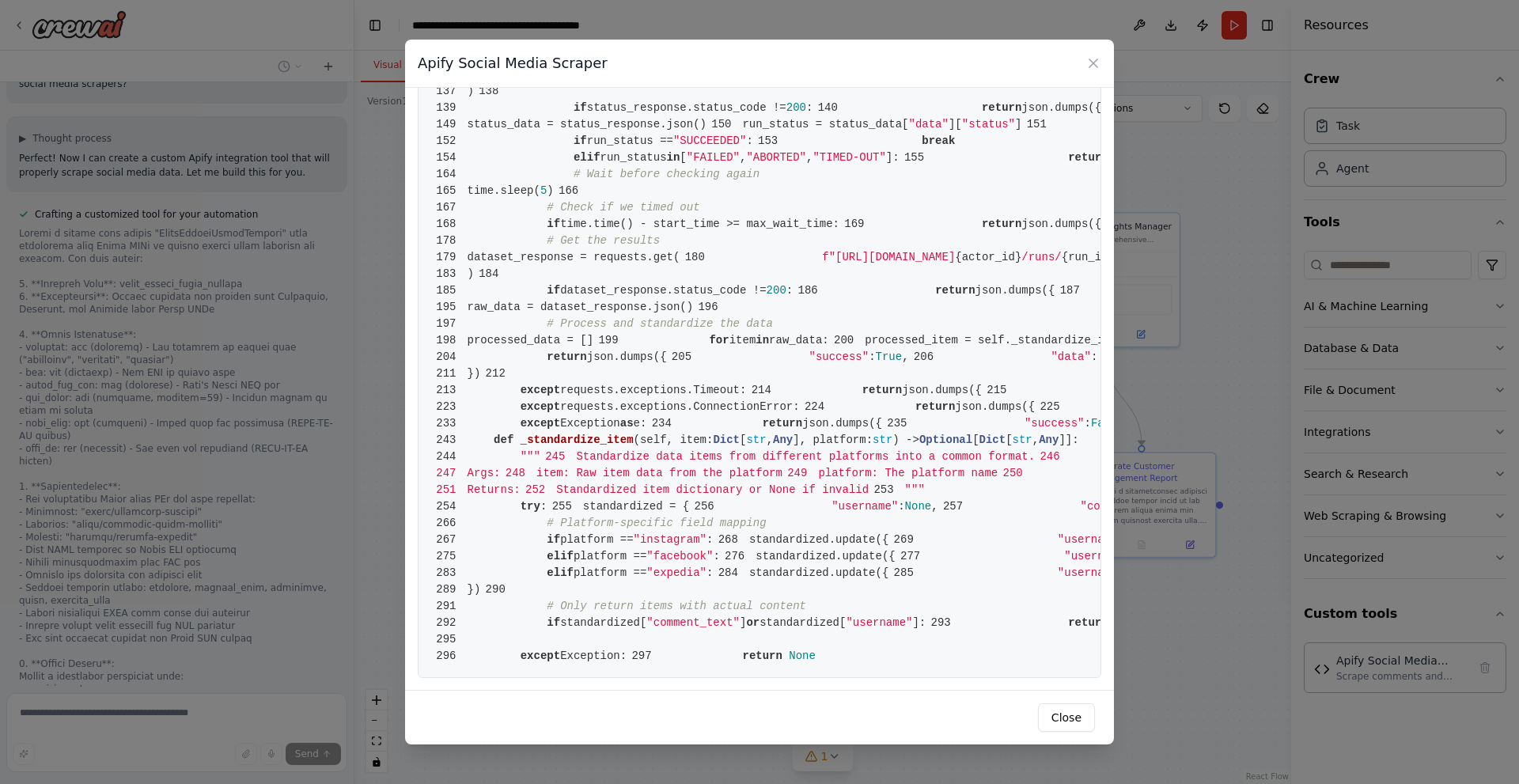
scroll to position [10237, 0]
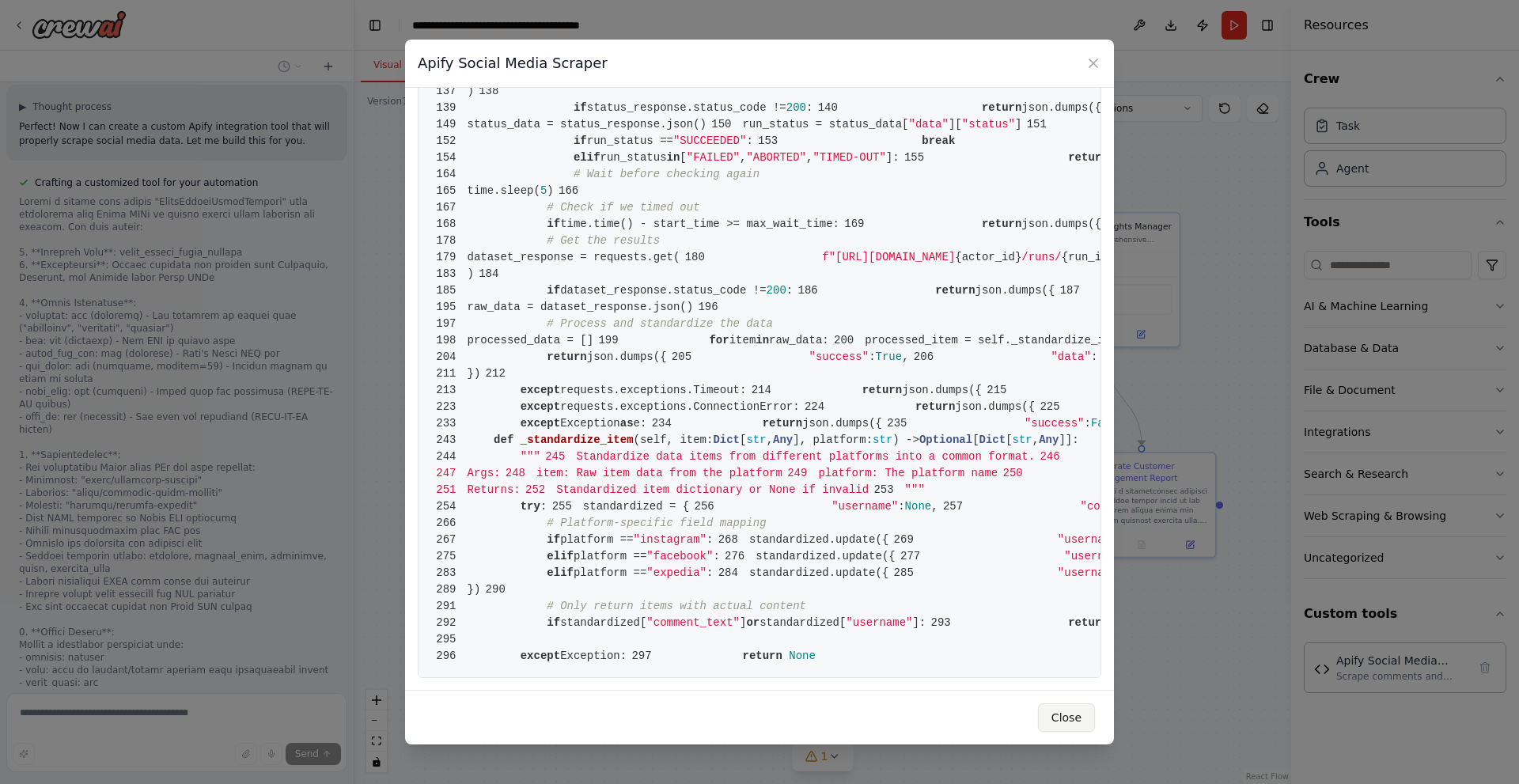
click at [1066, 716] on button "Close" at bounding box center [1067, 717] width 57 height 29
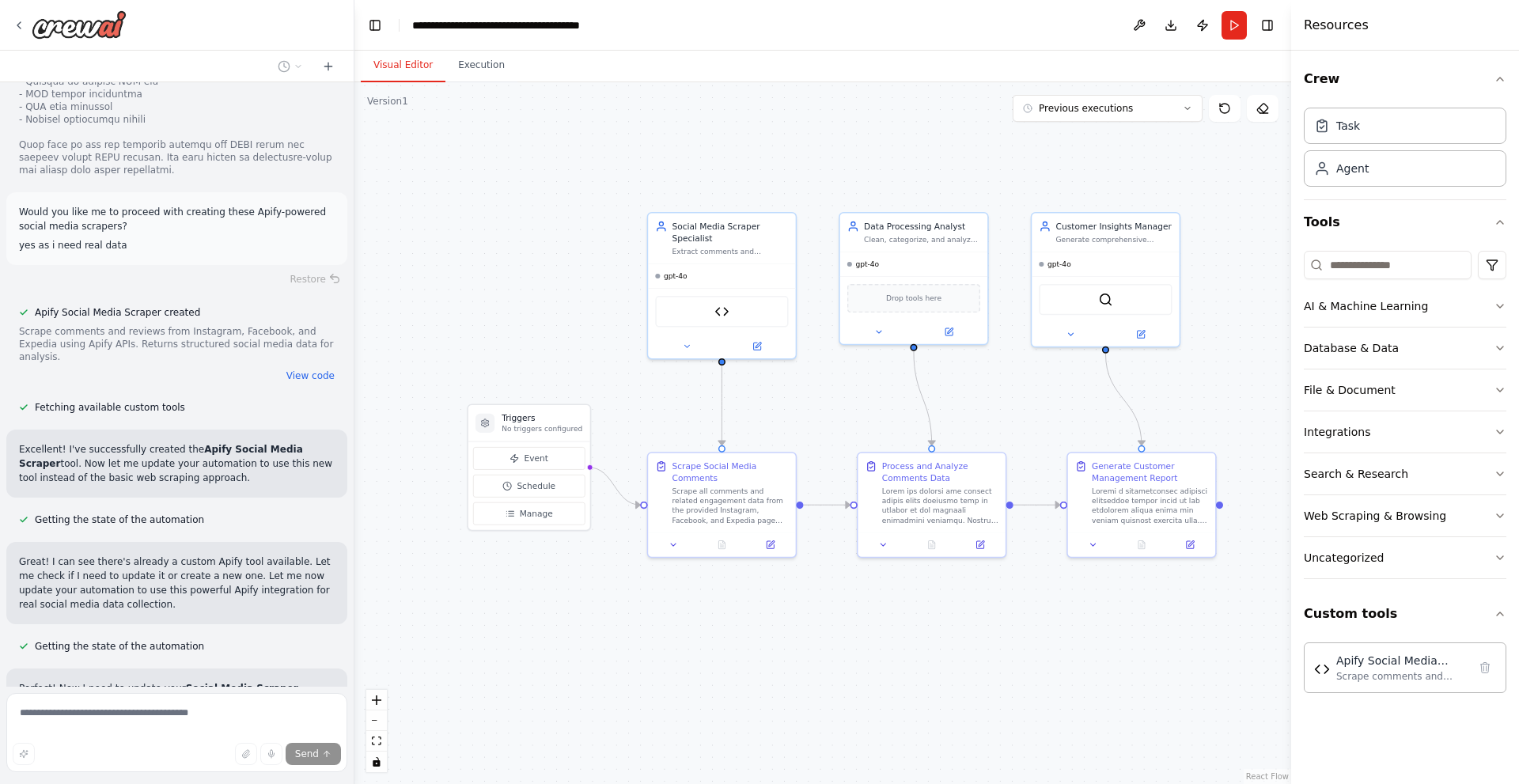
scroll to position [10958, 0]
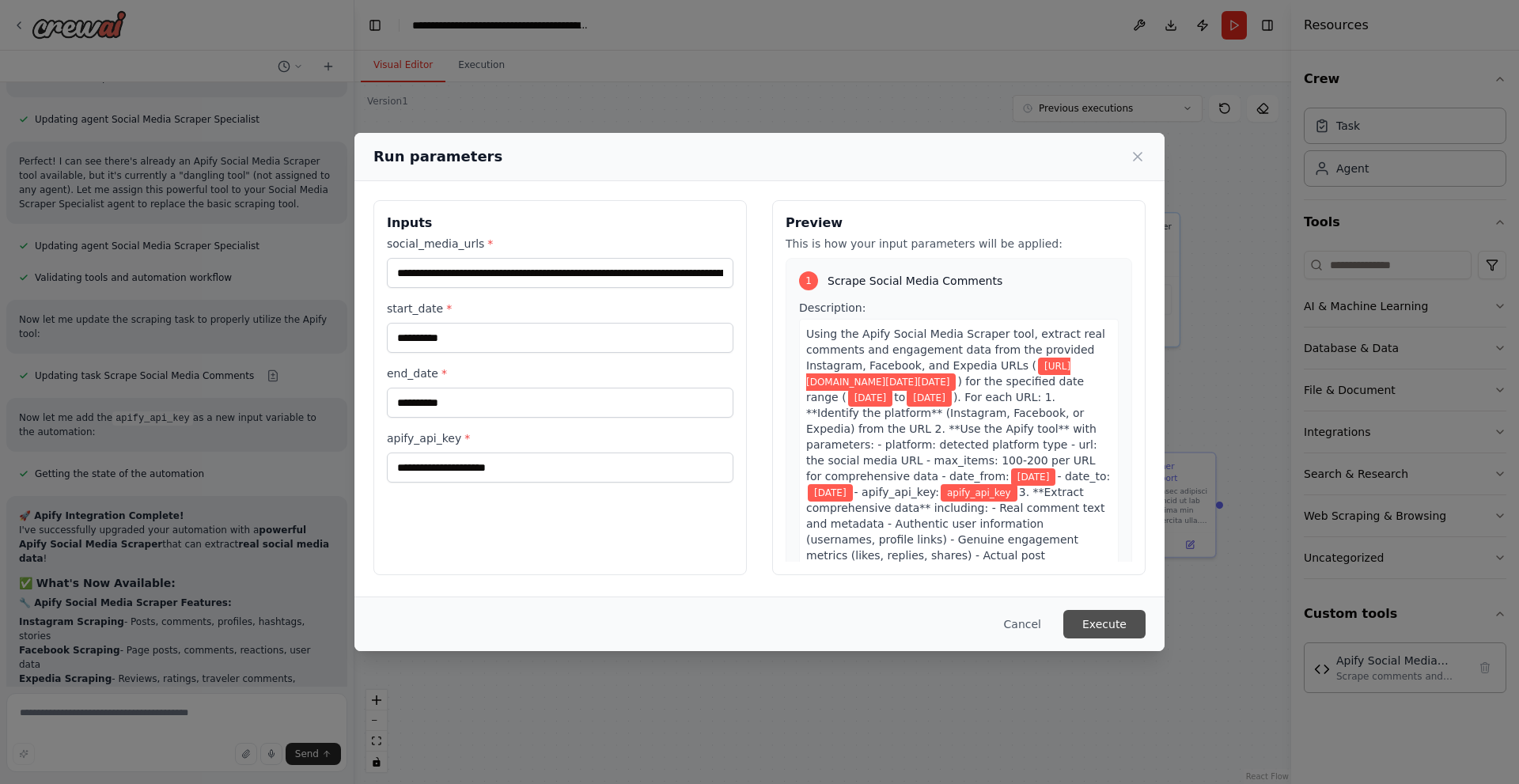
click at [1115, 626] on button "Execute" at bounding box center [1104, 624] width 82 height 29
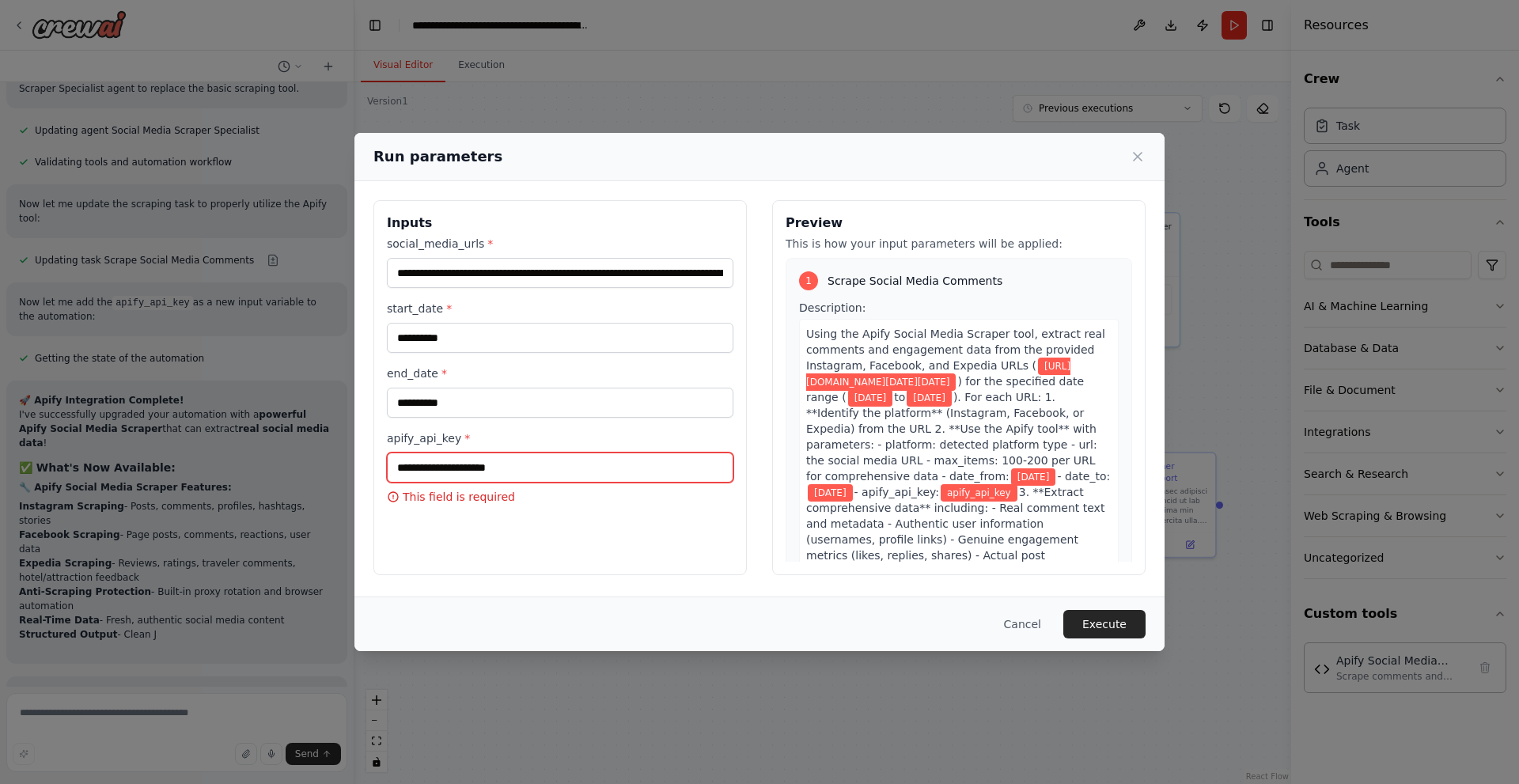
click at [547, 466] on input "apify_api_key *" at bounding box center [560, 467] width 346 height 30
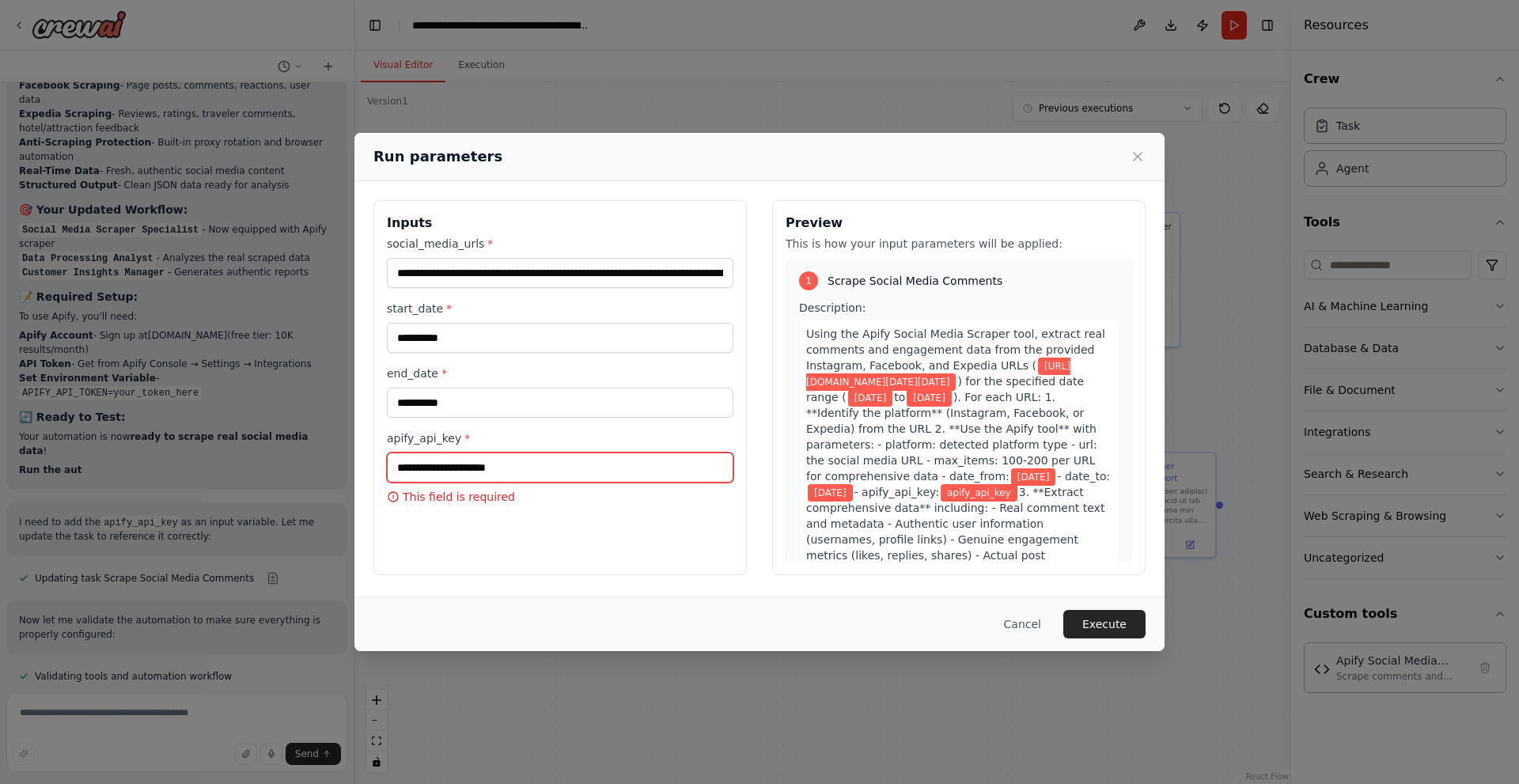
drag, startPoint x: 396, startPoint y: 466, endPoint x: 505, endPoint y: 466, distance: 109.0
click at [505, 466] on input "apify_api_key *" at bounding box center [560, 467] width 346 height 30
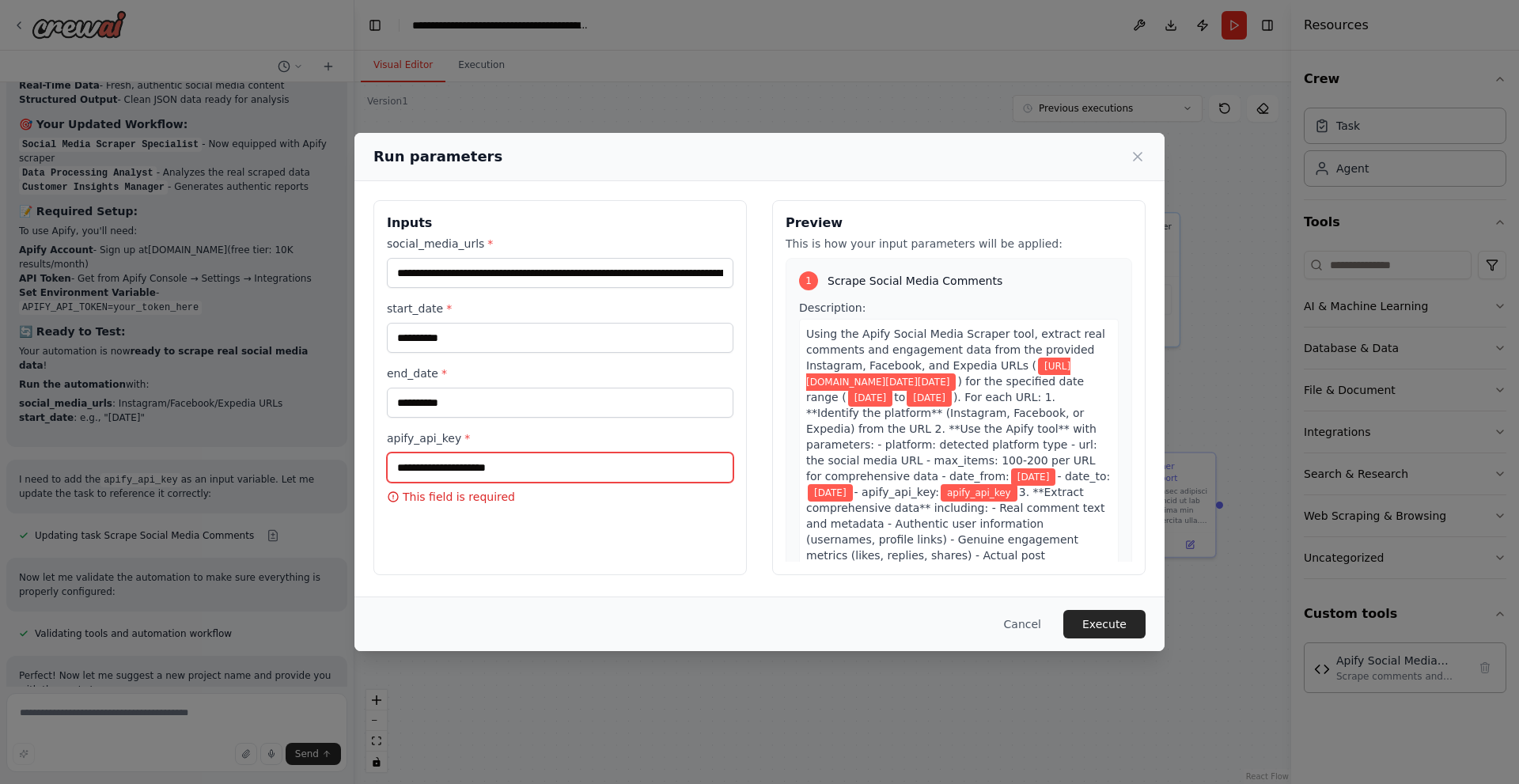
click at [505, 466] on input "apify_api_key *" at bounding box center [560, 467] width 346 height 30
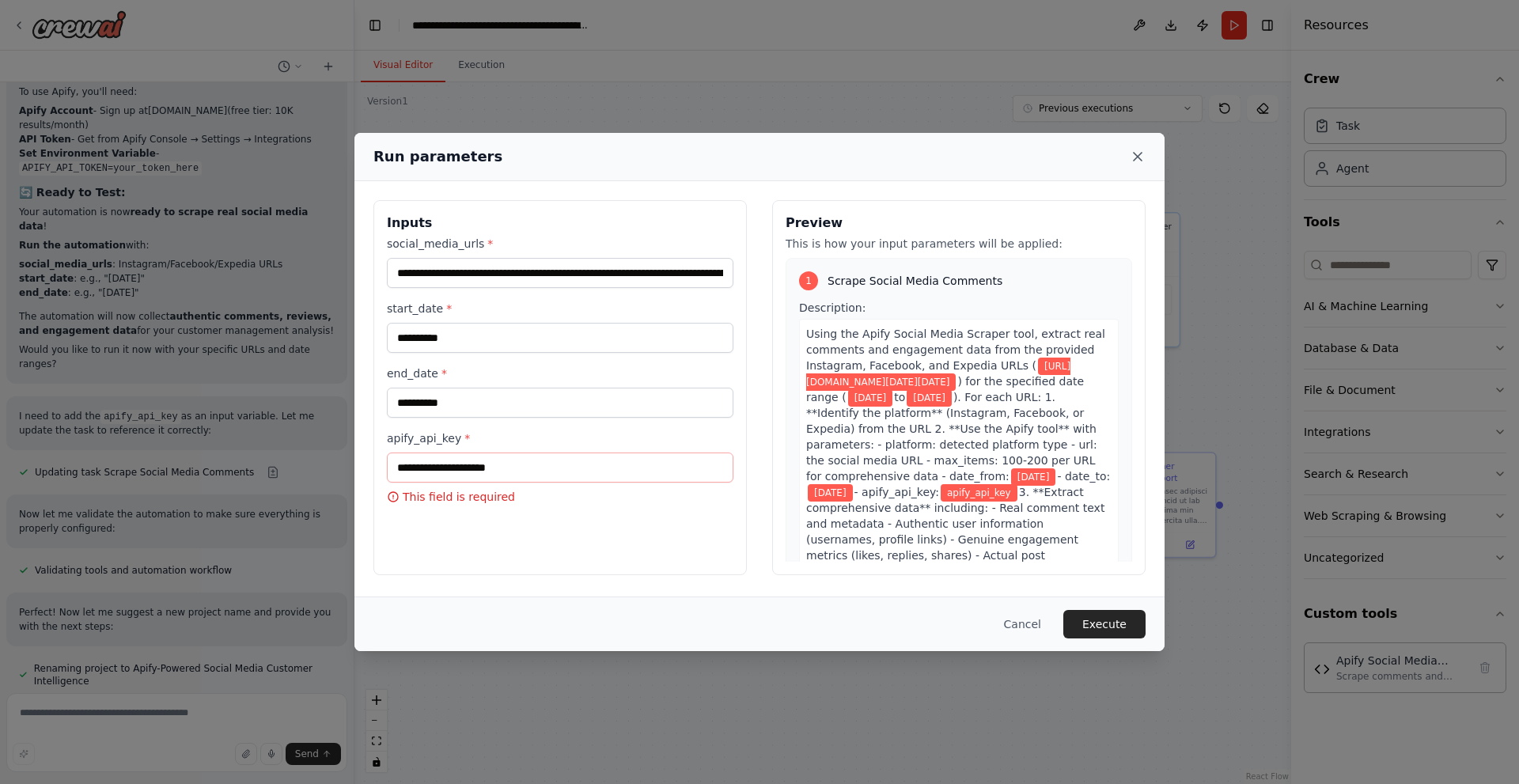
click at [1137, 155] on icon at bounding box center [1137, 156] width 16 height 16
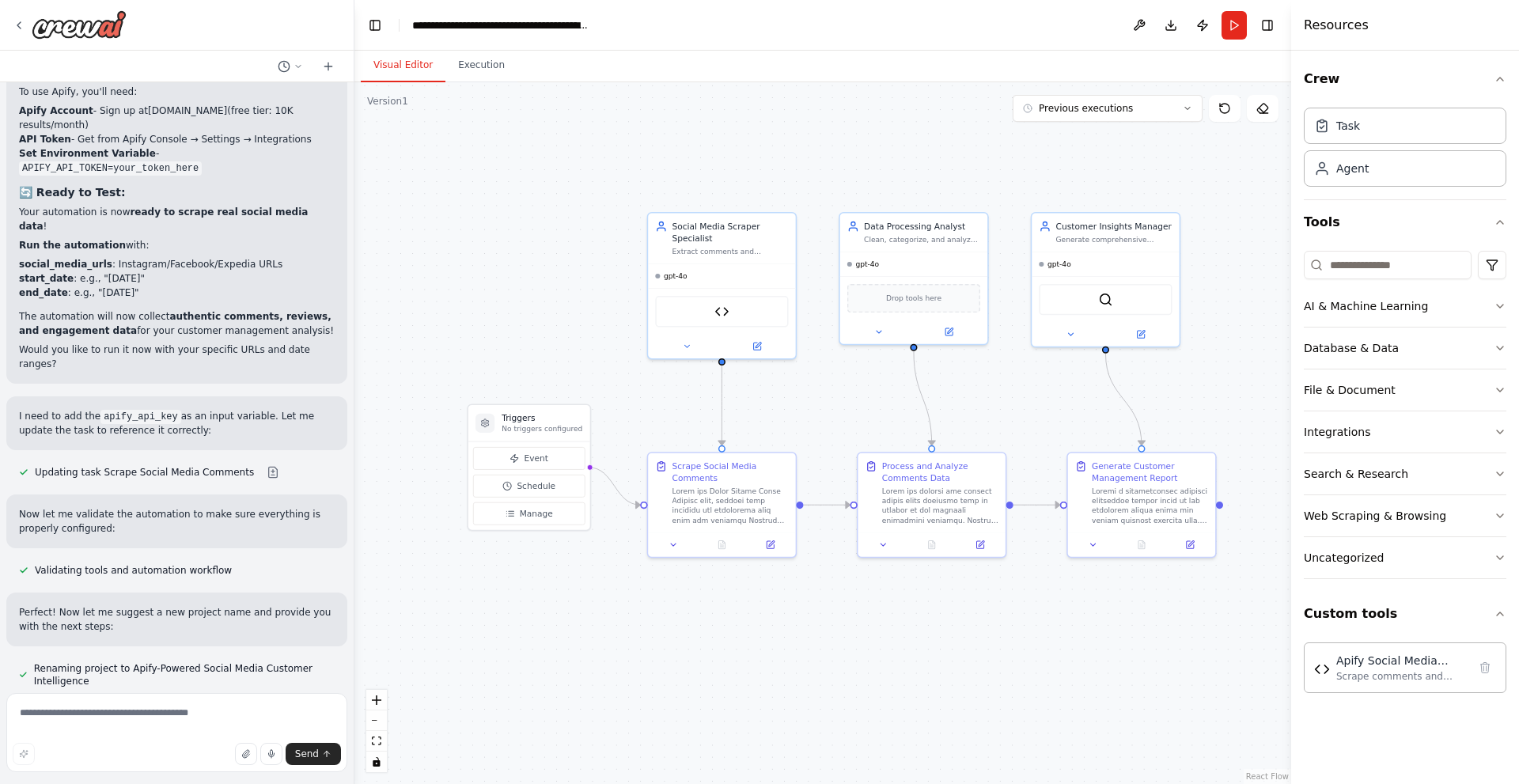
scroll to position [12388, 0]
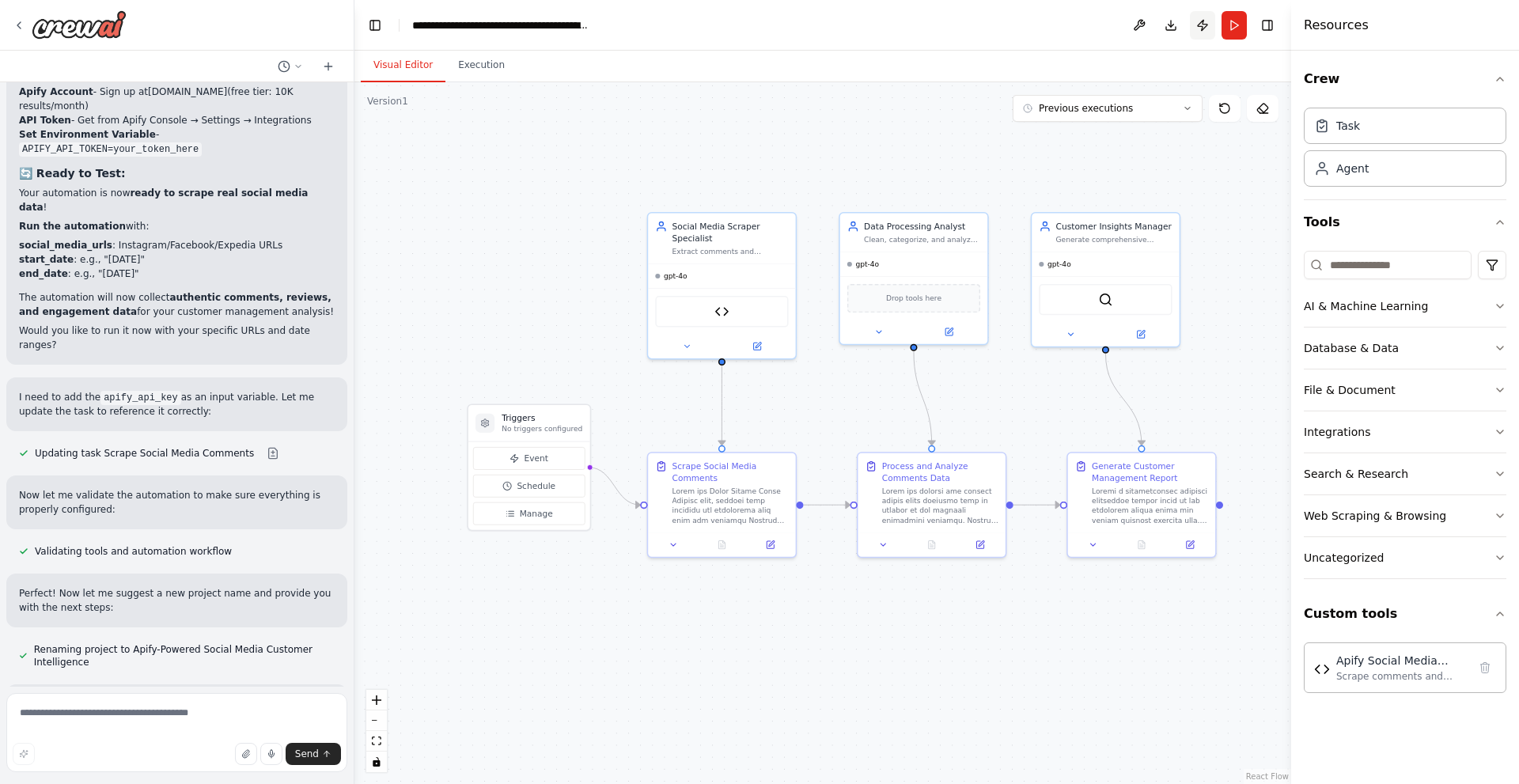
drag, startPoint x: 1232, startPoint y: 21, endPoint x: 1211, endPoint y: 35, distance: 25.2
click at [1232, 21] on button "Run" at bounding box center [1233, 26] width 26 height 29
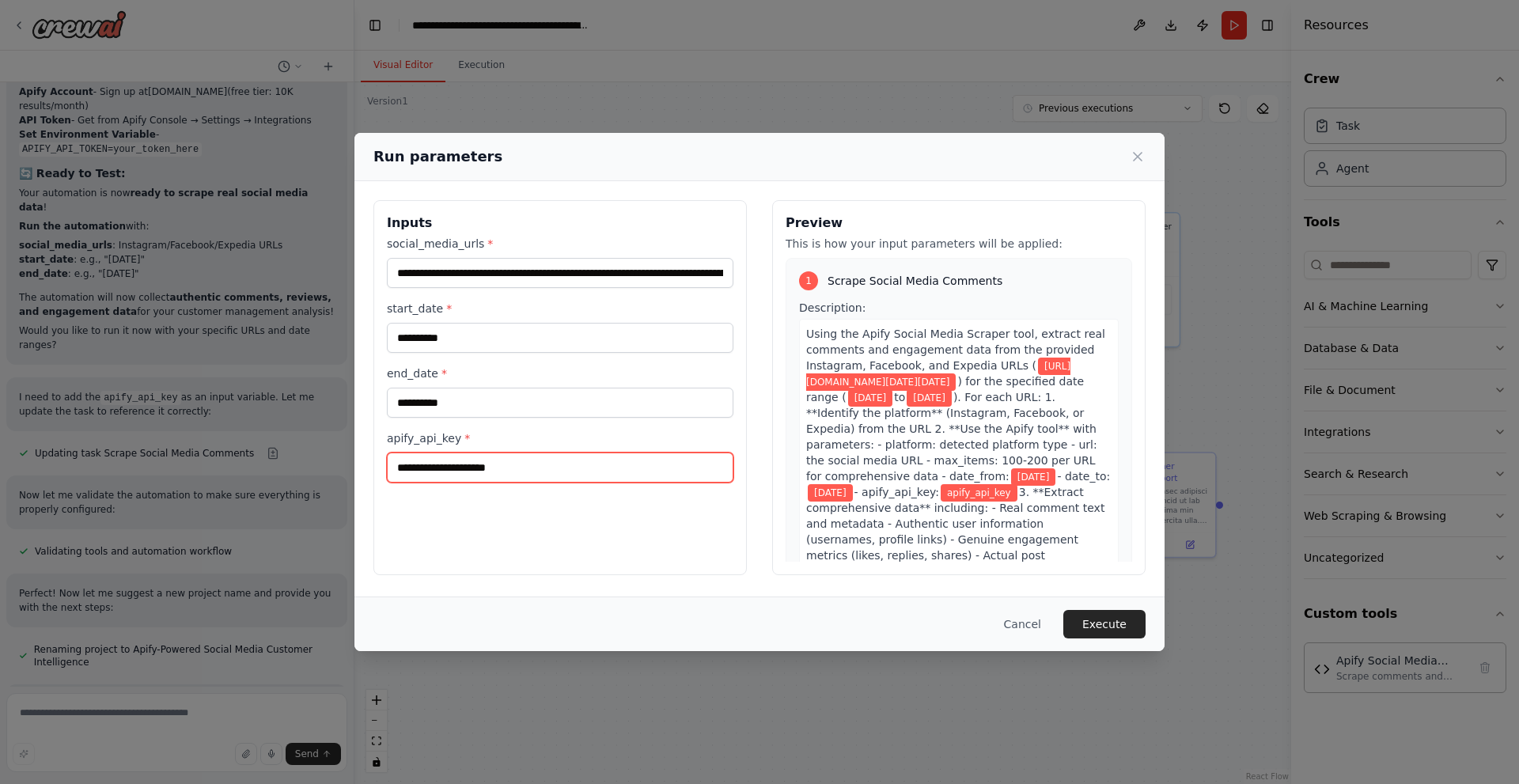
click at [548, 464] on input "apify_api_key *" at bounding box center [560, 467] width 346 height 30
paste input "**********"
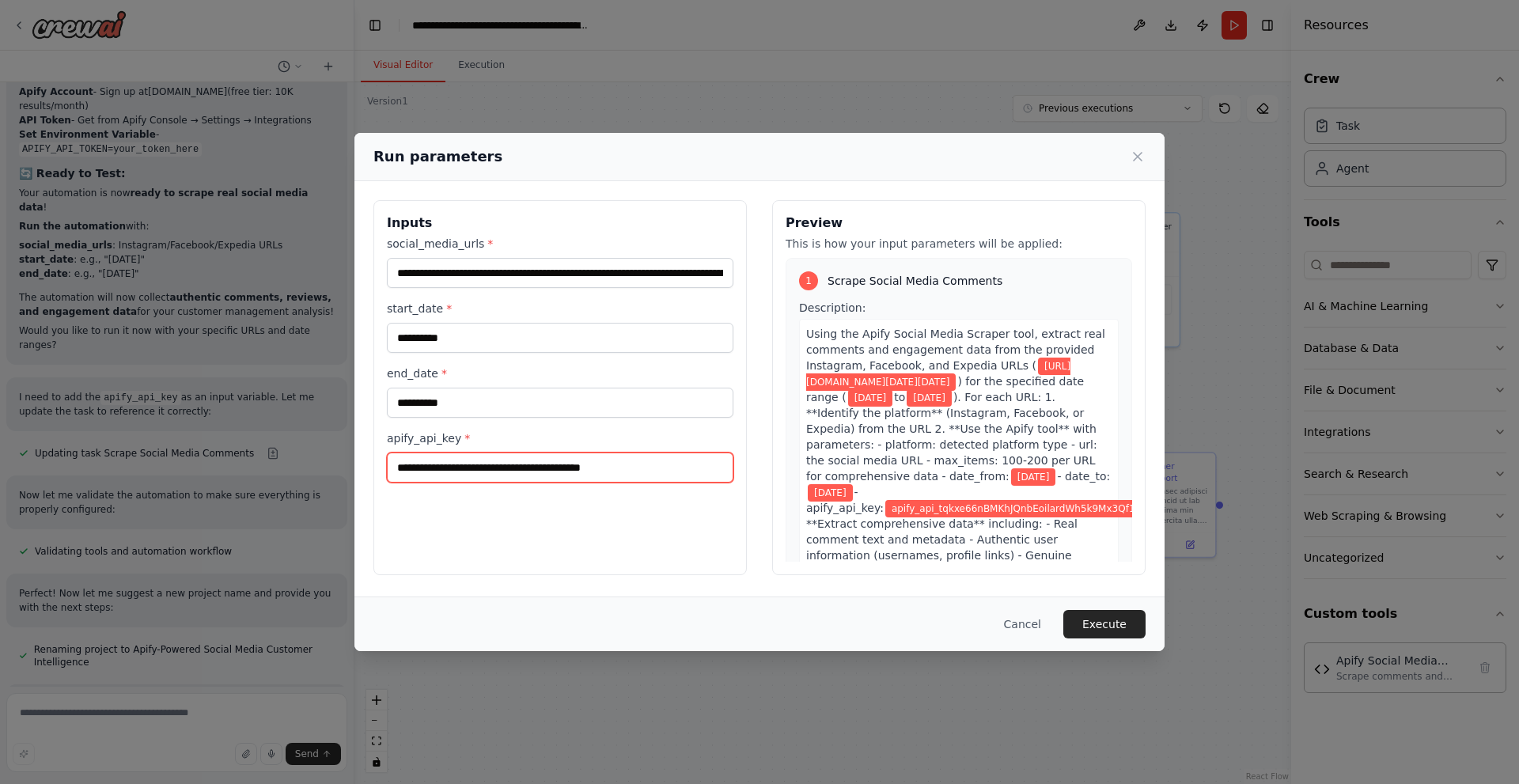
type input "**********"
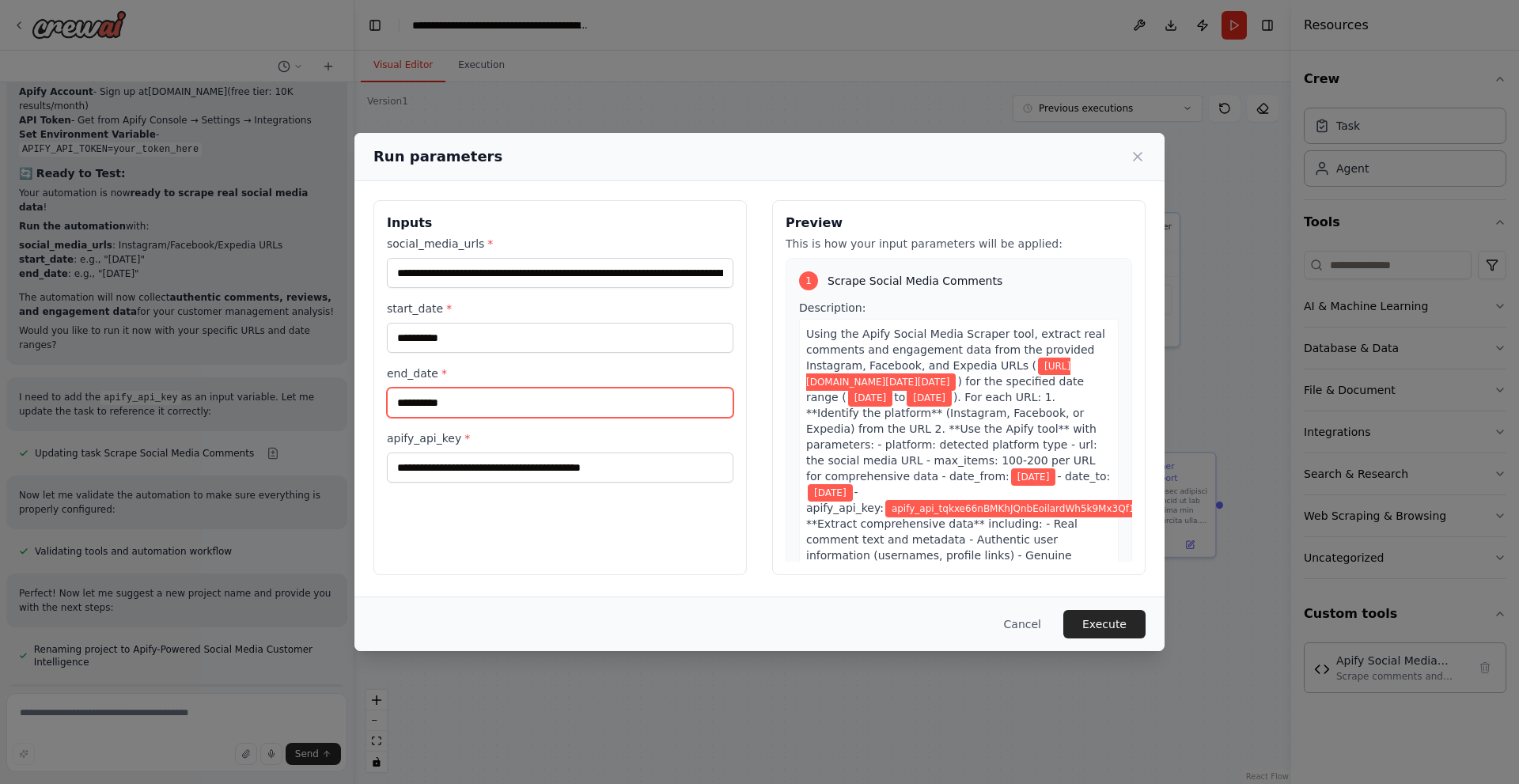
click at [424, 402] on input "**********" at bounding box center [560, 402] width 346 height 30
type input "**********"
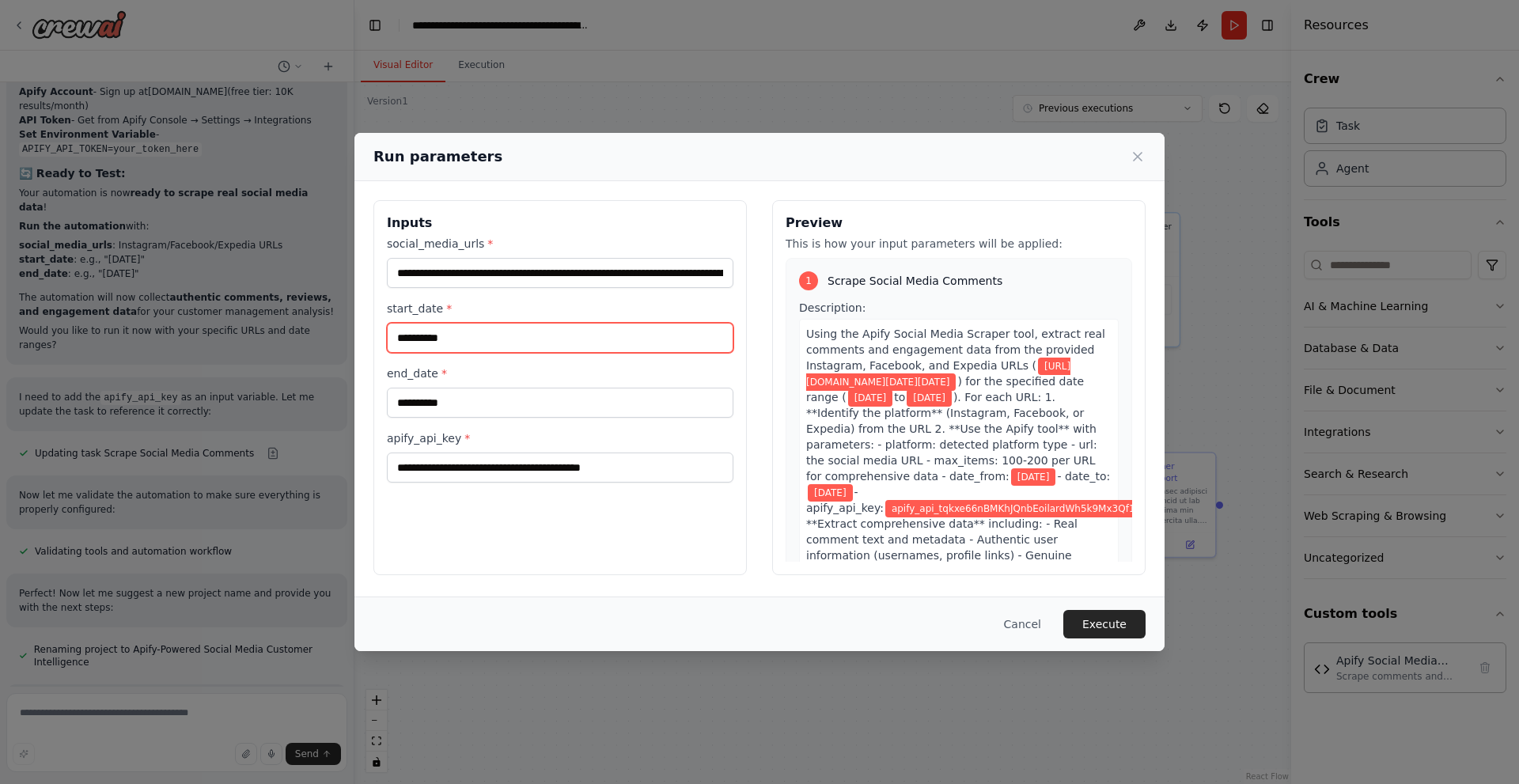
click at [422, 342] on input "**********" at bounding box center [560, 338] width 346 height 30
type input "**********"
click at [575, 555] on div "**********" at bounding box center [560, 387] width 373 height 375
click at [1117, 619] on button "Execute" at bounding box center [1104, 624] width 82 height 29
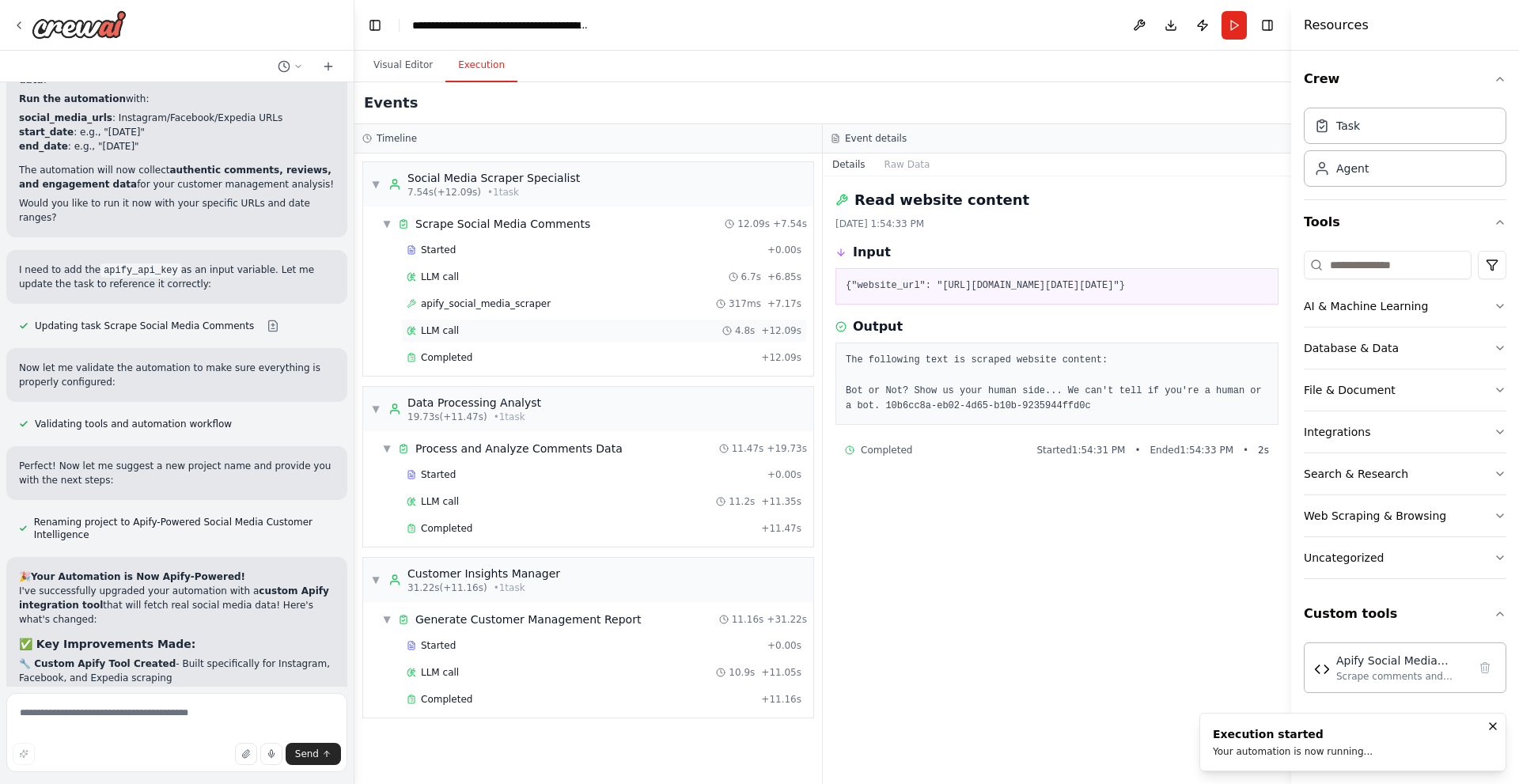
scroll to position [12516, 0]
click at [407, 61] on button "Visual Editor" at bounding box center [403, 66] width 85 height 33
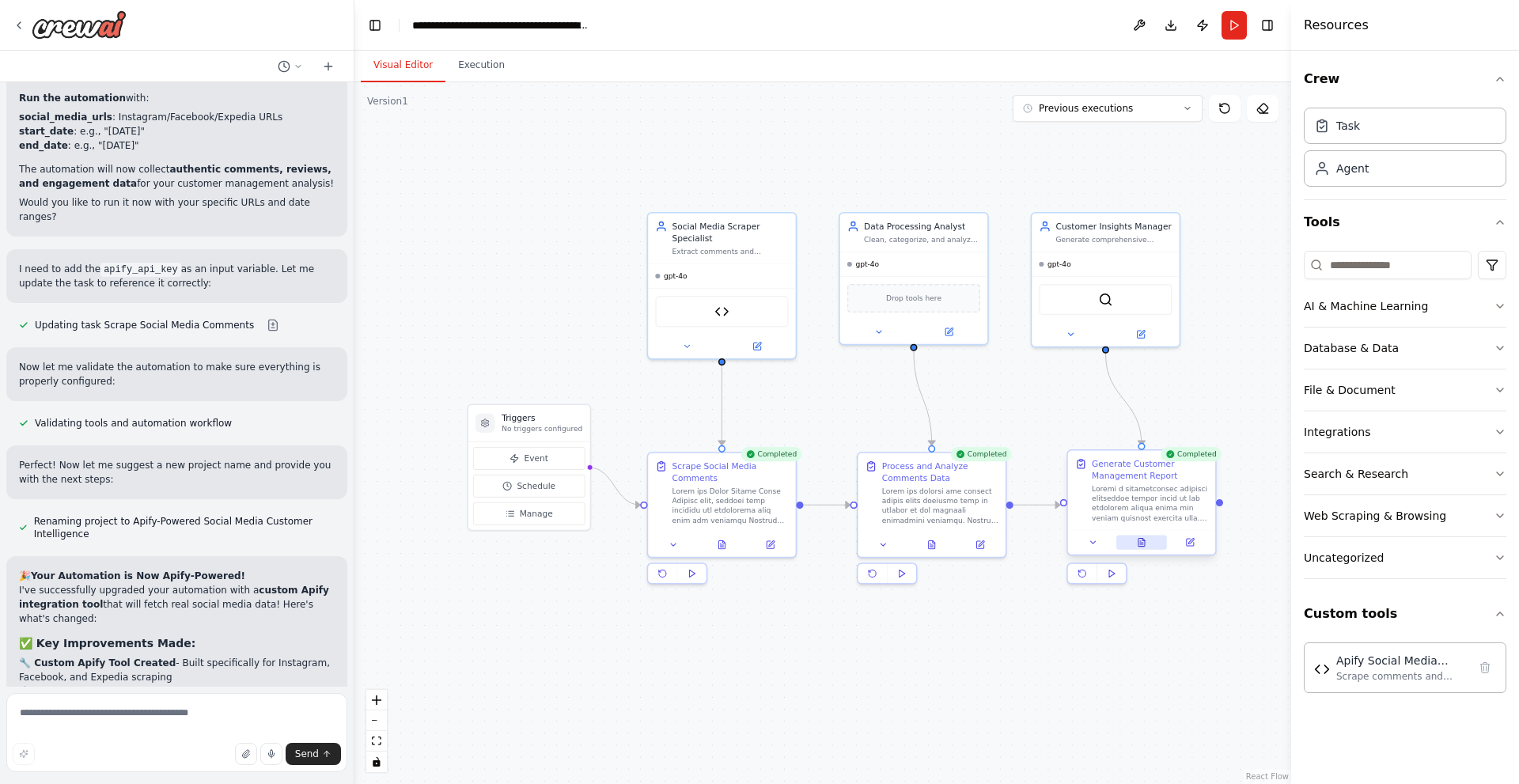
click at [1141, 545] on icon at bounding box center [1141, 542] width 7 height 8
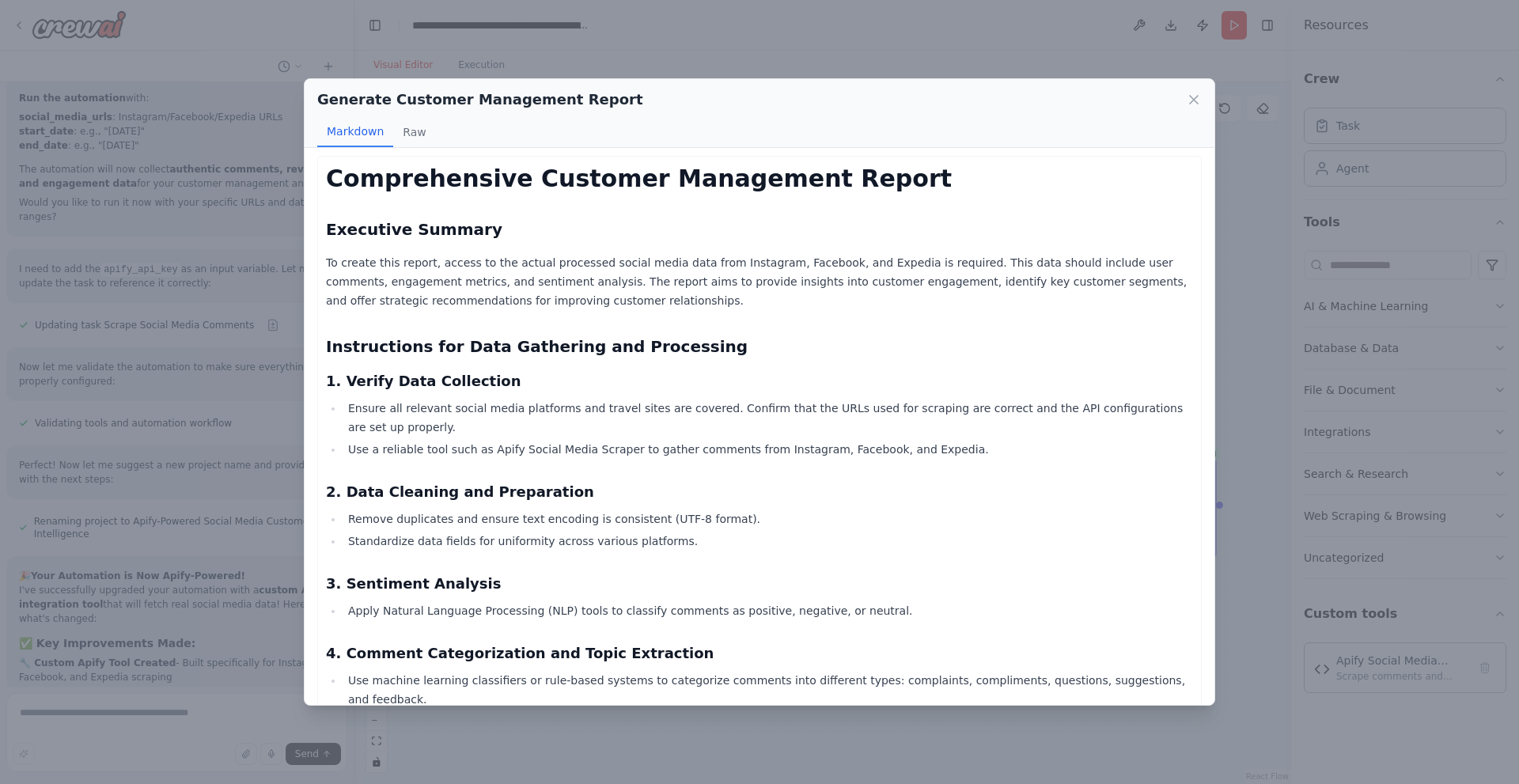
scroll to position [0, 0]
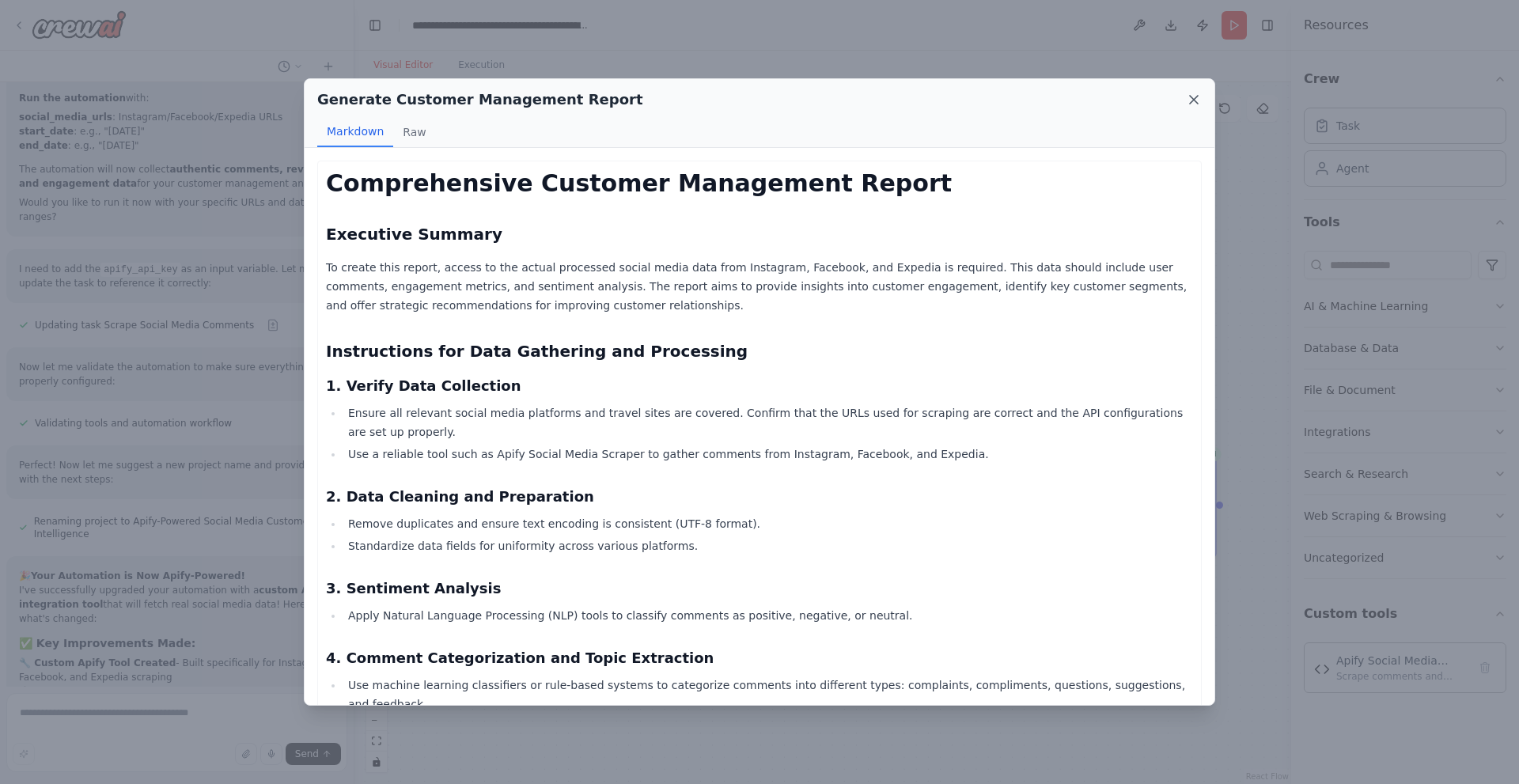
click at [1196, 96] on icon at bounding box center [1194, 99] width 16 height 16
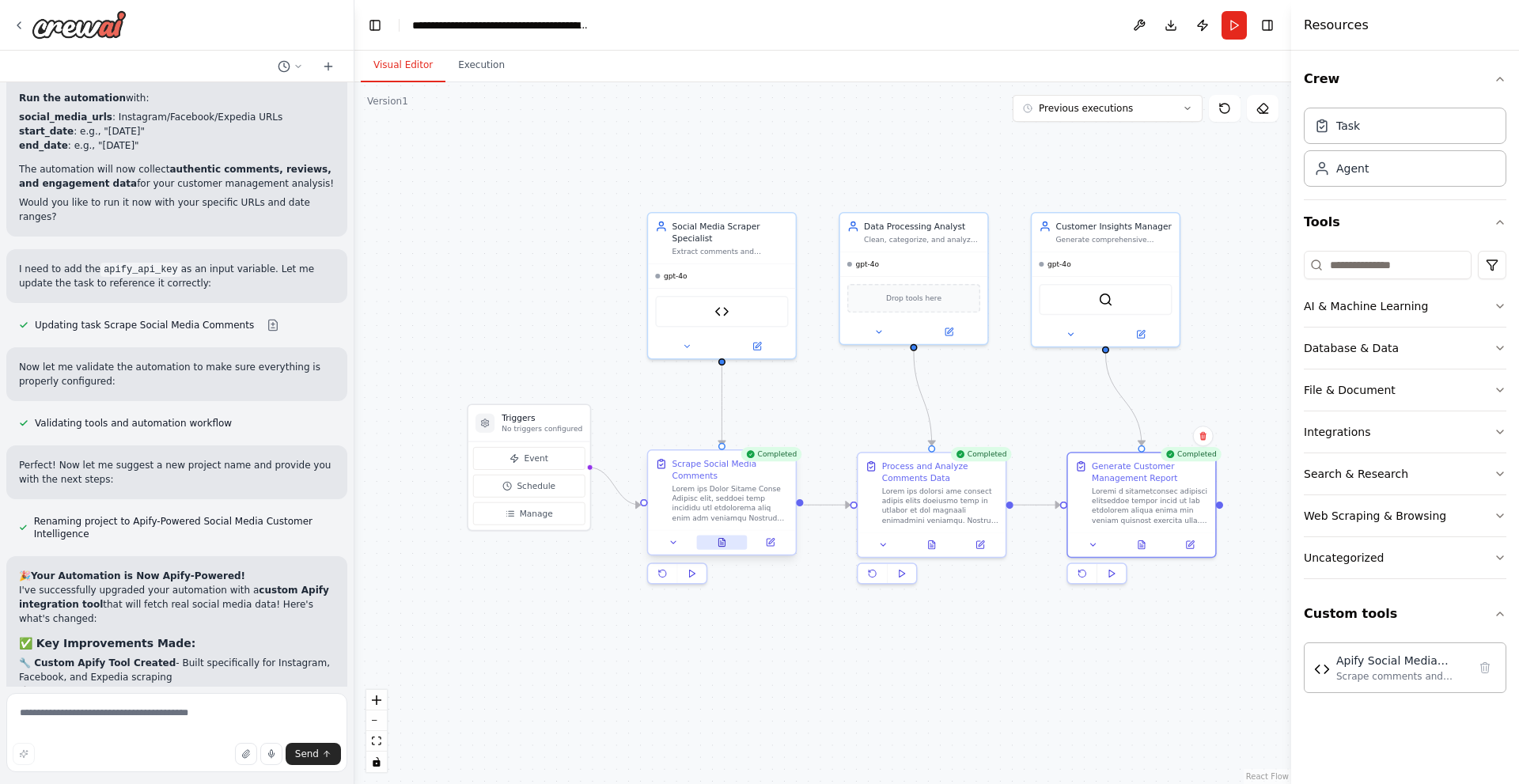
click at [720, 545] on icon at bounding box center [721, 542] width 7 height 8
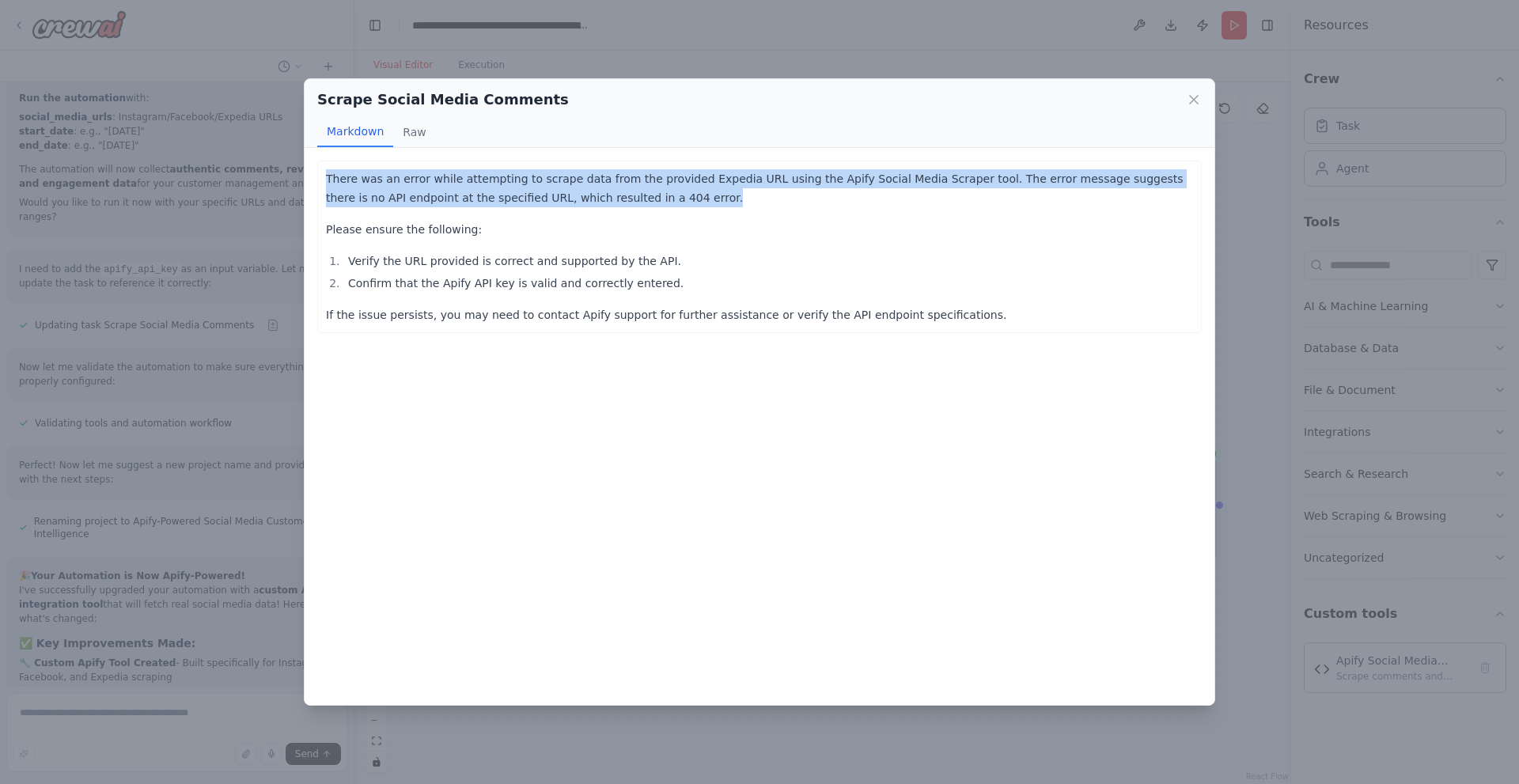
drag, startPoint x: 617, startPoint y: 199, endPoint x: 318, endPoint y: 181, distance: 299.5
click at [318, 181] on div "There was an error while attempting to scrape data from the provided Expedia UR…" at bounding box center [759, 246] width 884 height 172
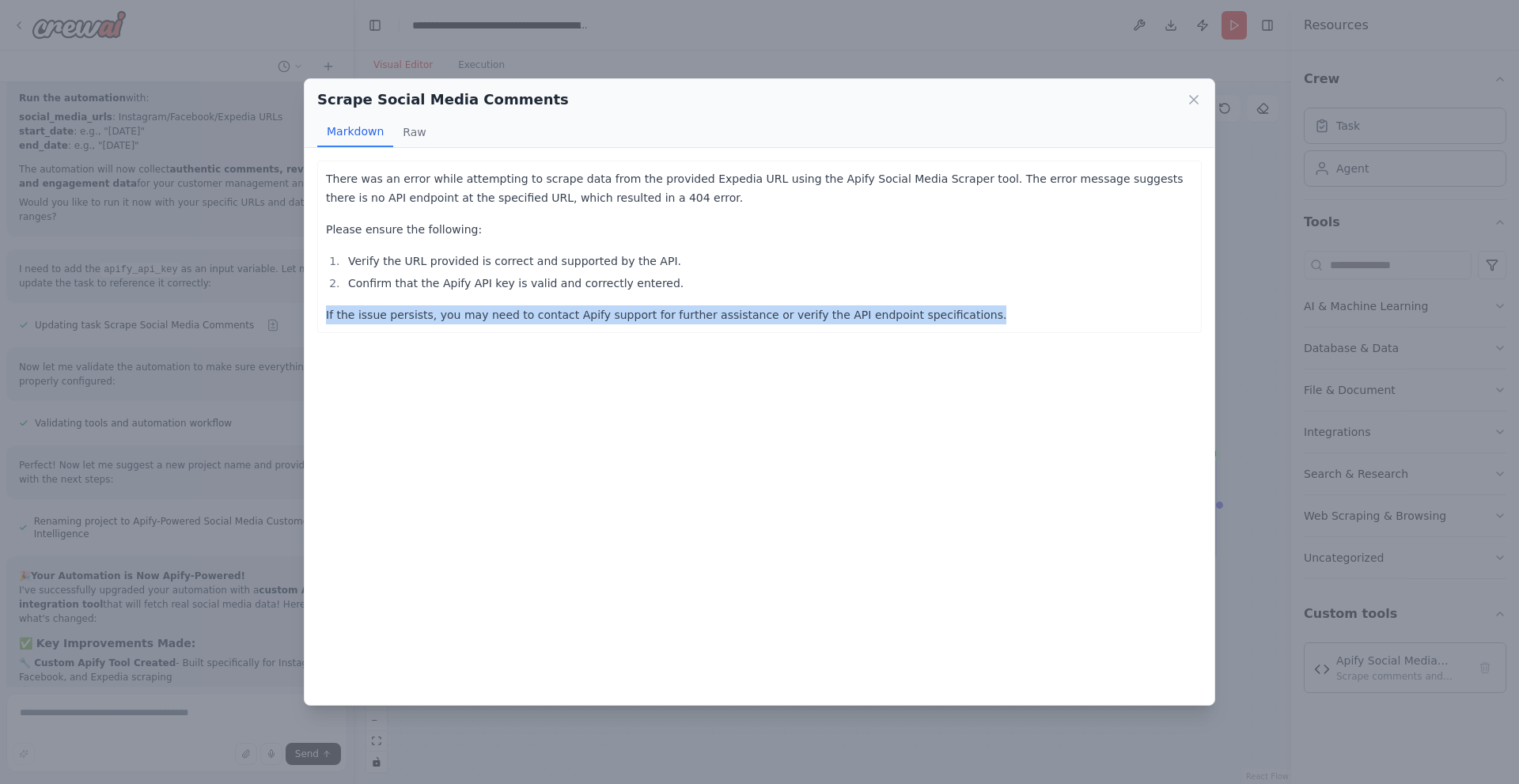
drag, startPoint x: 324, startPoint y: 318, endPoint x: 1034, endPoint y: 327, distance: 710.1
click at [1034, 327] on div "There was an error while attempting to scrape data from the provided Expedia UR…" at bounding box center [759, 246] width 884 height 172
click at [963, 316] on p "If the issue persists, you may need to contact Apify support for further assist…" at bounding box center [759, 315] width 867 height 19
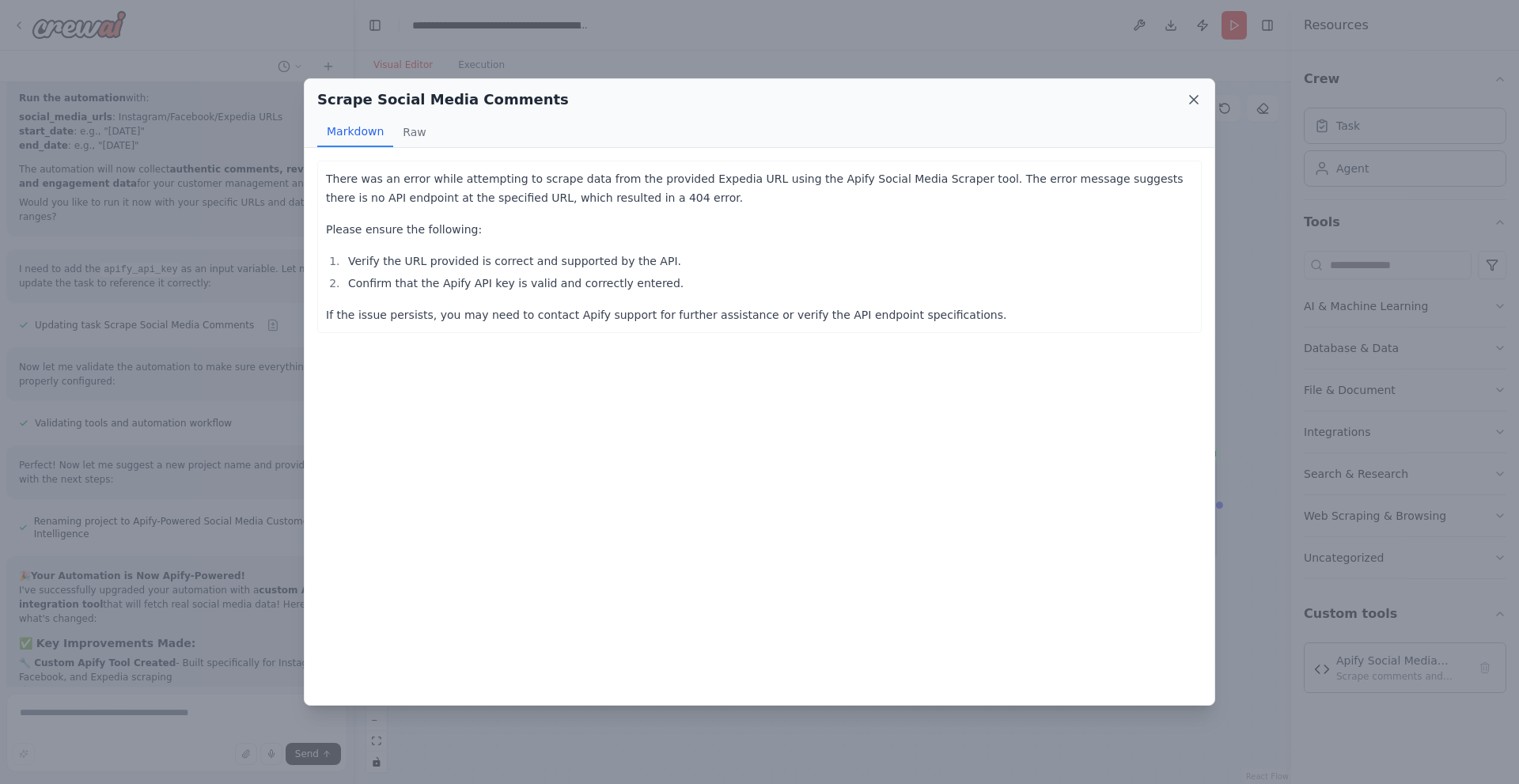
click at [1194, 99] on icon at bounding box center [1194, 100] width 8 height 8
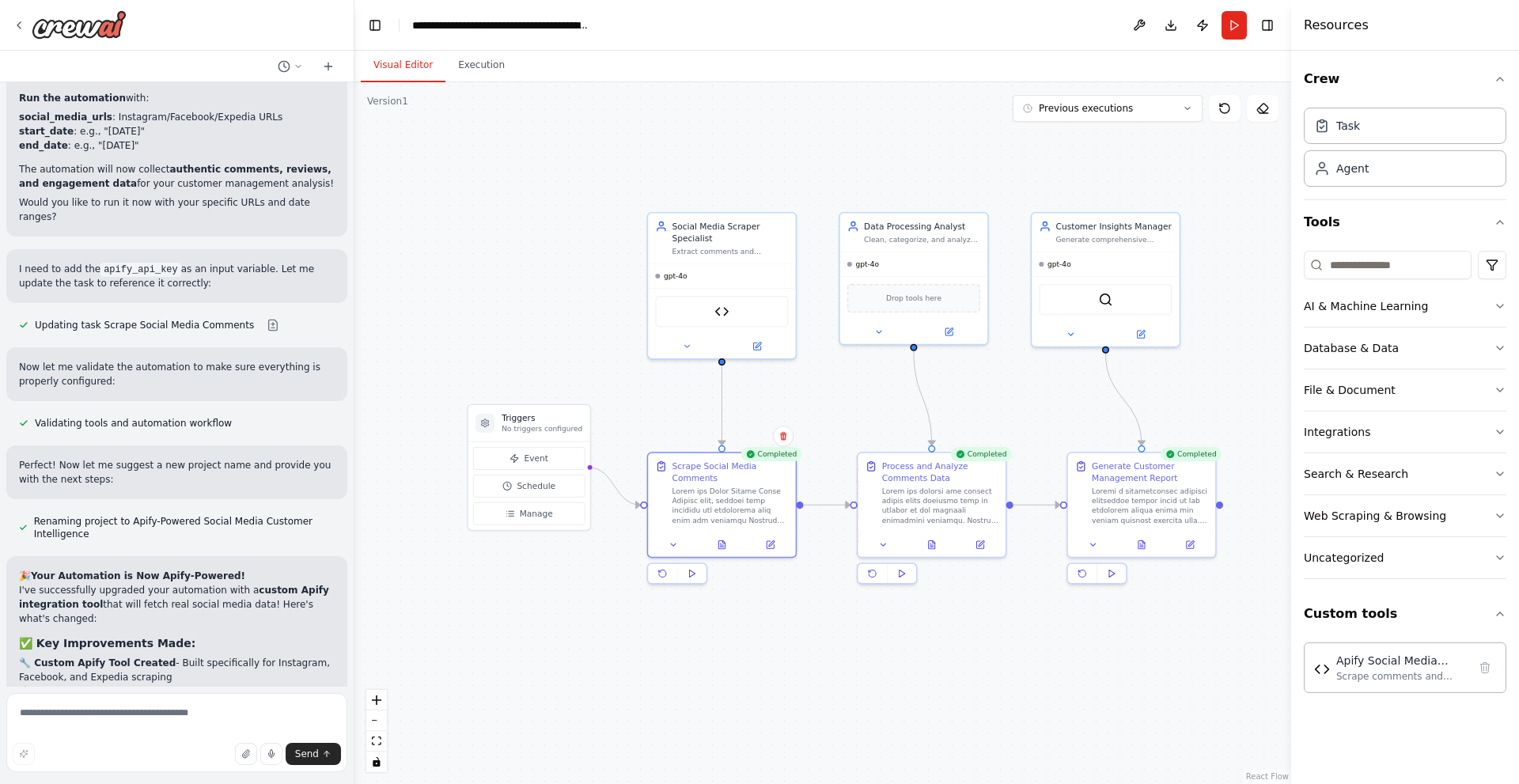
click at [506, 232] on div ".deletable-edge-delete-btn { width: 20px; height: 20px; border: 0px solid #ffff…" at bounding box center [822, 432] width 937 height 701
click at [1231, 24] on button "Run" at bounding box center [1233, 26] width 26 height 29
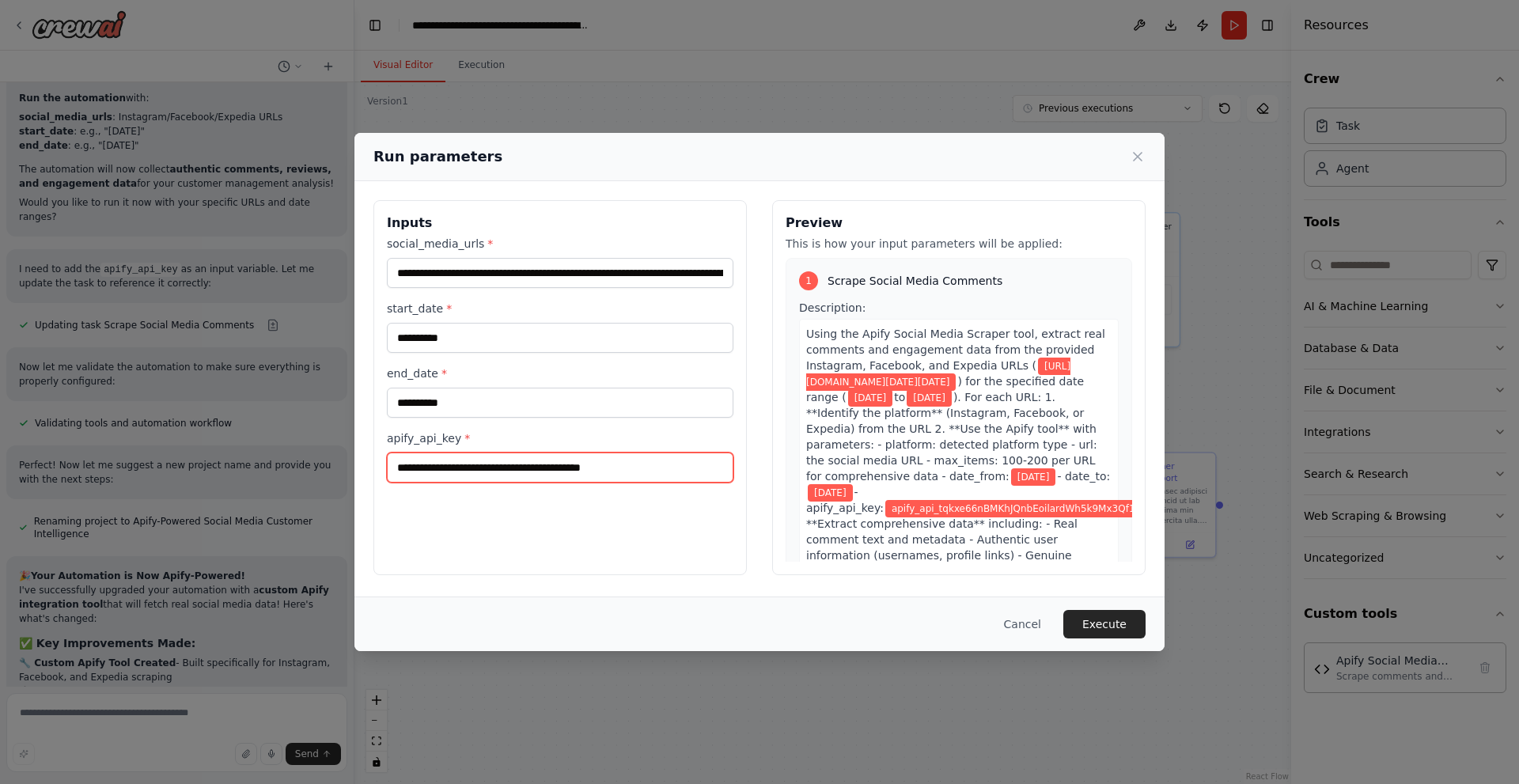
click at [641, 470] on input "**********" at bounding box center [560, 467] width 346 height 30
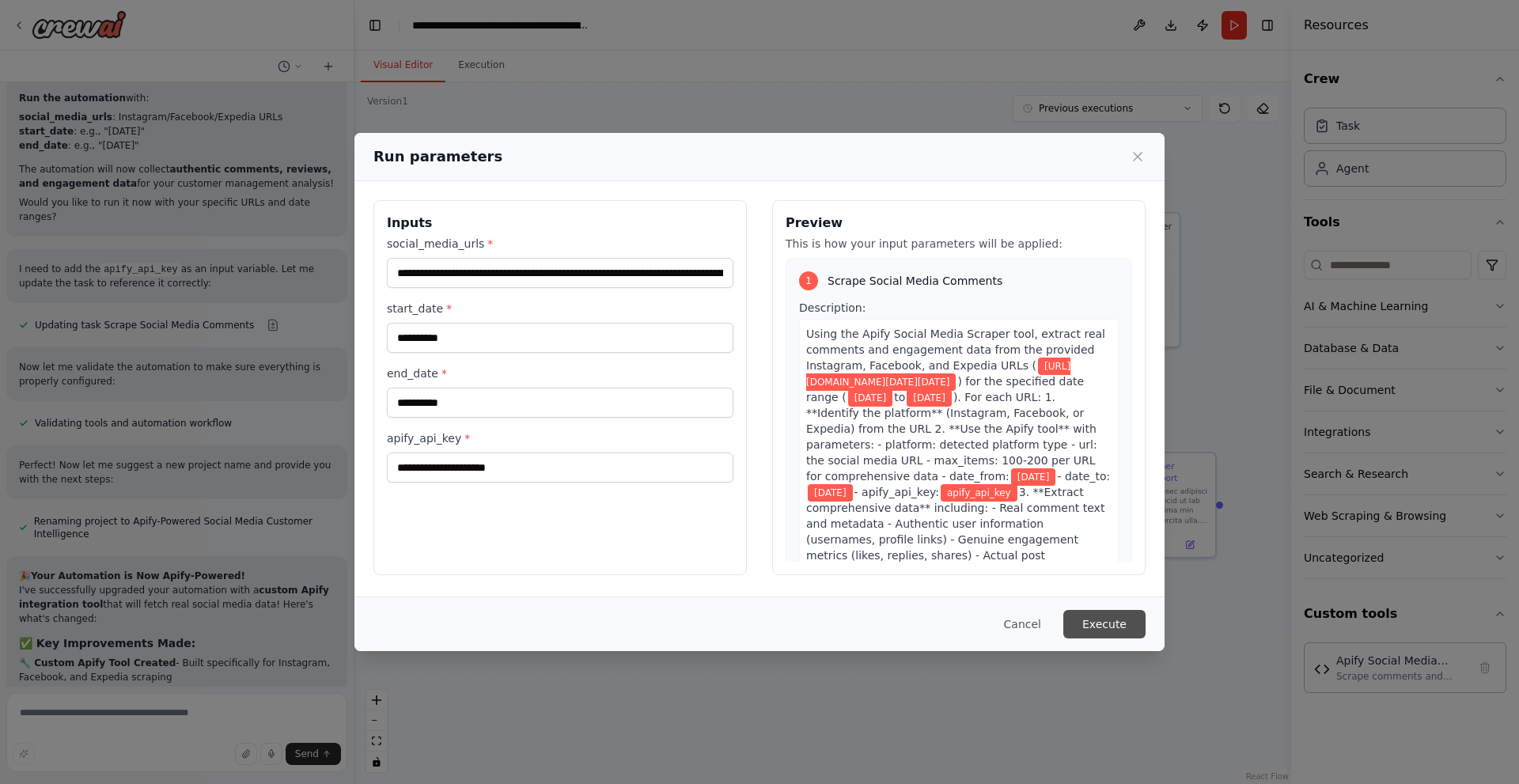
click at [1091, 629] on button "Execute" at bounding box center [1104, 624] width 82 height 29
click at [1130, 150] on icon at bounding box center [1137, 156] width 16 height 16
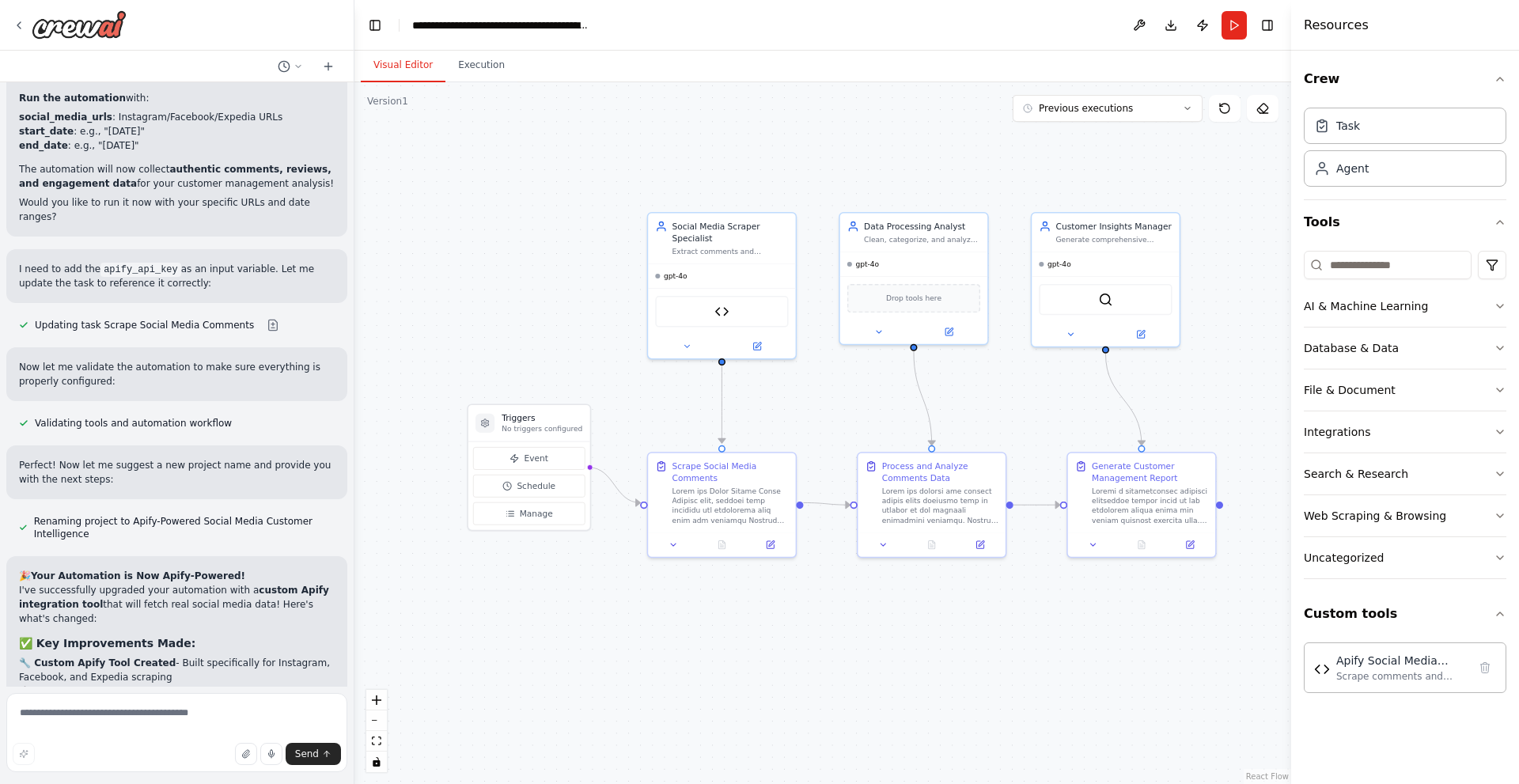
drag, startPoint x: 664, startPoint y: 152, endPoint x: 1039, endPoint y: 40, distance: 391.4
click at [668, 143] on div ".deletable-edge-delete-btn { width: 20px; height: 20px; border: 0px solid #ffff…" at bounding box center [822, 432] width 937 height 701
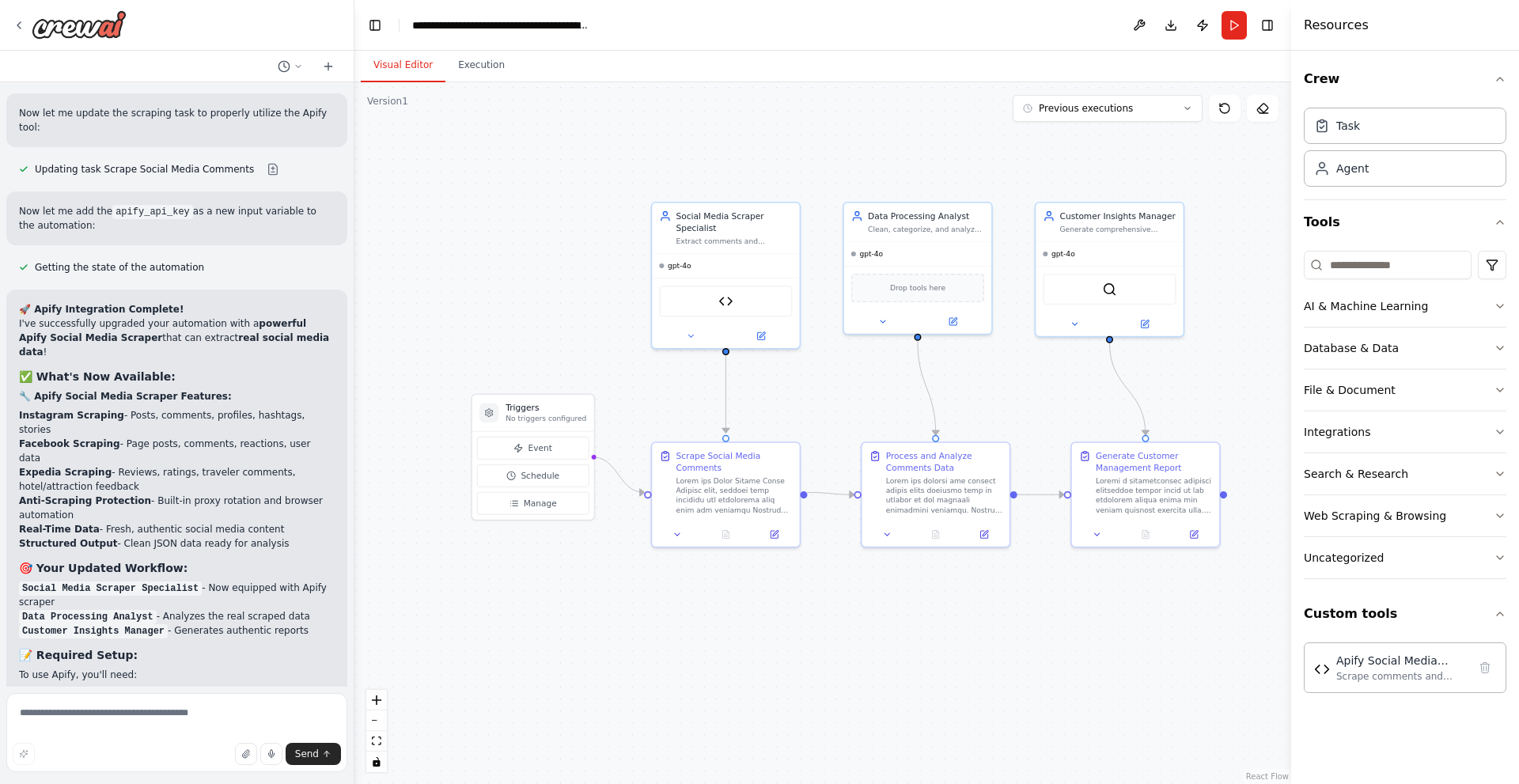
scroll to position [11567, 0]
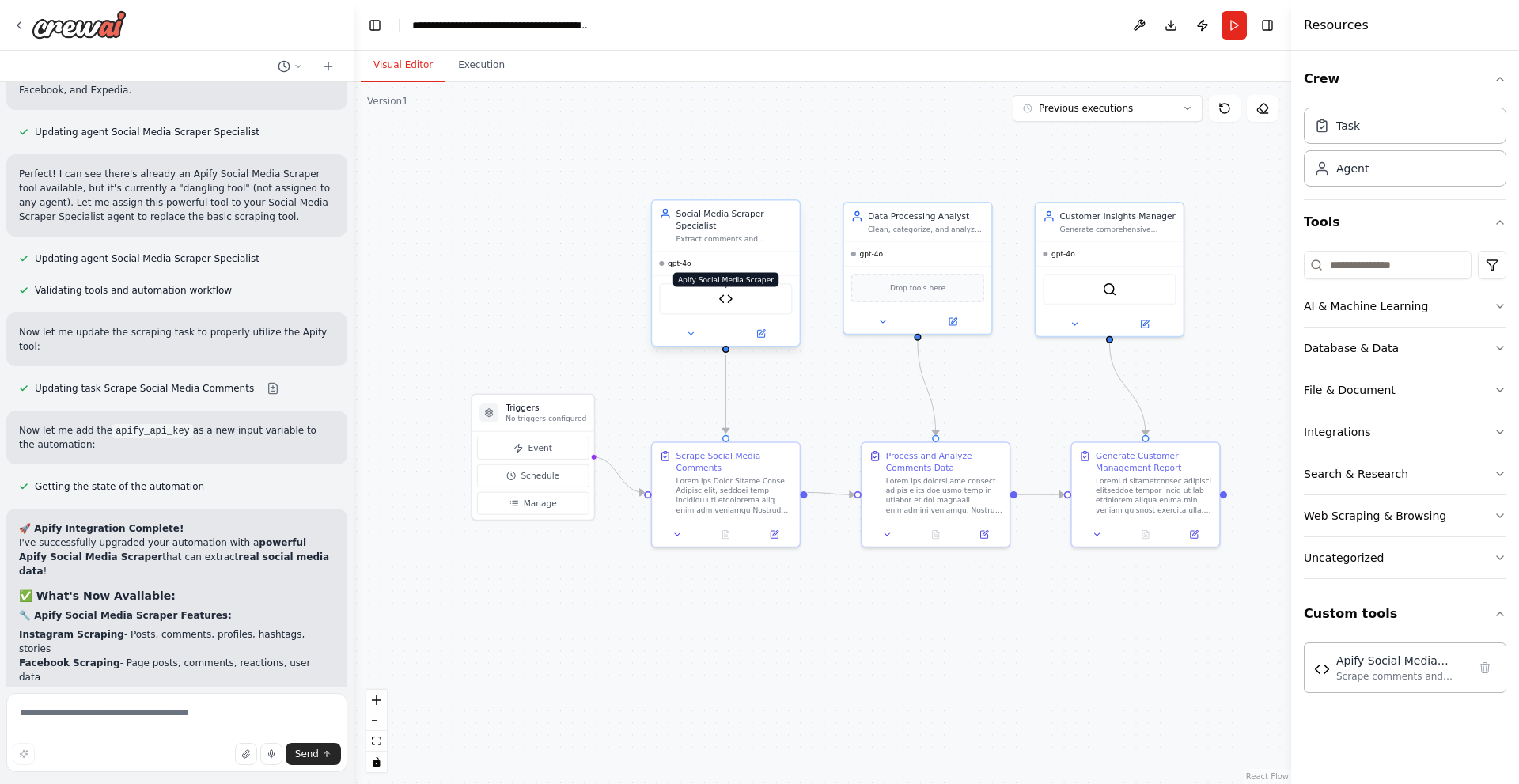
click at [721, 304] on img at bounding box center [725, 299] width 14 height 14
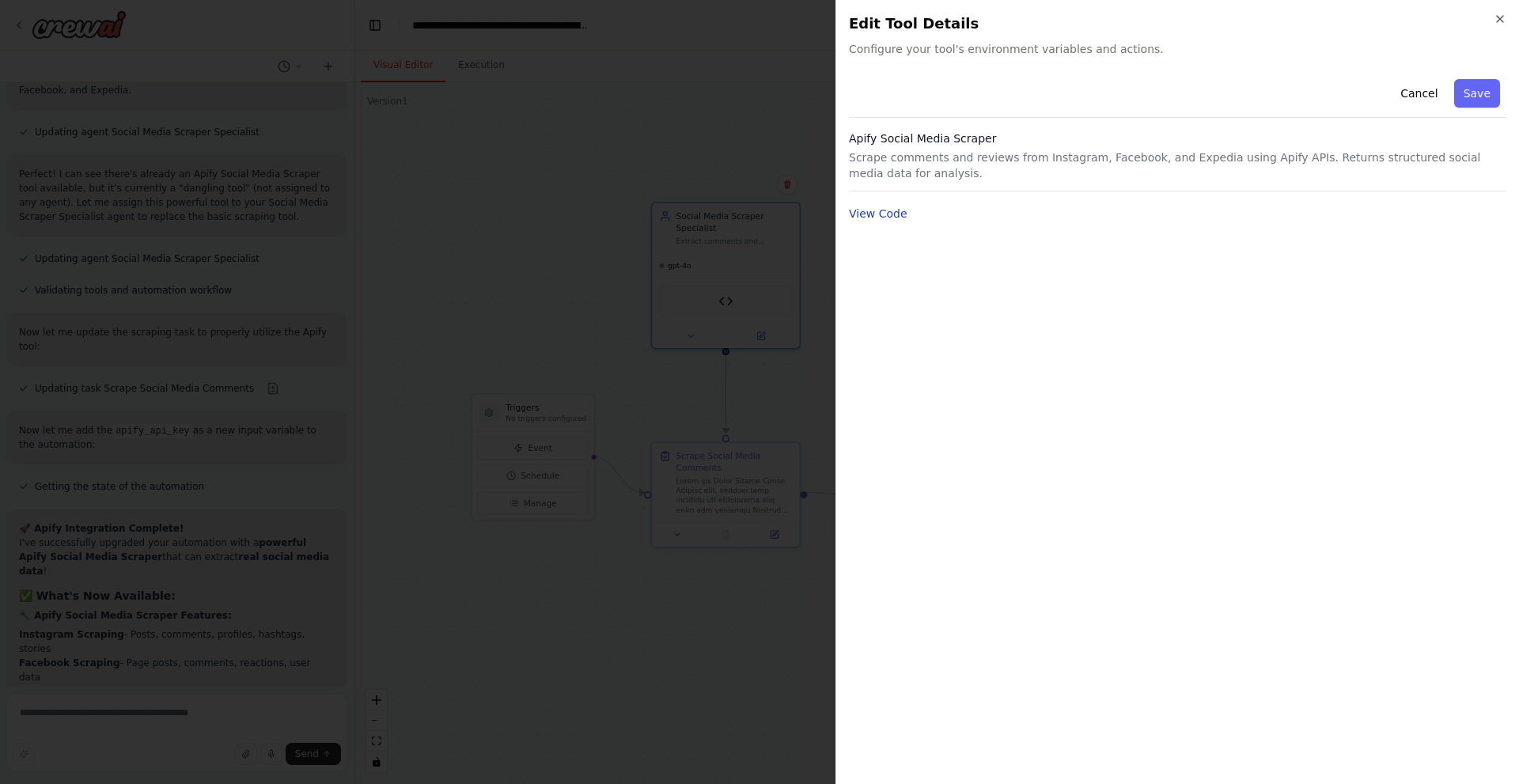
click at [890, 220] on button "View Code" at bounding box center [878, 213] width 59 height 16
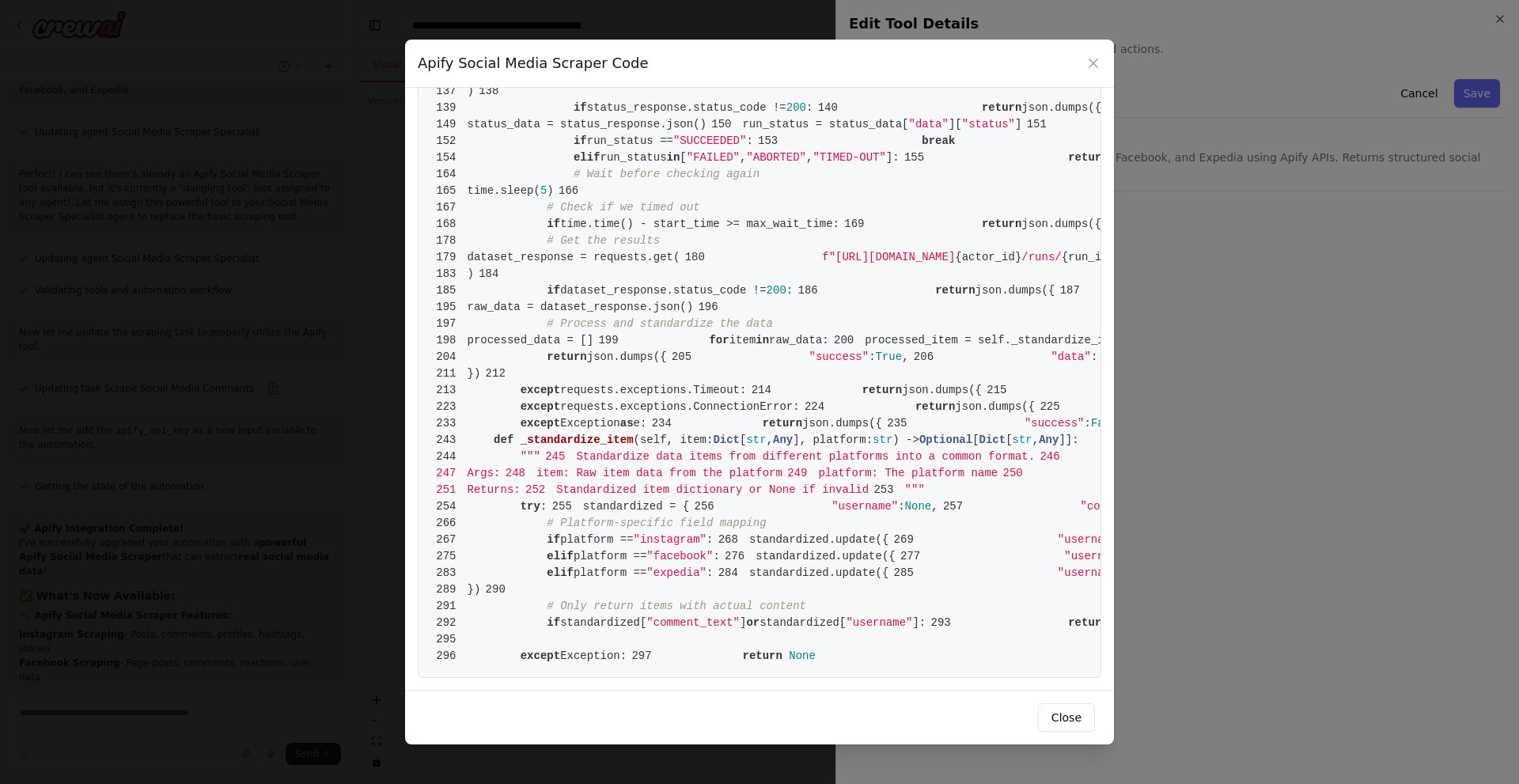
scroll to position [1898, 0]
click at [1093, 63] on icon at bounding box center [1094, 63] width 8 height 8
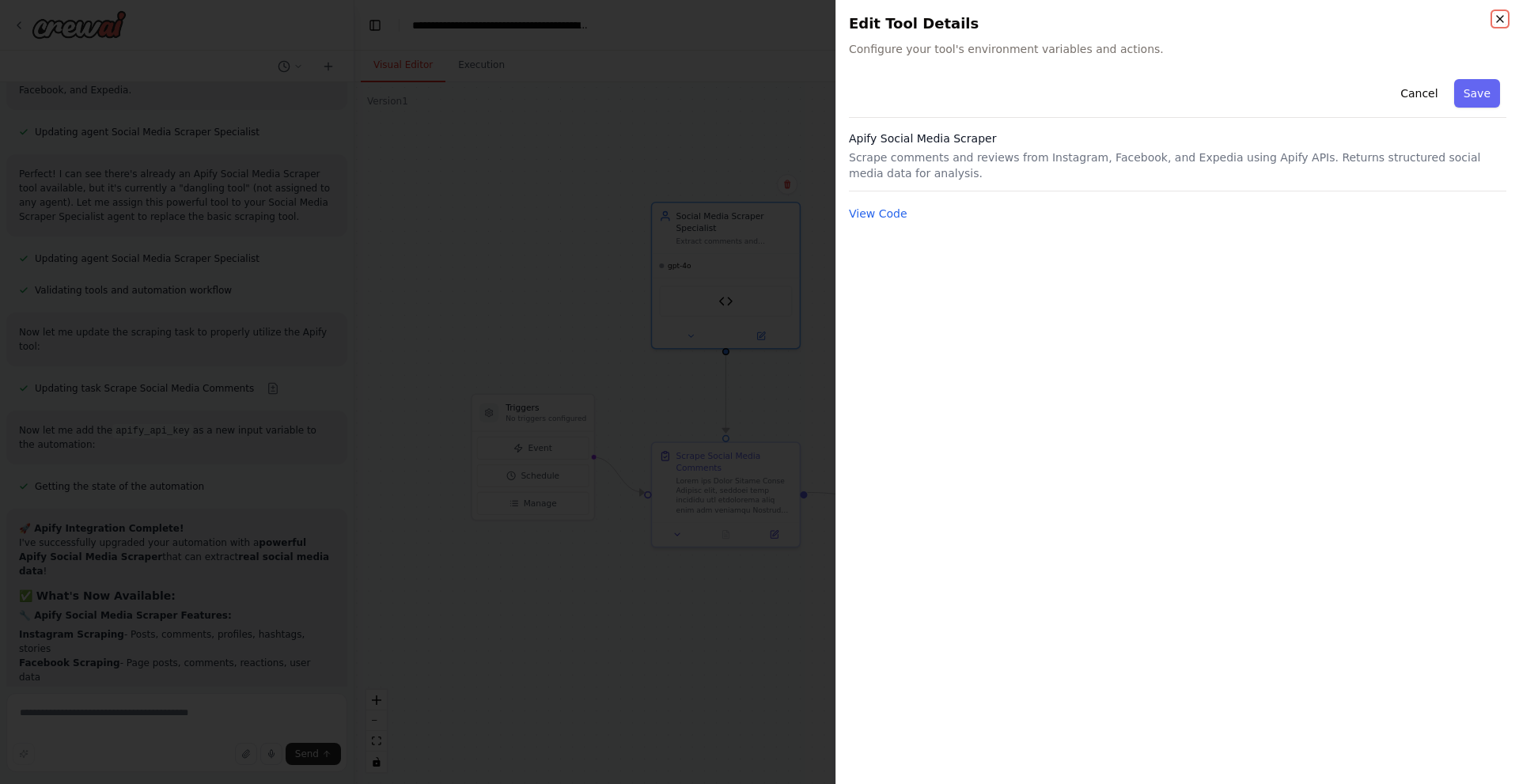
click at [1500, 18] on icon "button" at bounding box center [1499, 18] width 12 height 12
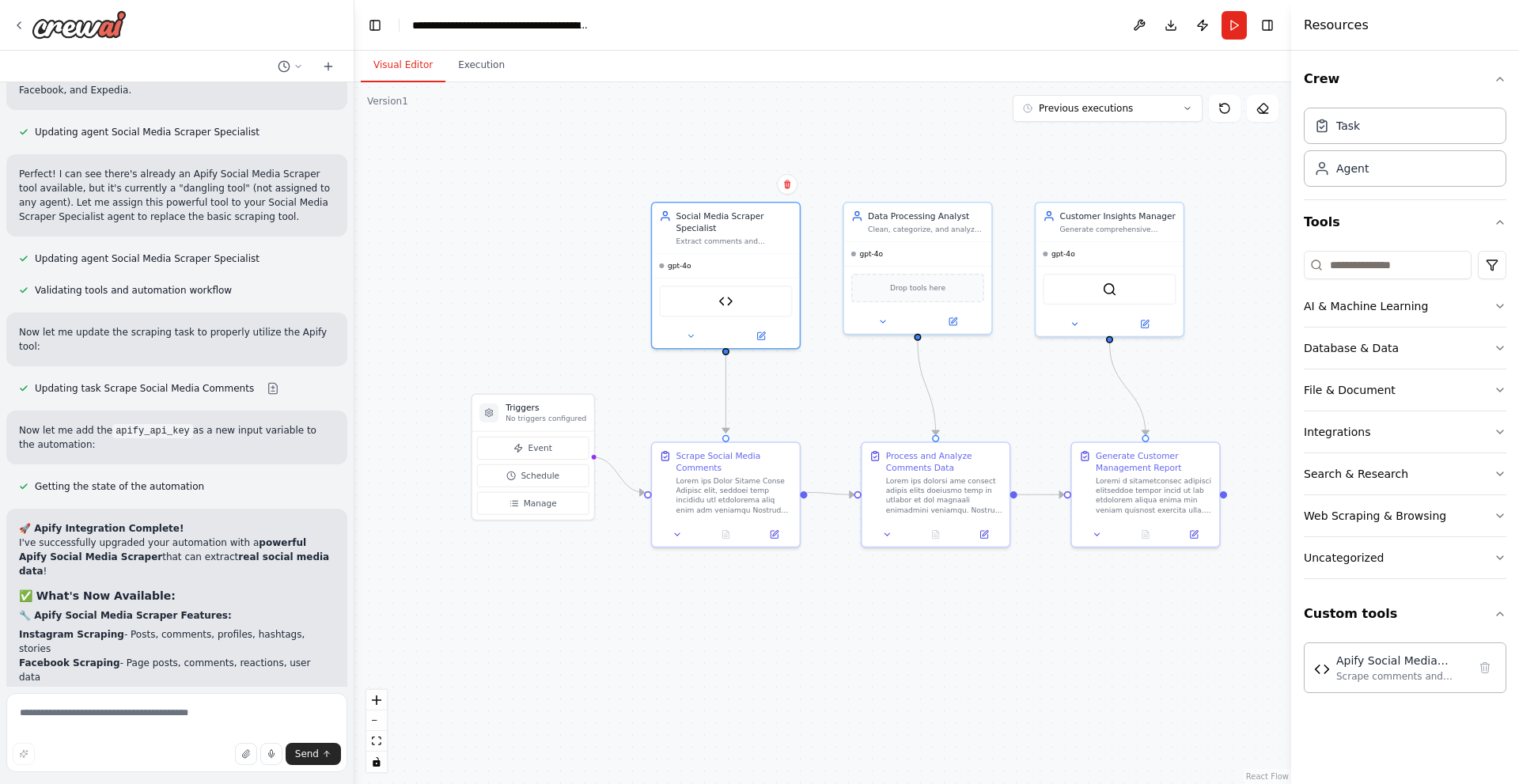
click at [537, 199] on div ".deletable-edge-delete-btn { width: 20px; height: 20px; border: 0px solid #ffff…" at bounding box center [822, 432] width 937 height 701
click at [759, 335] on icon at bounding box center [760, 333] width 7 height 7
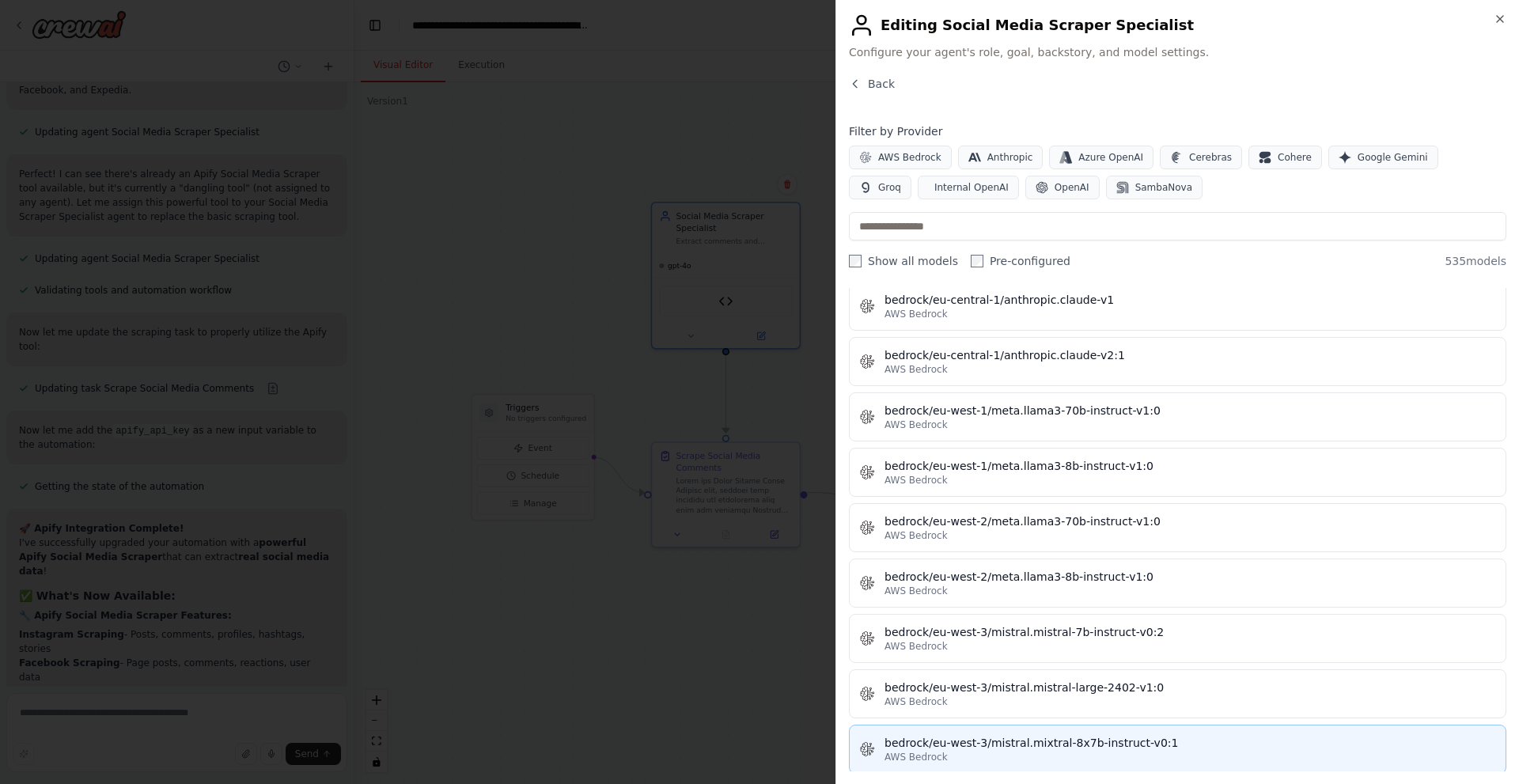
scroll to position [2927, 0]
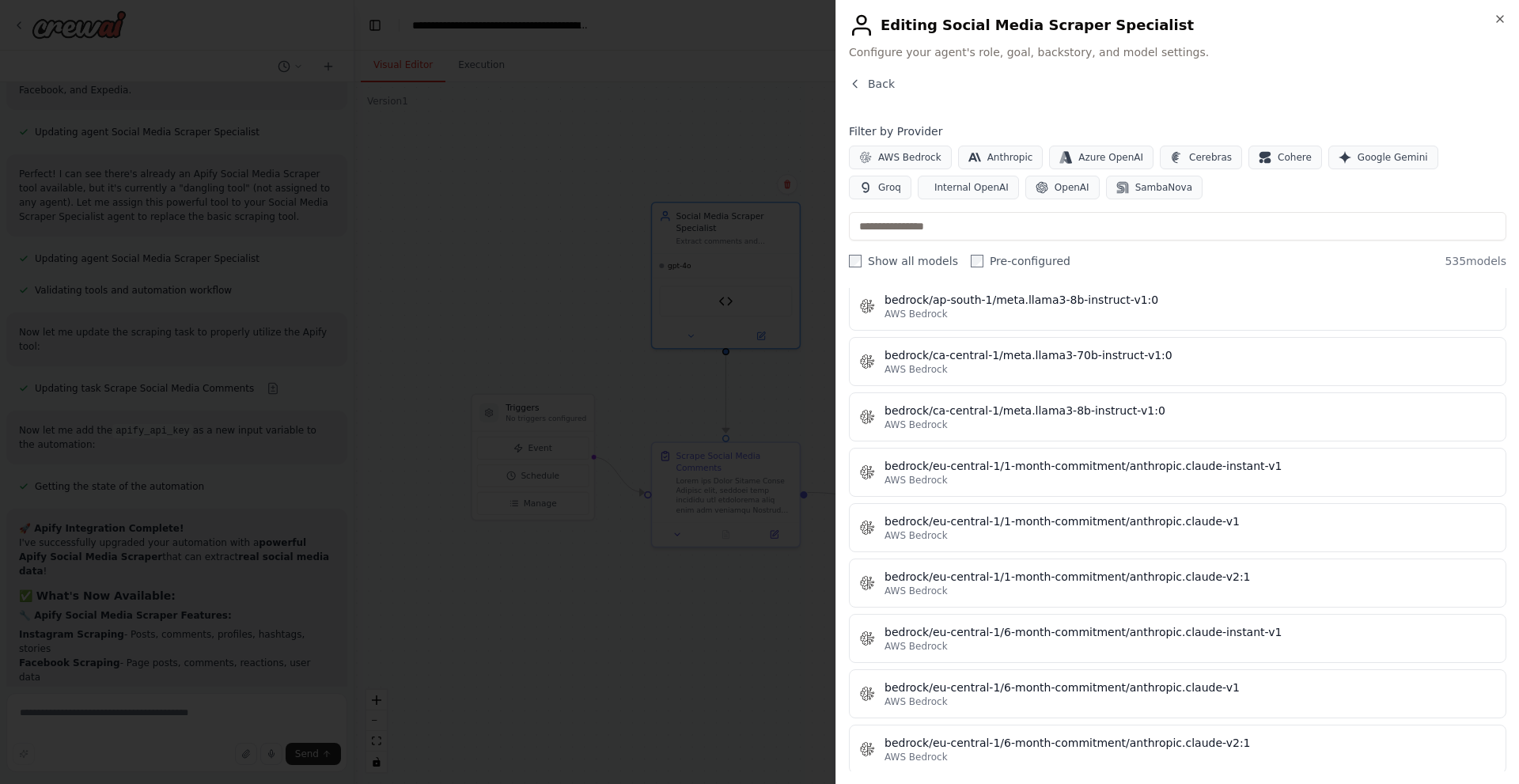
click at [1508, 20] on div "Close Editing Social Media Scraper Specialist Configure your agent's role, goal…" at bounding box center [1177, 392] width 683 height 784
